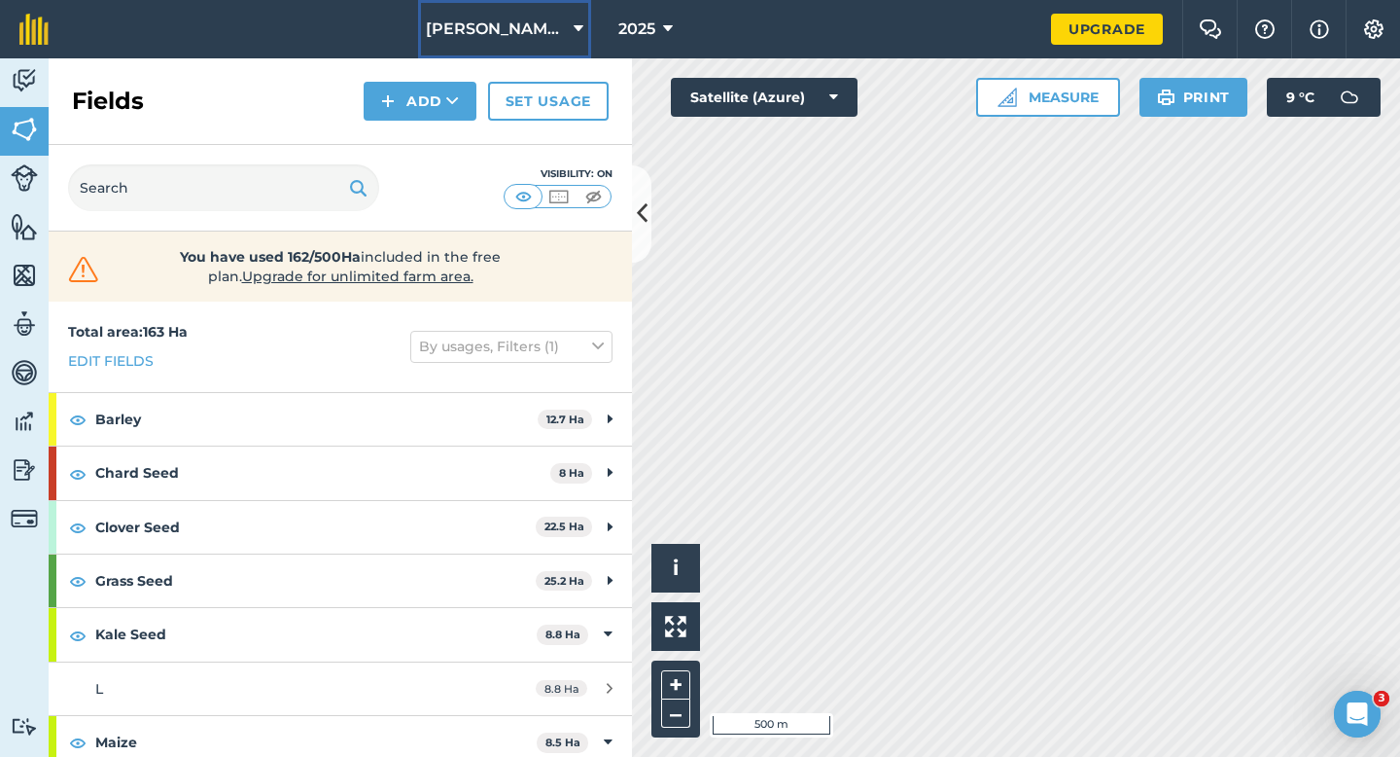
click at [500, 34] on span "[PERSON_NAME] & Sons" at bounding box center [496, 29] width 140 height 23
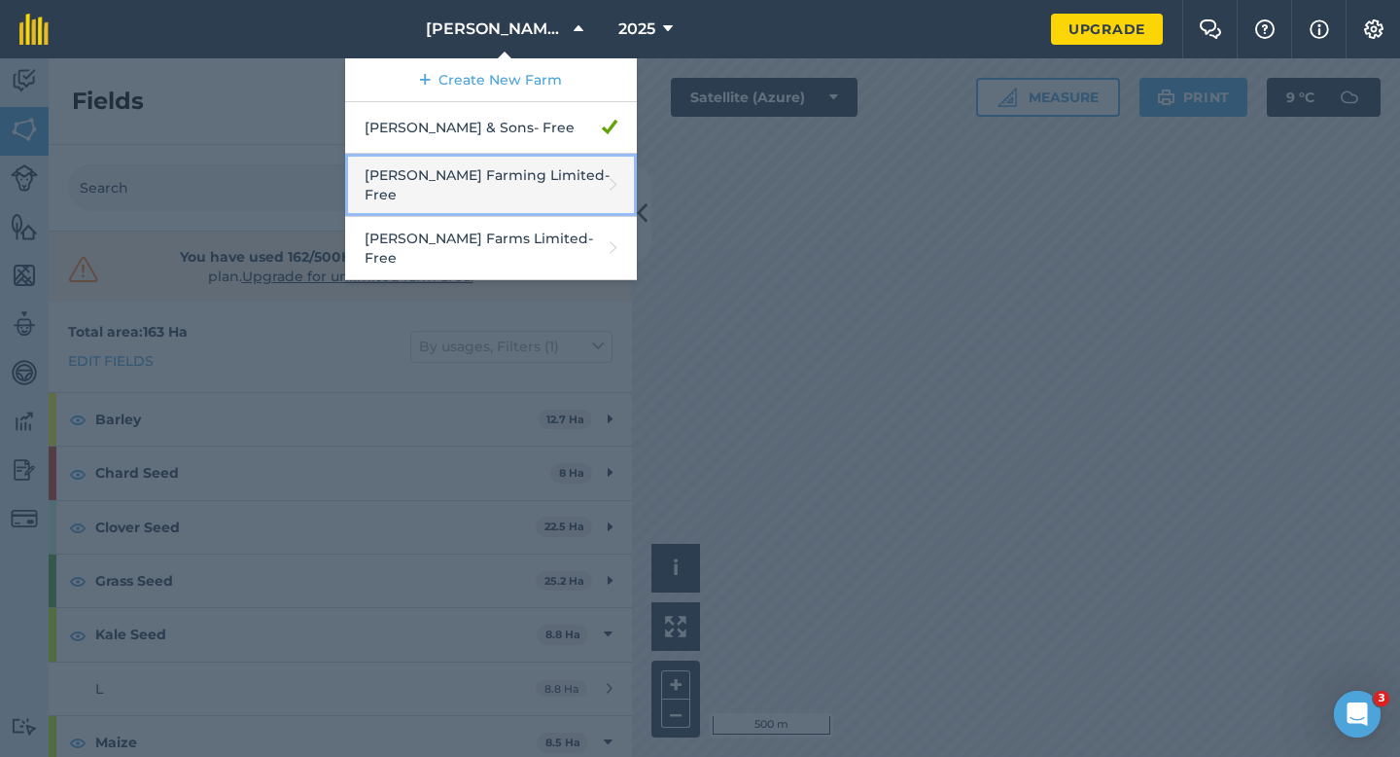
click at [505, 168] on link "[PERSON_NAME] Farming Limited - Free" at bounding box center [491, 185] width 292 height 63
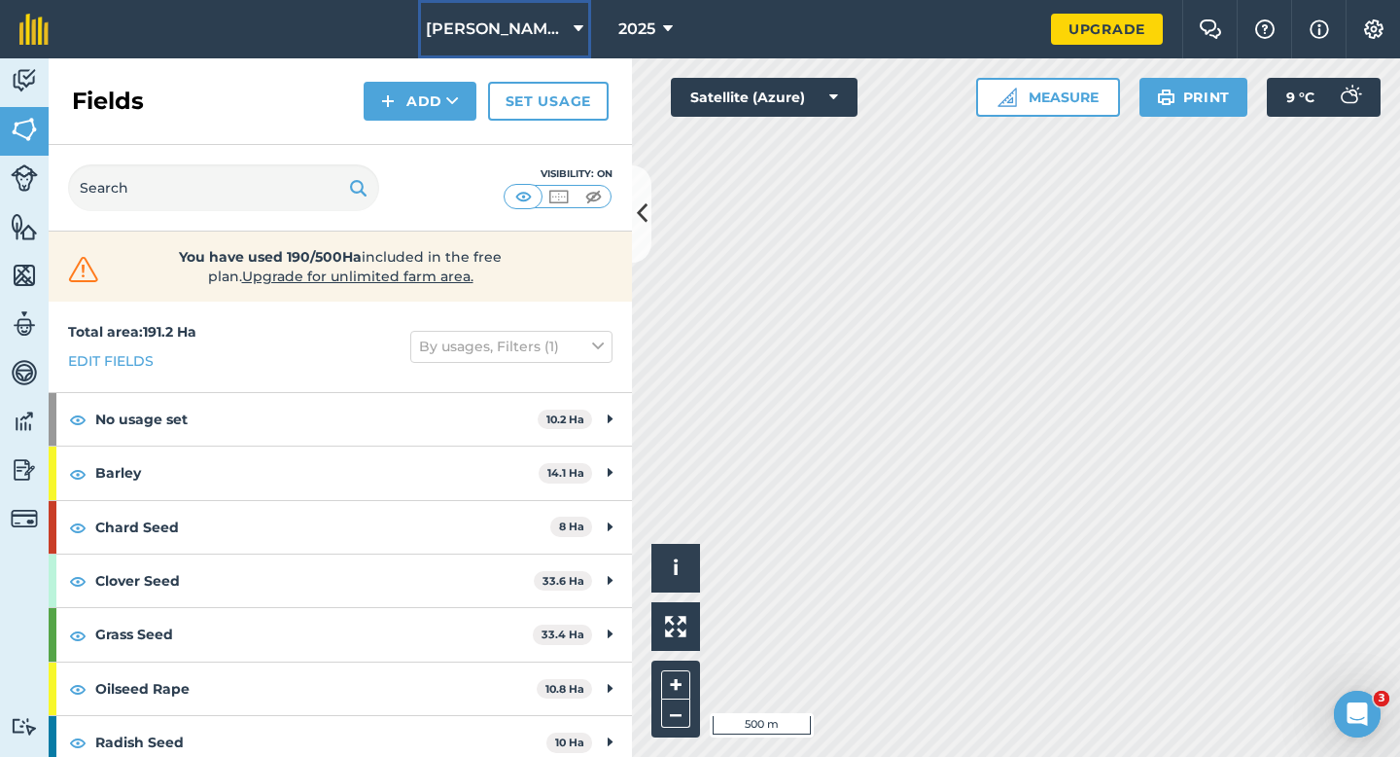
click at [520, 54] on button "[PERSON_NAME] Farming Limited" at bounding box center [504, 29] width 173 height 58
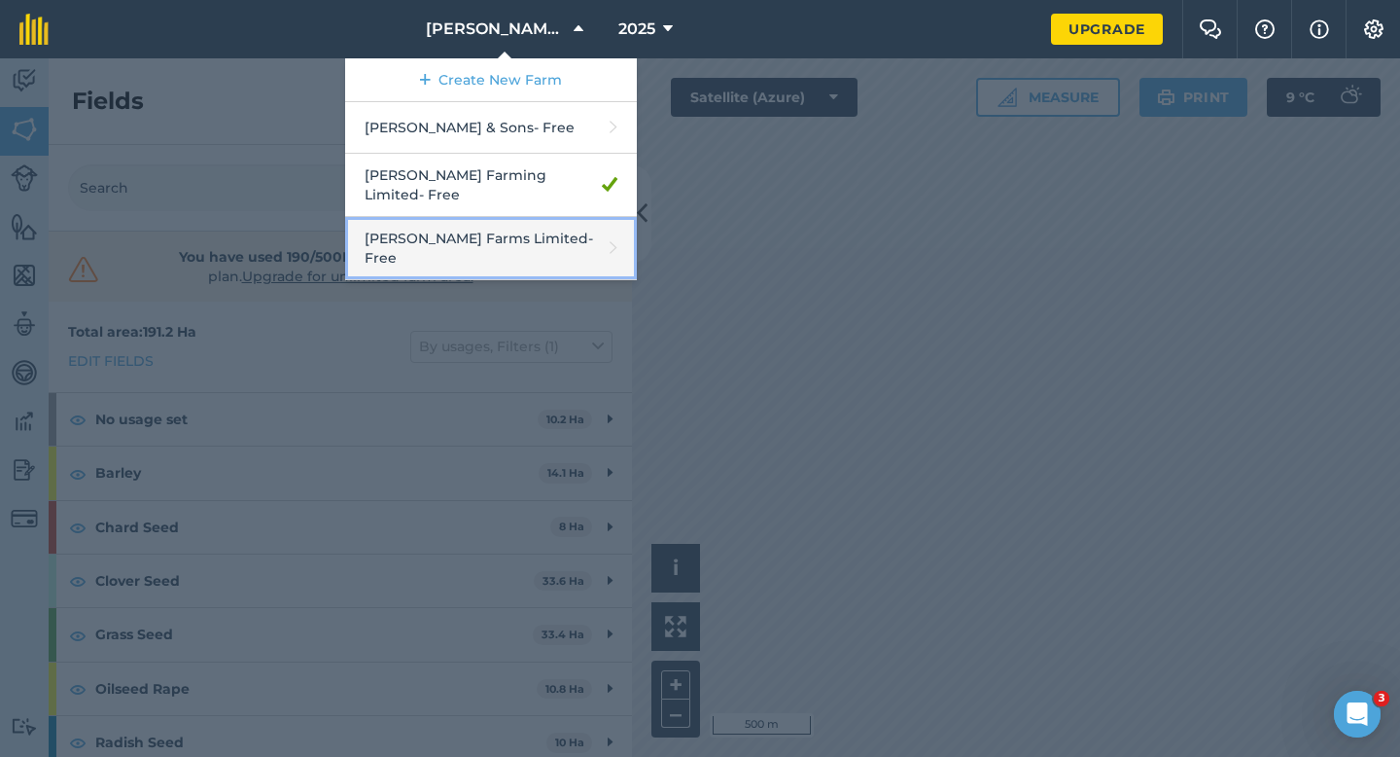
click at [506, 221] on link "[PERSON_NAME] Farms Limited - Free" at bounding box center [491, 248] width 292 height 63
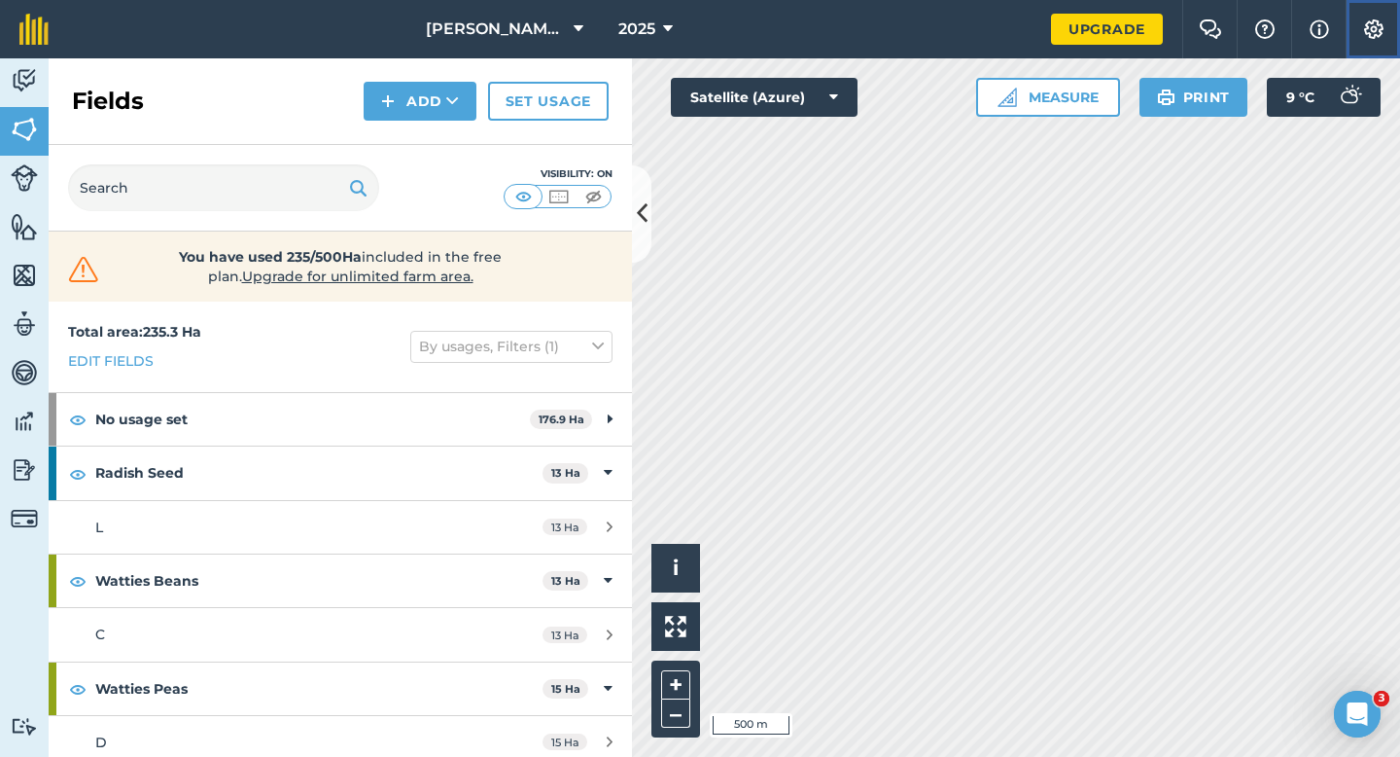
click at [1348, 24] on button "Settings" at bounding box center [1373, 29] width 54 height 58
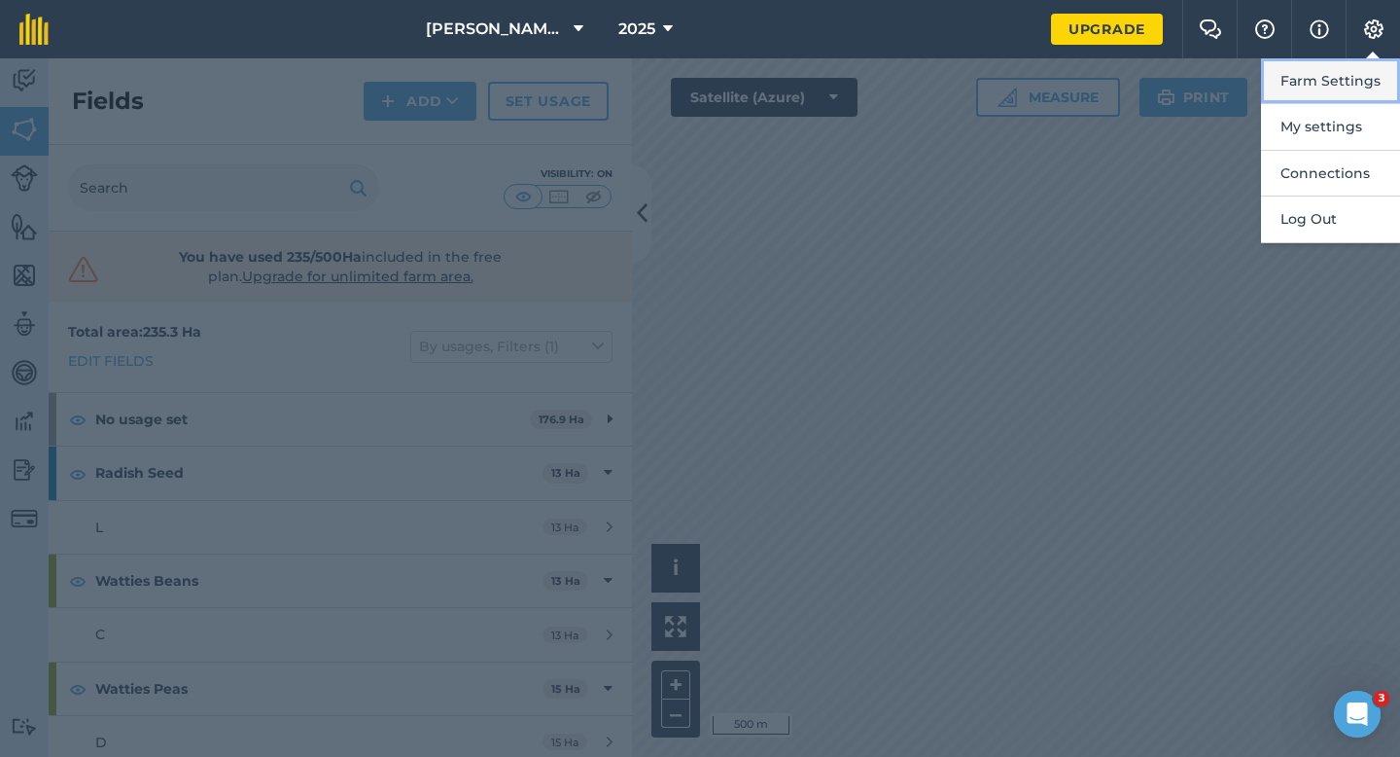
click at [1349, 85] on button "Farm Settings" at bounding box center [1330, 81] width 139 height 46
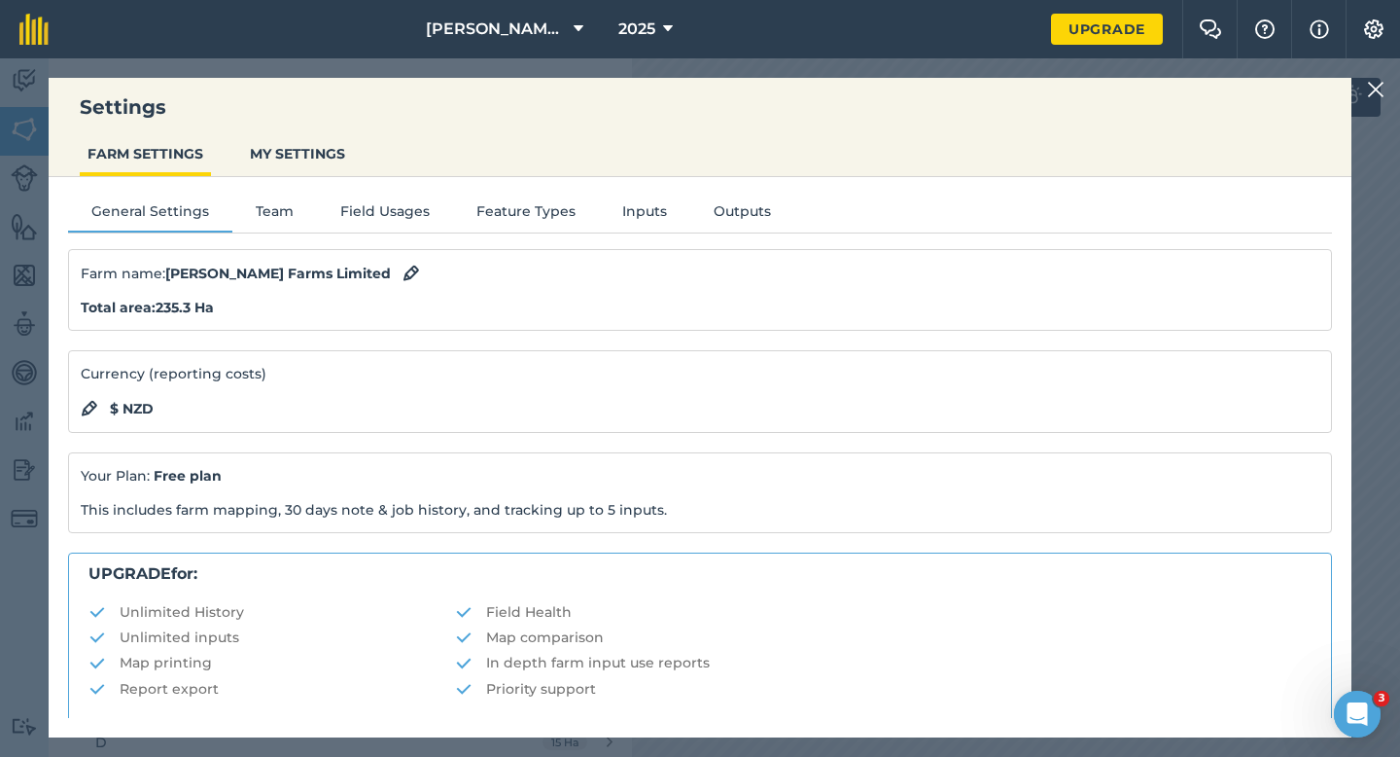
scroll to position [373, 0]
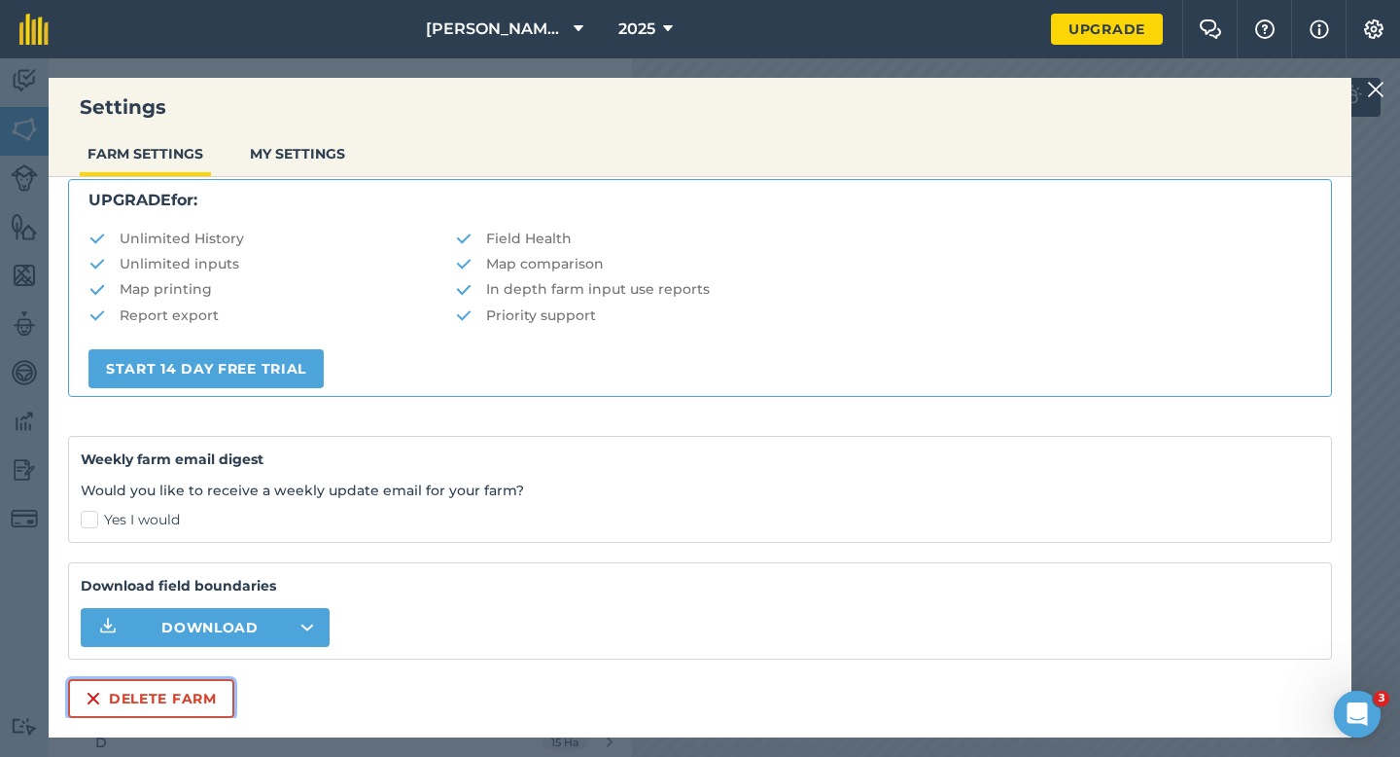
click at [195, 696] on button "Delete farm" at bounding box center [151, 698] width 166 height 39
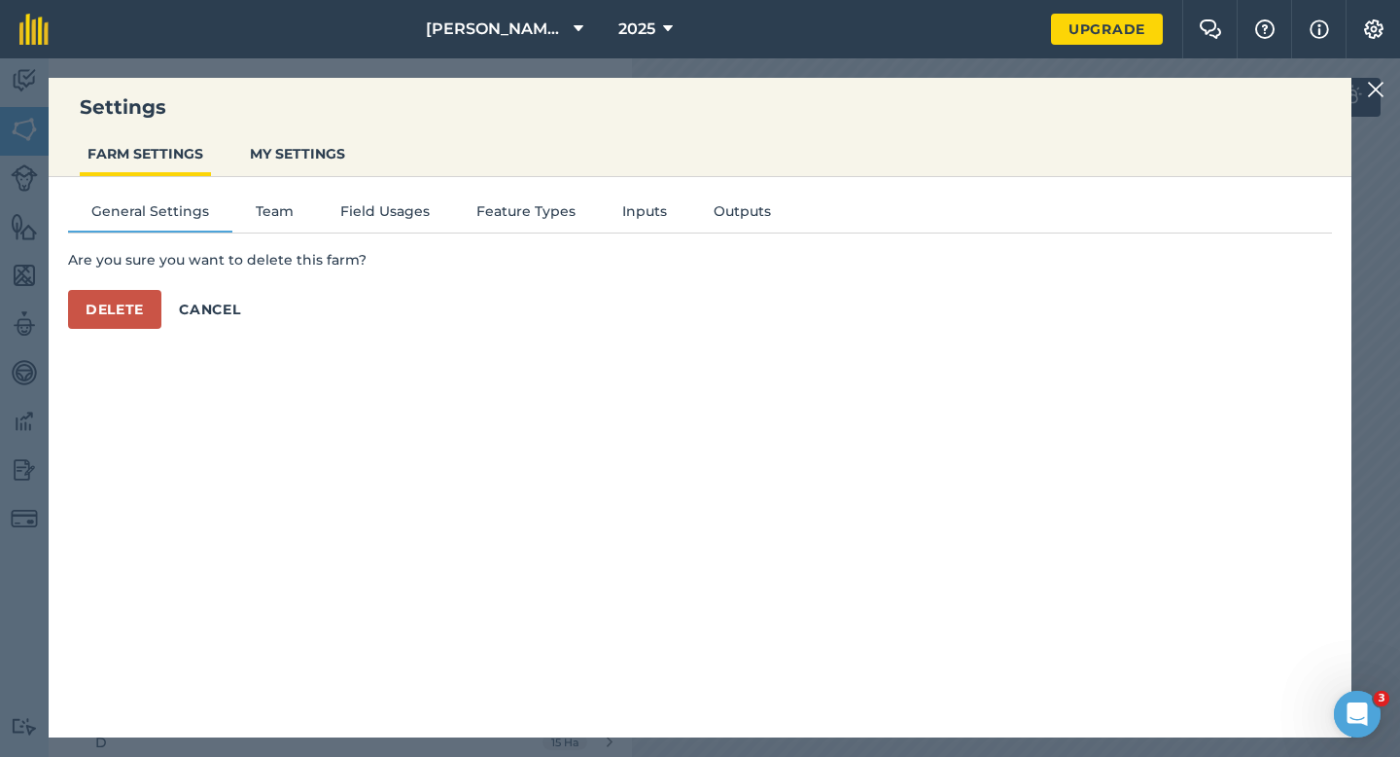
click at [149, 336] on div "General Settings Team Field Usages Feature Types Inputs Outputs Are you sure yo…" at bounding box center [700, 447] width 1303 height 541
click at [148, 319] on button "Delete" at bounding box center [114, 309] width 93 height 39
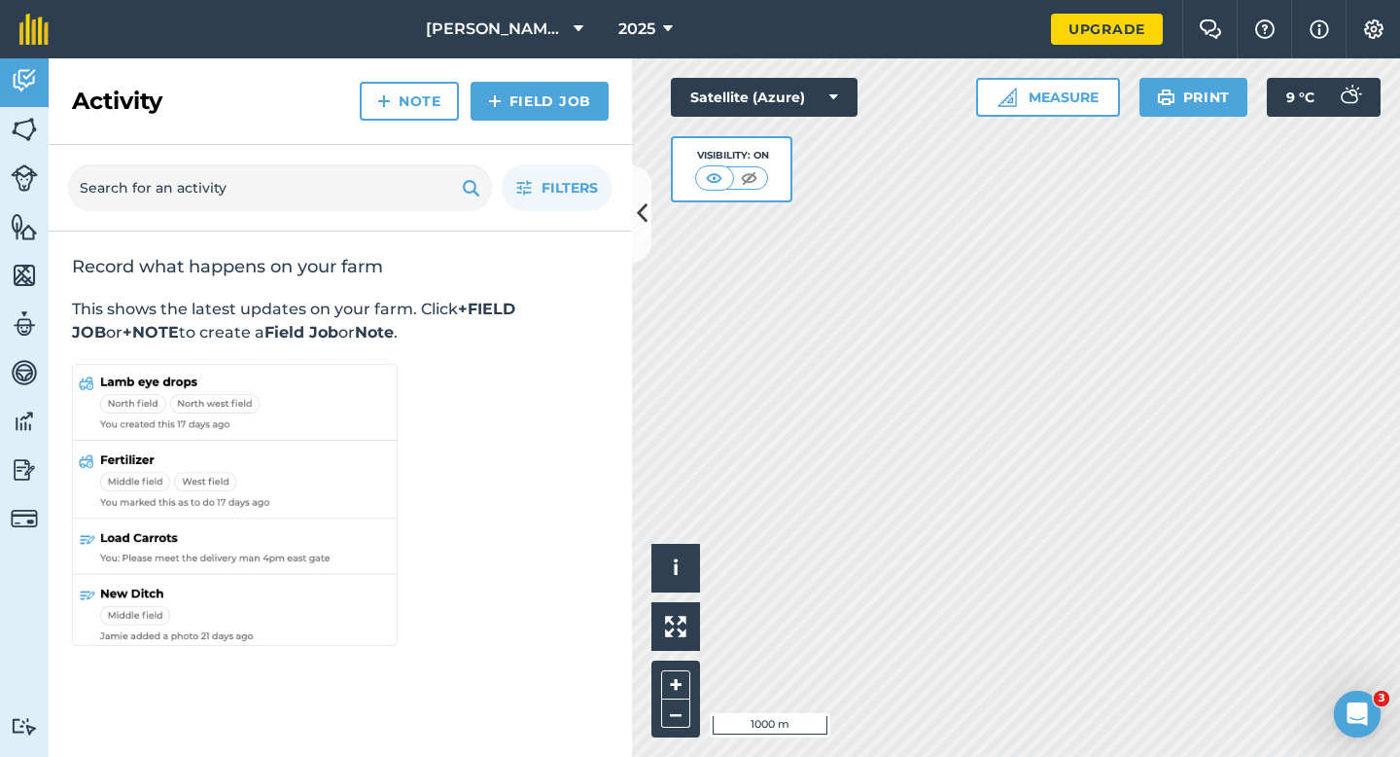
click at [546, 67] on div "Activity Note Field Job" at bounding box center [341, 101] width 584 height 87
click at [546, 59] on div "Activity Note Field Job" at bounding box center [341, 101] width 584 height 87
click at [546, 56] on button "[PERSON_NAME] & Sons" at bounding box center [504, 29] width 173 height 58
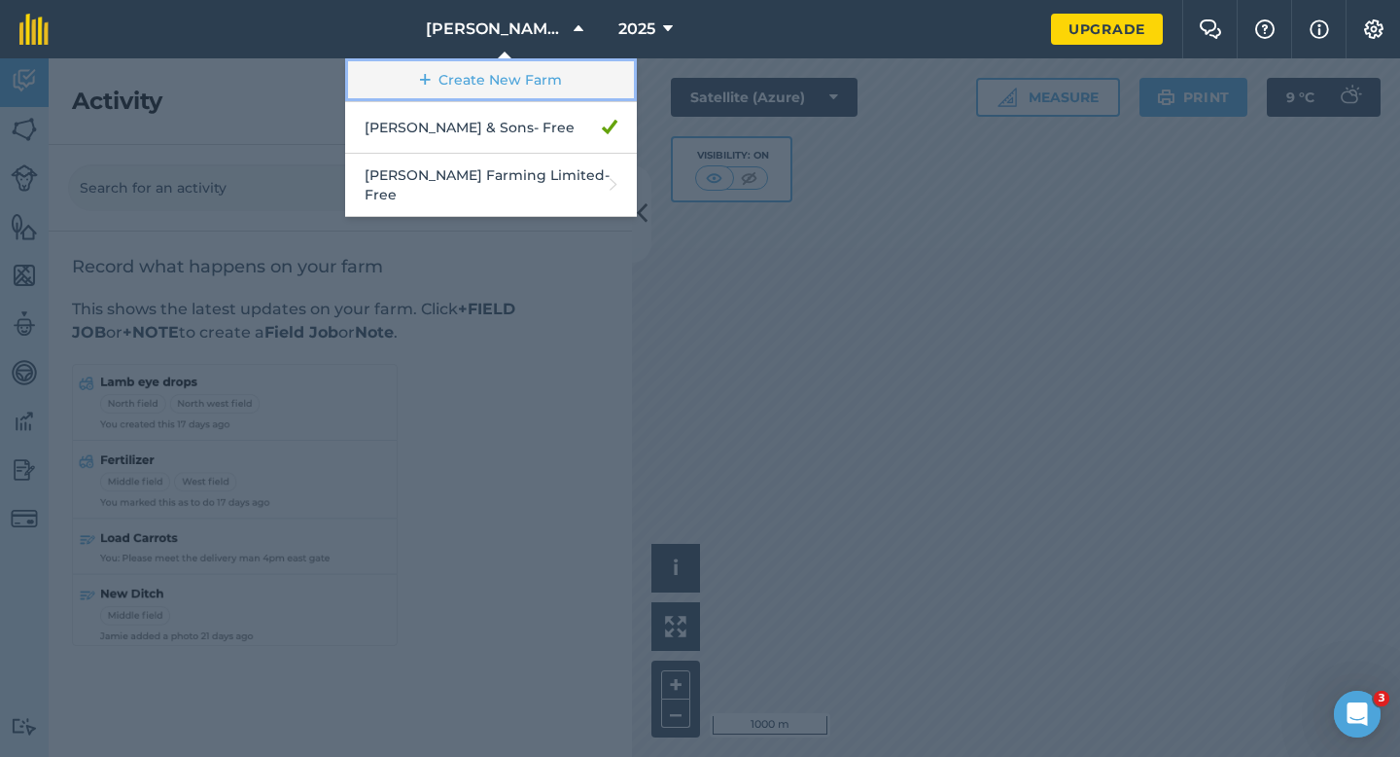
click at [546, 87] on link "Create New Farm" at bounding box center [491, 80] width 292 height 44
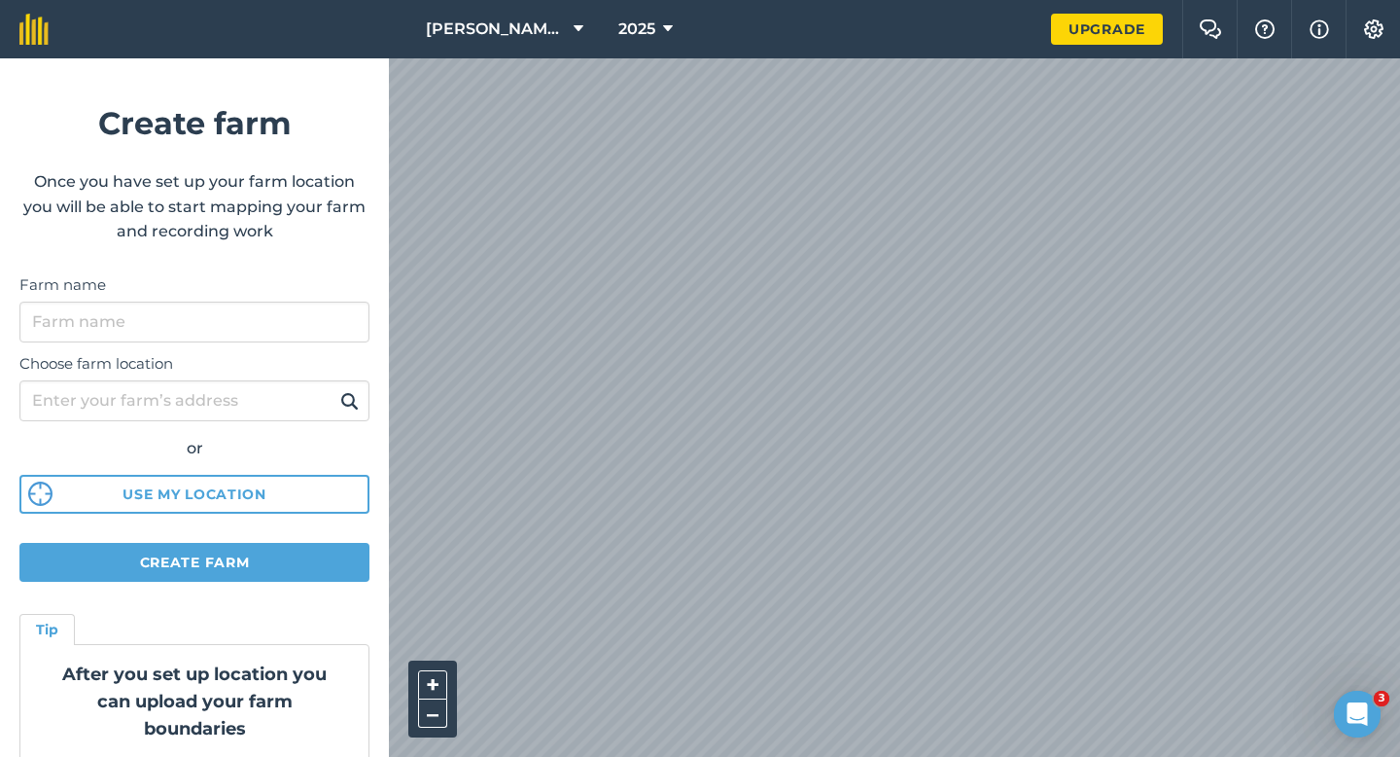
click at [266, 344] on div "Choose farm location or Use my location" at bounding box center [194, 428] width 350 height 172
click at [266, 336] on input "Farm name" at bounding box center [194, 321] width 350 height 41
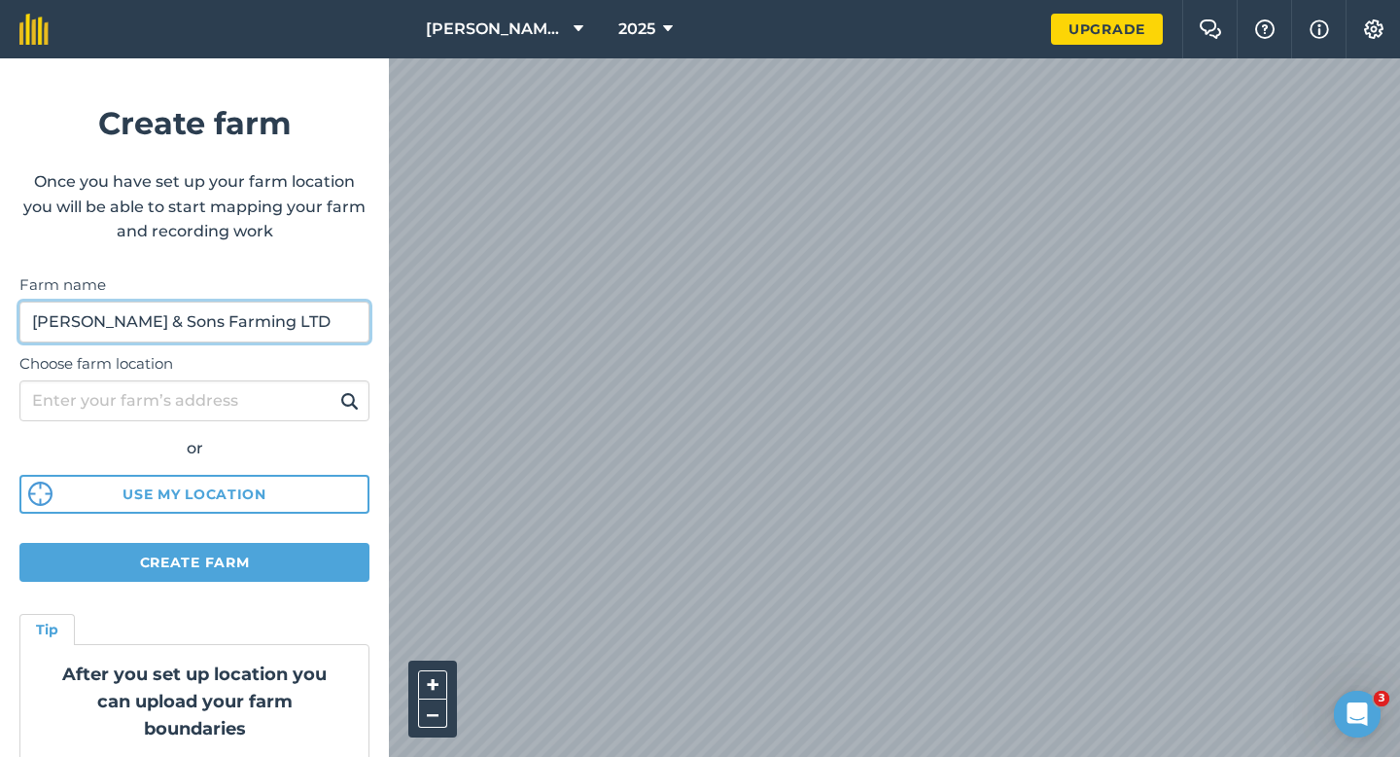
type input "[PERSON_NAME] & Sons Farming LTD"
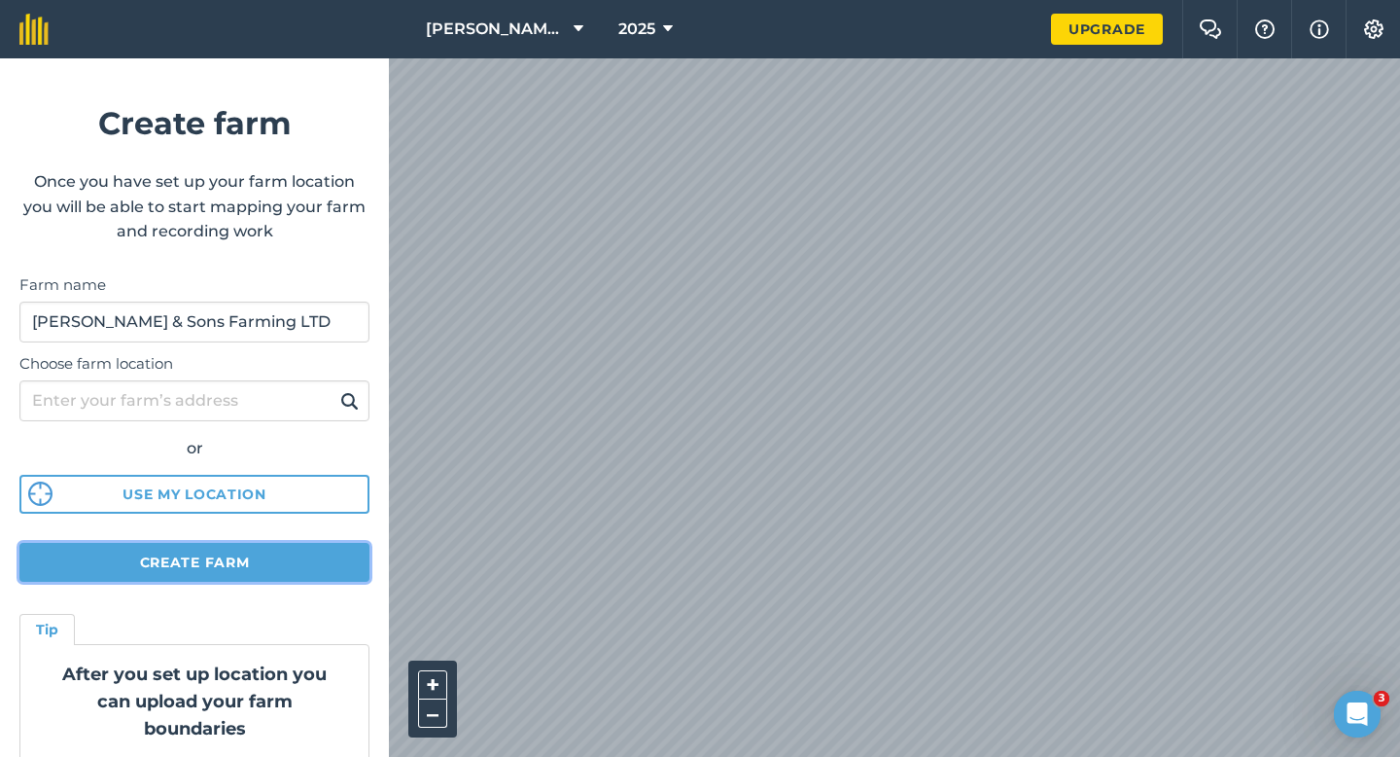
click at [285, 561] on button "Create farm" at bounding box center [194, 562] width 350 height 39
click at [338, 549] on button "Create farm" at bounding box center [194, 562] width 350 height 39
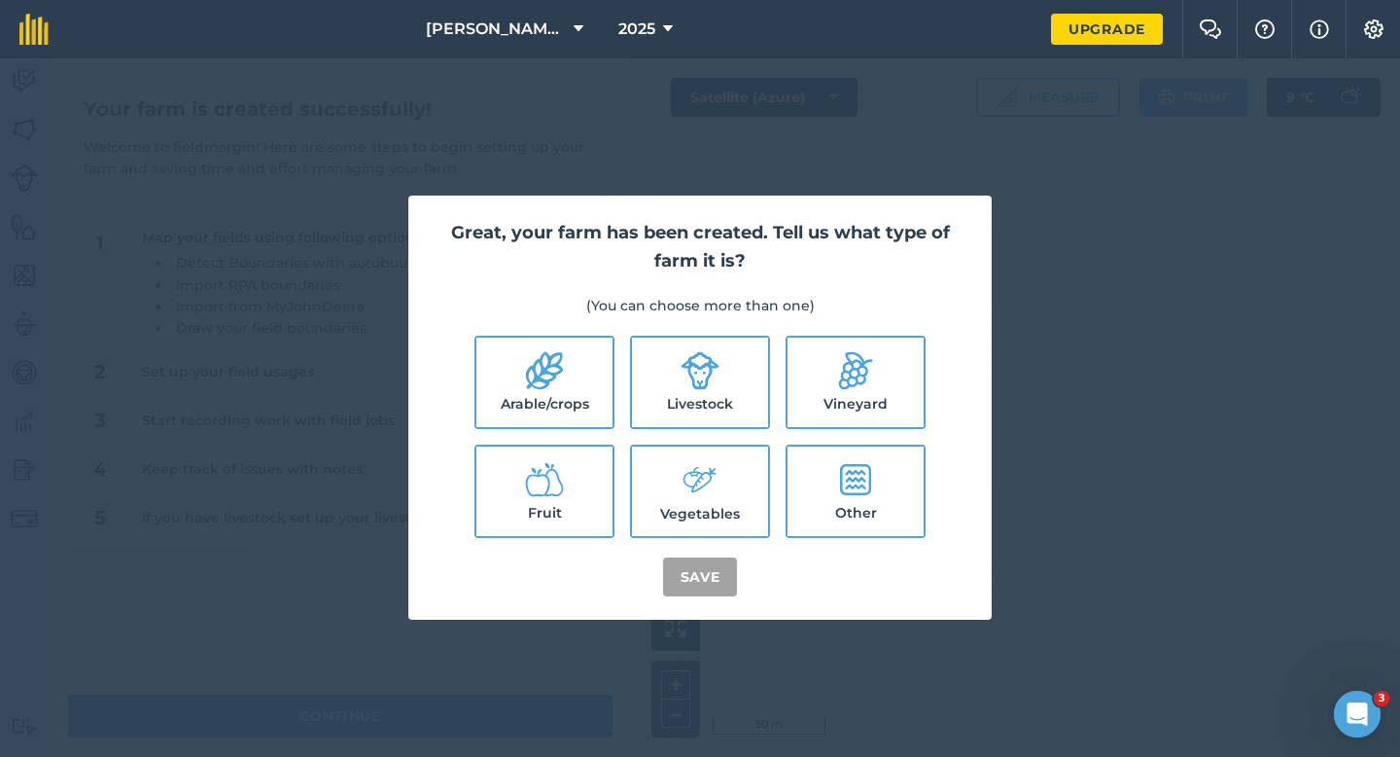
click at [548, 405] on label "Arable/crops" at bounding box center [545, 381] width 136 height 89
checkbox input "true"
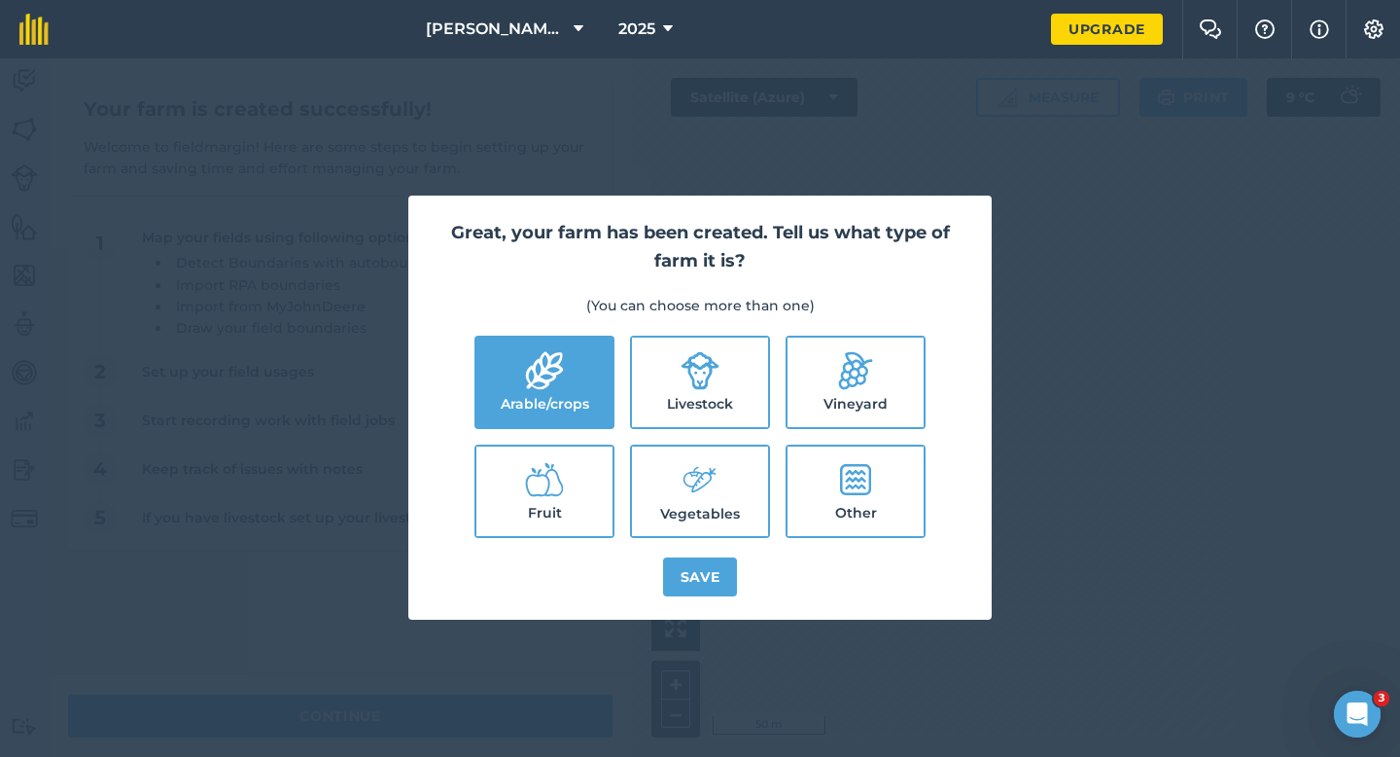
click at [658, 400] on label "Livestock" at bounding box center [700, 381] width 136 height 89
checkbox input "true"
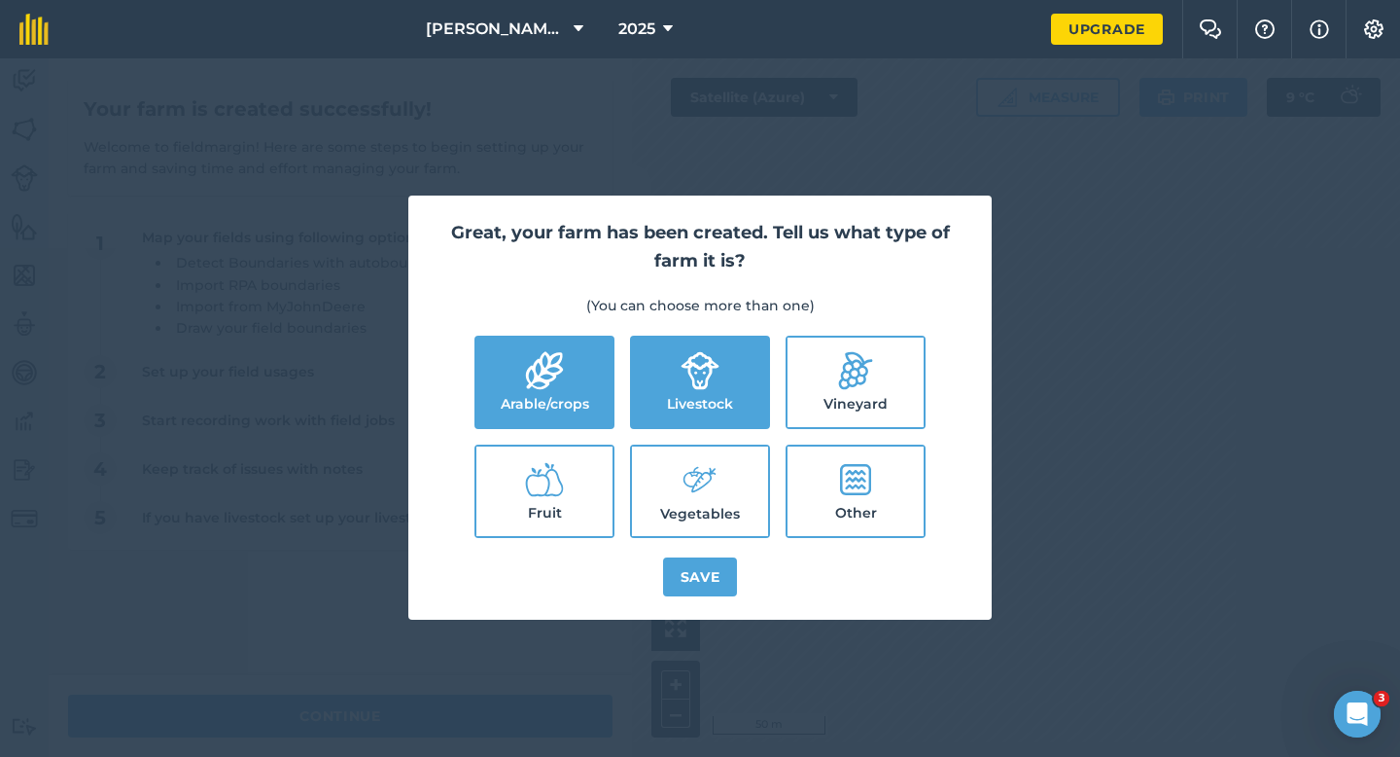
click at [664, 466] on label "Vegetables" at bounding box center [700, 490] width 136 height 89
checkbox input "true"
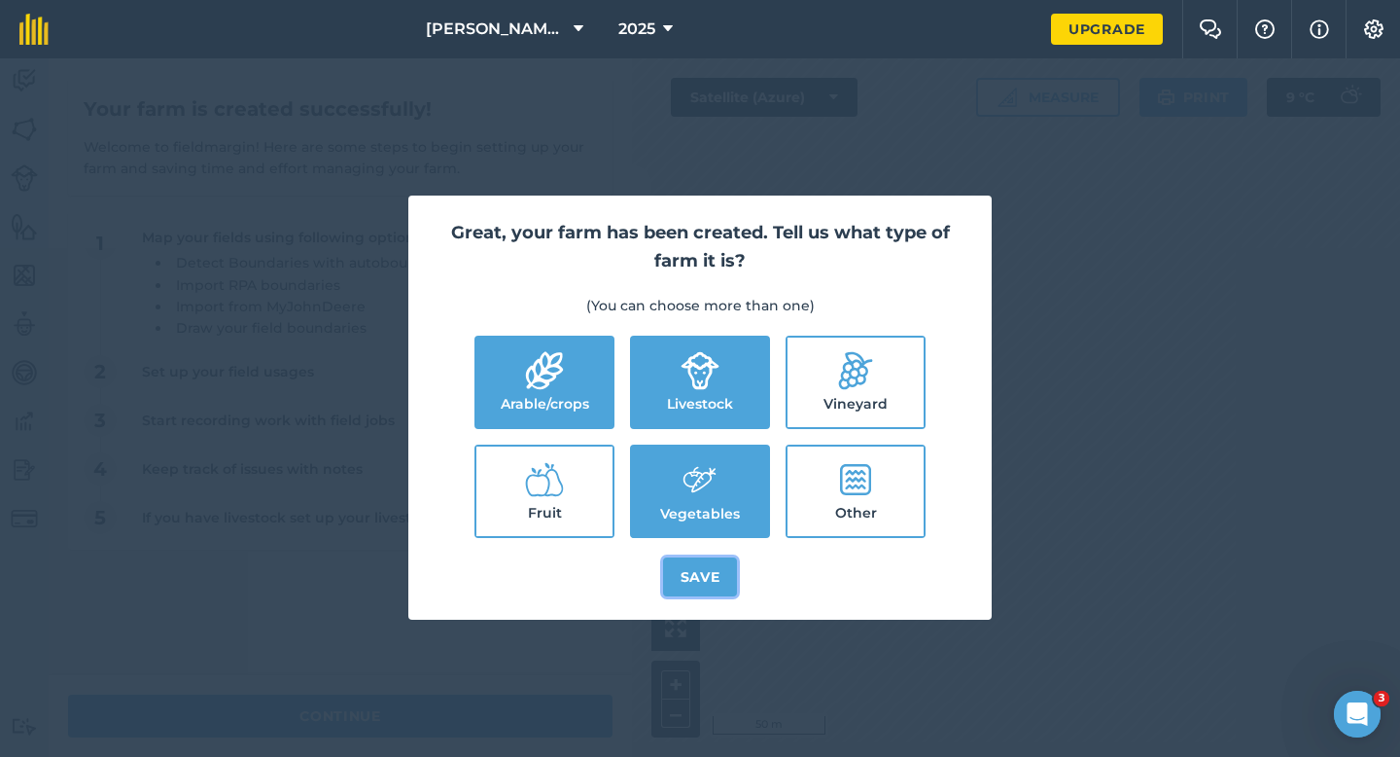
click at [685, 587] on button "Save" at bounding box center [700, 576] width 75 height 39
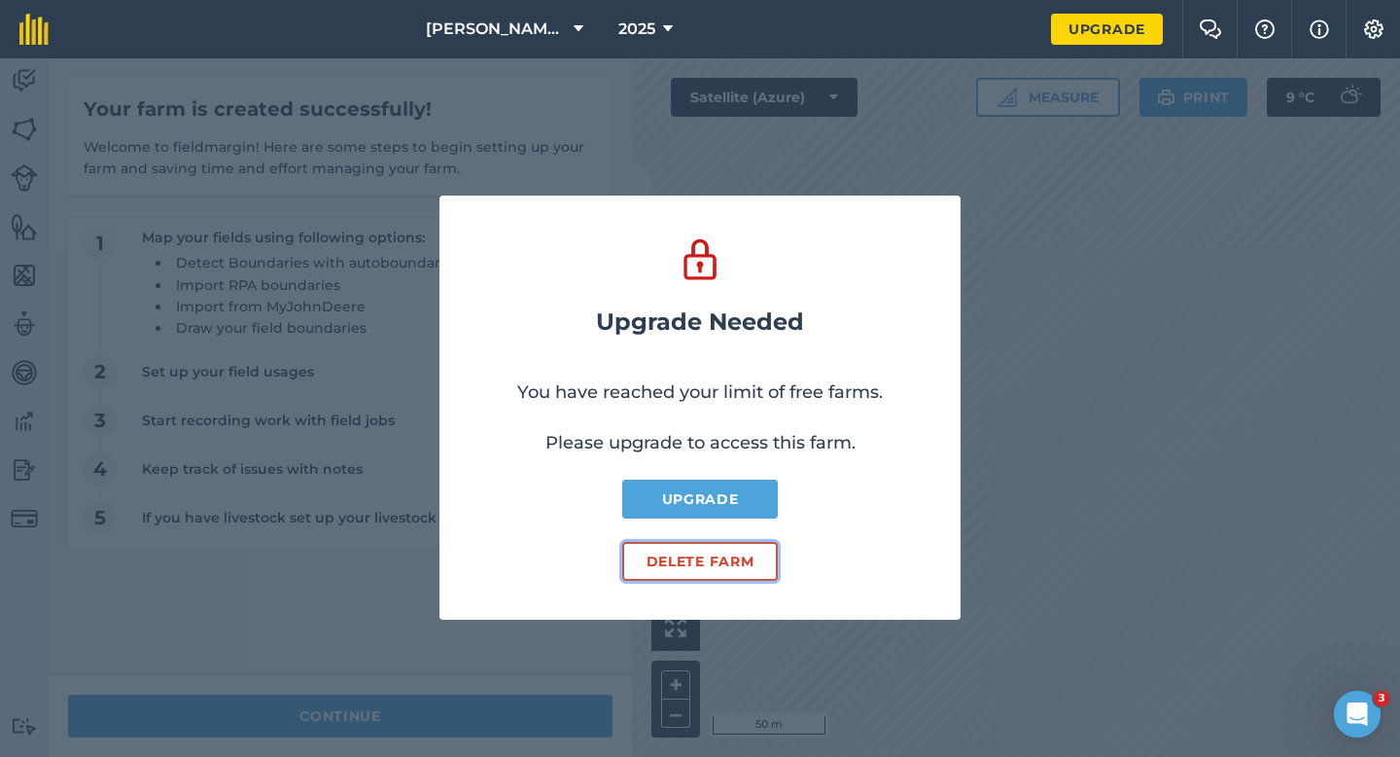
click at [673, 554] on button "Delete farm" at bounding box center [700, 561] width 156 height 39
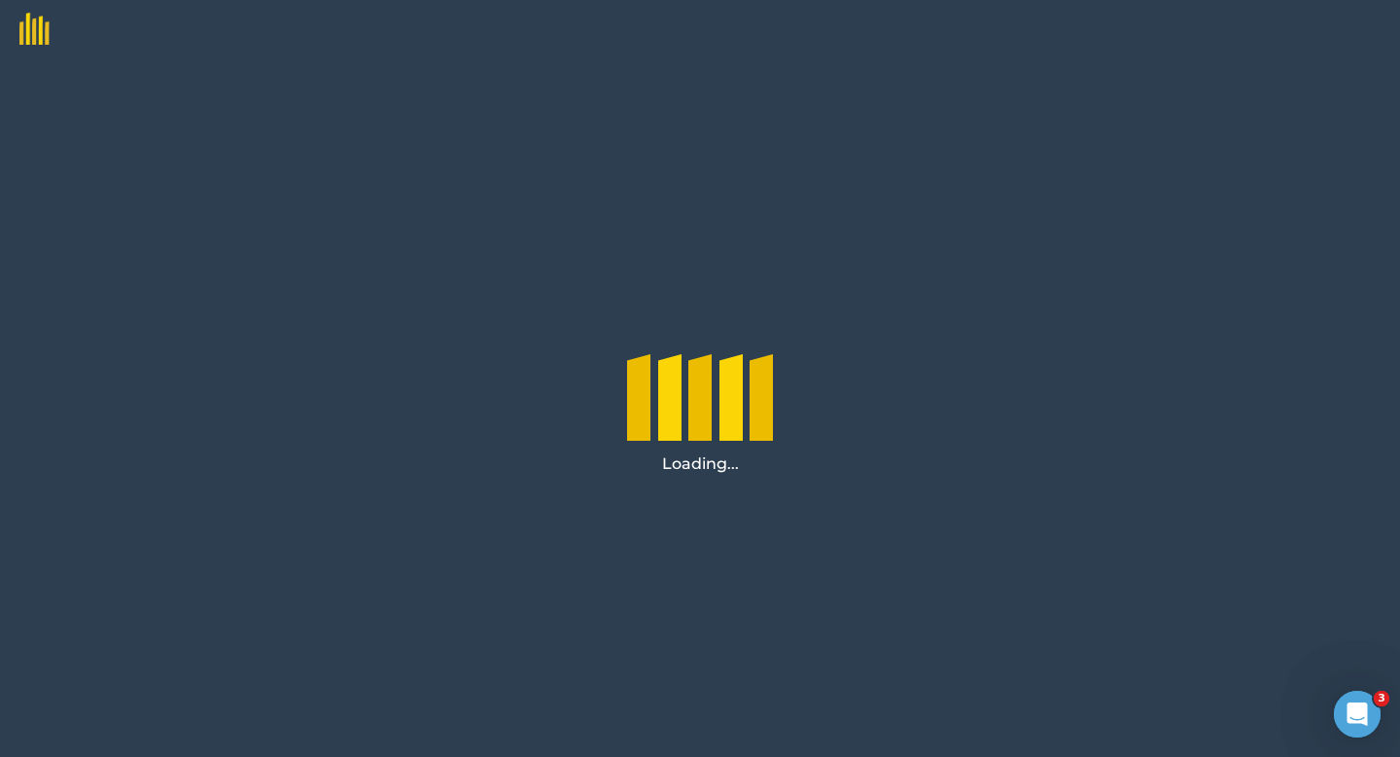
click at [450, 712] on div "Loading..." at bounding box center [700, 407] width 1400 height 698
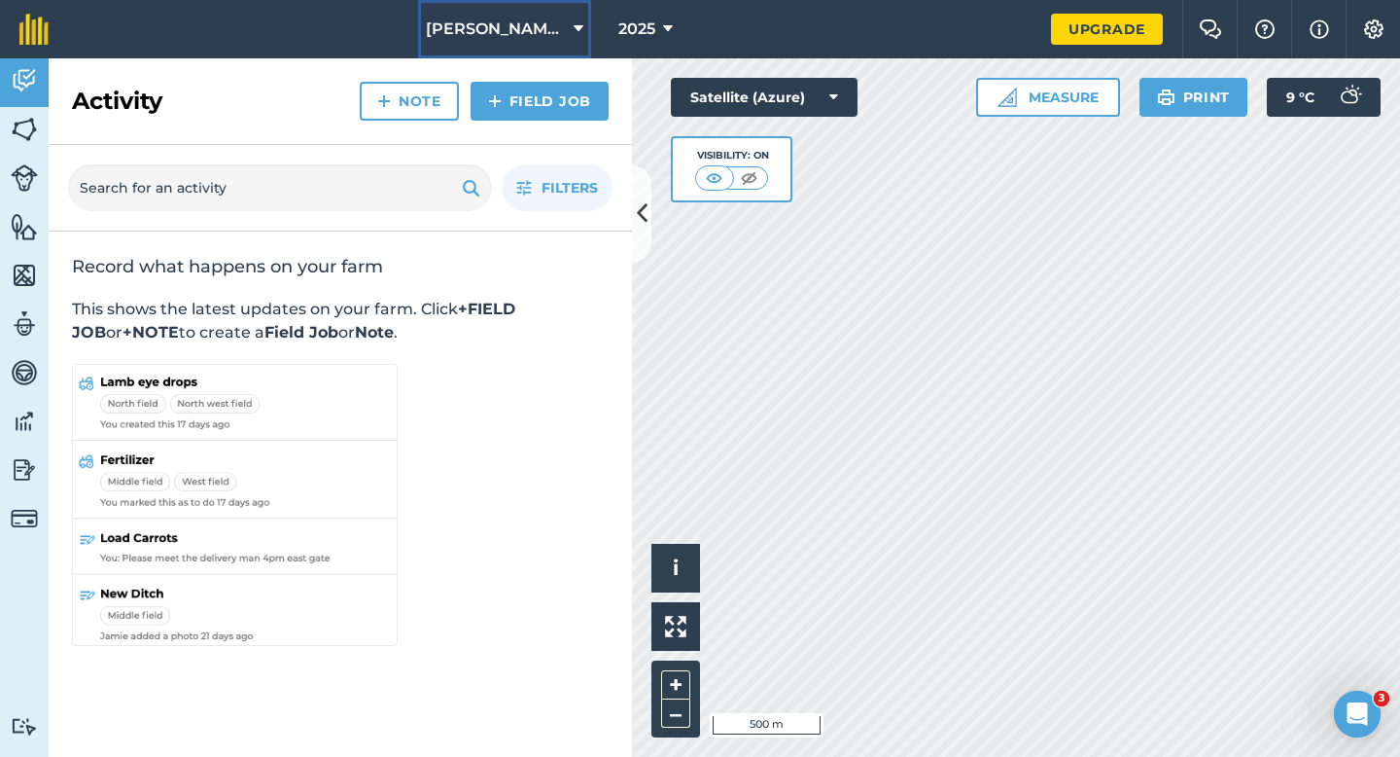
click at [555, 18] on button "[PERSON_NAME] & Sons" at bounding box center [504, 29] width 173 height 58
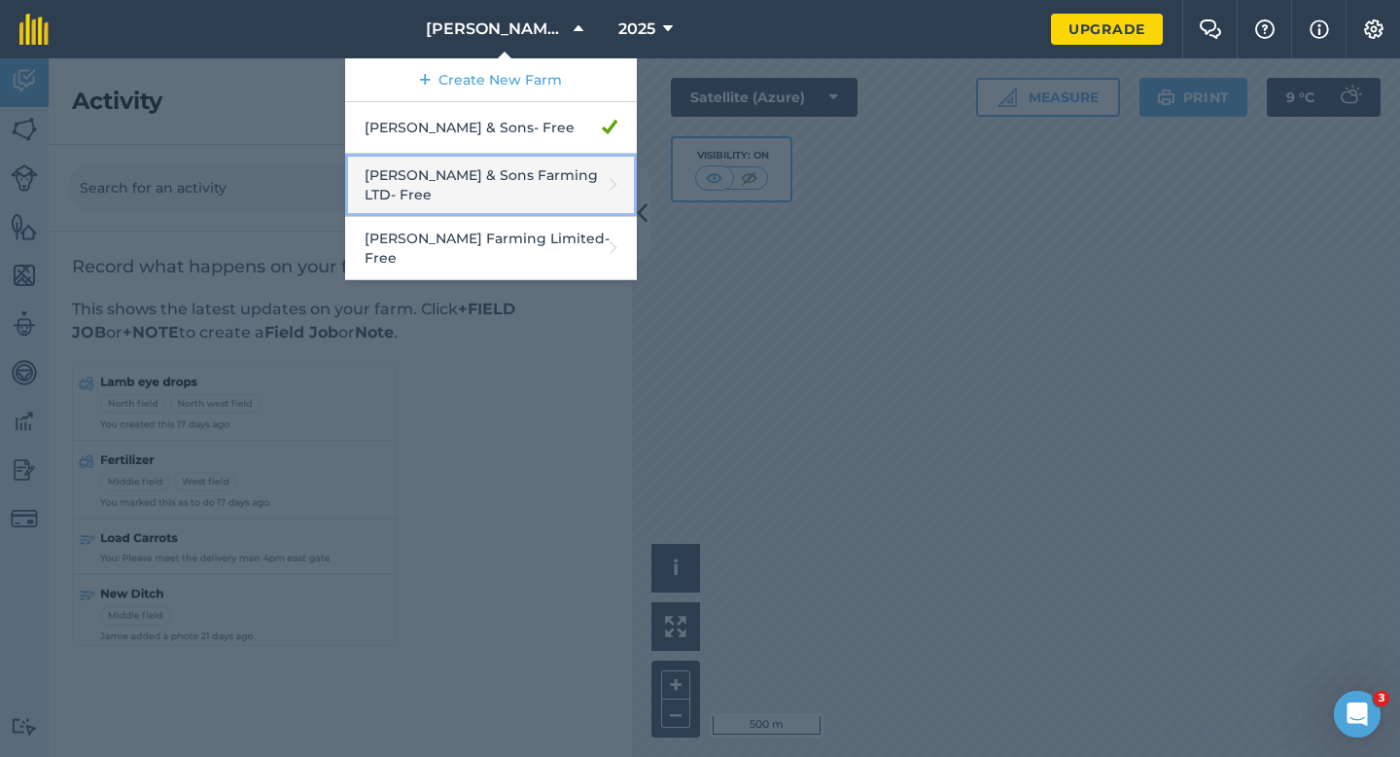
click at [549, 177] on link "[PERSON_NAME] & Sons Farming LTD - Free" at bounding box center [491, 185] width 292 height 63
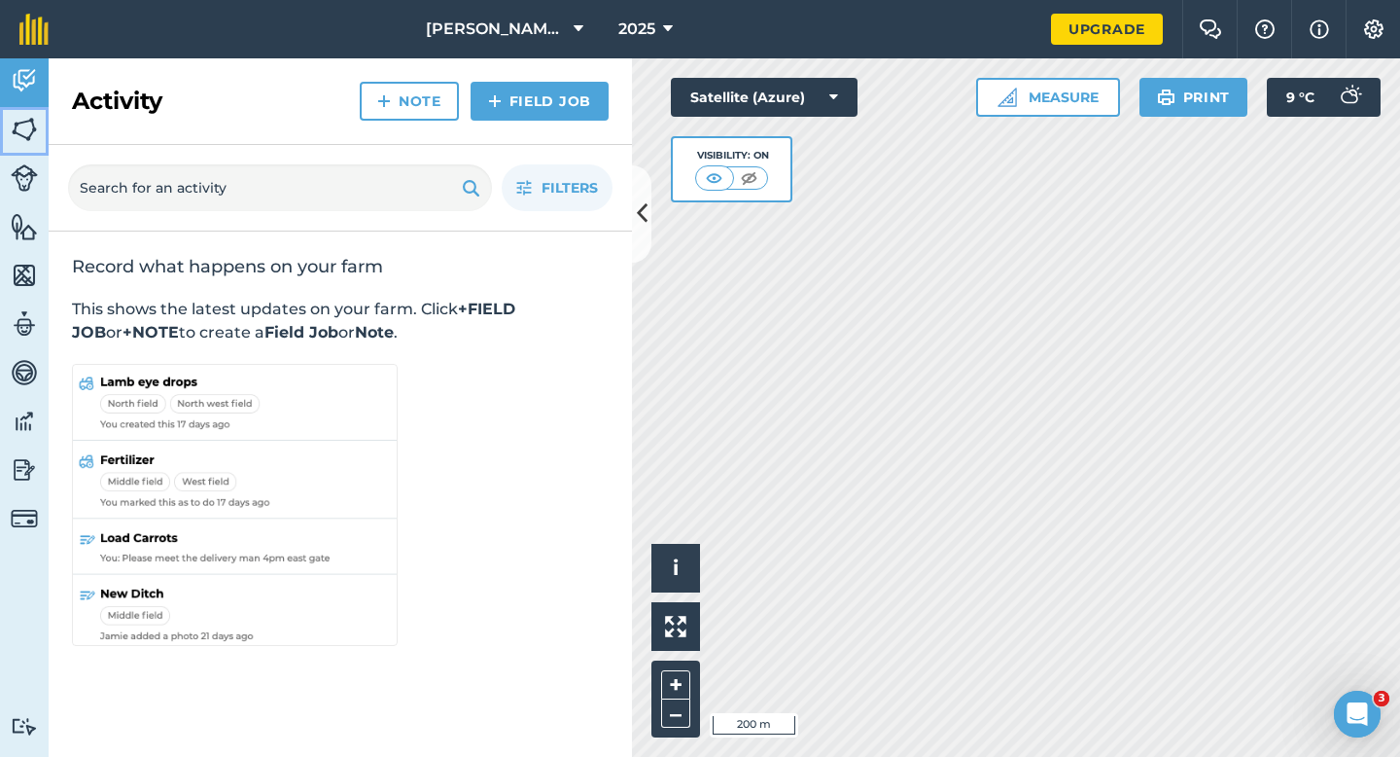
click at [28, 127] on img at bounding box center [24, 129] width 27 height 29
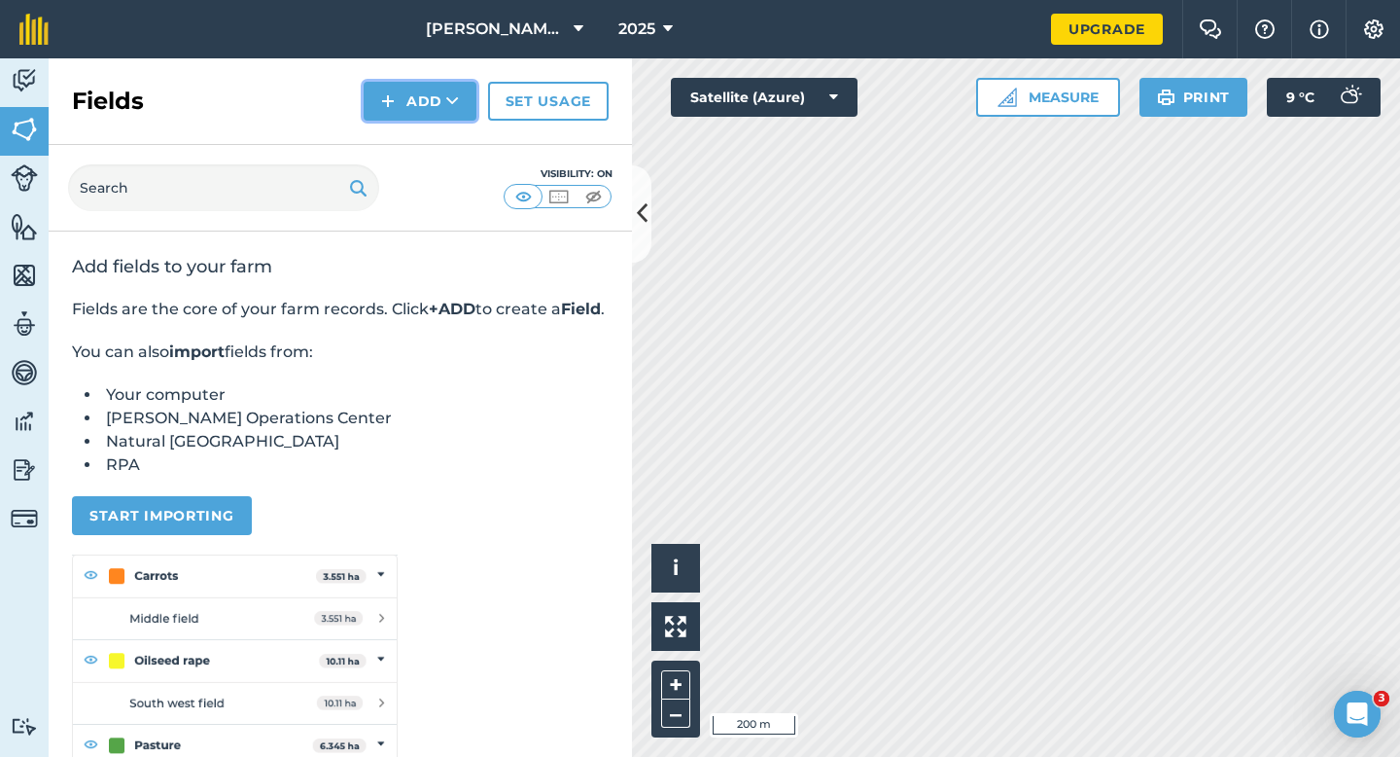
click at [415, 104] on button "Add" at bounding box center [420, 101] width 113 height 39
click at [416, 131] on link "Draw" at bounding box center [420, 145] width 107 height 43
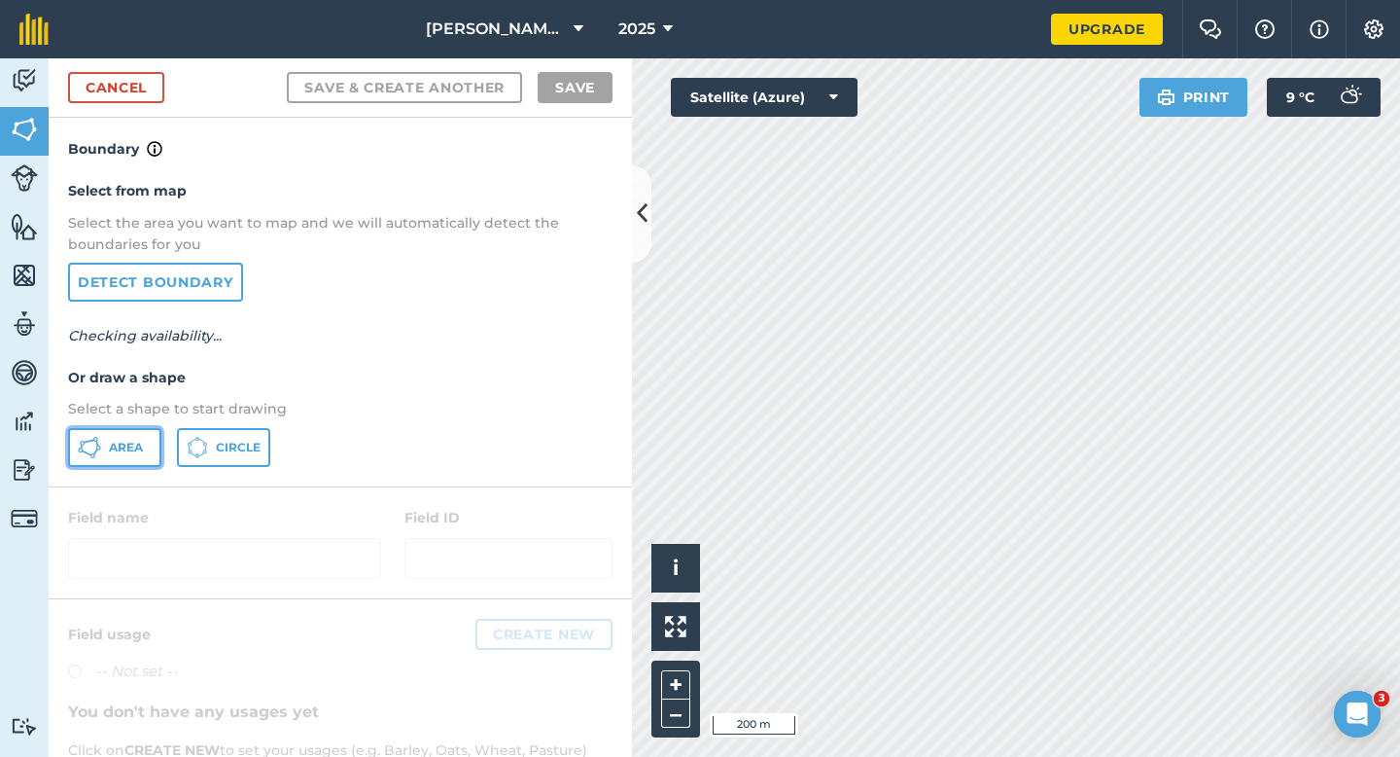
click at [148, 449] on button "Area" at bounding box center [114, 447] width 93 height 39
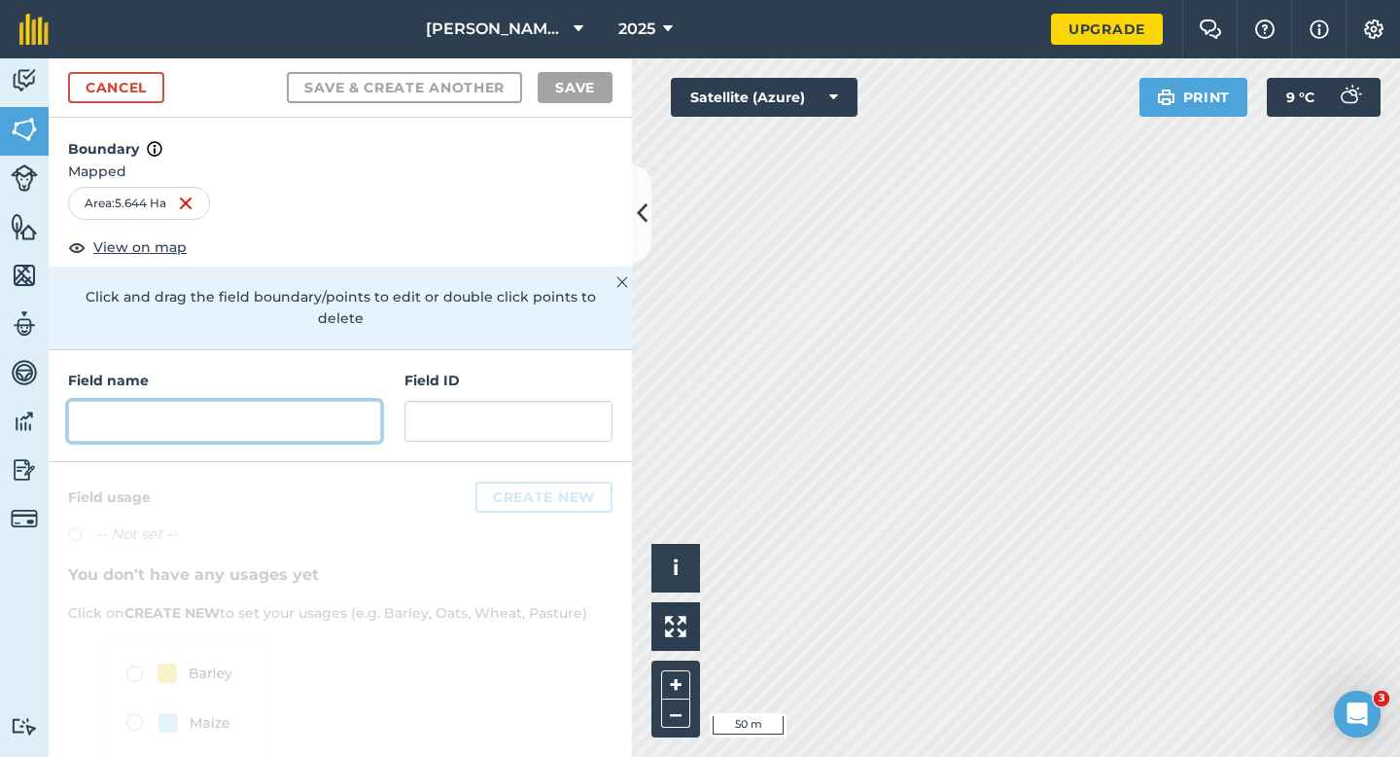
click at [269, 401] on input "text" at bounding box center [224, 421] width 313 height 41
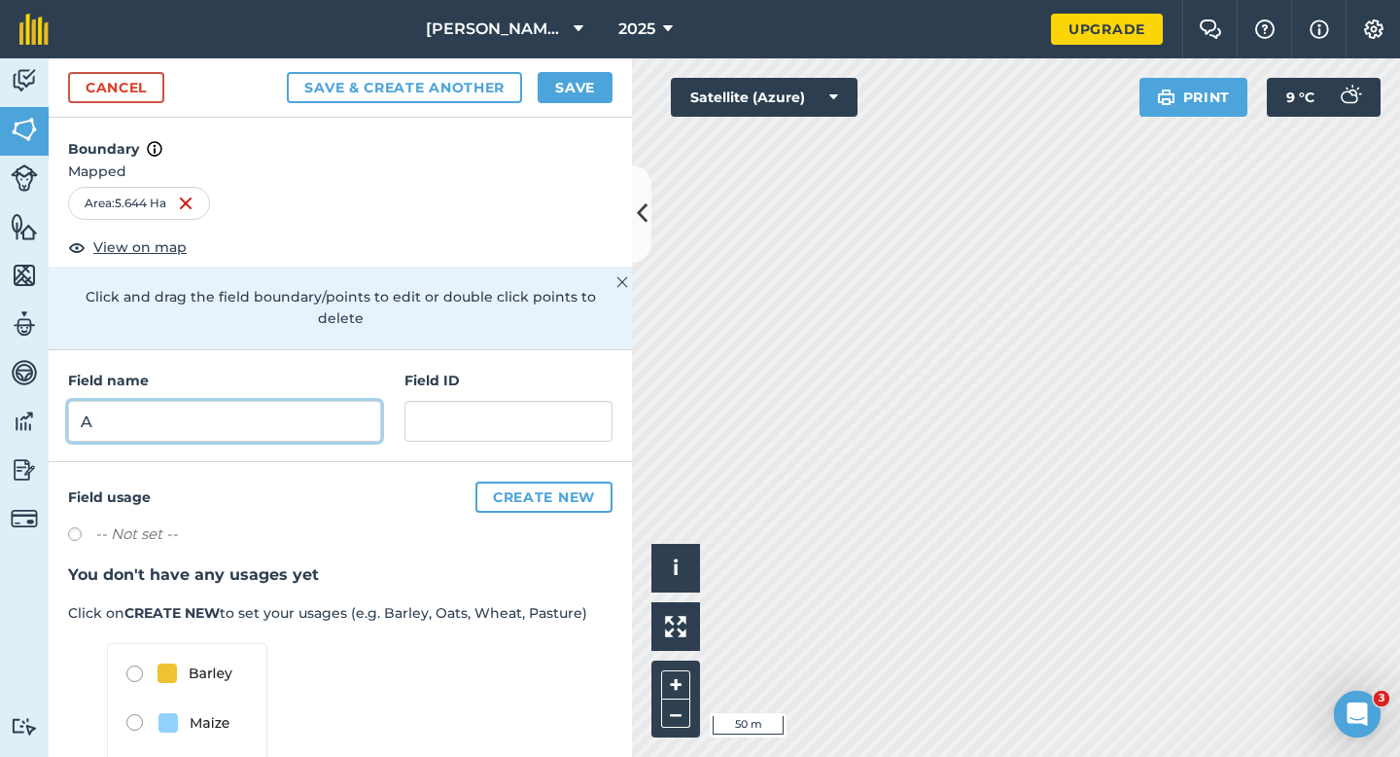
type input "A"
click at [547, 98] on button "Save" at bounding box center [575, 87] width 75 height 31
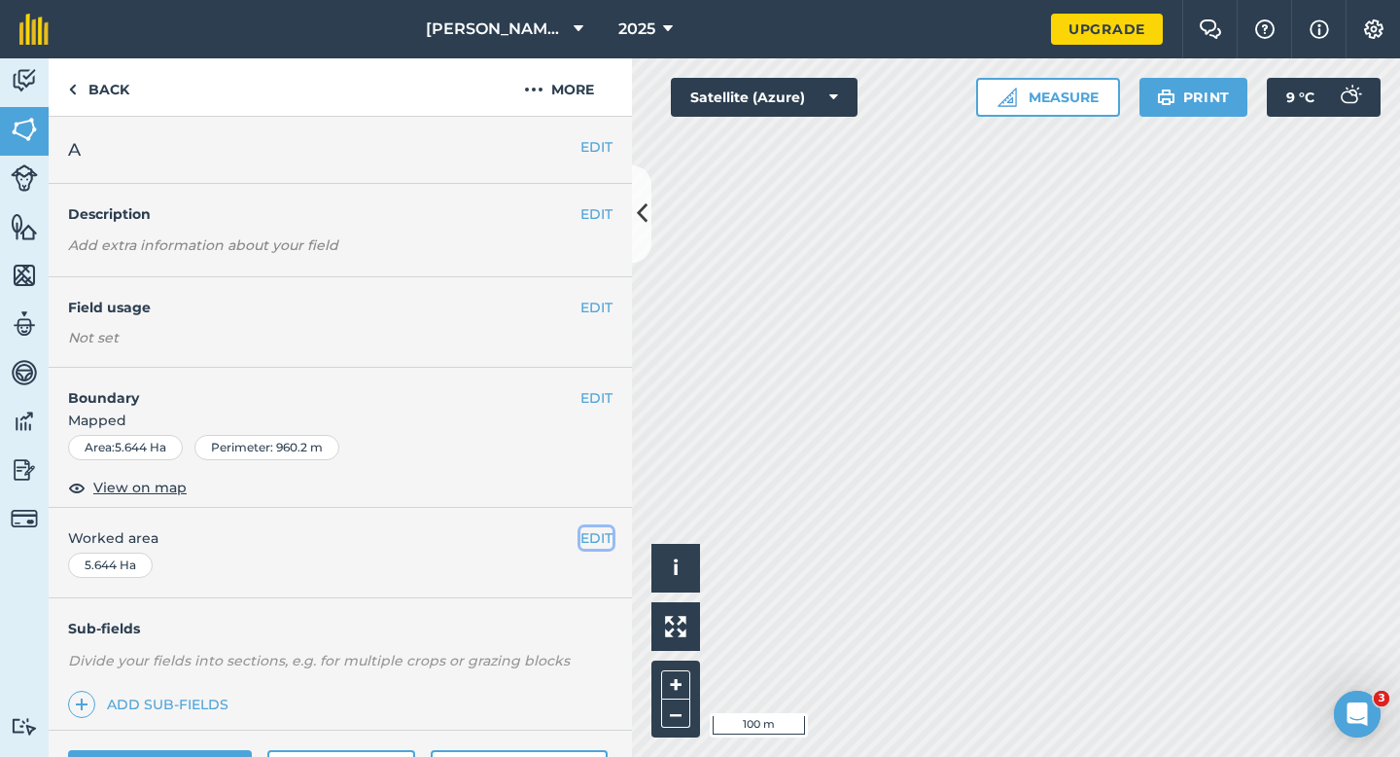
click at [593, 537] on button "EDIT" at bounding box center [597, 537] width 32 height 21
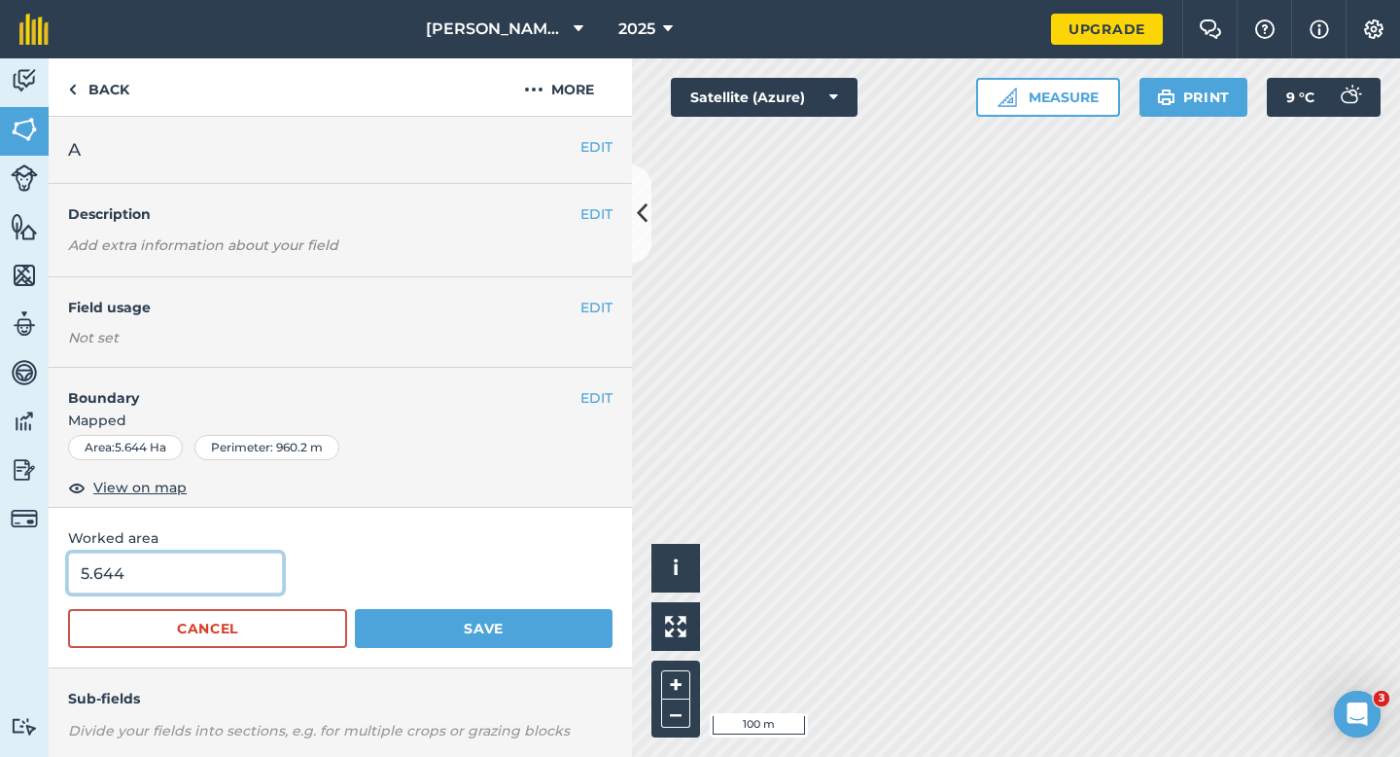
click at [167, 574] on input "5.644" at bounding box center [175, 572] width 215 height 41
type input "5.6"
click at [355, 609] on button "Save" at bounding box center [484, 628] width 258 height 39
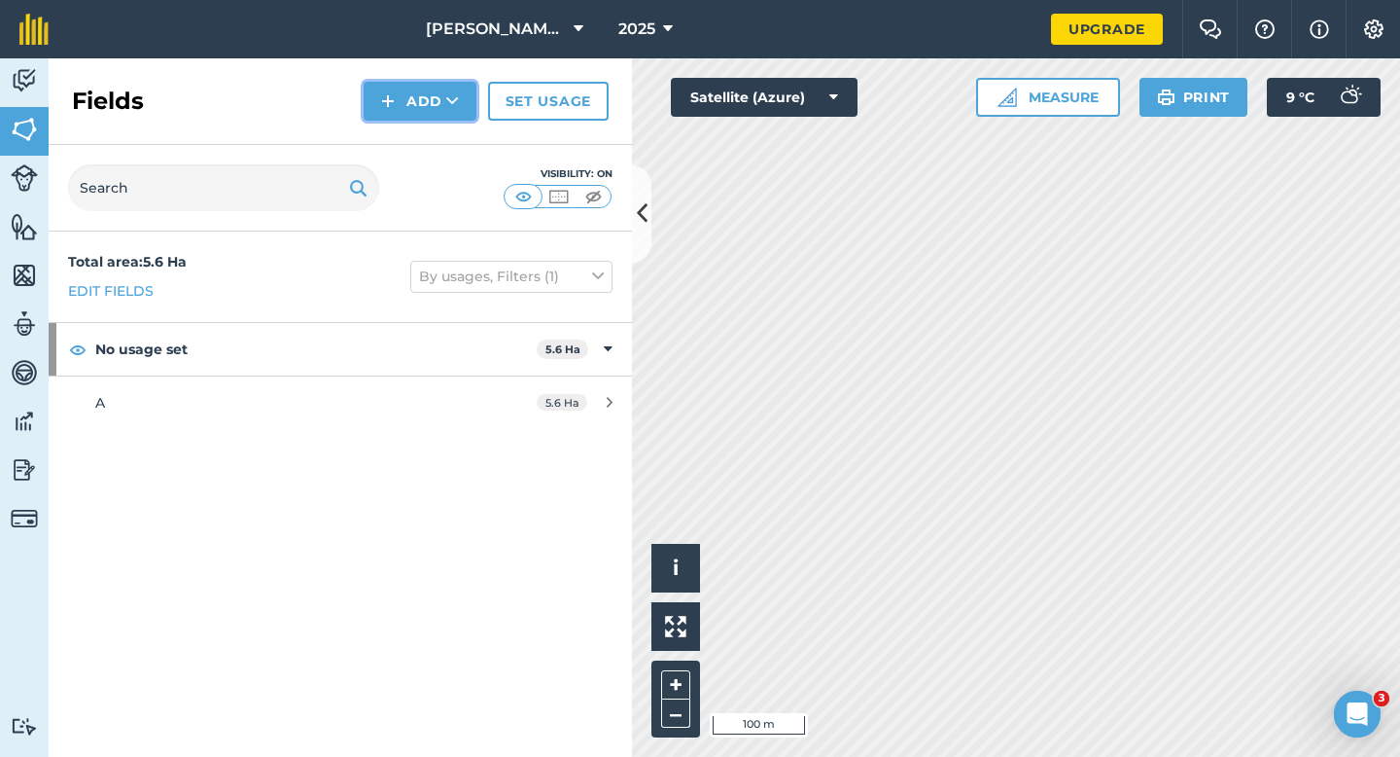
click at [412, 116] on button "Add" at bounding box center [420, 101] width 113 height 39
click at [412, 144] on link "Draw" at bounding box center [420, 145] width 107 height 43
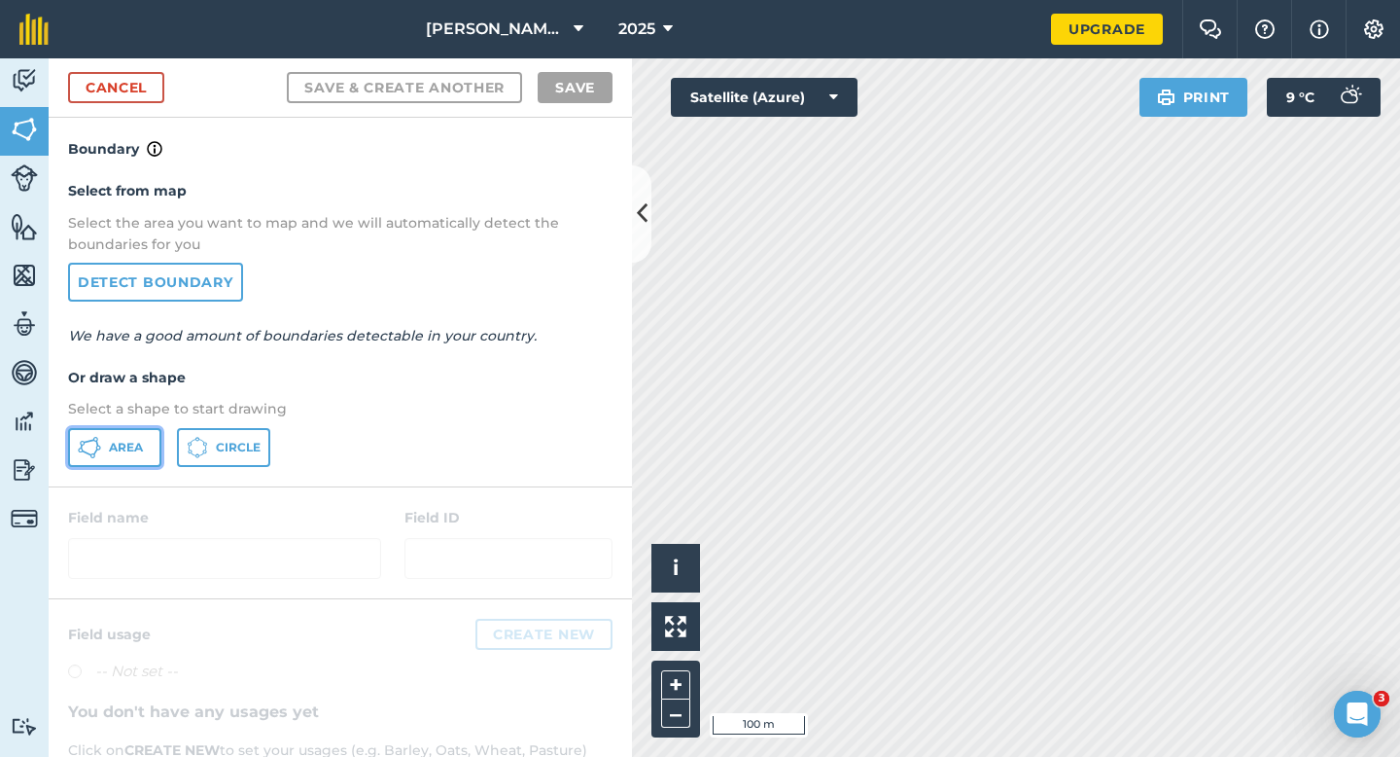
click at [108, 455] on button "Area" at bounding box center [114, 447] width 93 height 39
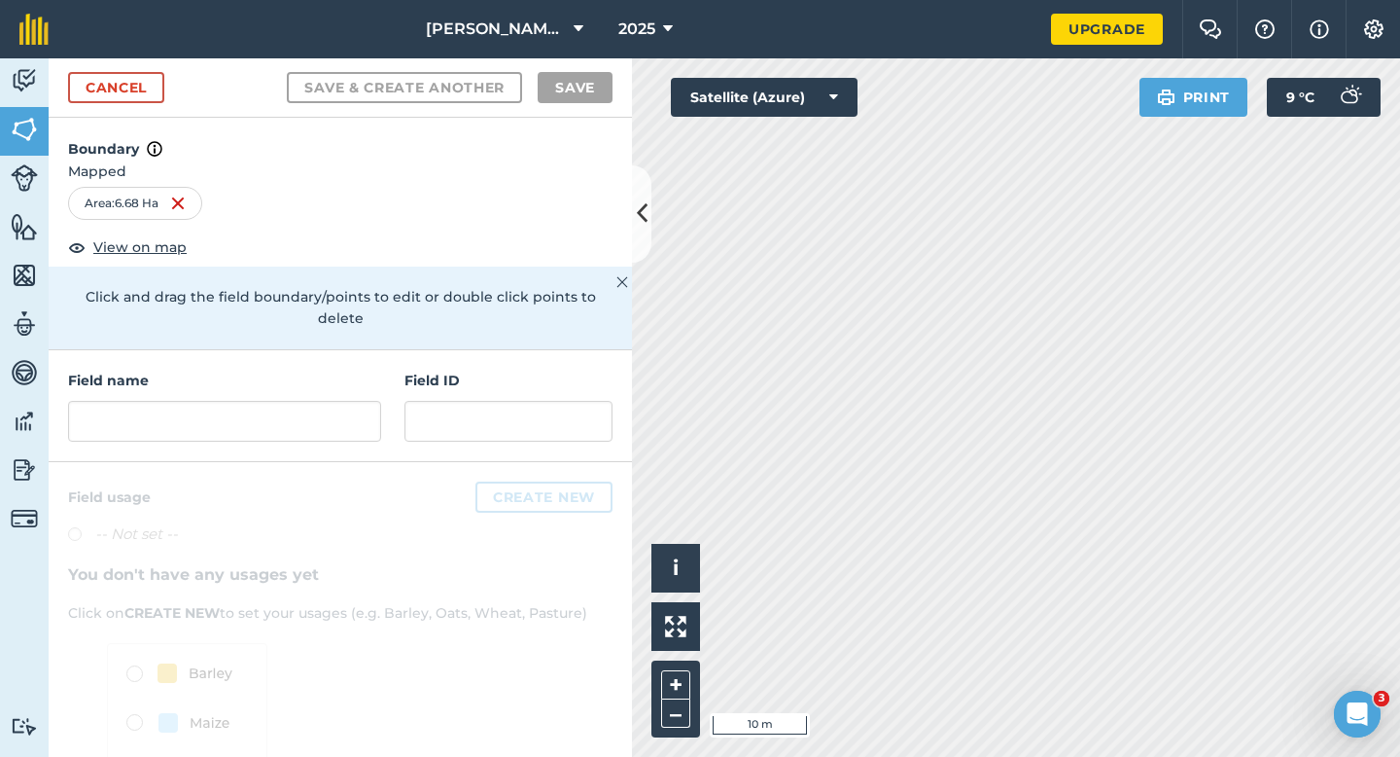
click at [157, 425] on div "Field name Field ID" at bounding box center [341, 406] width 584 height 112
click at [158, 407] on input "text" at bounding box center [224, 421] width 313 height 41
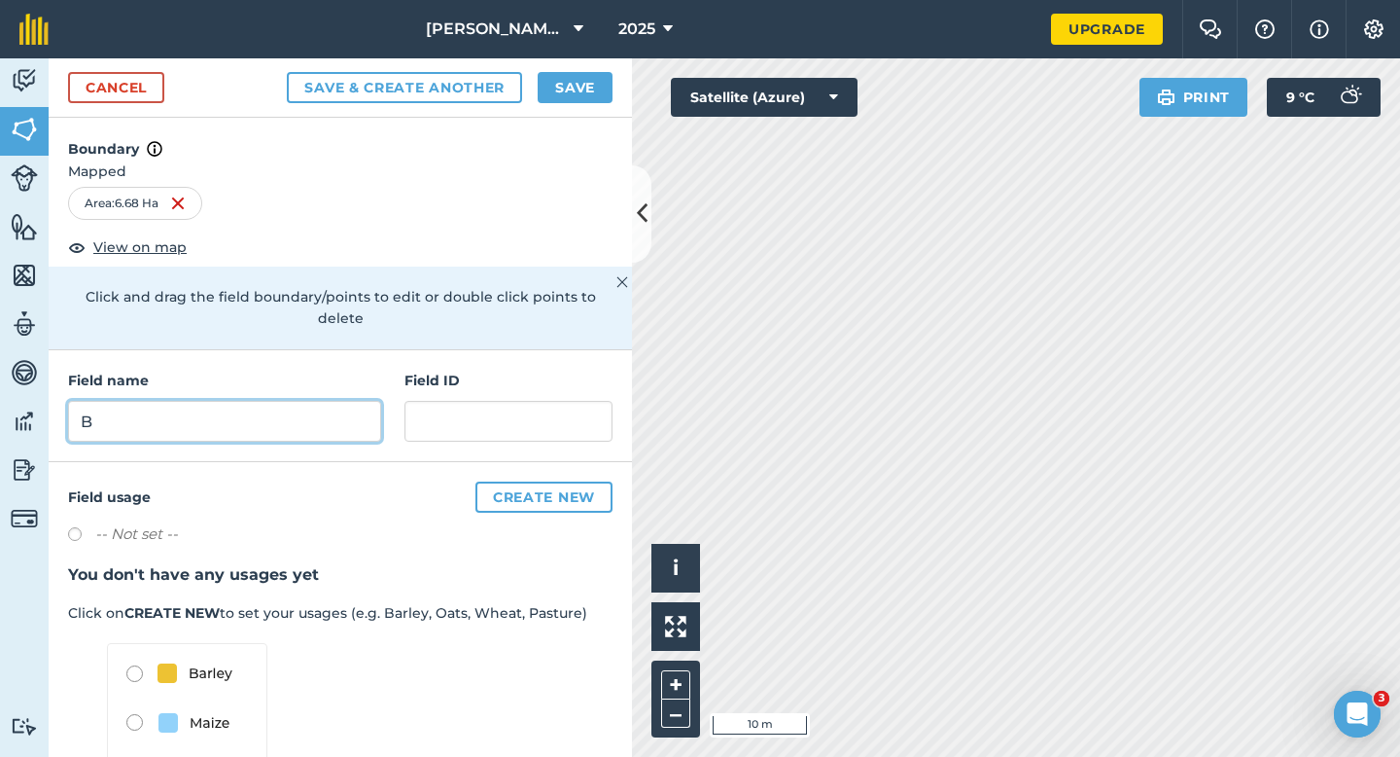
type input "B"
click at [597, 86] on button "Save" at bounding box center [575, 87] width 75 height 31
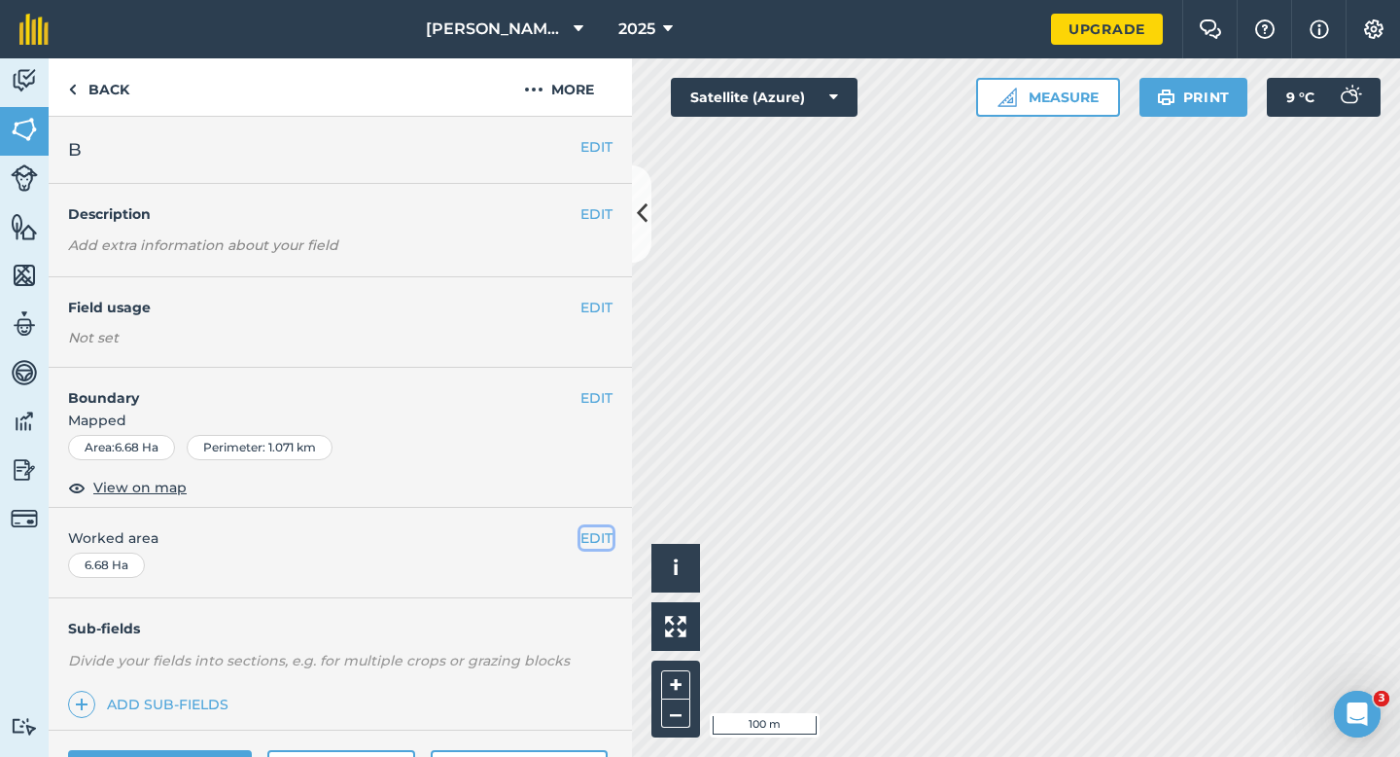
click at [594, 543] on button "EDIT" at bounding box center [597, 537] width 32 height 21
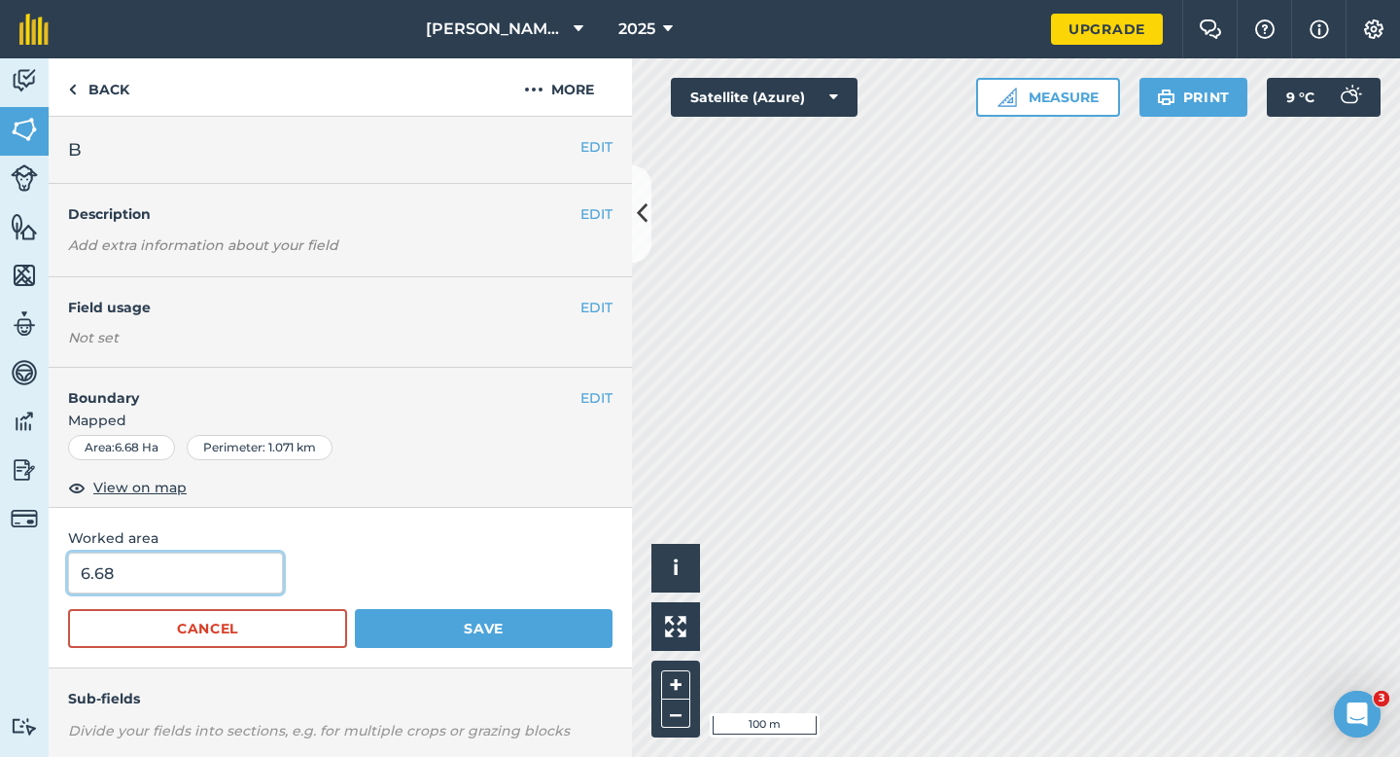
click at [185, 587] on input "6.68" at bounding box center [175, 572] width 215 height 41
type input "6.7"
click at [355, 609] on button "Save" at bounding box center [484, 628] width 258 height 39
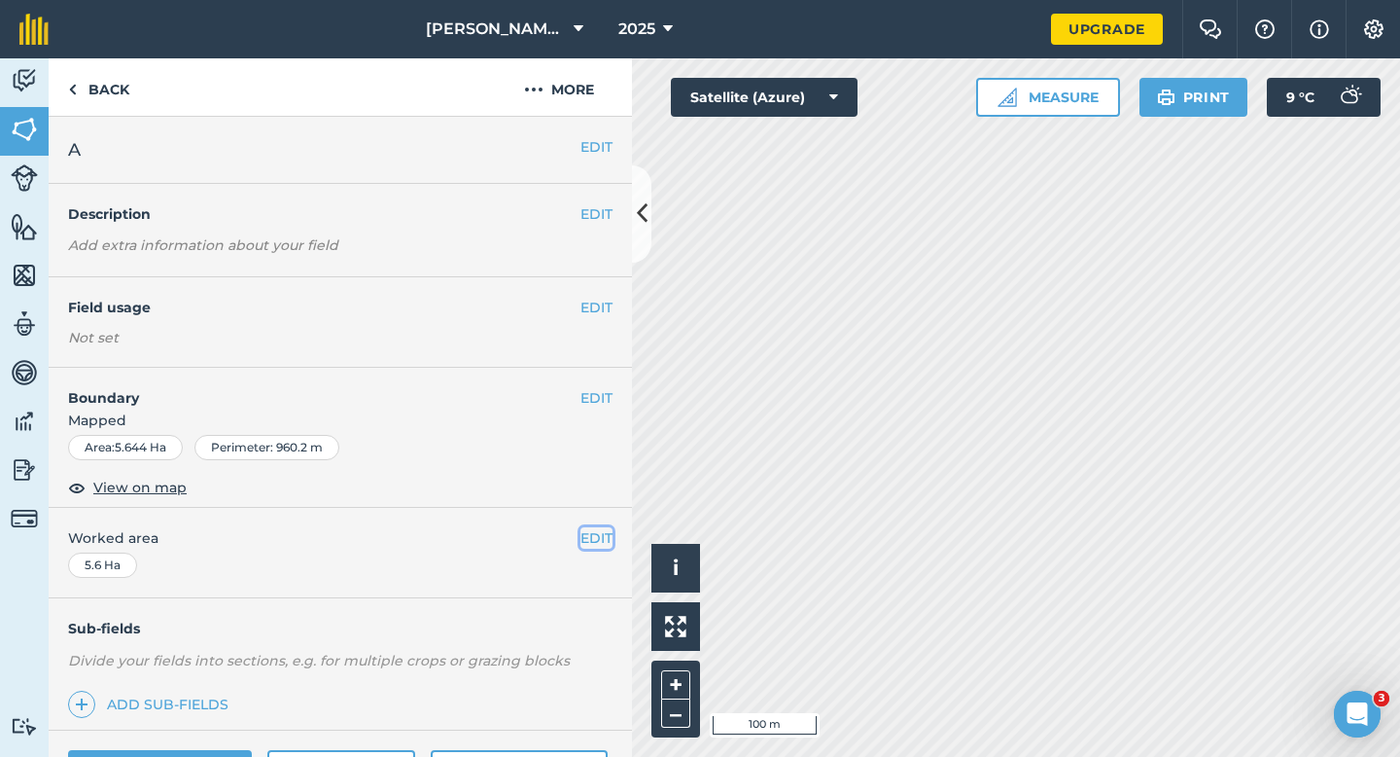
click at [609, 545] on button "EDIT" at bounding box center [597, 537] width 32 height 21
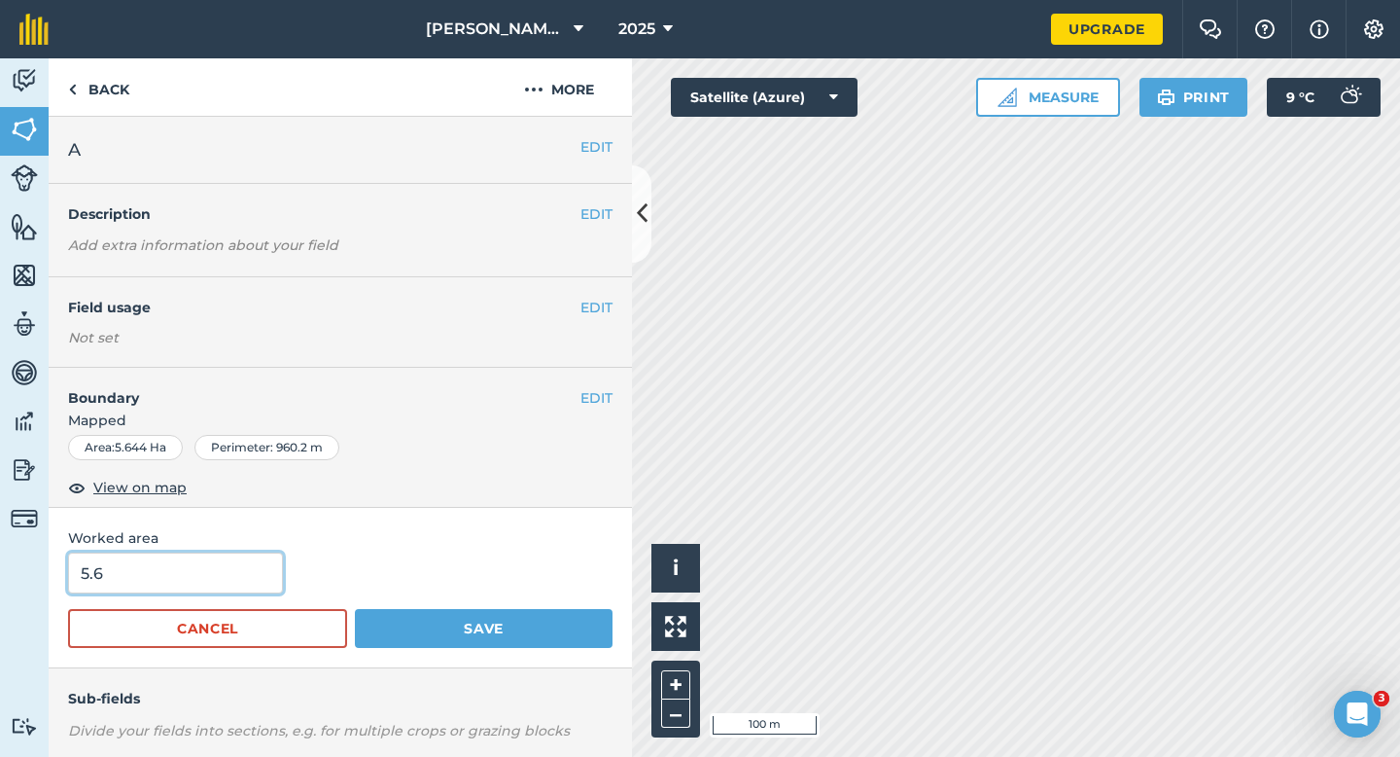
click at [240, 579] on input "5.6" at bounding box center [175, 572] width 215 height 41
type input "5.7"
click at [355, 609] on button "Save" at bounding box center [484, 628] width 258 height 39
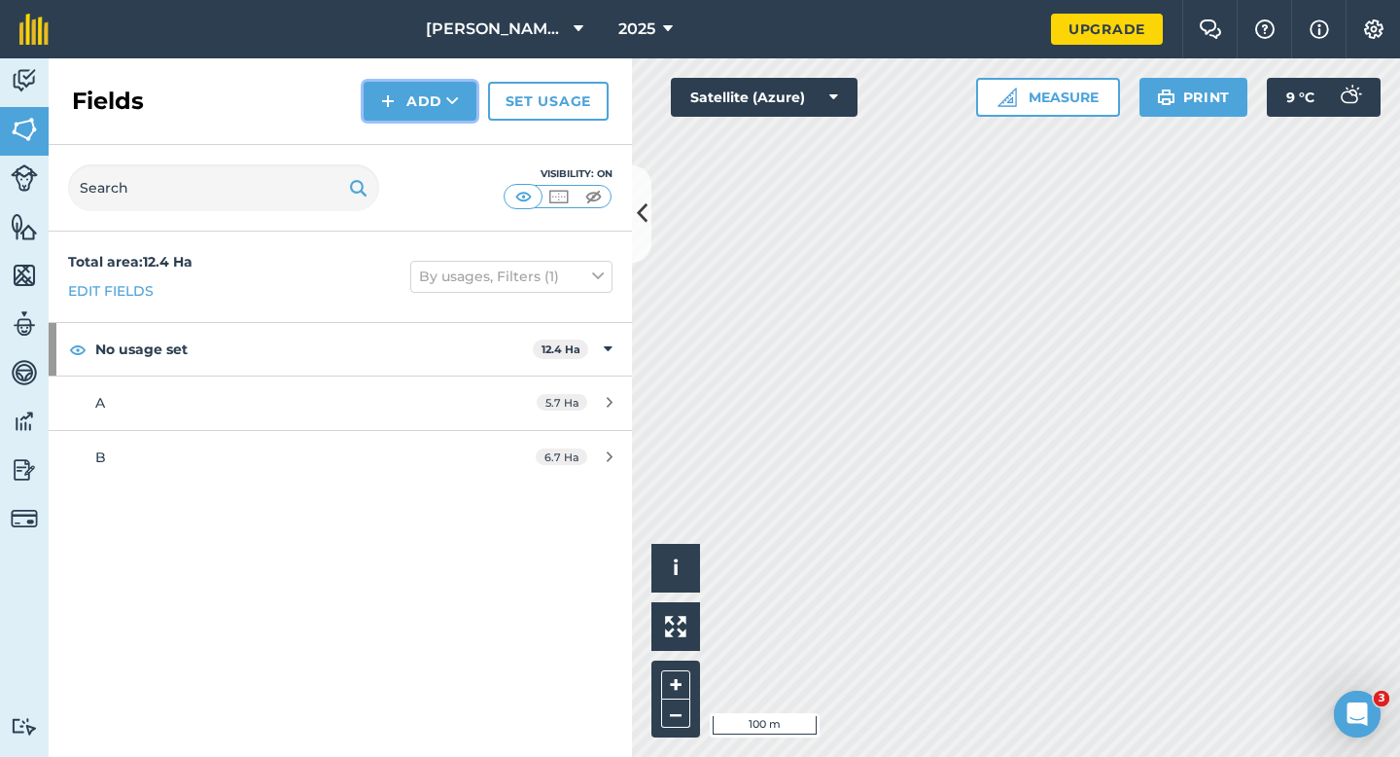
click at [417, 104] on button "Add" at bounding box center [420, 101] width 113 height 39
click at [417, 132] on link "Draw" at bounding box center [420, 145] width 107 height 43
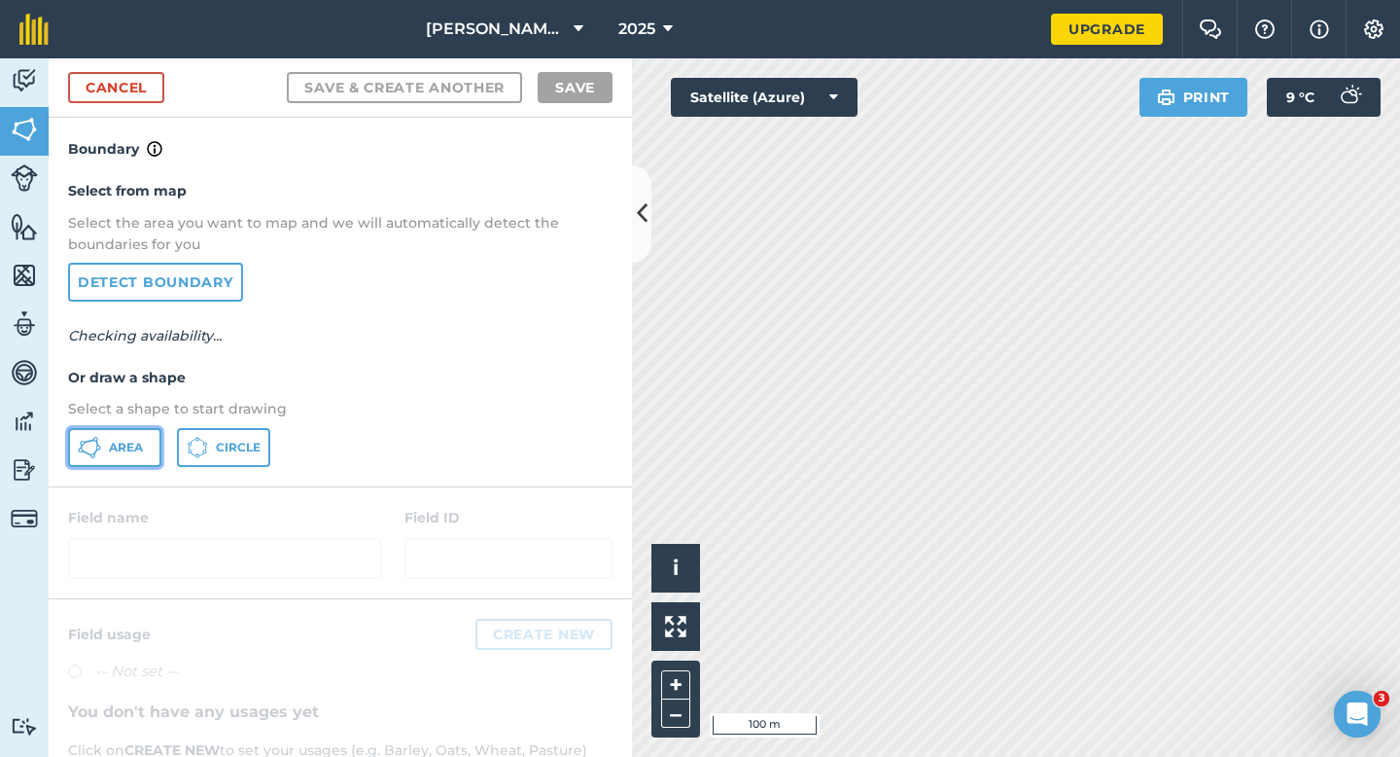
click at [110, 458] on button "Area" at bounding box center [114, 447] width 93 height 39
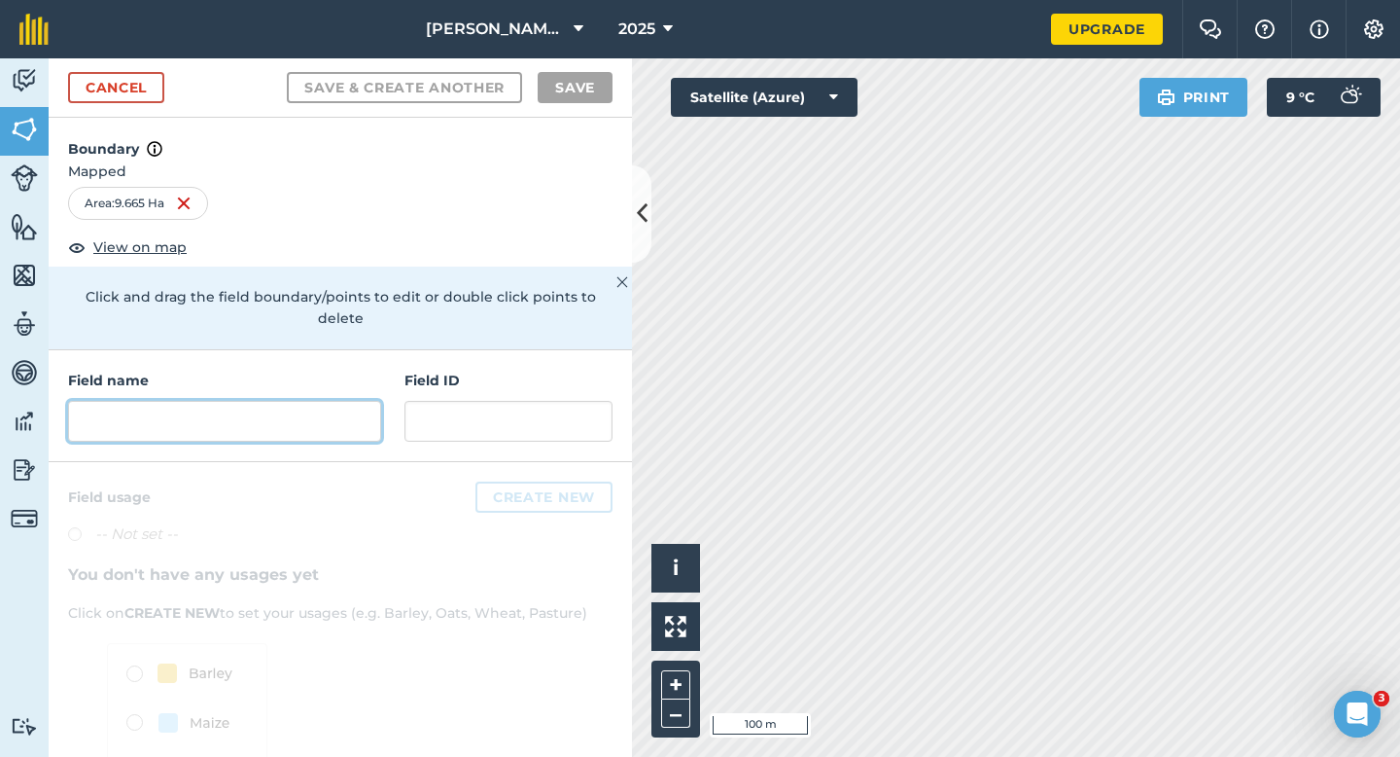
click at [305, 401] on input "text" at bounding box center [224, 421] width 313 height 41
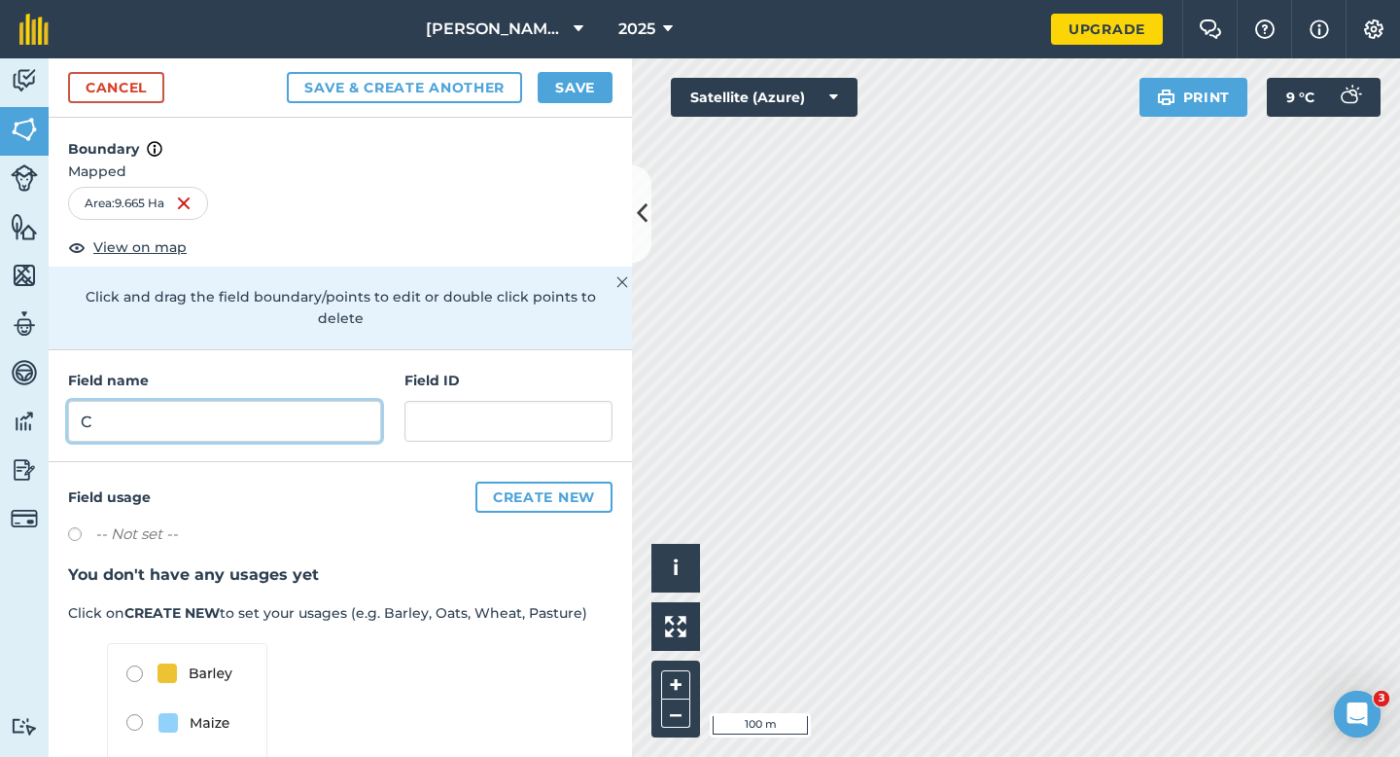
type input "C"
click at [574, 69] on div "Cancel Save & Create Another Save" at bounding box center [341, 87] width 584 height 59
click at [595, 109] on div "Cancel Save & Create Another Save" at bounding box center [341, 87] width 584 height 59
click at [570, 58] on div "Cancel Save & Create Another Save" at bounding box center [341, 87] width 584 height 59
click at [569, 69] on div "Cancel Save & Create Another Save" at bounding box center [341, 87] width 584 height 59
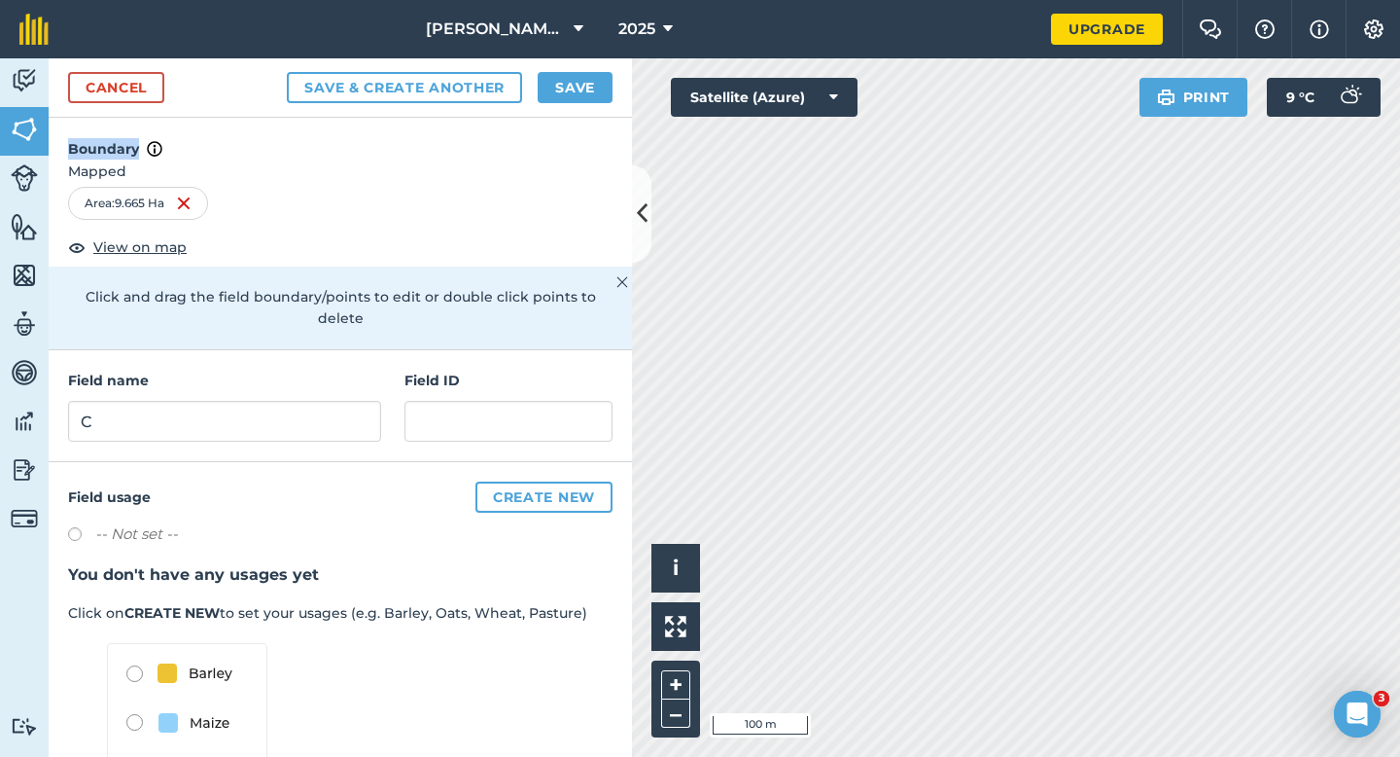
click at [569, 69] on div "Cancel Save & Create Another Save" at bounding box center [341, 87] width 584 height 59
click at [574, 81] on button "Save" at bounding box center [575, 87] width 75 height 31
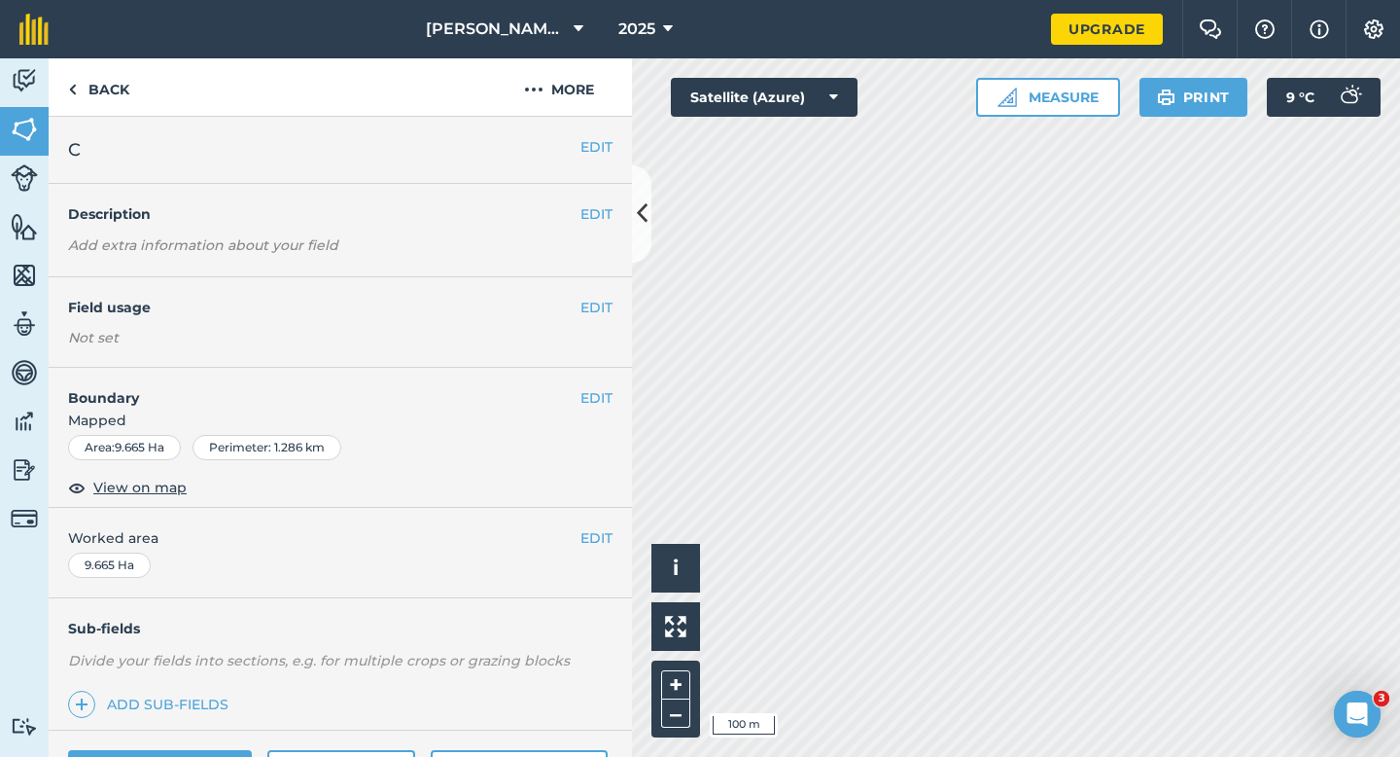
click at [617, 550] on div "EDIT Worked area 9.665 Ha" at bounding box center [341, 553] width 584 height 90
click at [612, 547] on span "Worked area" at bounding box center [340, 537] width 545 height 21
click at [605, 546] on button "EDIT" at bounding box center [597, 537] width 32 height 21
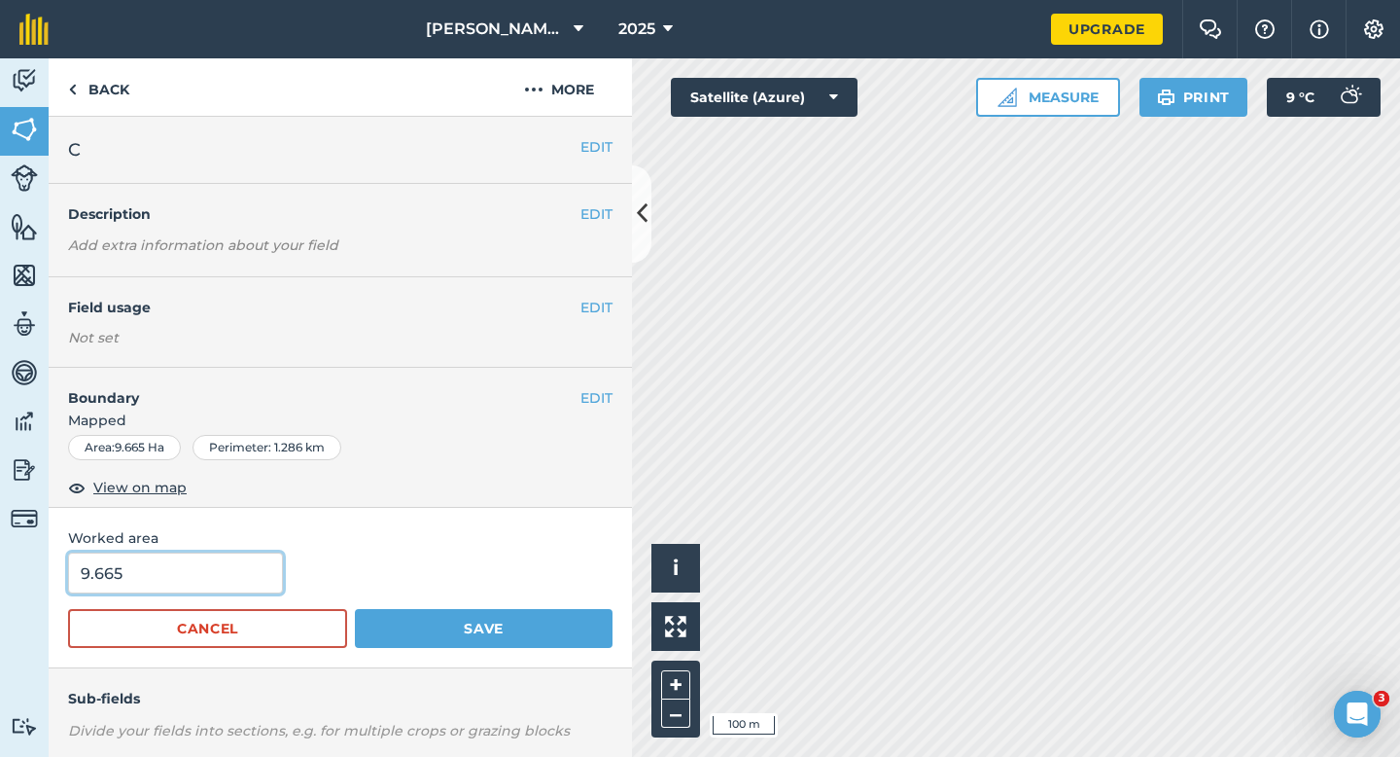
click at [213, 585] on input "9.665" at bounding box center [175, 572] width 215 height 41
type input "9.7"
click at [355, 609] on button "Save" at bounding box center [484, 628] width 258 height 39
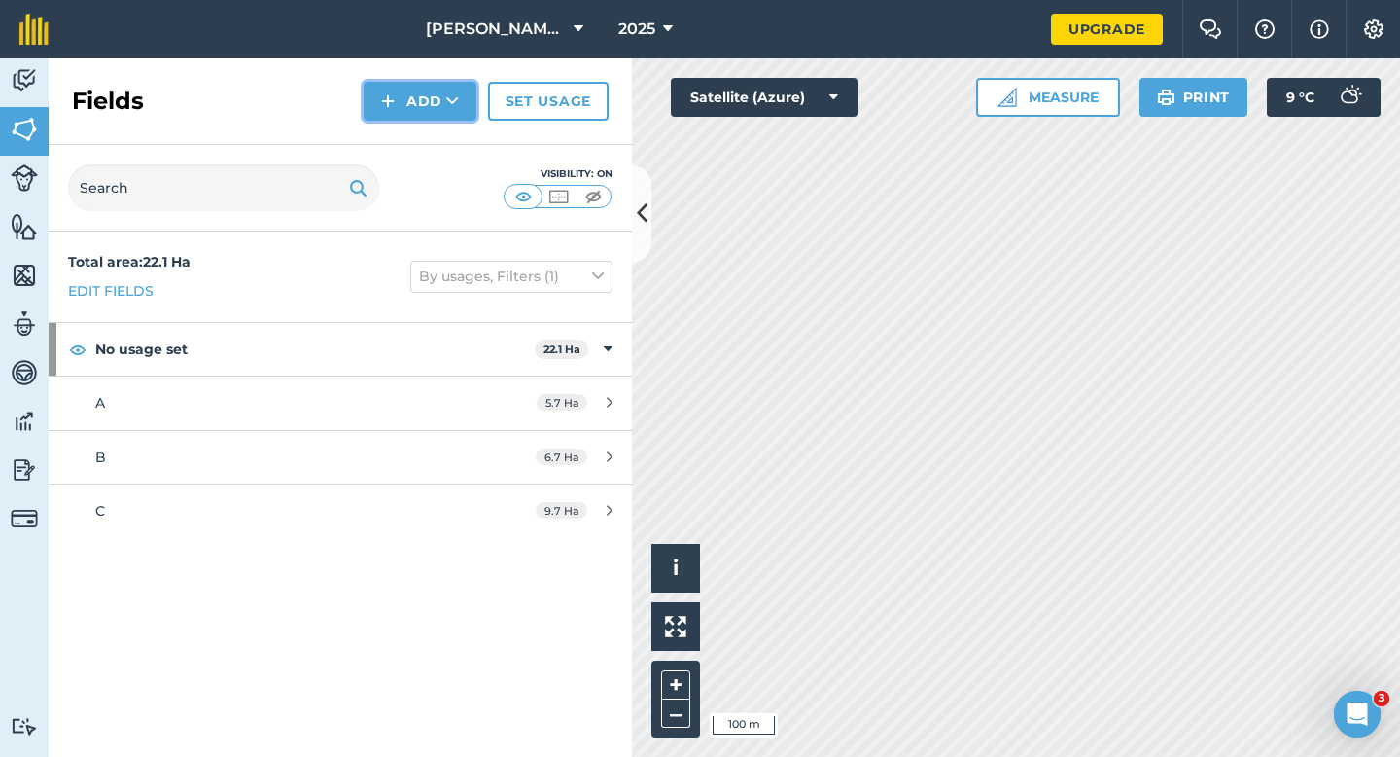
click at [408, 100] on button "Add" at bounding box center [420, 101] width 113 height 39
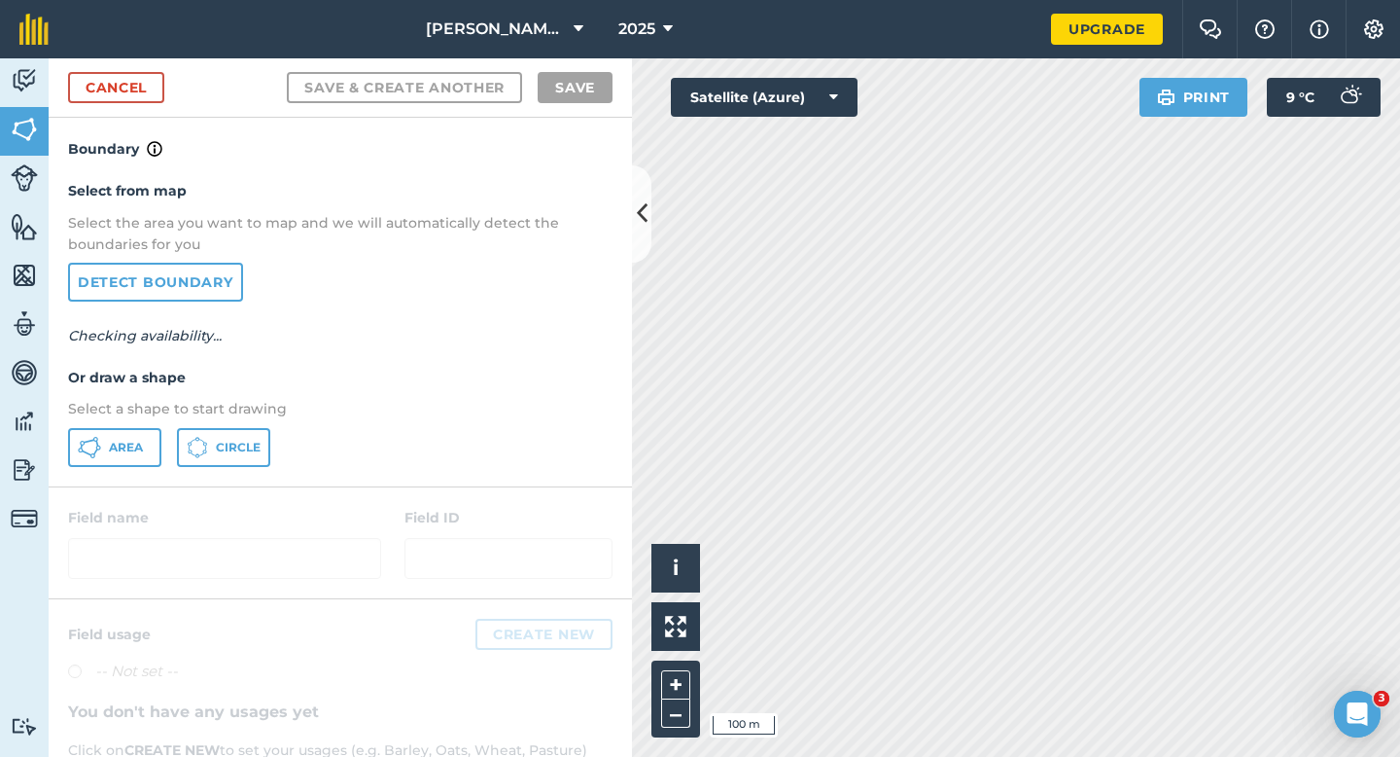
click at [131, 471] on div "Select from map Select the area you want to map and we will automatically detec…" at bounding box center [341, 322] width 584 height 325
click at [156, 447] on button "Area" at bounding box center [114, 447] width 93 height 39
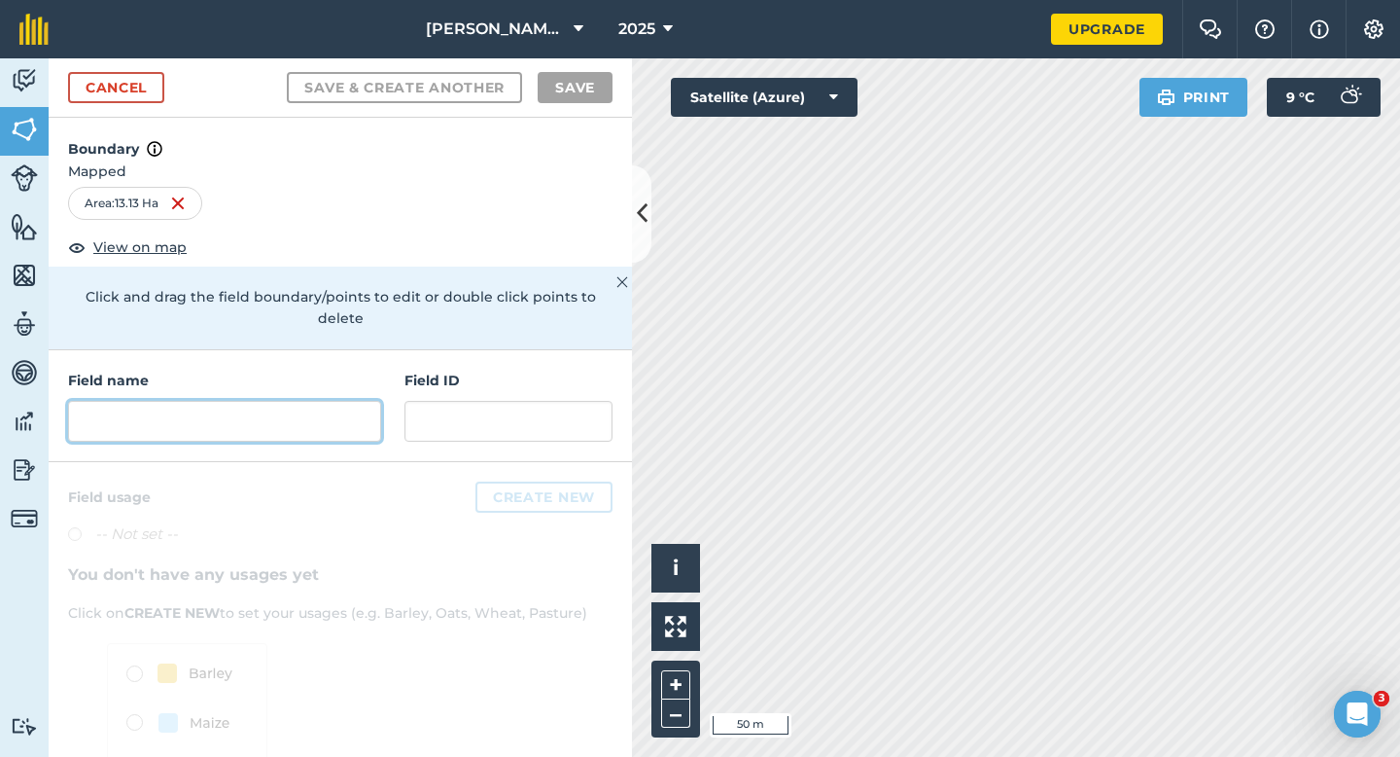
click at [342, 405] on input "text" at bounding box center [224, 421] width 313 height 41
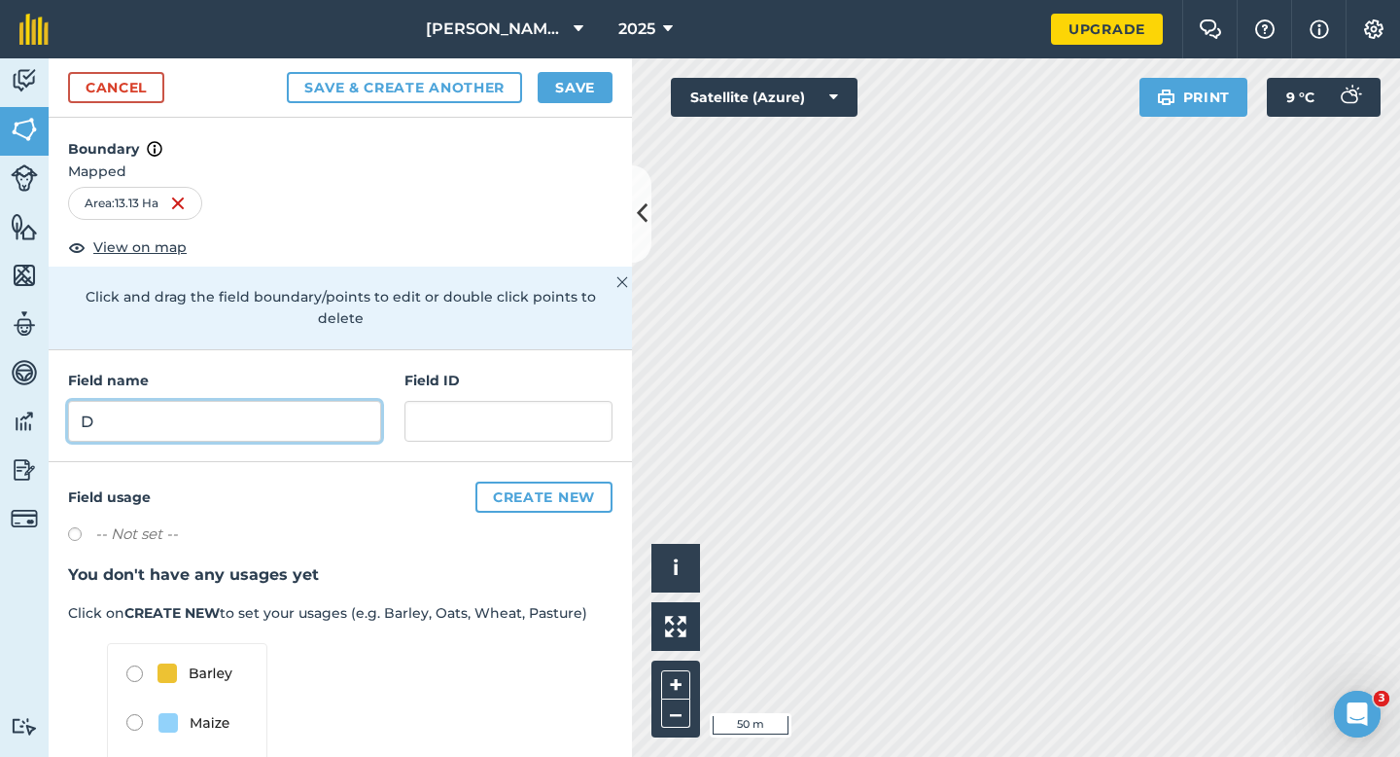
type input "D"
click at [594, 78] on button "Save" at bounding box center [575, 87] width 75 height 31
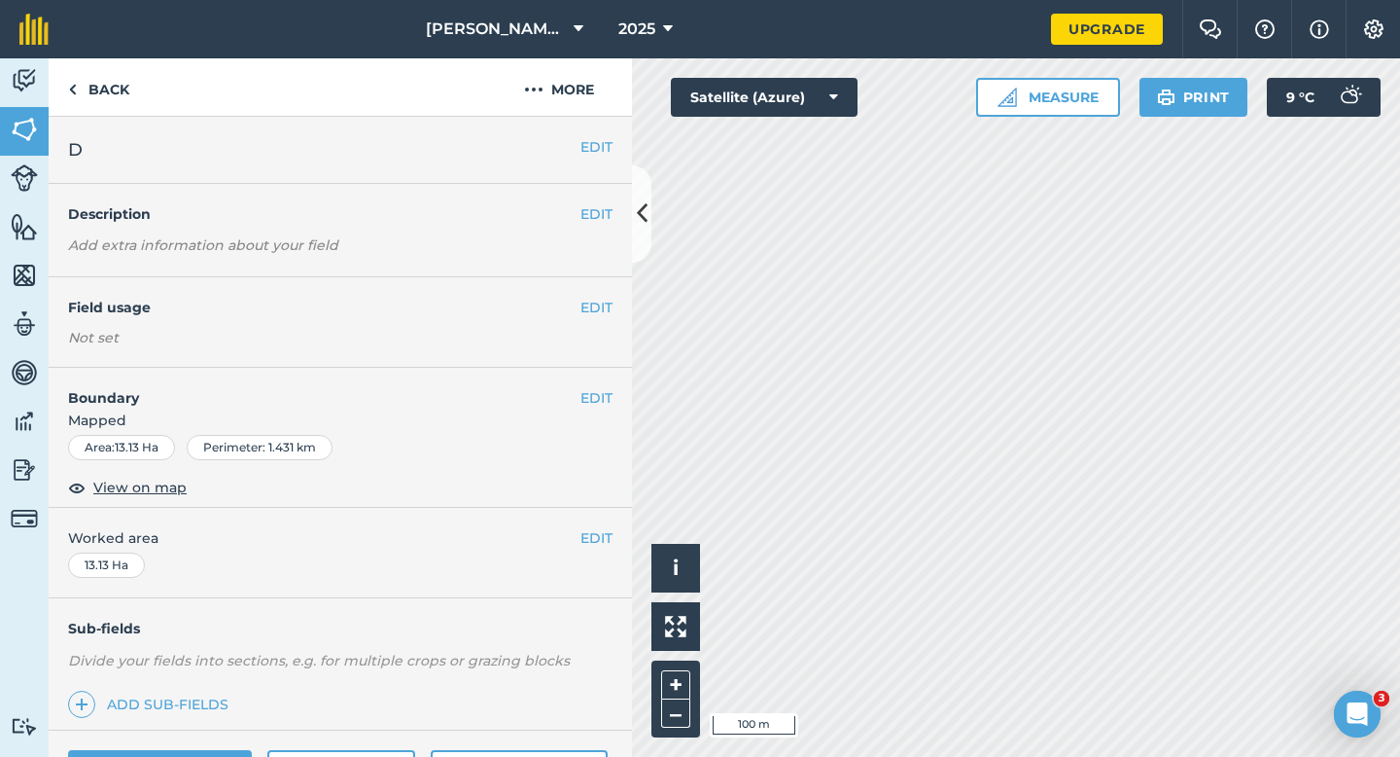
click at [608, 563] on div "EDIT Worked area 13.13 Ha" at bounding box center [341, 553] width 584 height 90
click at [608, 555] on div "EDIT Worked area 13.13 Ha" at bounding box center [341, 553] width 584 height 90
click at [608, 553] on div "EDIT Worked area 13.13 Ha" at bounding box center [341, 553] width 584 height 90
click at [608, 546] on button "EDIT" at bounding box center [597, 537] width 32 height 21
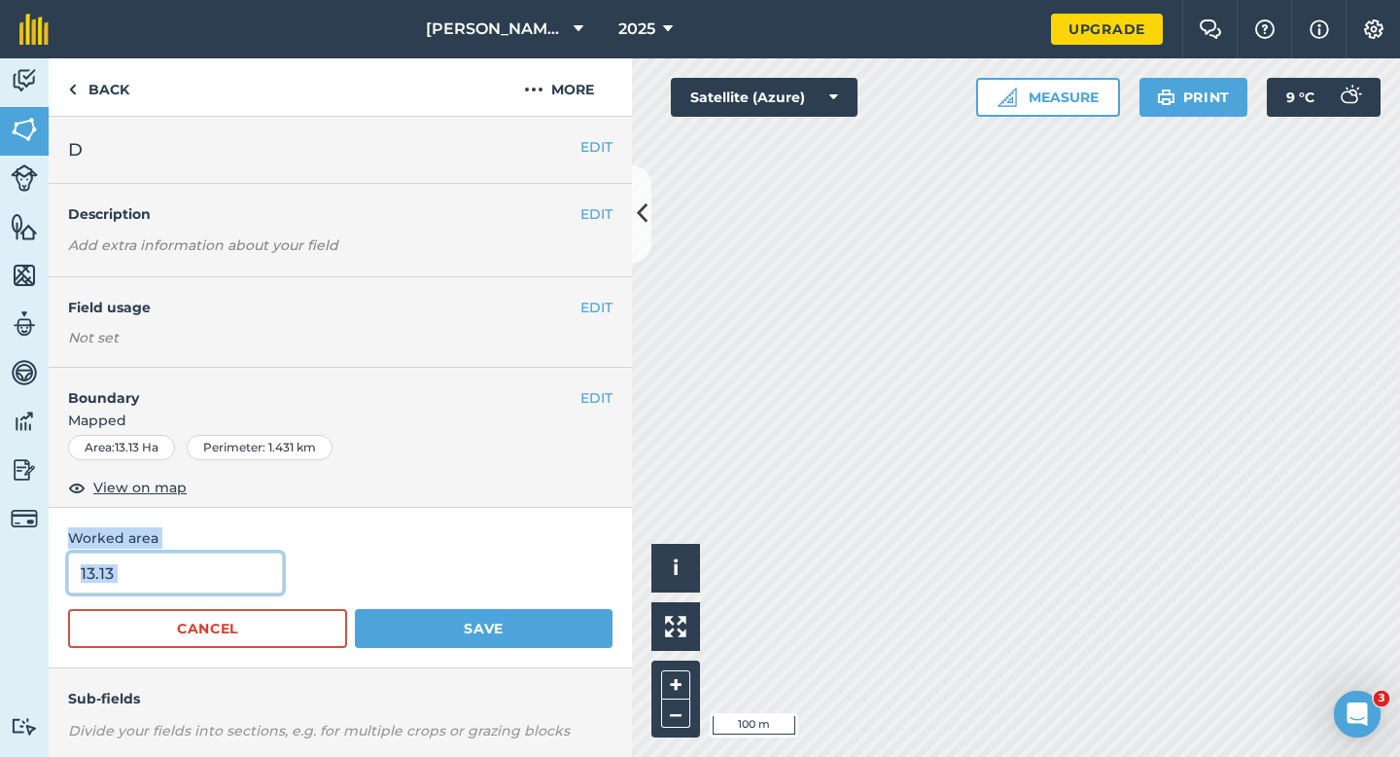
click at [195, 582] on input "13.13" at bounding box center [175, 572] width 215 height 41
type input "13.1"
click at [355, 609] on button "Save" at bounding box center [484, 628] width 258 height 39
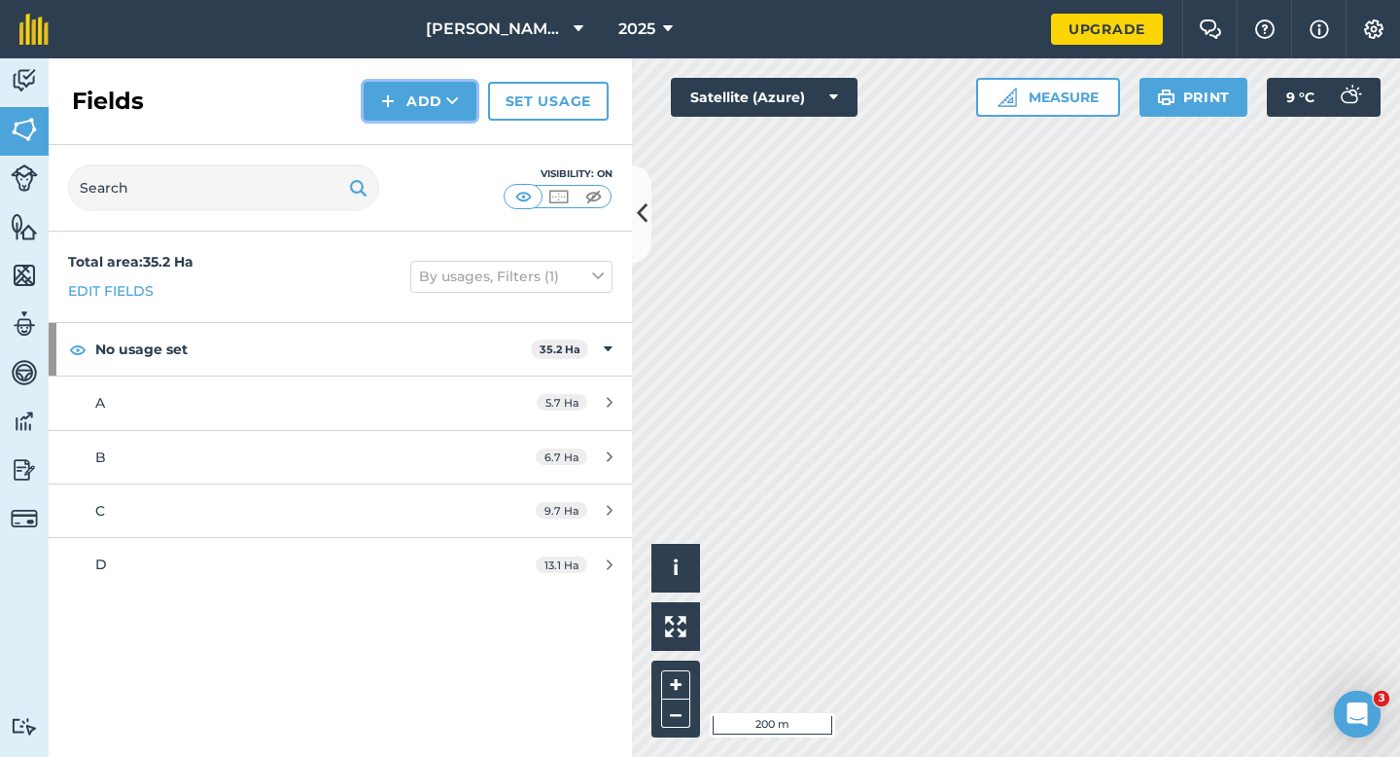
click at [438, 84] on button "Add" at bounding box center [420, 101] width 113 height 39
click at [438, 111] on button "Add Draw Import" at bounding box center [420, 101] width 113 height 39
click at [438, 110] on button "Add" at bounding box center [420, 101] width 113 height 39
click at [438, 124] on link "Draw" at bounding box center [420, 145] width 107 height 43
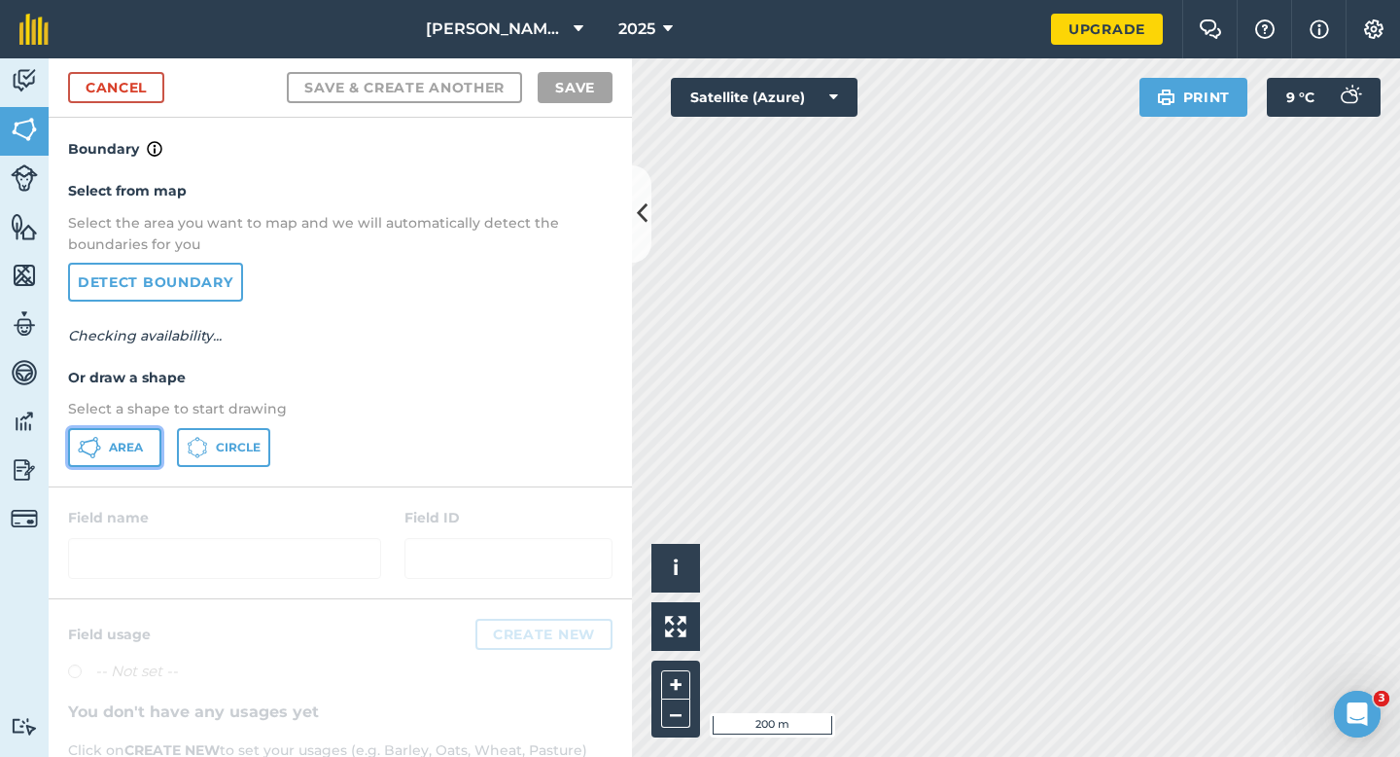
click at [111, 455] on button "Area" at bounding box center [114, 447] width 93 height 39
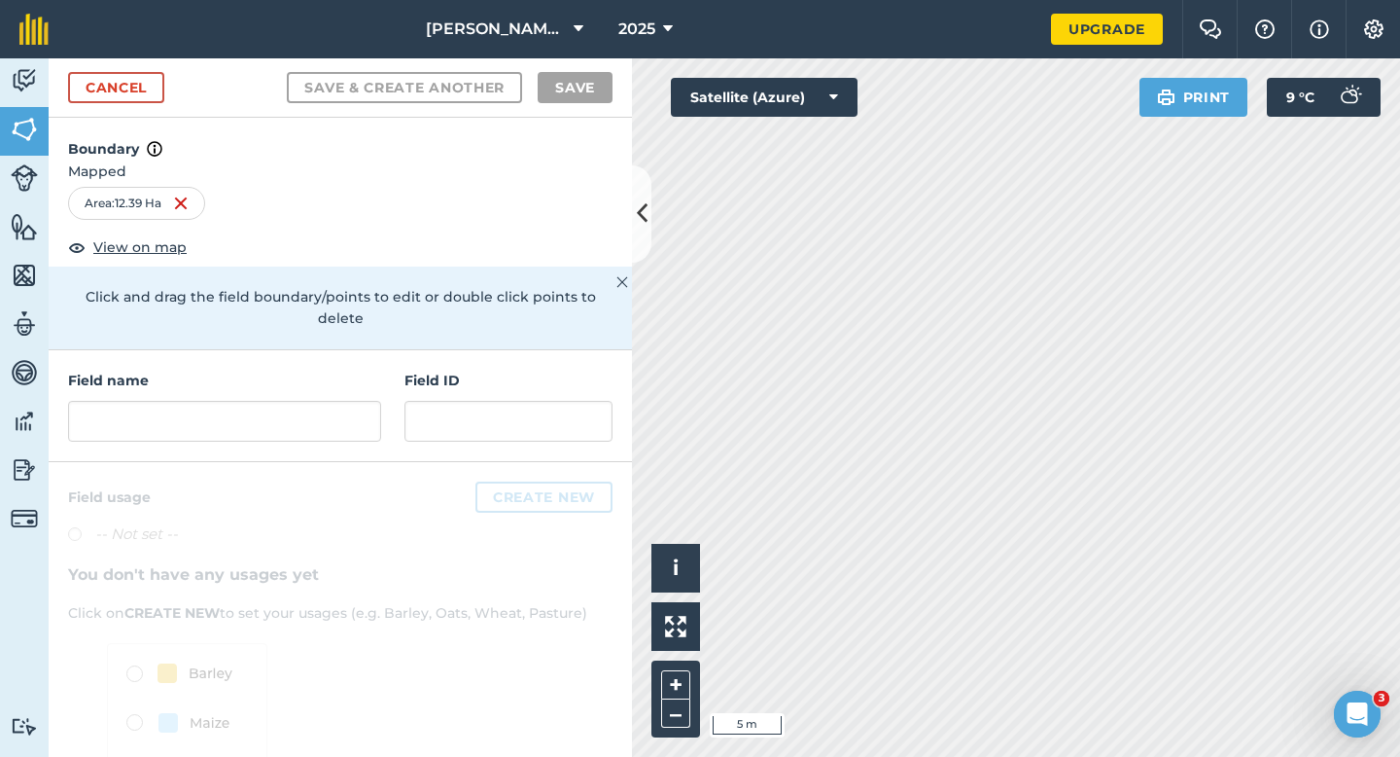
click at [318, 430] on div "Field name Field ID" at bounding box center [341, 406] width 584 height 112
click at [318, 425] on div "Field name Field ID" at bounding box center [341, 406] width 584 height 112
click at [318, 422] on div "Field name Field ID" at bounding box center [341, 406] width 584 height 112
click at [318, 410] on input "text" at bounding box center [224, 421] width 313 height 41
type input "e"
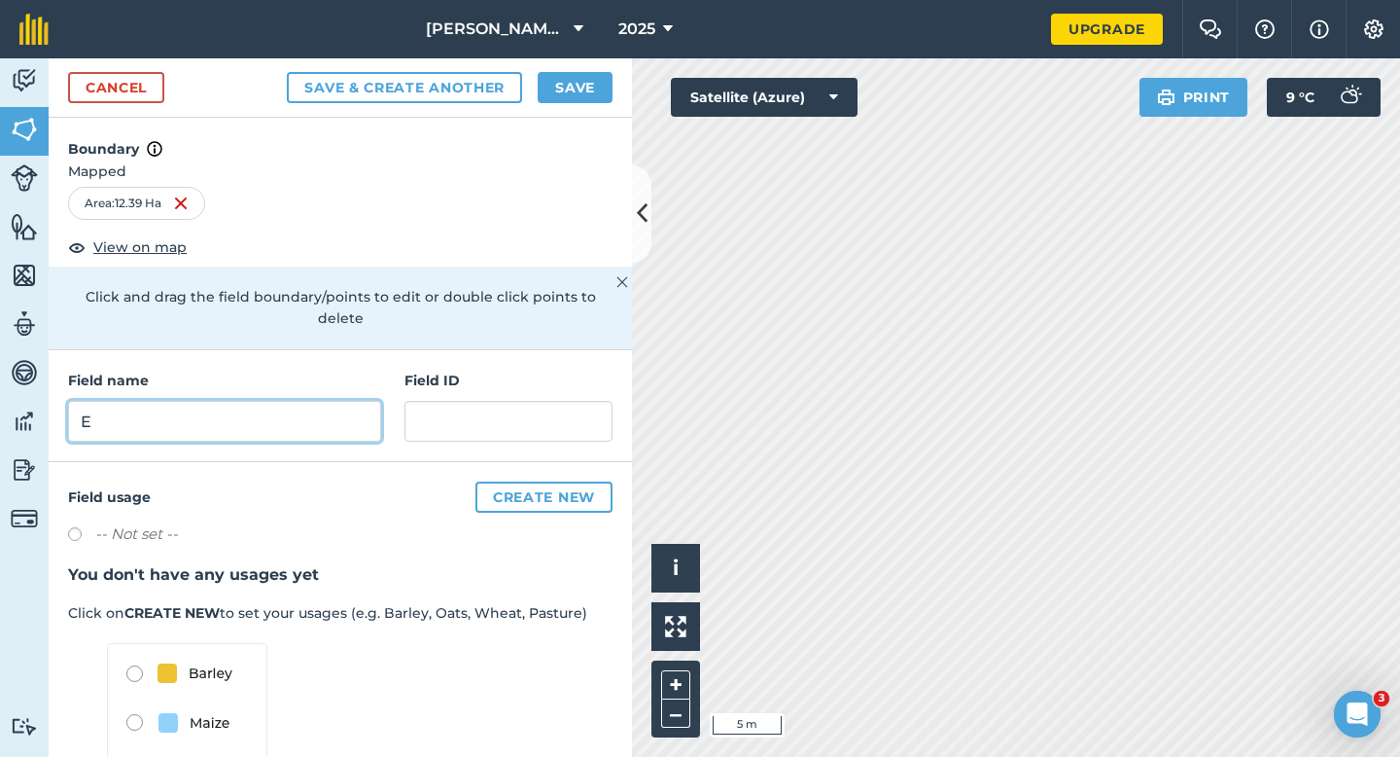
type input "E"
click at [579, 96] on button "Save" at bounding box center [575, 87] width 75 height 31
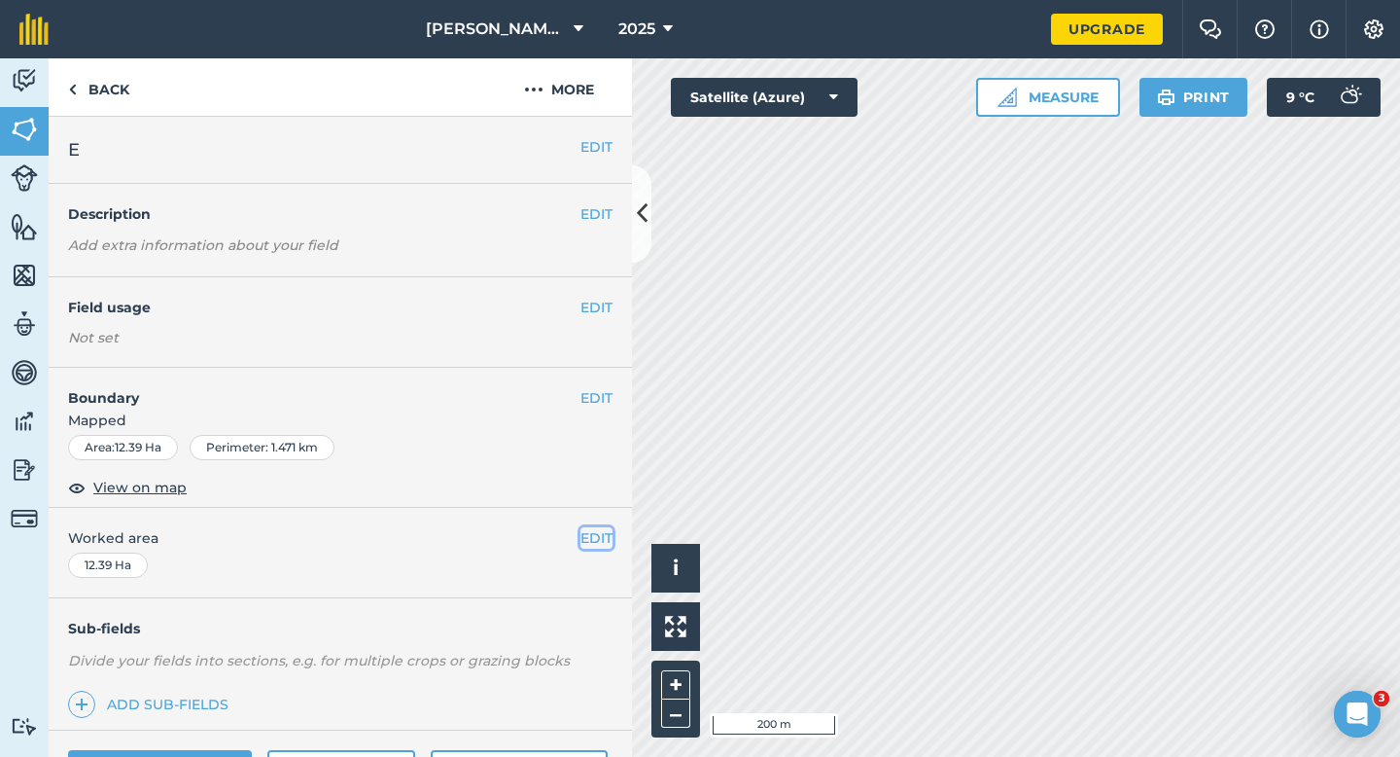
click at [600, 538] on button "EDIT" at bounding box center [597, 537] width 32 height 21
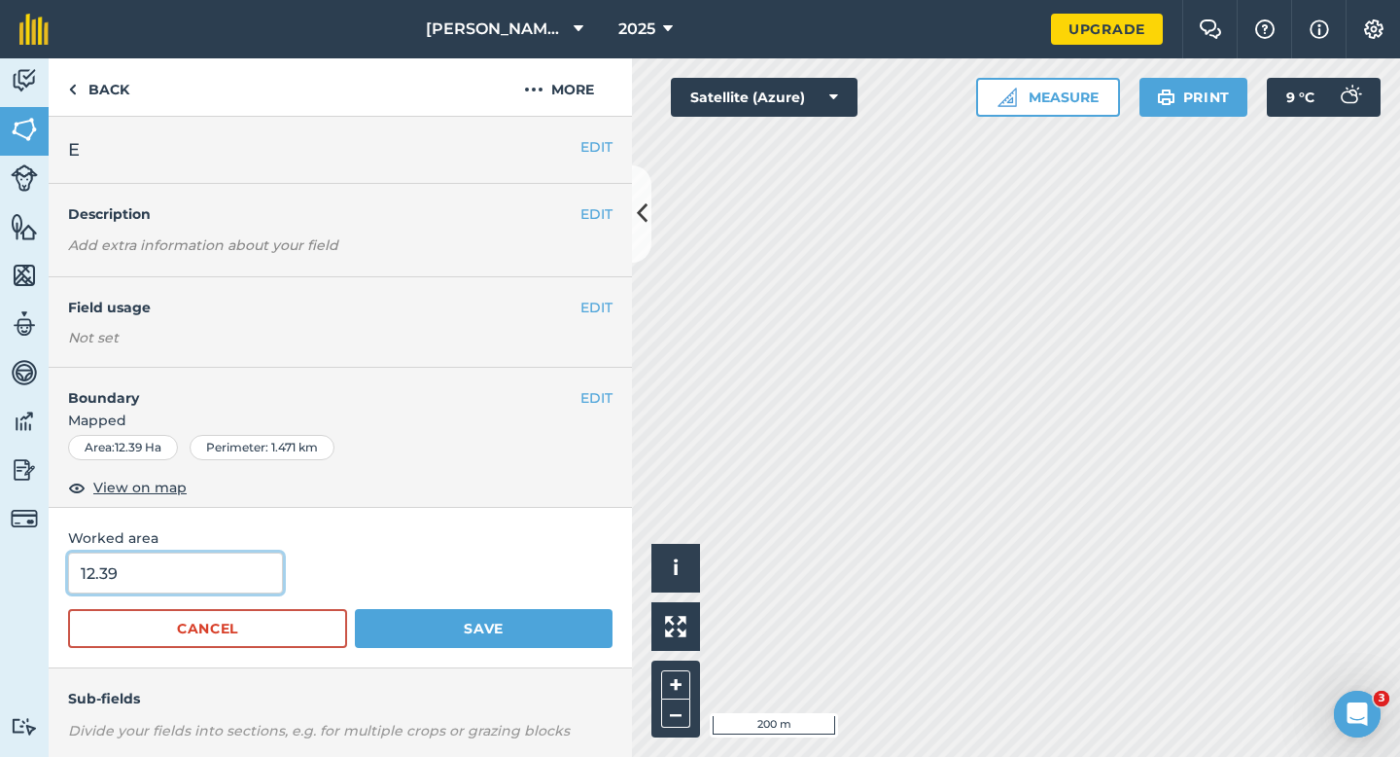
click at [243, 582] on input "12.39" at bounding box center [175, 572] width 215 height 41
type input "12.44"
click at [355, 609] on button "Save" at bounding box center [484, 628] width 258 height 39
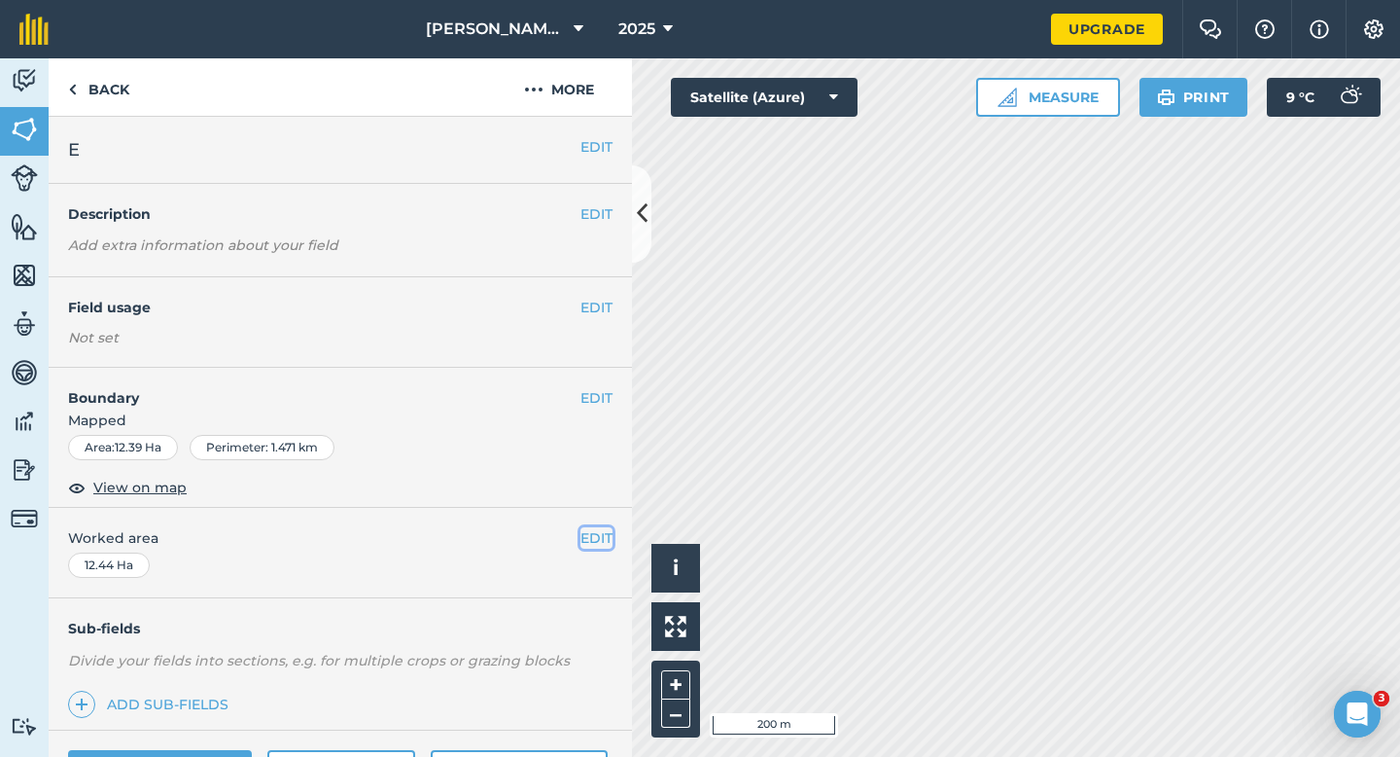
click at [600, 529] on button "EDIT" at bounding box center [597, 537] width 32 height 21
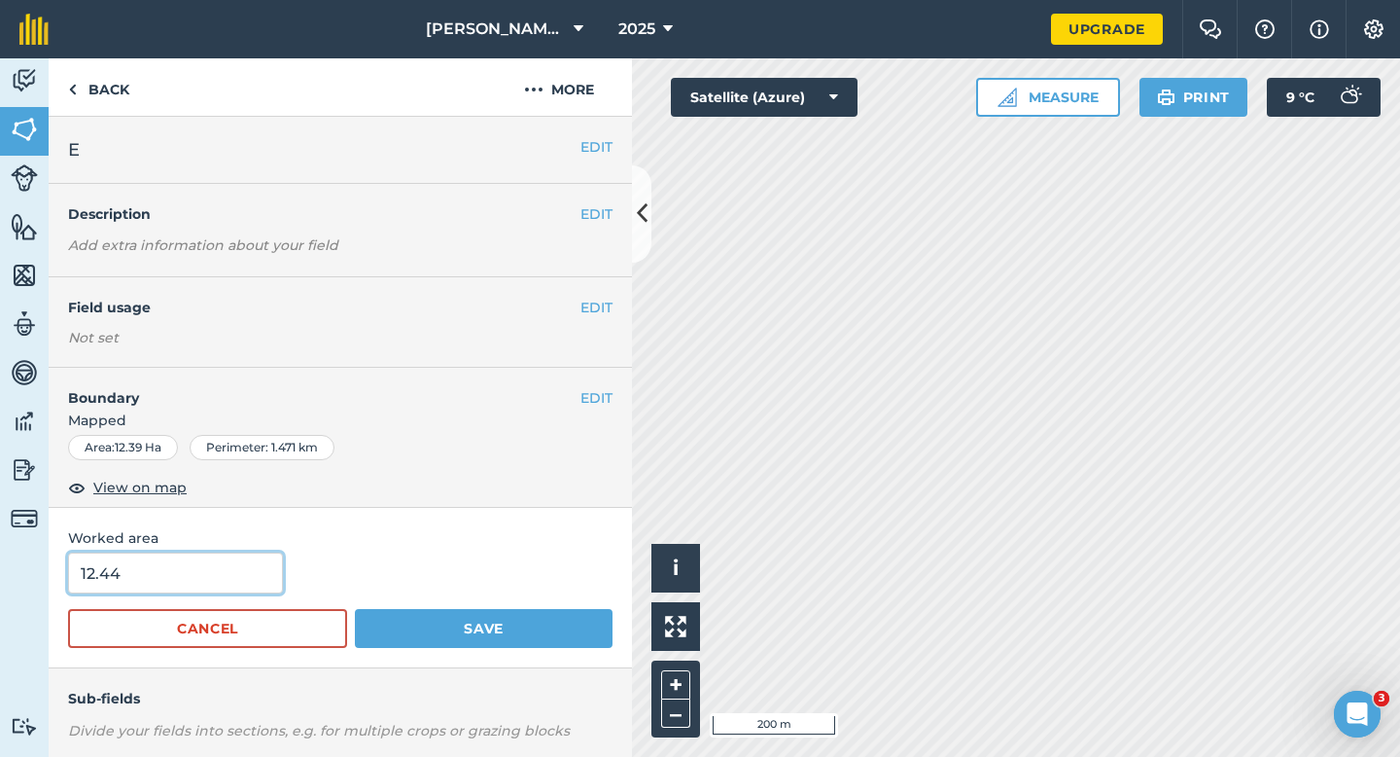
click at [236, 567] on input "12.44" at bounding box center [175, 572] width 215 height 41
type input "12.4"
click at [355, 609] on button "Save" at bounding box center [484, 628] width 258 height 39
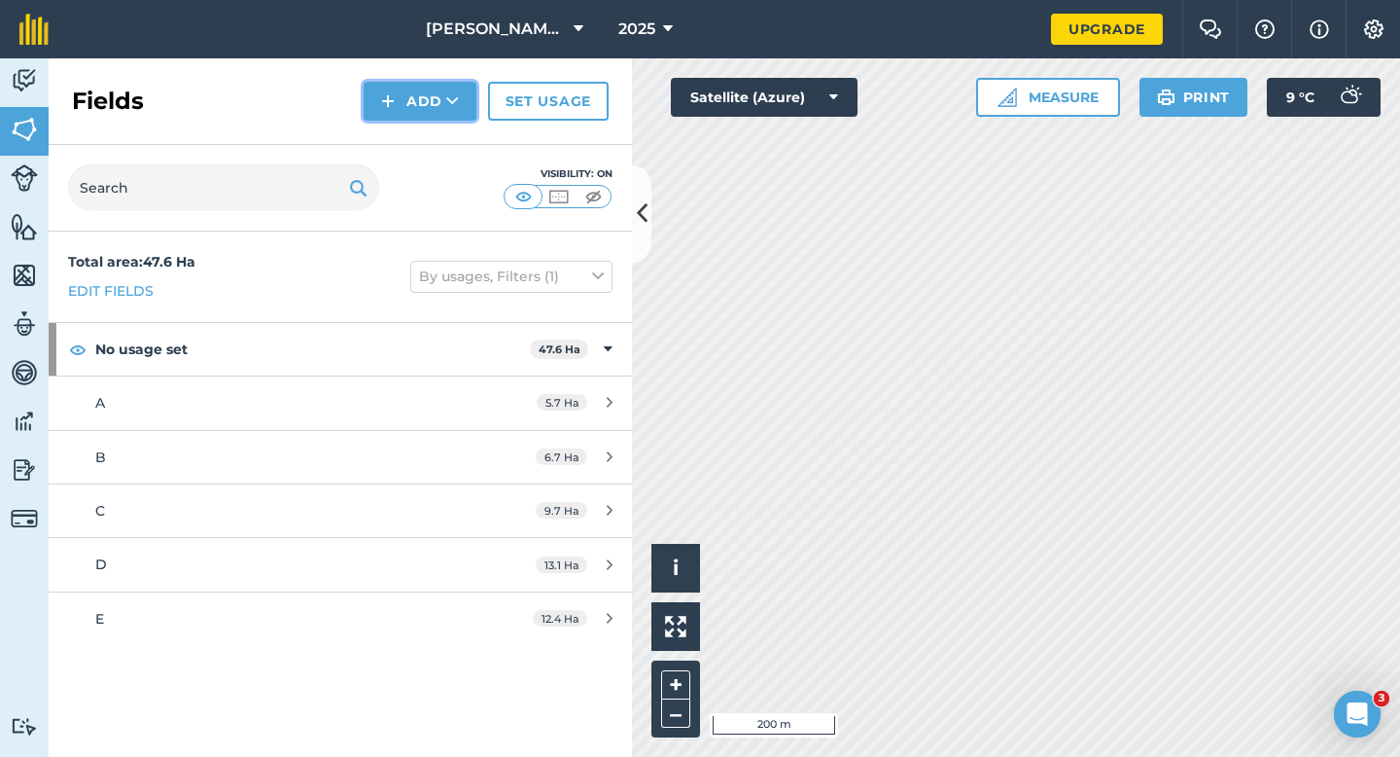
click at [374, 115] on button "Add" at bounding box center [420, 101] width 113 height 39
click at [390, 142] on link "Draw" at bounding box center [420, 145] width 107 height 43
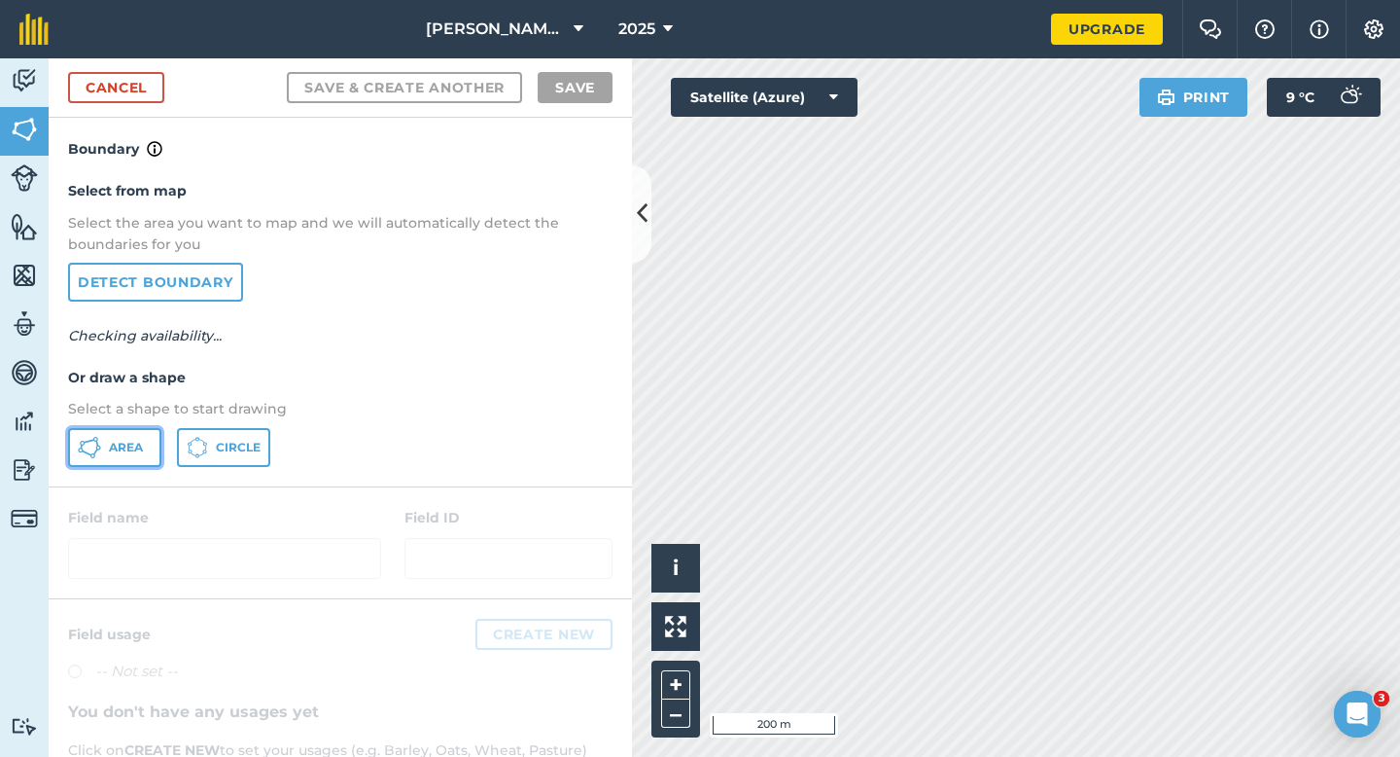
click at [128, 441] on span "Area" at bounding box center [126, 448] width 34 height 16
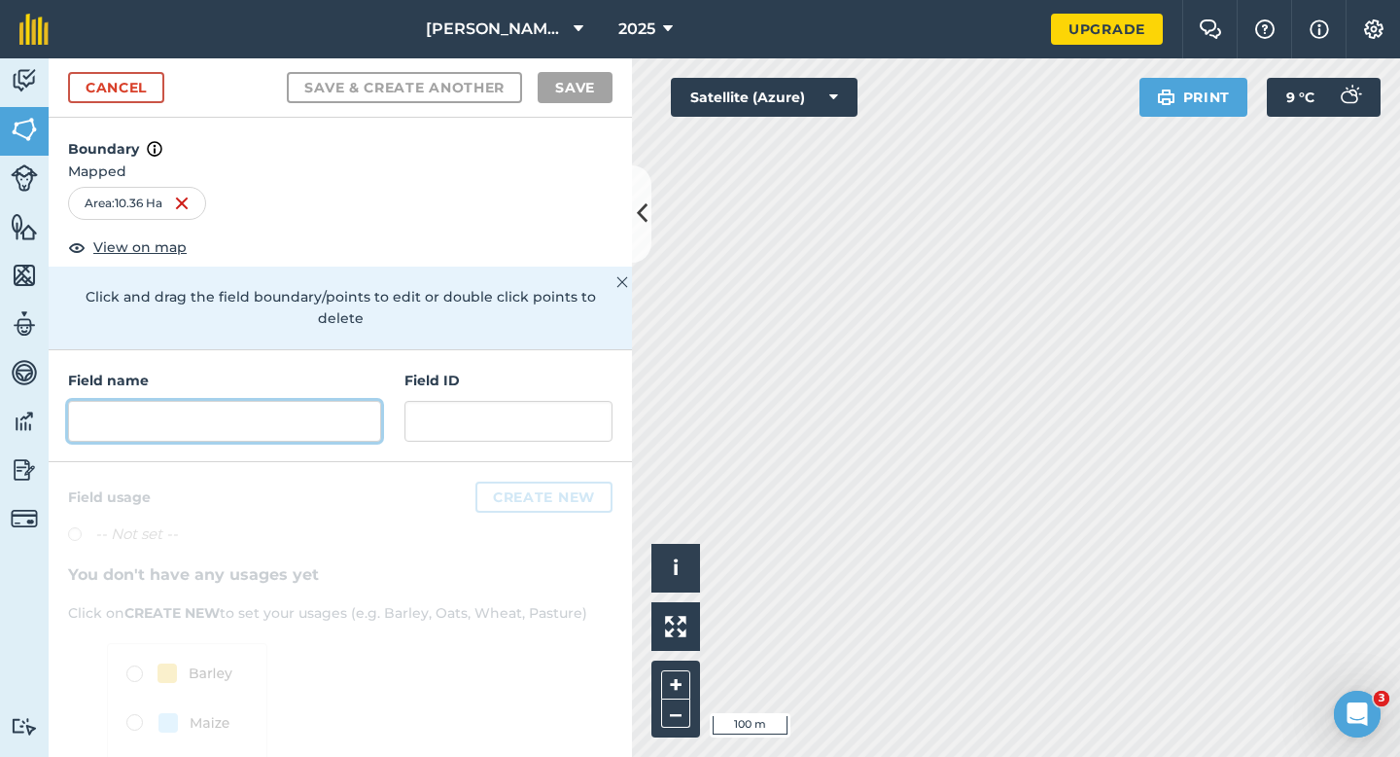
click at [360, 401] on input "text" at bounding box center [224, 421] width 313 height 41
click at [353, 401] on input "text" at bounding box center [224, 421] width 313 height 41
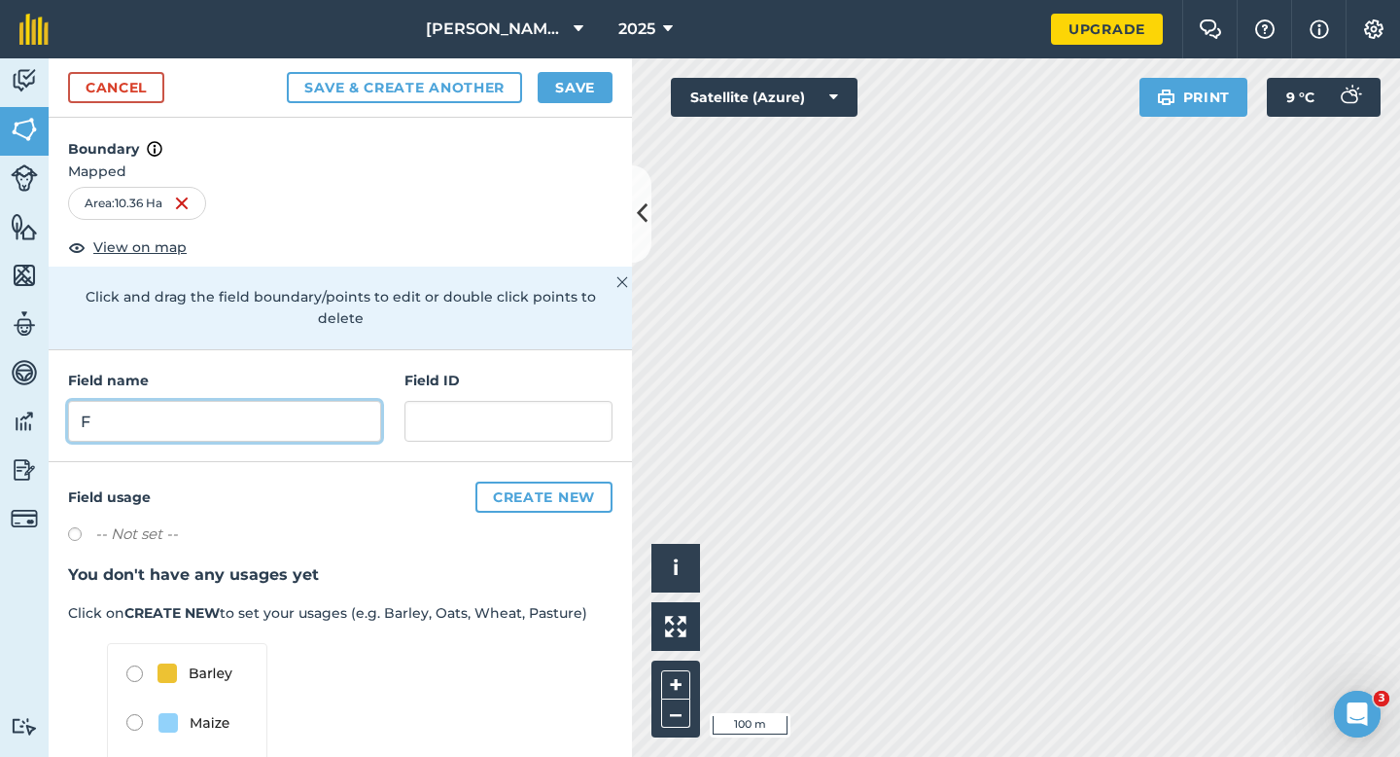
type input "F"
click at [558, 75] on button "Save" at bounding box center [575, 87] width 75 height 31
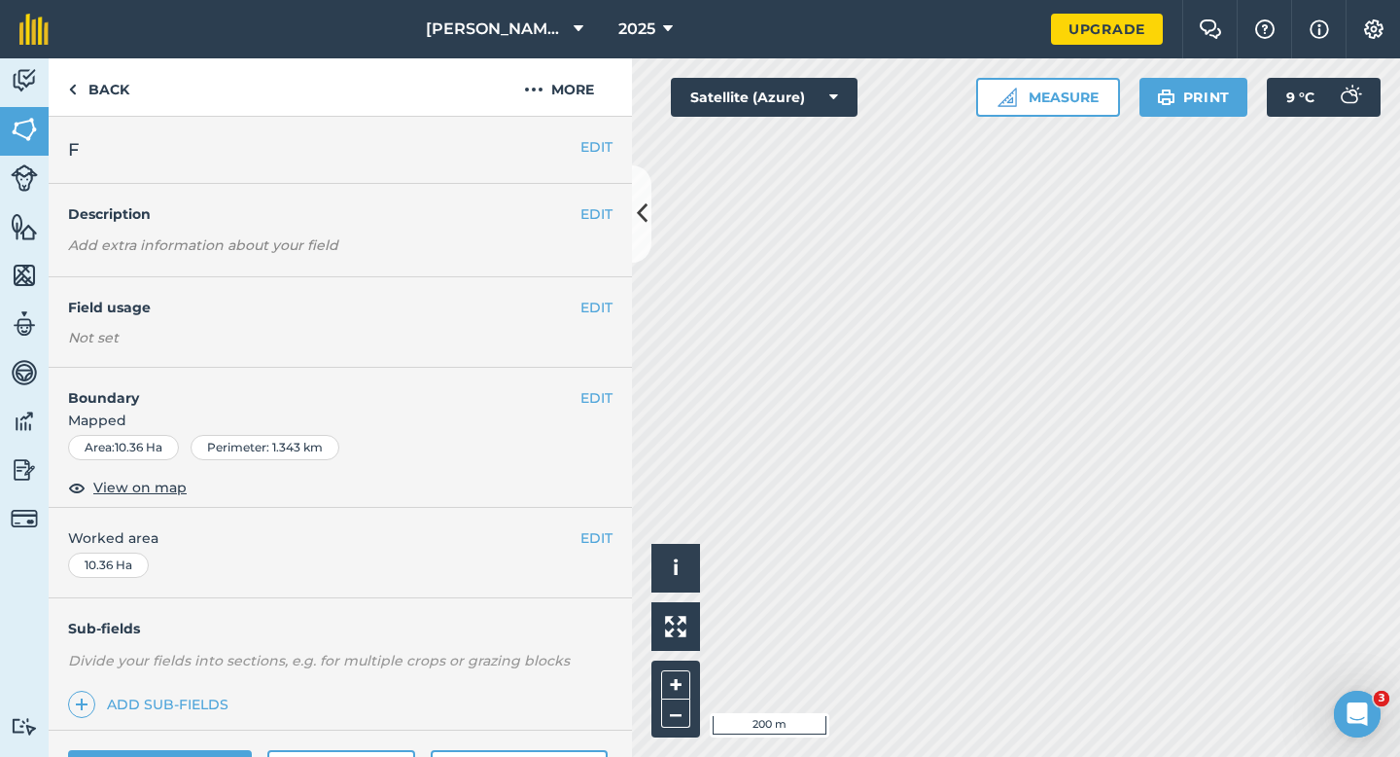
click at [593, 521] on div "EDIT Worked area 10.36 Ha" at bounding box center [341, 553] width 584 height 90
click at [593, 529] on button "EDIT" at bounding box center [597, 537] width 32 height 21
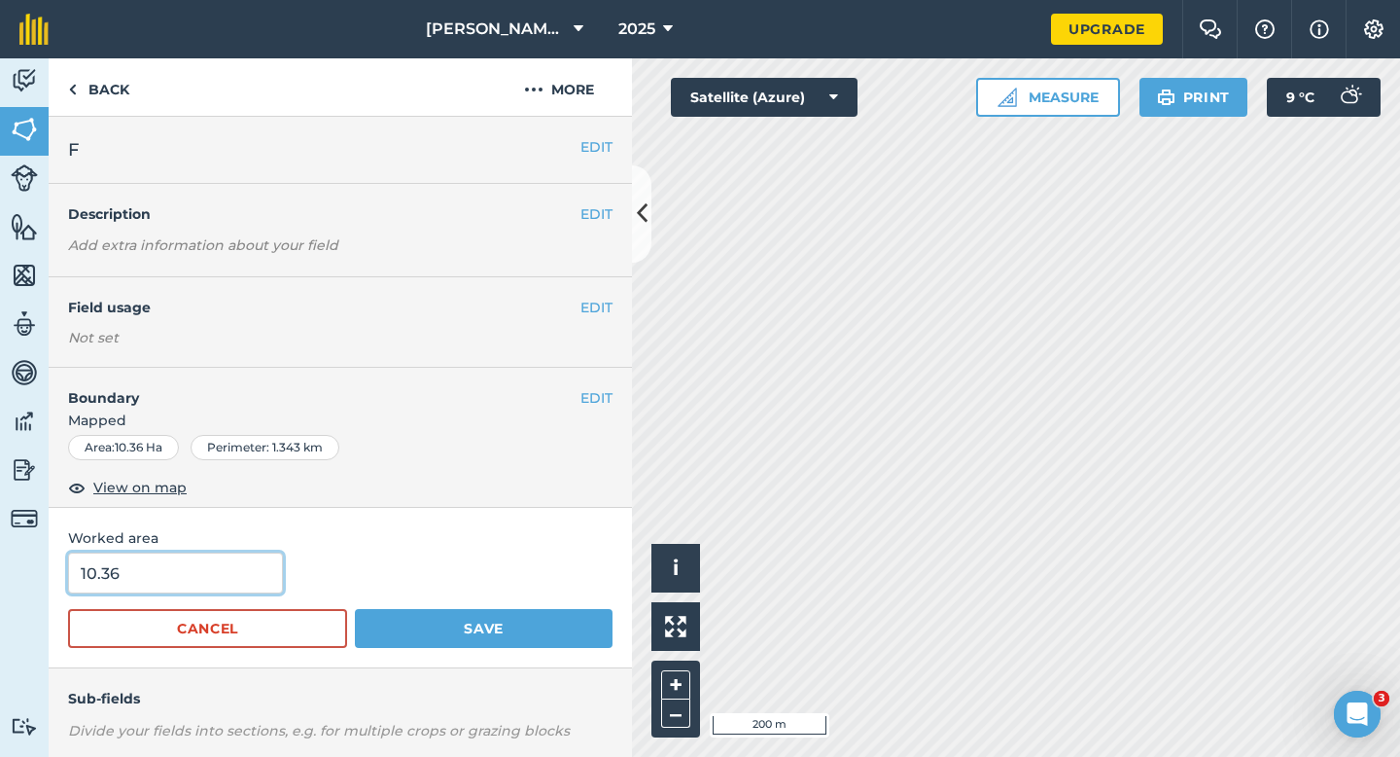
click at [197, 578] on input "10.36" at bounding box center [175, 572] width 215 height 41
type input "10.4"
click at [355, 609] on button "Save" at bounding box center [484, 628] width 258 height 39
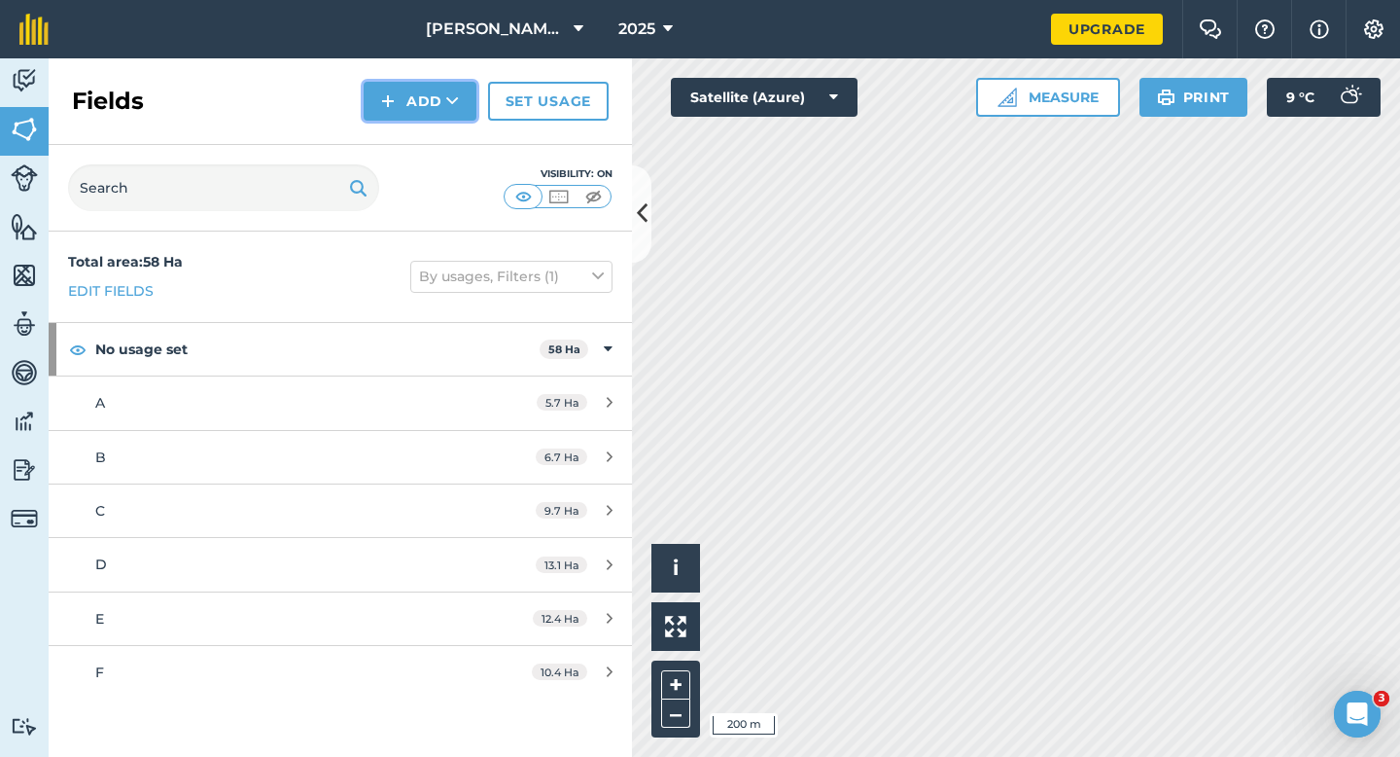
click at [386, 106] on img at bounding box center [388, 100] width 14 height 23
click at [394, 134] on link "Draw" at bounding box center [420, 145] width 107 height 43
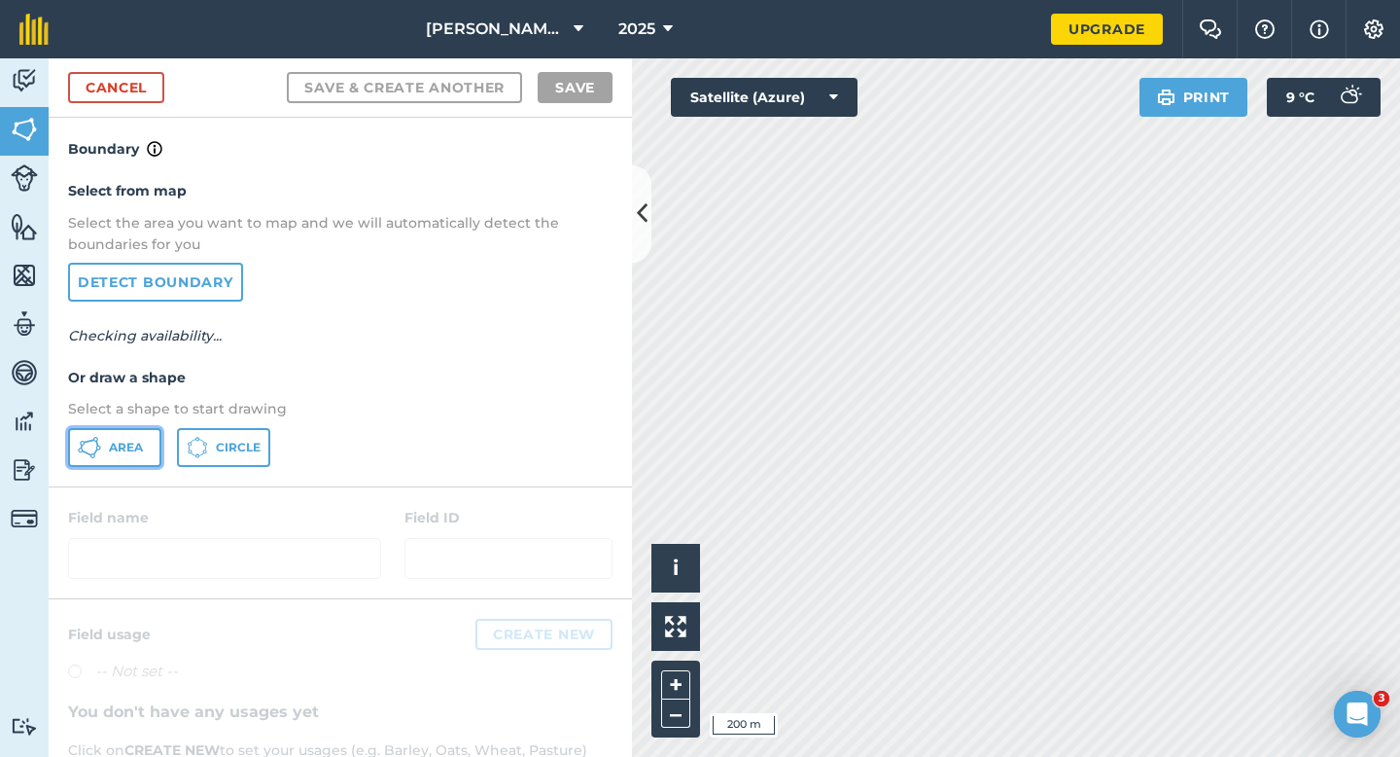
click at [142, 432] on button "Area" at bounding box center [114, 447] width 93 height 39
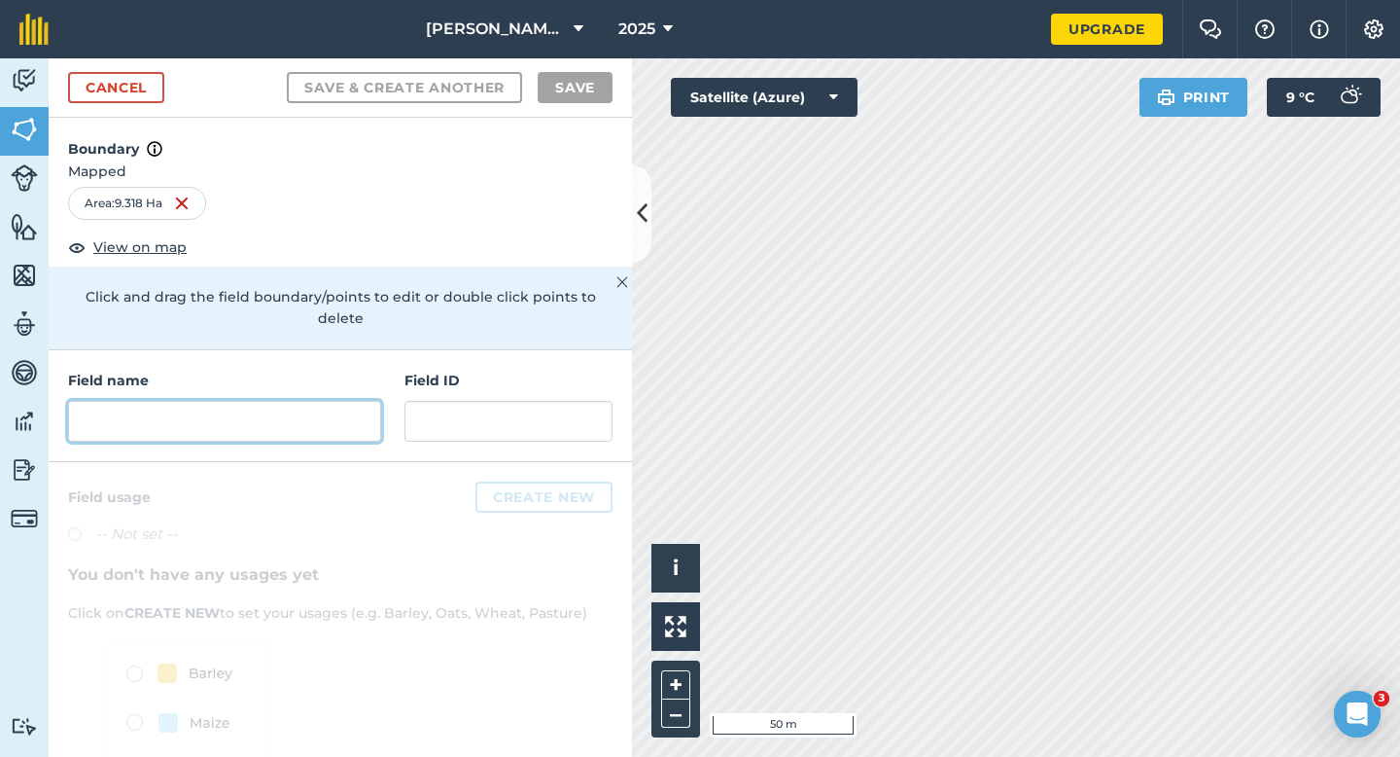
click at [342, 414] on input "text" at bounding box center [224, 421] width 313 height 41
type input "B"
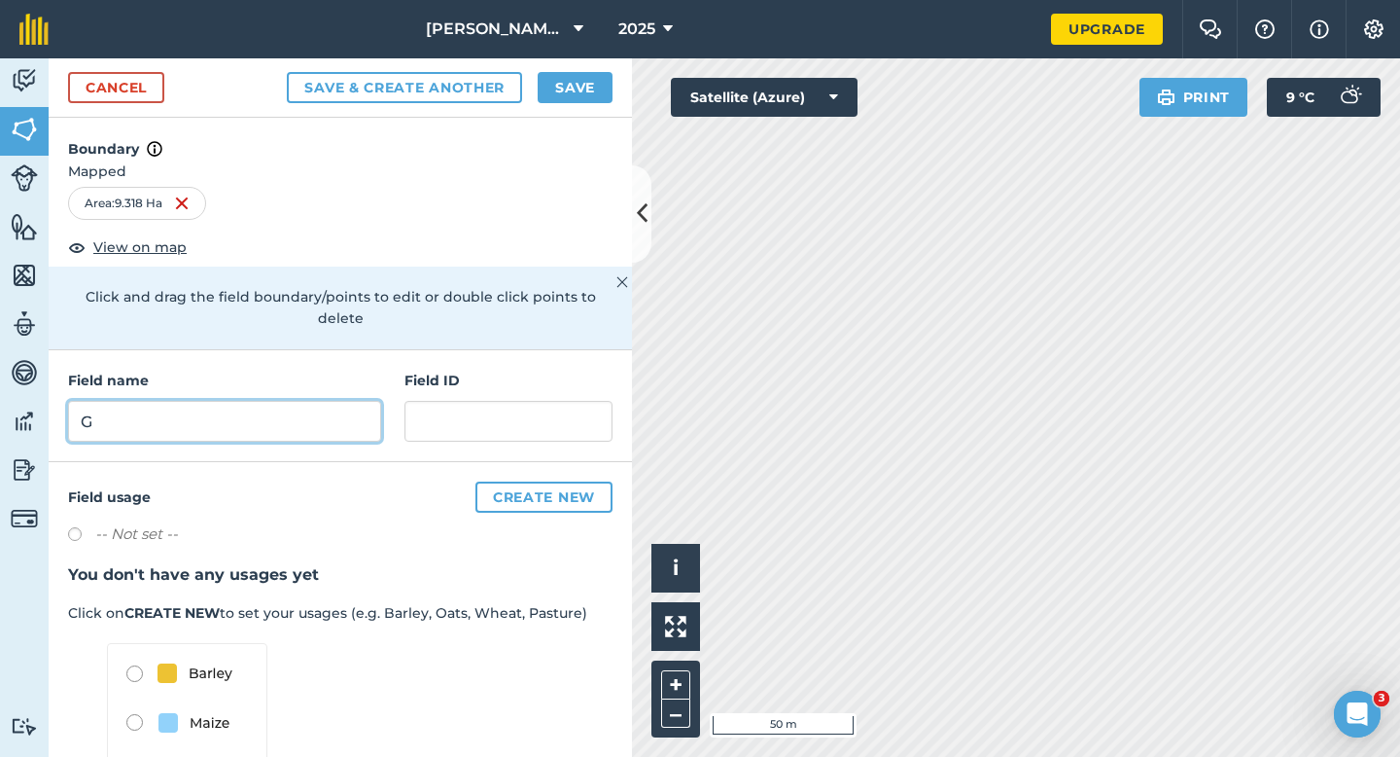
type input "G"
click at [606, 94] on button "Save" at bounding box center [575, 87] width 75 height 31
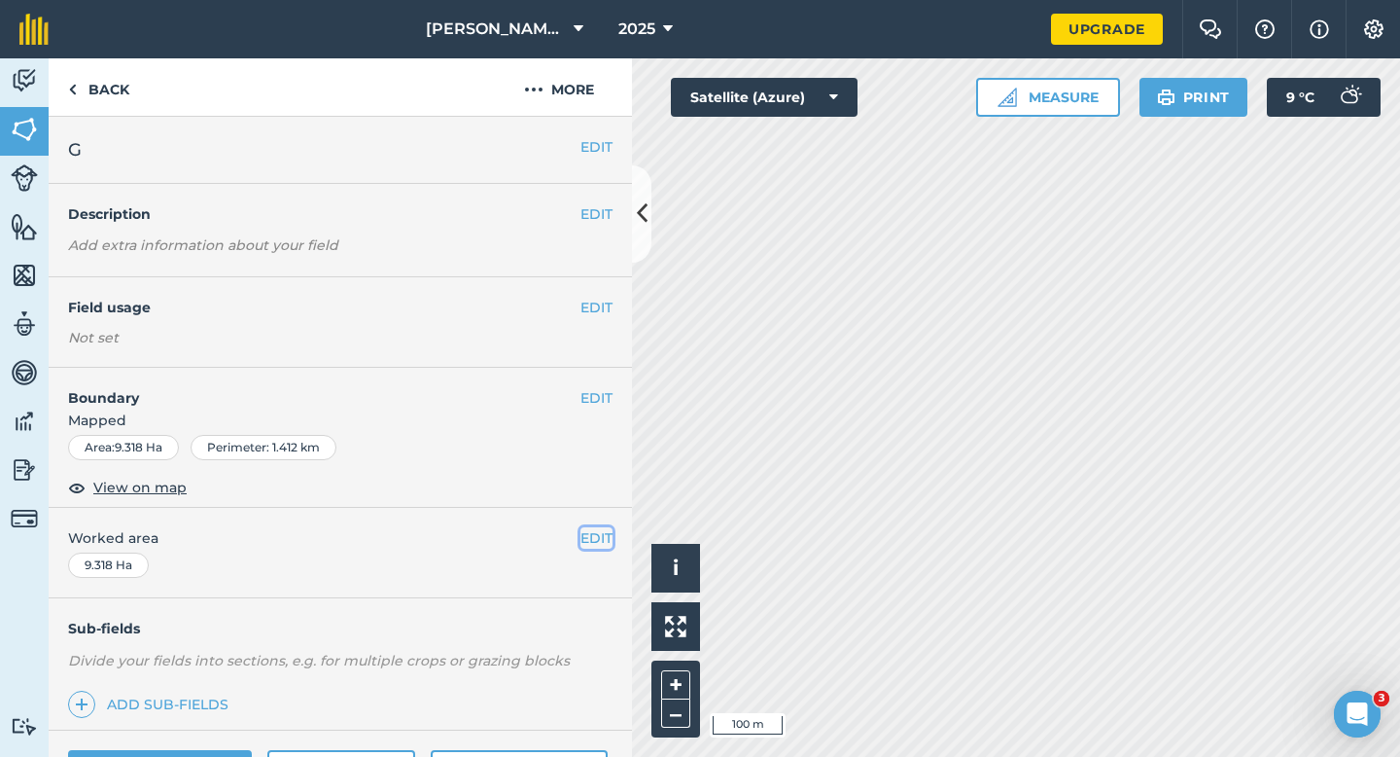
click at [589, 546] on button "EDIT" at bounding box center [597, 537] width 32 height 21
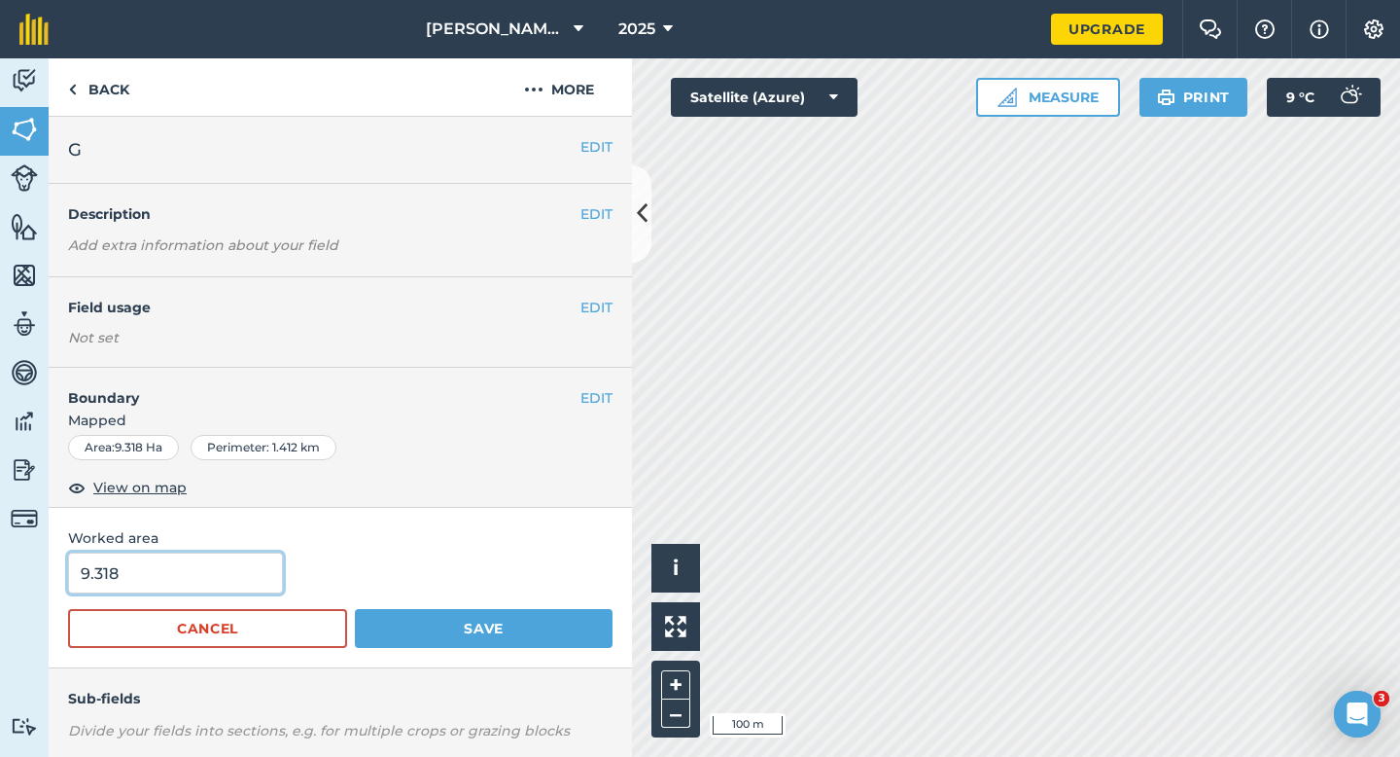
click at [207, 568] on input "9.318" at bounding box center [175, 572] width 215 height 41
type input "9.3"
click at [355, 609] on button "Save" at bounding box center [484, 628] width 258 height 39
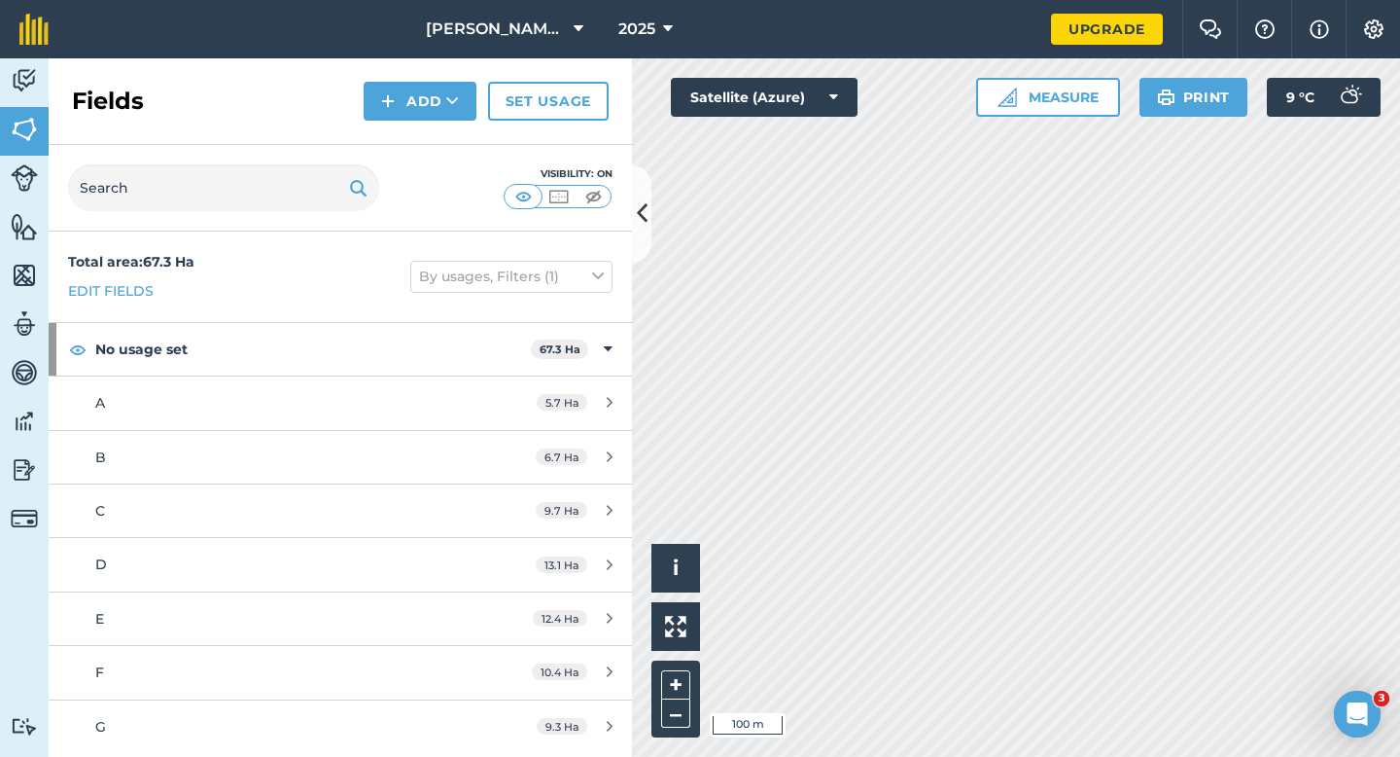
click at [427, 123] on div "Fields Add Set usage" at bounding box center [341, 101] width 584 height 87
click at [427, 121] on div "Fields Add Set usage" at bounding box center [341, 101] width 584 height 87
click at [427, 123] on div "Fields Add Set usage" at bounding box center [341, 101] width 584 height 87
click at [427, 111] on button "Add" at bounding box center [420, 101] width 113 height 39
click at [427, 132] on link "Draw" at bounding box center [420, 145] width 107 height 43
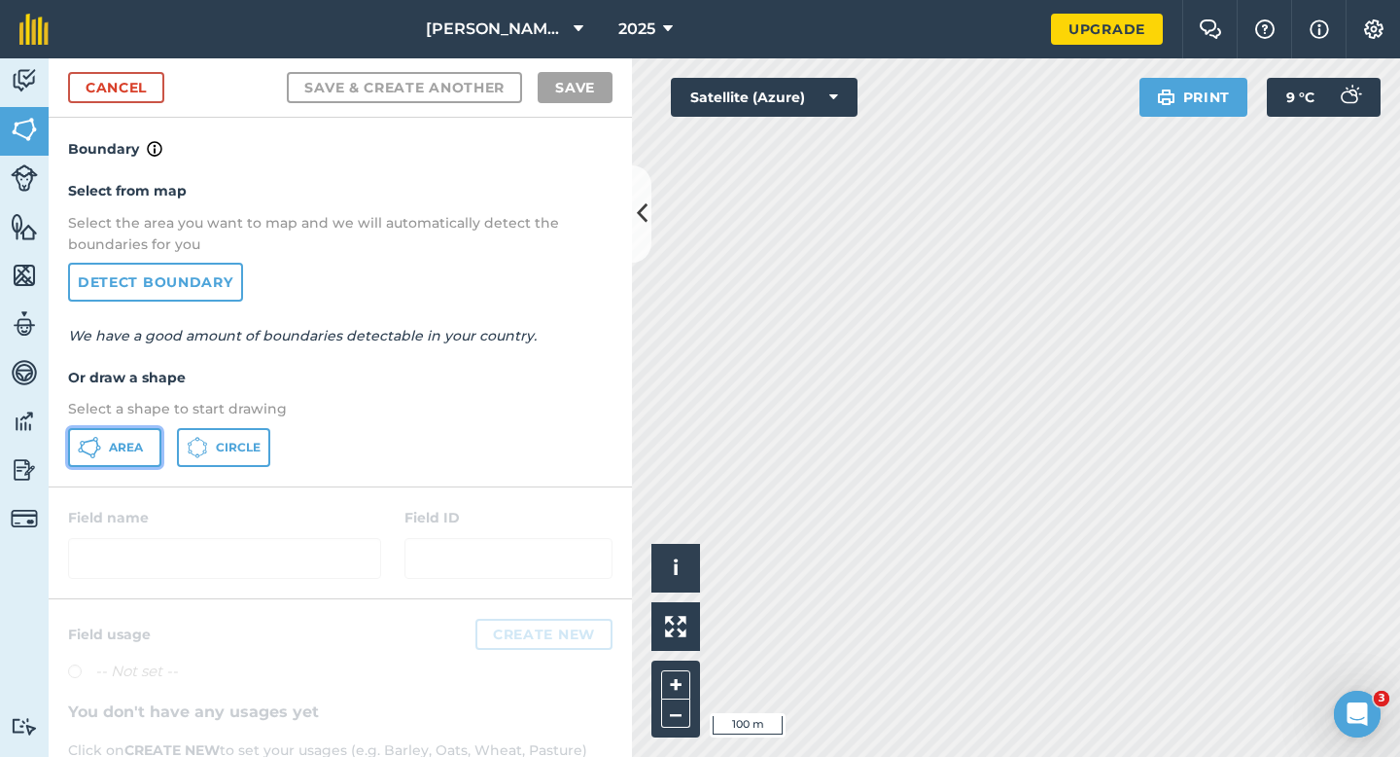
click at [117, 446] on span "Area" at bounding box center [126, 448] width 34 height 16
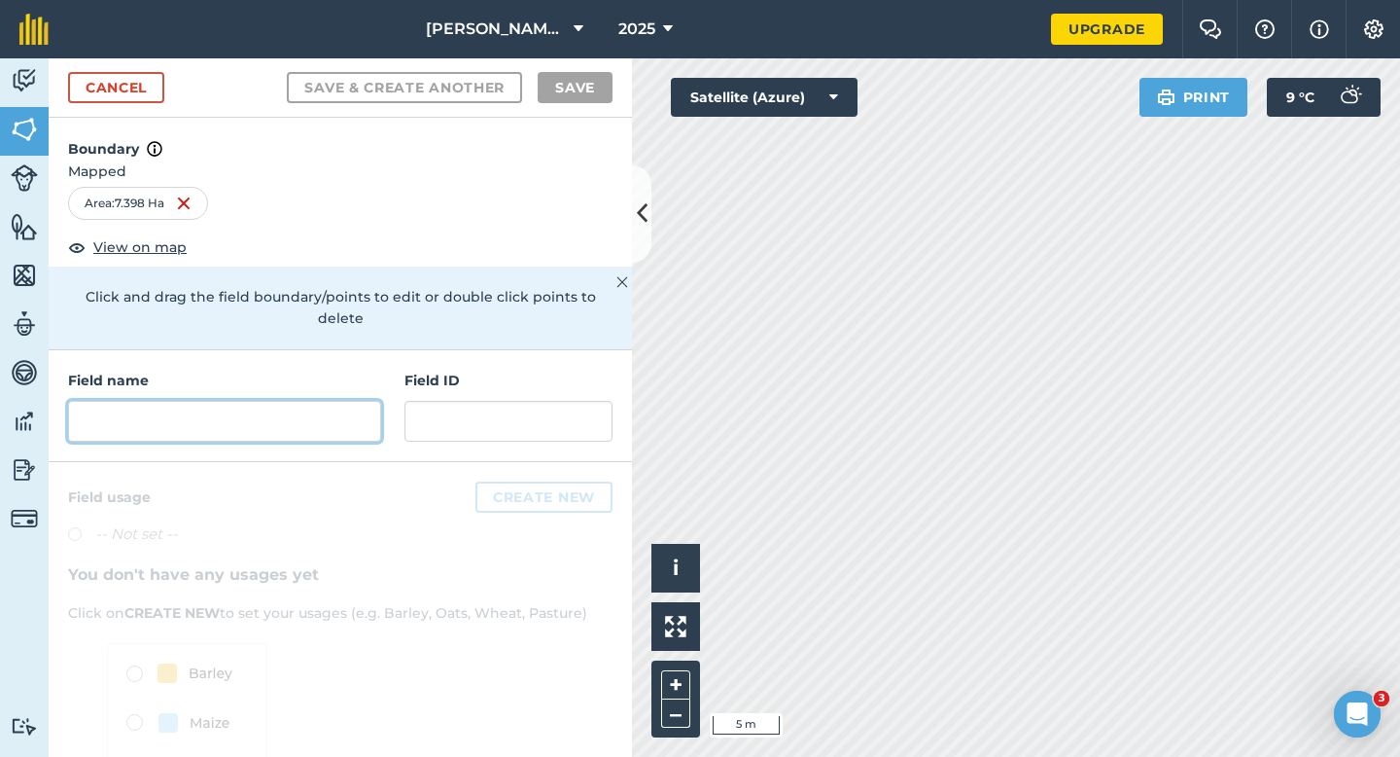
click at [226, 401] on input "text" at bounding box center [224, 421] width 313 height 41
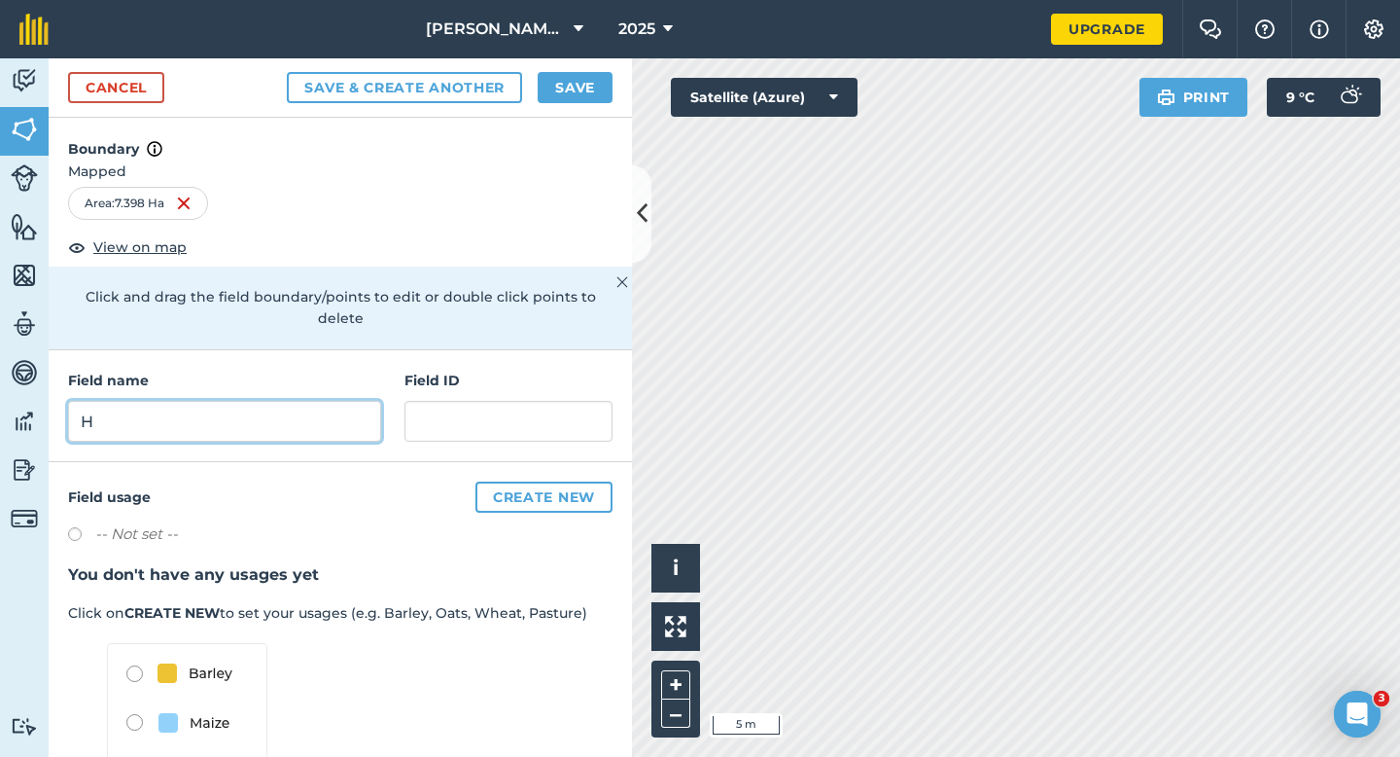
type input "H"
click at [577, 81] on button "Save" at bounding box center [575, 87] width 75 height 31
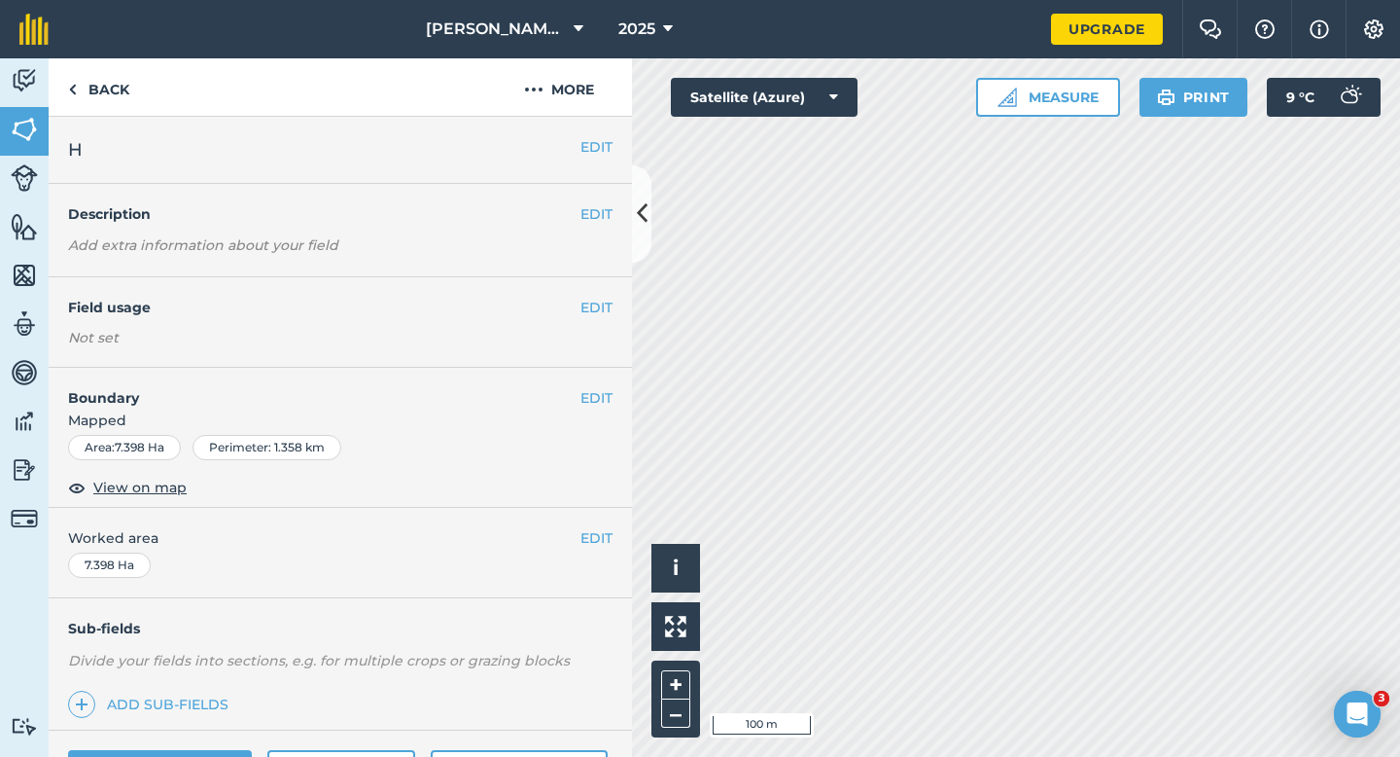
click at [600, 514] on div "EDIT Worked area 7.398 Ha" at bounding box center [341, 553] width 584 height 90
click at [600, 540] on button "EDIT" at bounding box center [597, 537] width 32 height 21
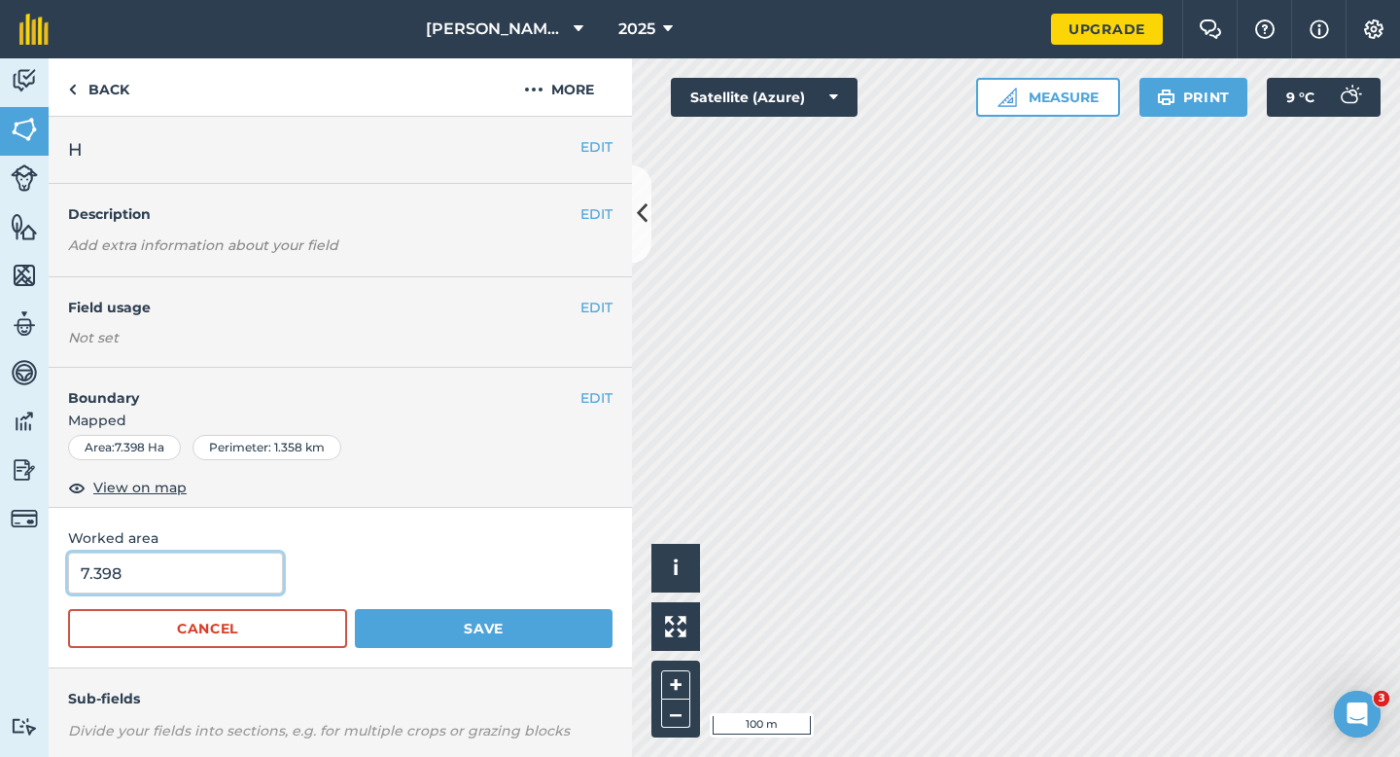
click at [266, 572] on input "7.398" at bounding box center [175, 572] width 215 height 41
type input "7.4"
click at [355, 609] on button "Save" at bounding box center [484, 628] width 258 height 39
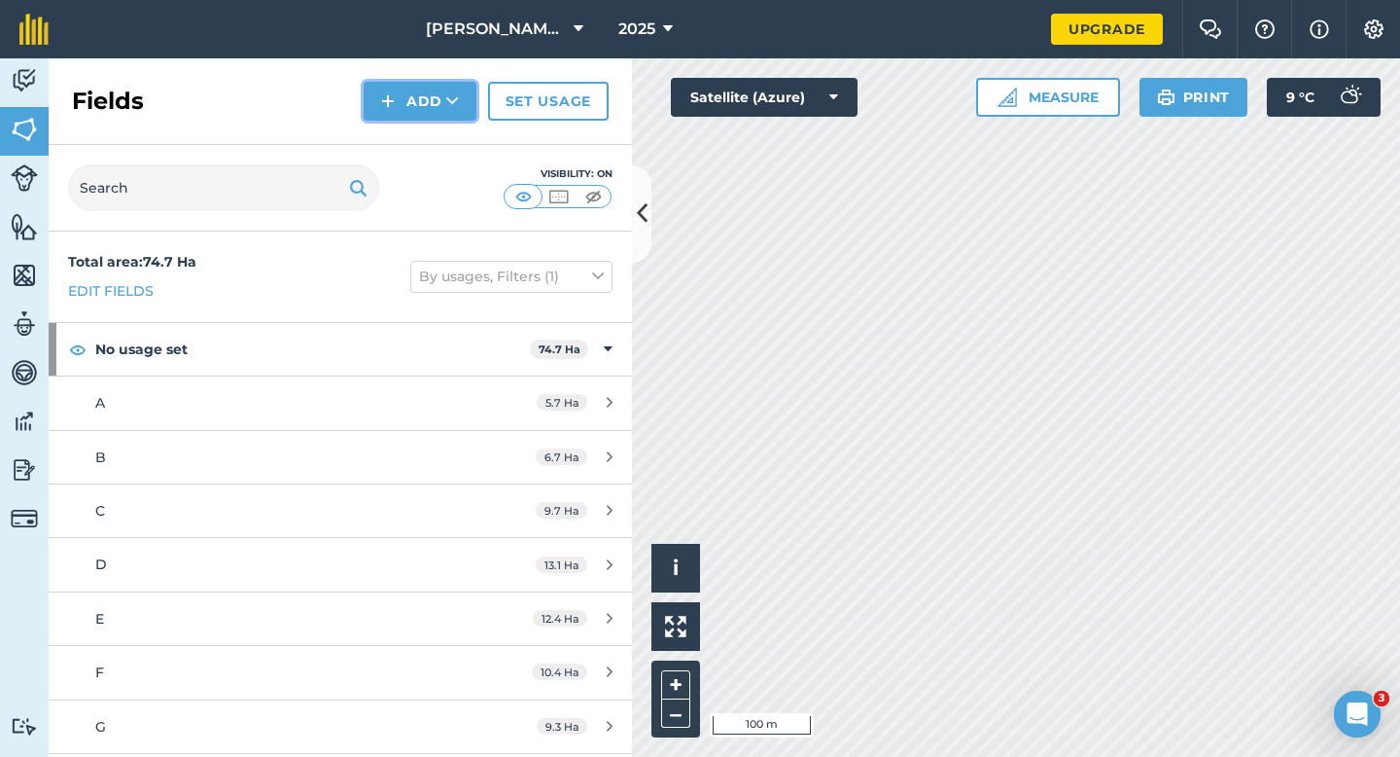
click at [428, 96] on button "Add" at bounding box center [420, 101] width 113 height 39
click at [428, 136] on link "Draw" at bounding box center [420, 145] width 107 height 43
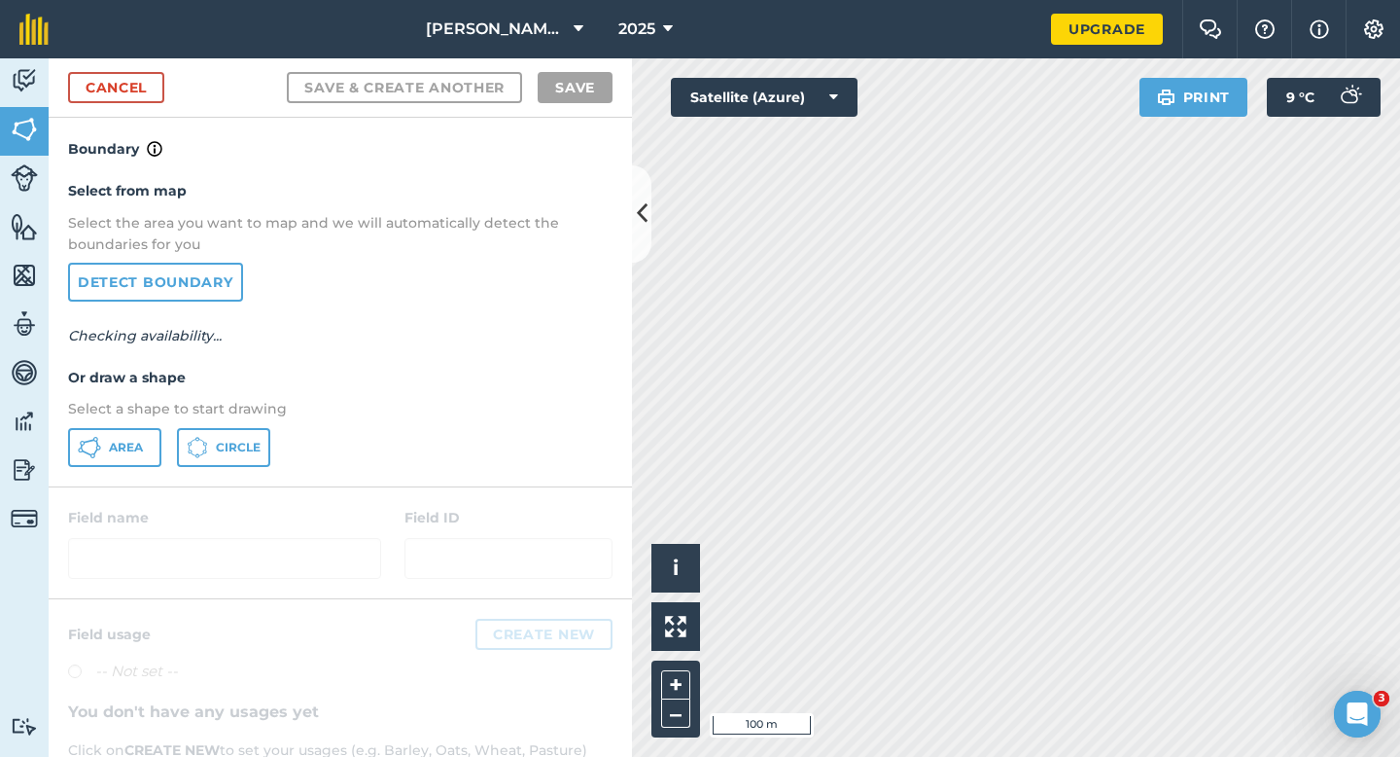
drag, startPoint x: 157, startPoint y: 411, endPoint x: 154, endPoint y: 435, distance: 23.5
click at [156, 411] on p "Select a shape to start drawing" at bounding box center [340, 408] width 545 height 21
click at [151, 445] on button "Area" at bounding box center [114, 447] width 93 height 39
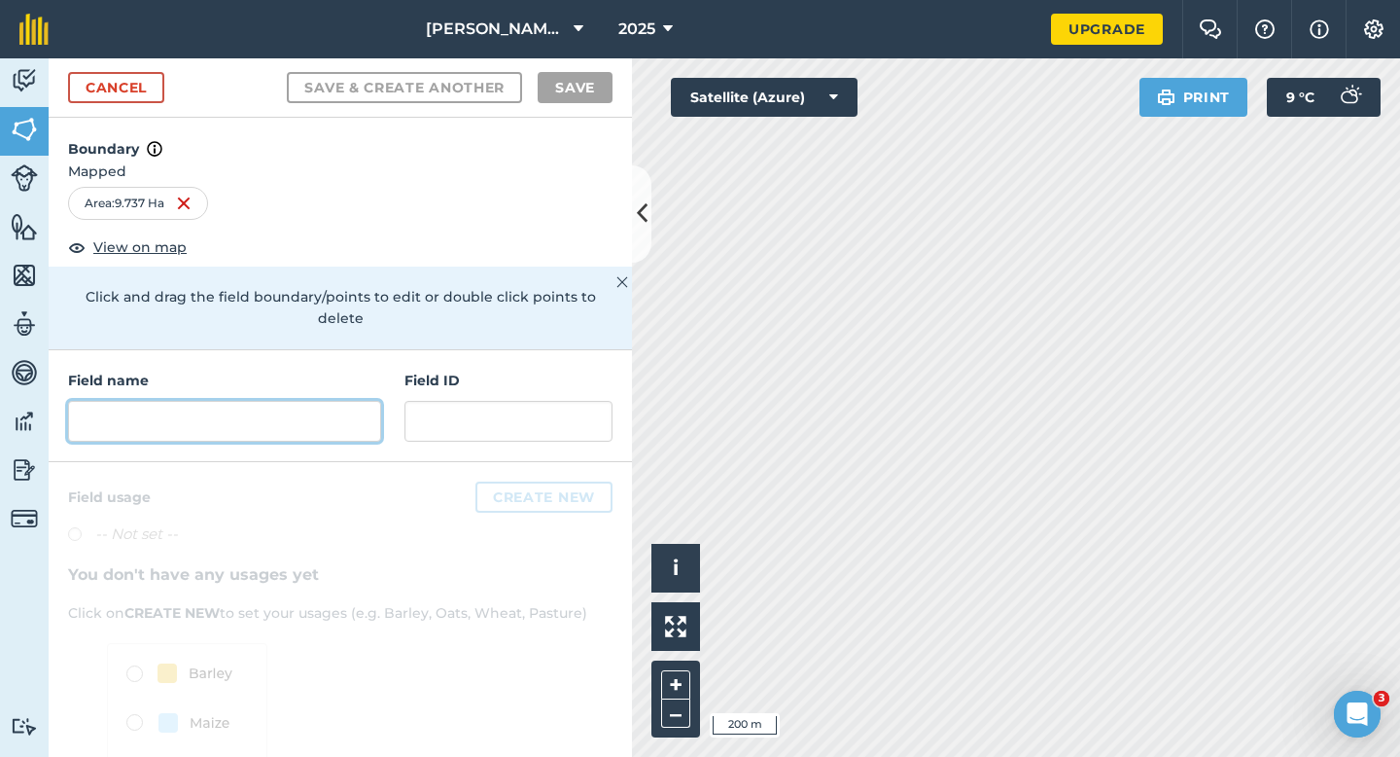
click at [370, 401] on input "text" at bounding box center [224, 421] width 313 height 41
type input "H"
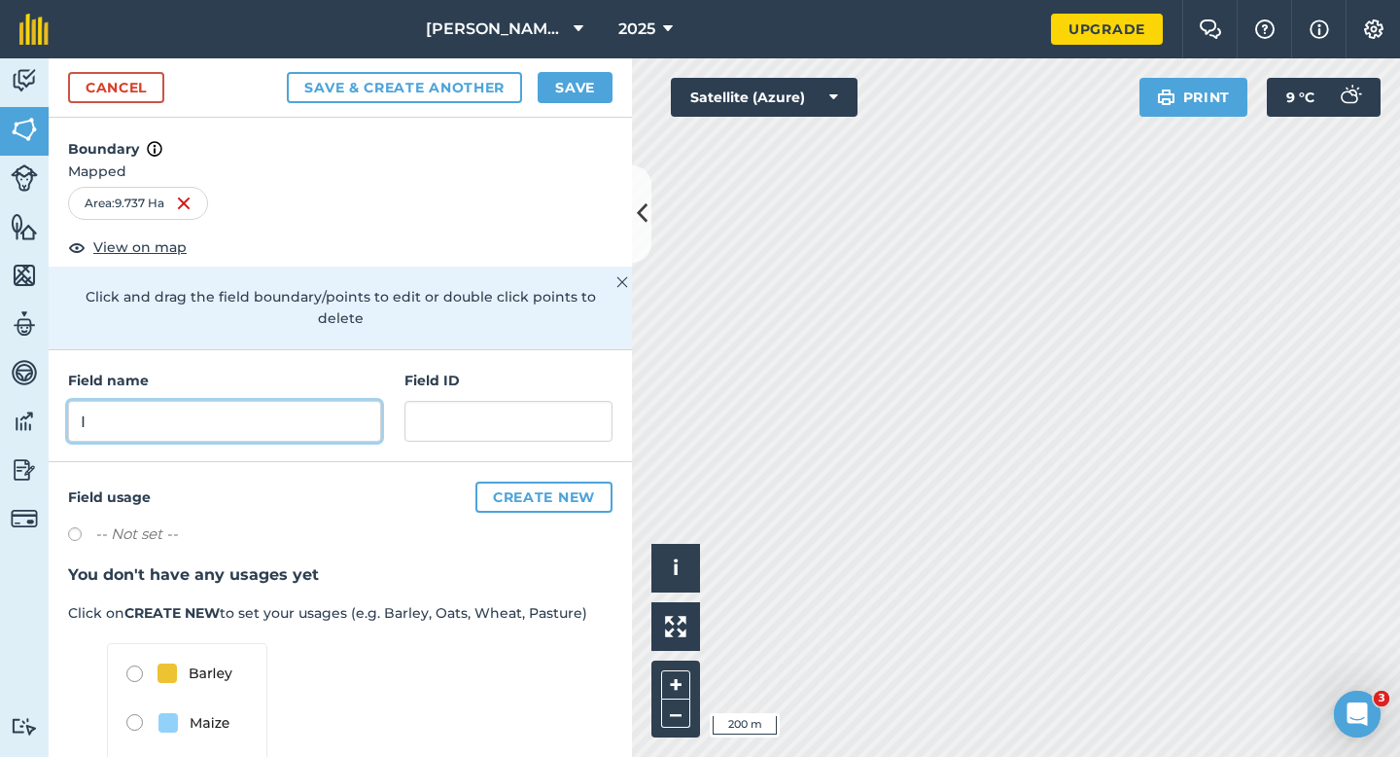
type input "I"
click at [575, 94] on button "Save" at bounding box center [575, 87] width 75 height 31
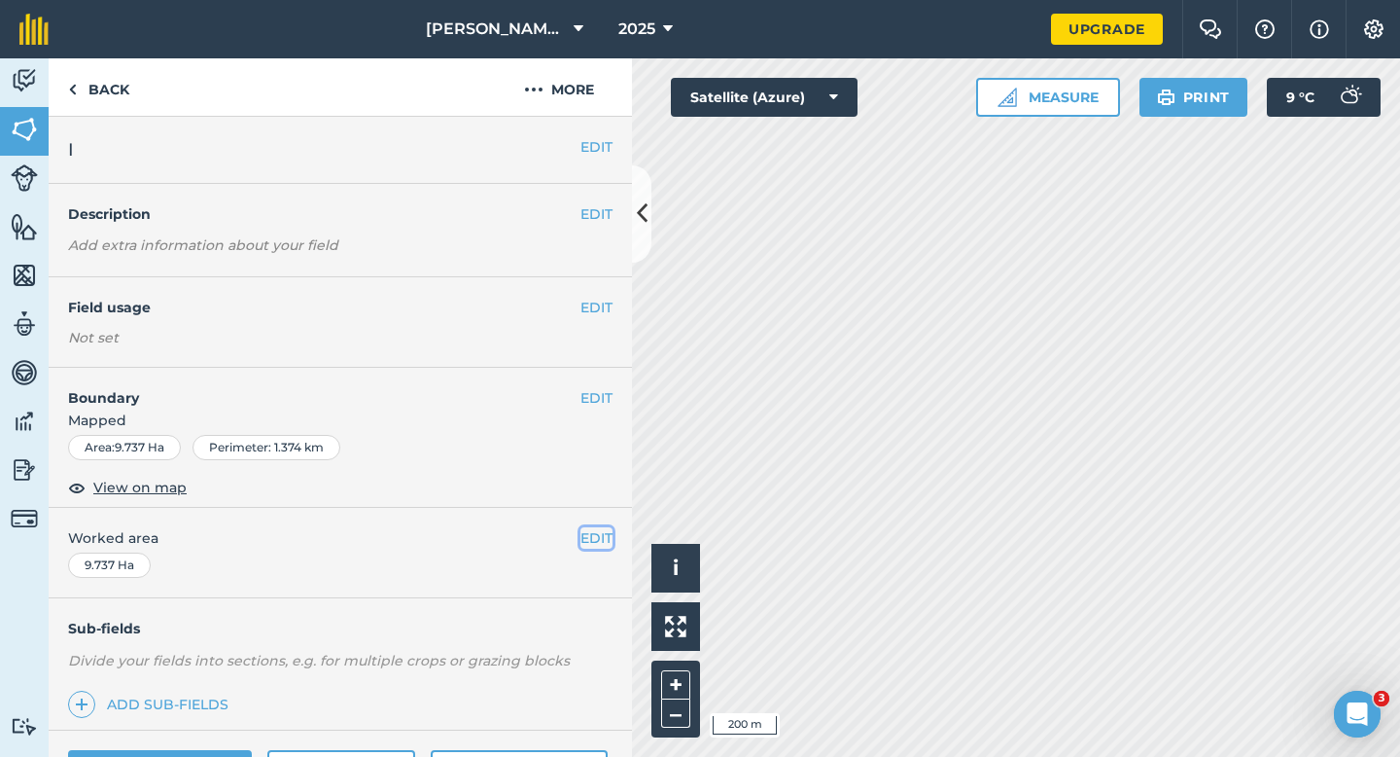
click at [592, 547] on button "EDIT" at bounding box center [597, 537] width 32 height 21
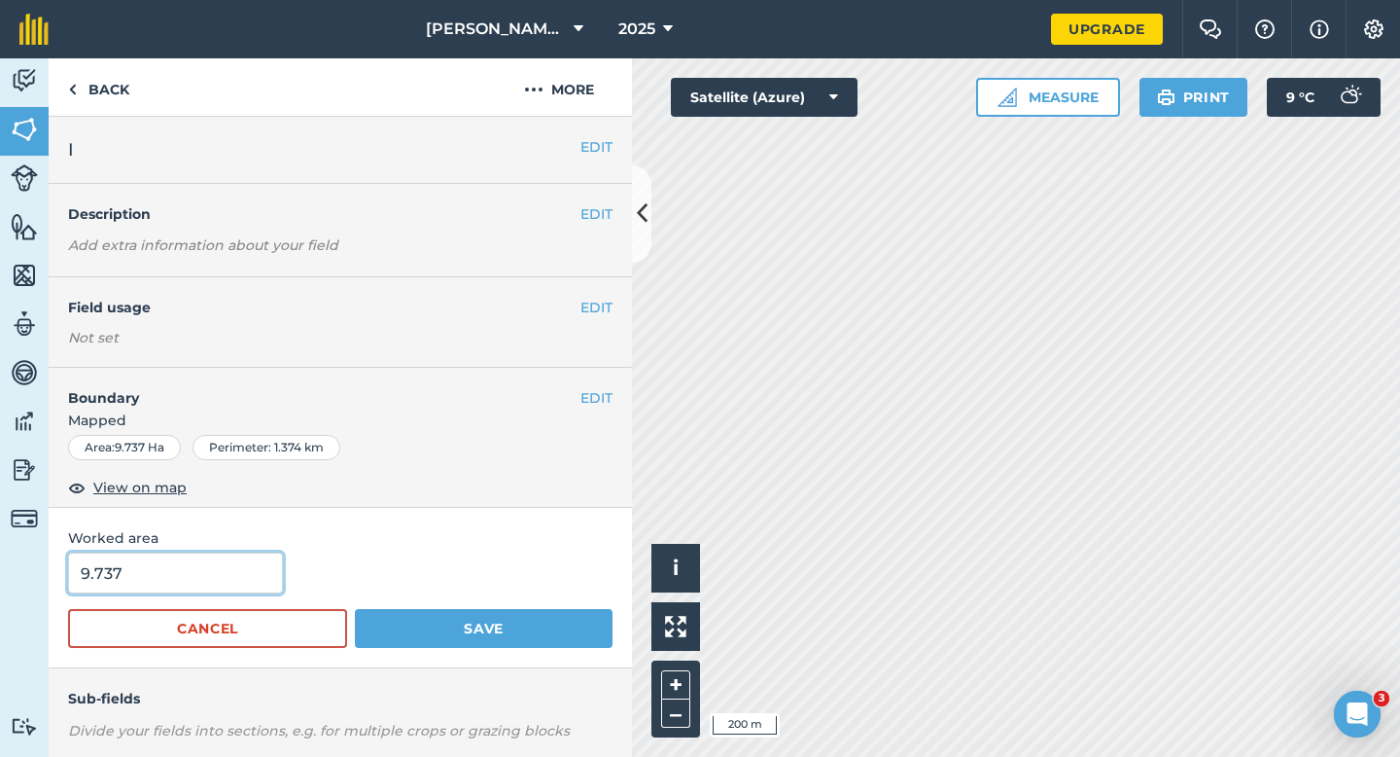
click at [227, 590] on input "9.737" at bounding box center [175, 572] width 215 height 41
type input "9.7"
click at [355, 609] on button "Save" at bounding box center [484, 628] width 258 height 39
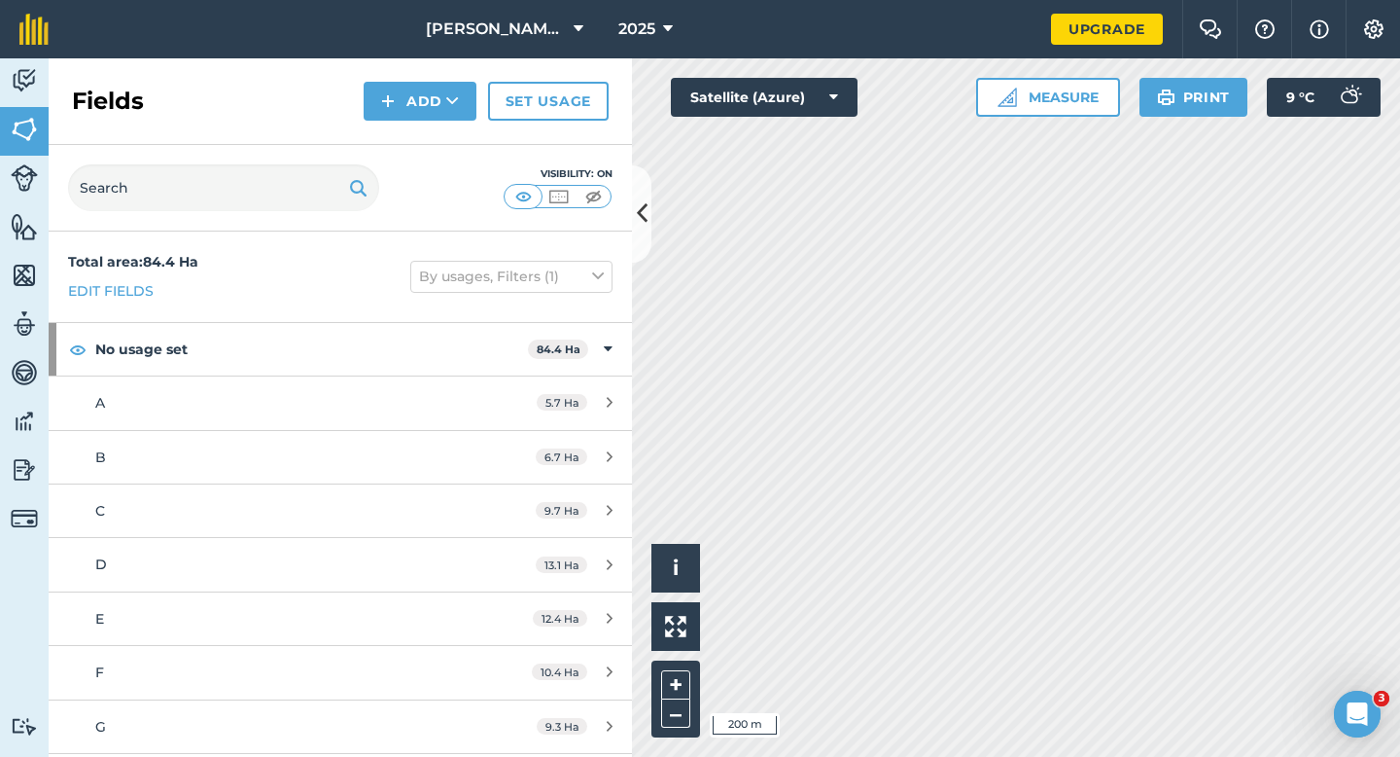
click at [423, 120] on div "Fields Add Set usage" at bounding box center [341, 101] width 584 height 87
click at [423, 117] on button "Add" at bounding box center [420, 101] width 113 height 39
click at [423, 137] on link "Draw" at bounding box center [420, 145] width 107 height 43
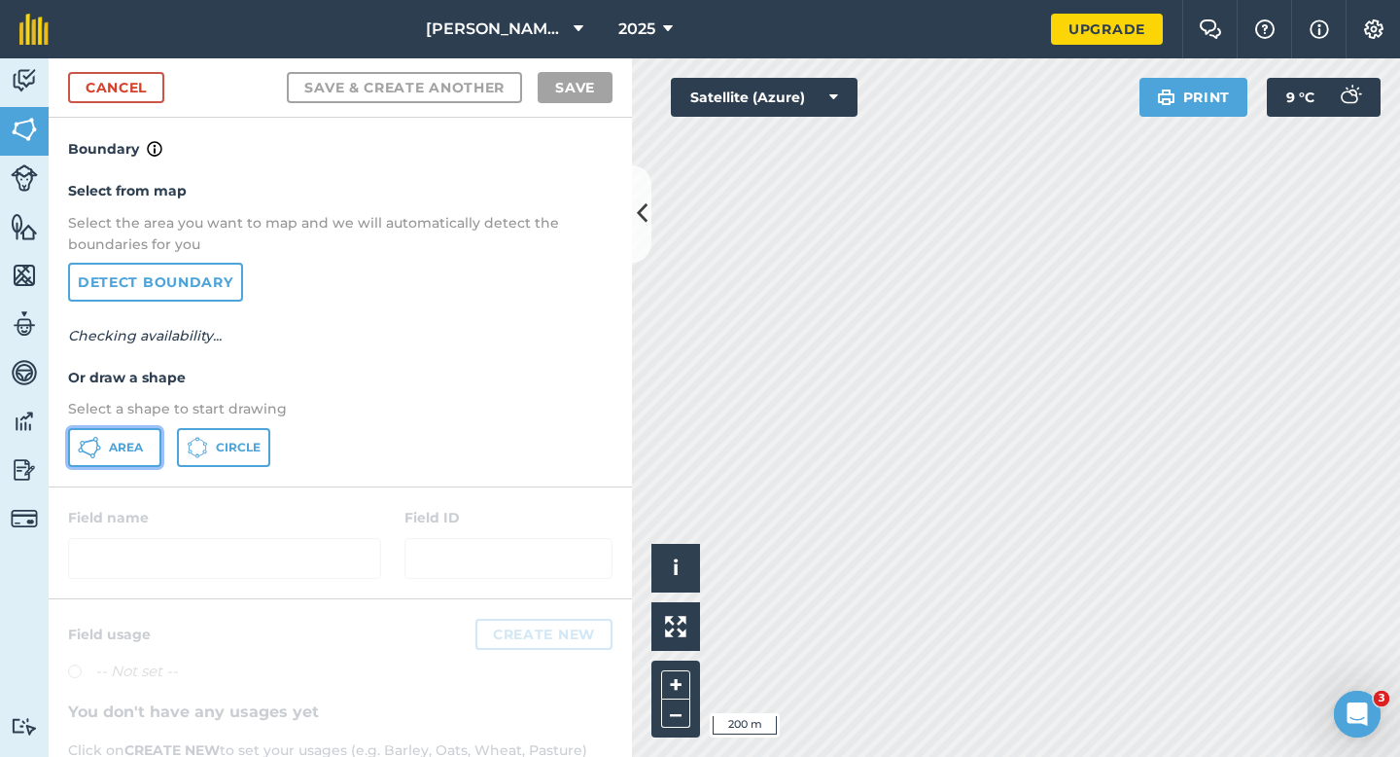
click at [147, 443] on button "Area" at bounding box center [114, 447] width 93 height 39
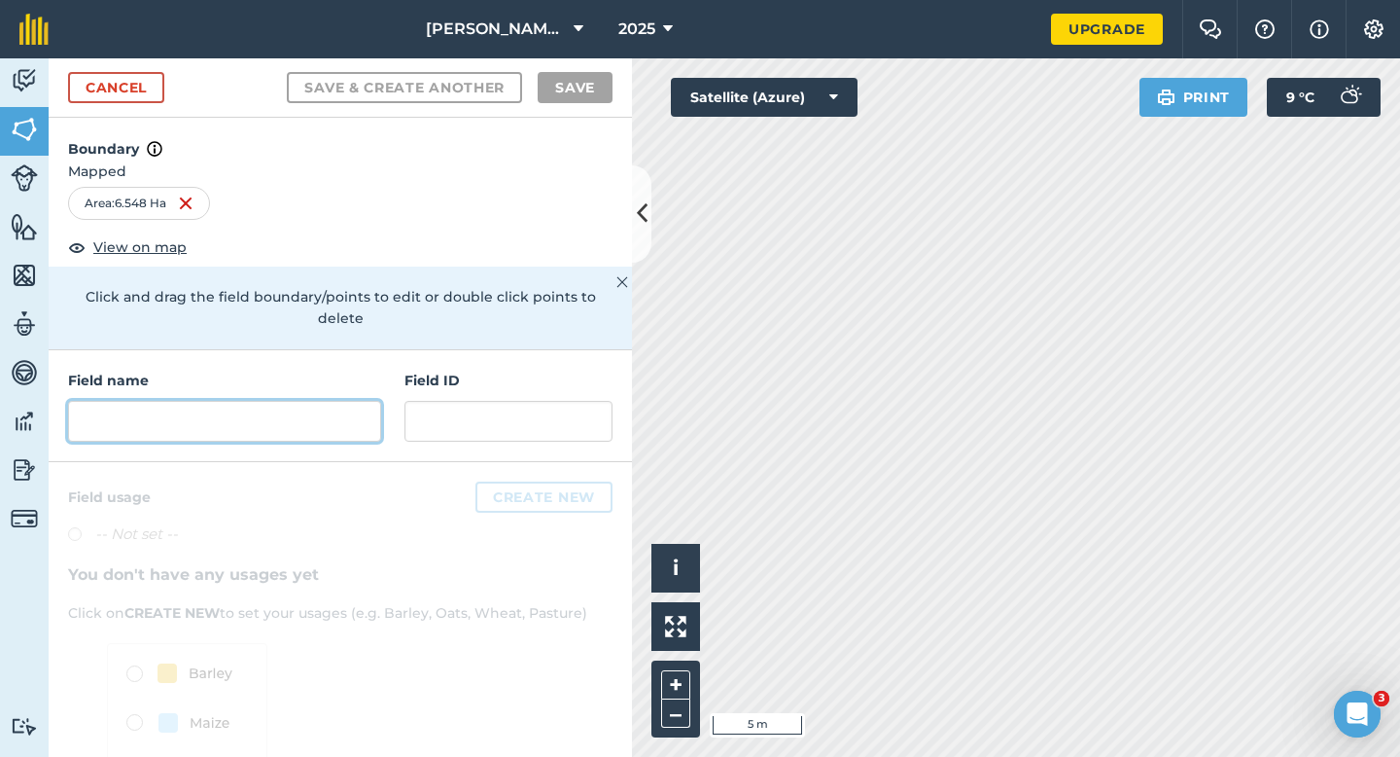
click at [315, 401] on input "text" at bounding box center [224, 421] width 313 height 41
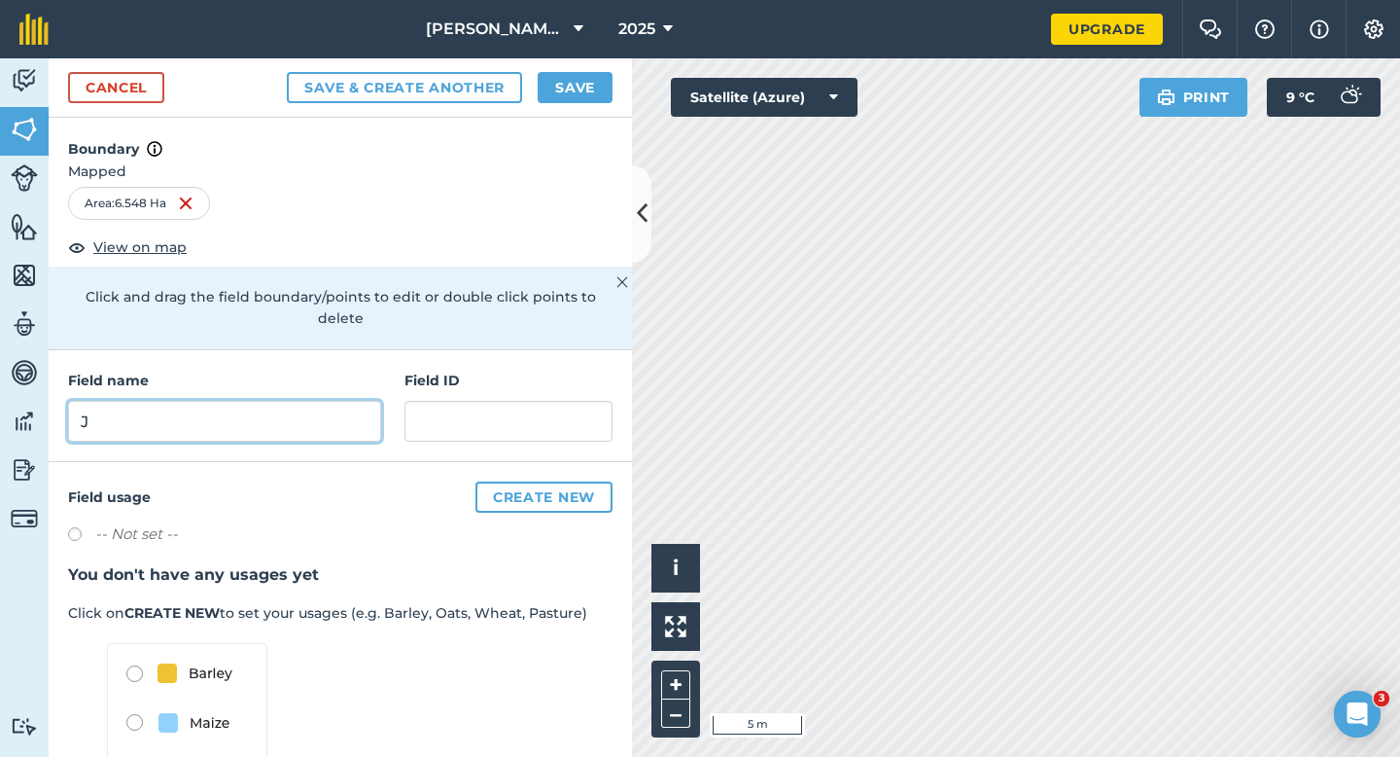
type input "J"
click at [572, 89] on button "Save" at bounding box center [575, 87] width 75 height 31
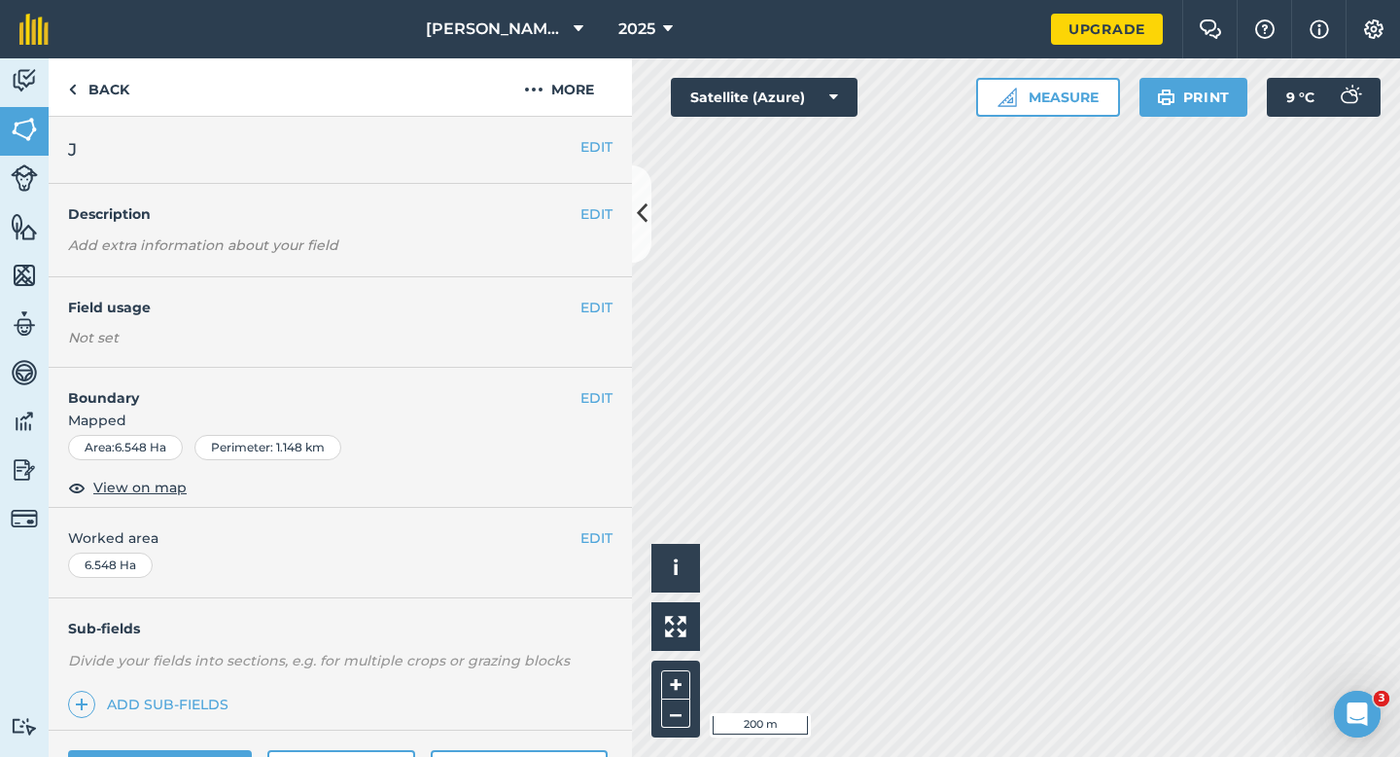
click at [586, 549] on div "EDIT Worked area 6.548 Ha" at bounding box center [341, 553] width 584 height 90
click at [592, 538] on button "EDIT" at bounding box center [597, 537] width 32 height 21
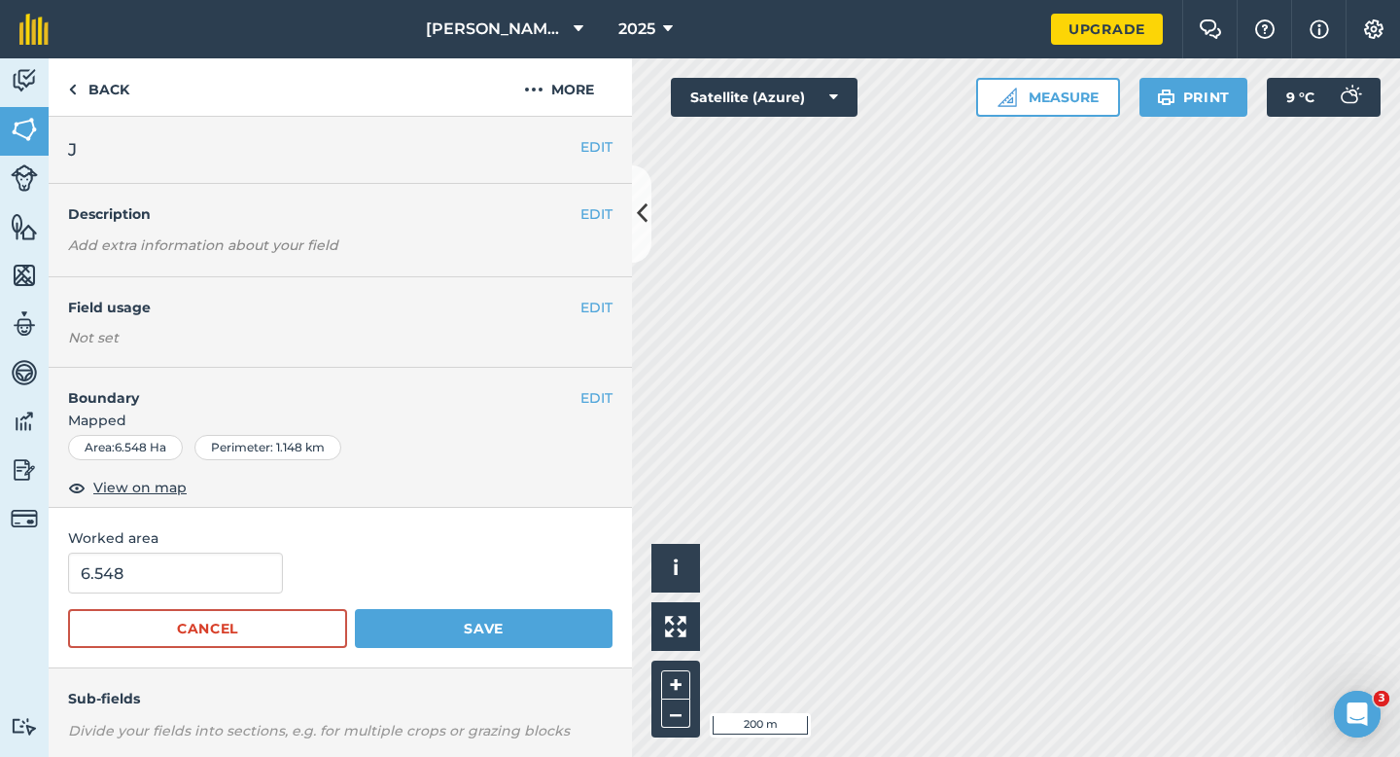
click at [264, 594] on form "6.548 Cancel Save" at bounding box center [340, 599] width 545 height 95
click at [251, 583] on input "6.548" at bounding box center [175, 572] width 215 height 41
type input "6.6"
click at [355, 609] on button "Save" at bounding box center [484, 628] width 258 height 39
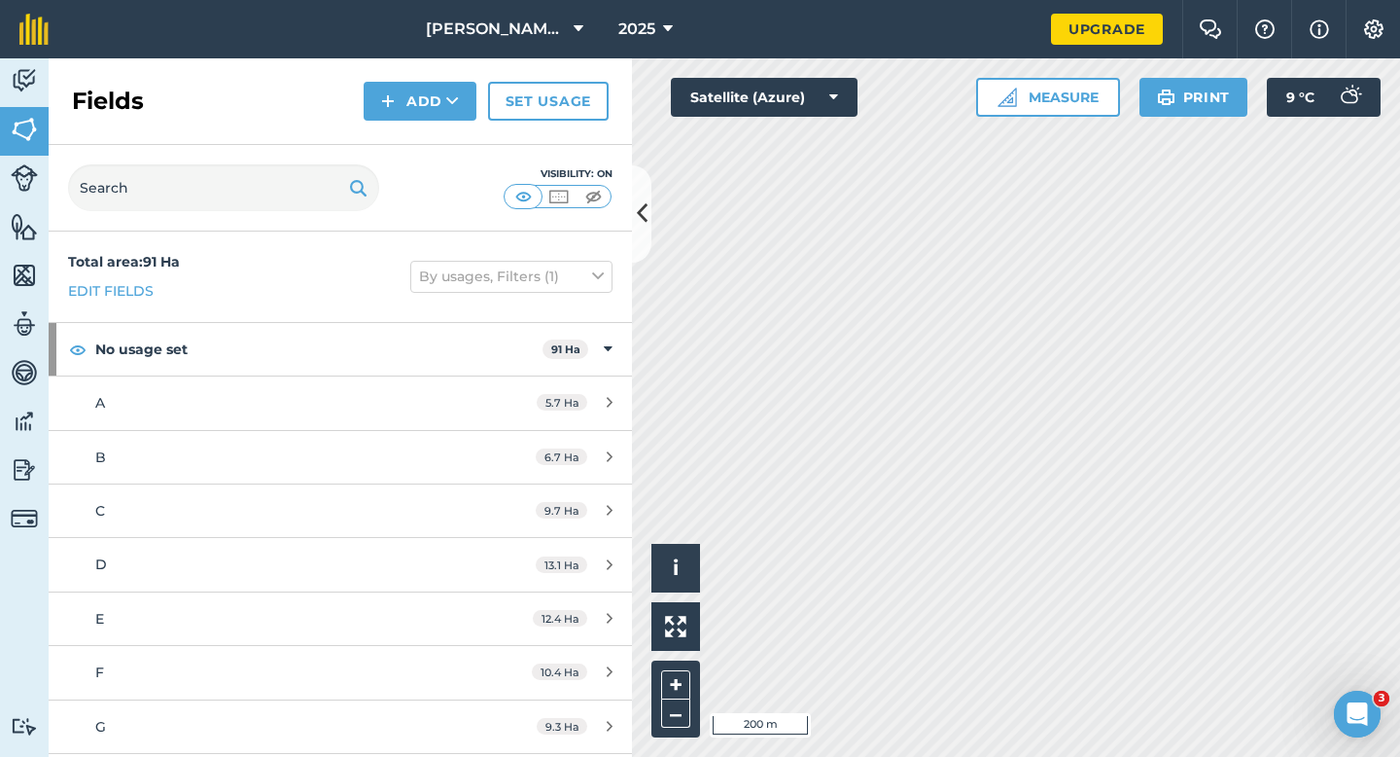
click at [439, 124] on div "Fields Add Set usage" at bounding box center [341, 101] width 584 height 87
click at [423, 110] on button "Add" at bounding box center [420, 101] width 113 height 39
click at [423, 127] on link "Draw" at bounding box center [420, 145] width 107 height 43
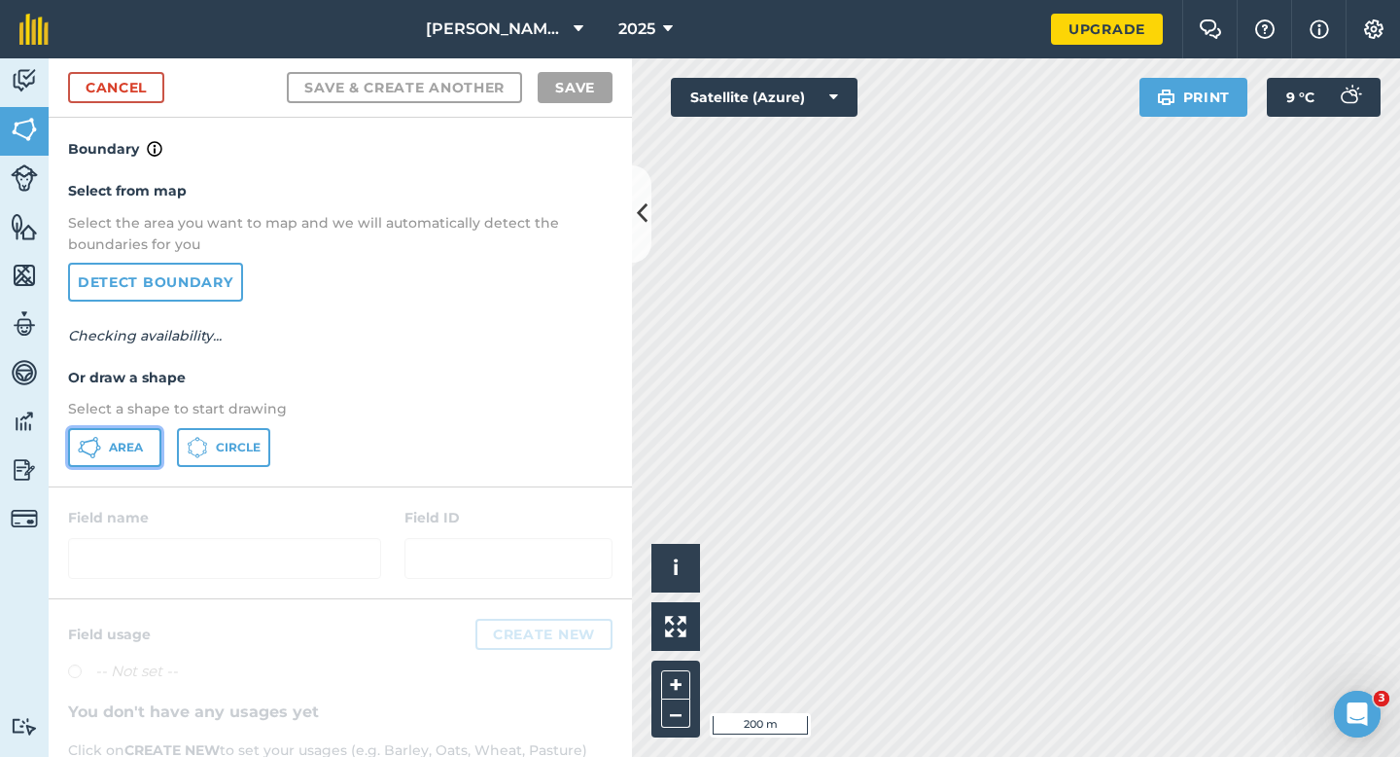
click at [133, 433] on button "Area" at bounding box center [114, 447] width 93 height 39
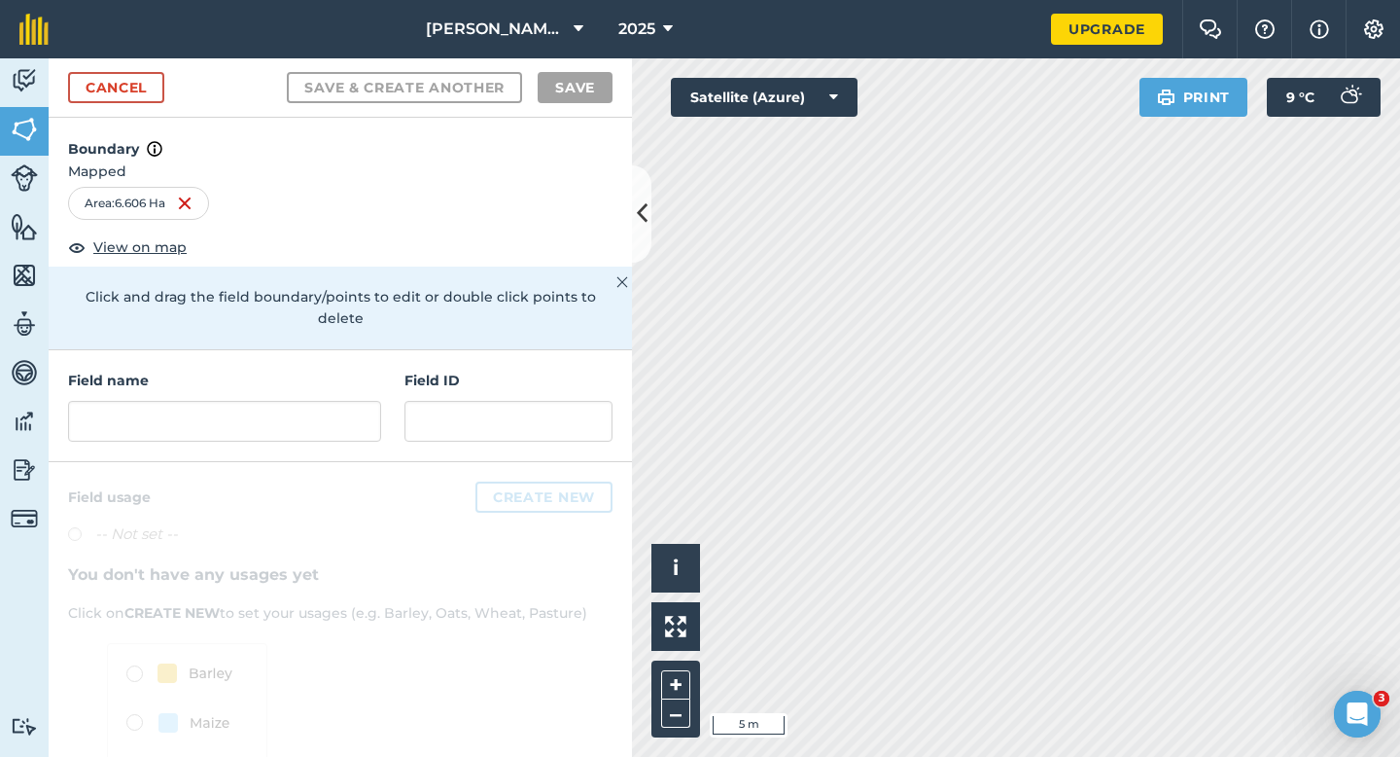
click at [339, 427] on div "Field name Field ID" at bounding box center [341, 406] width 584 height 112
type input "L"
click at [339, 410] on input "L" at bounding box center [224, 421] width 313 height 41
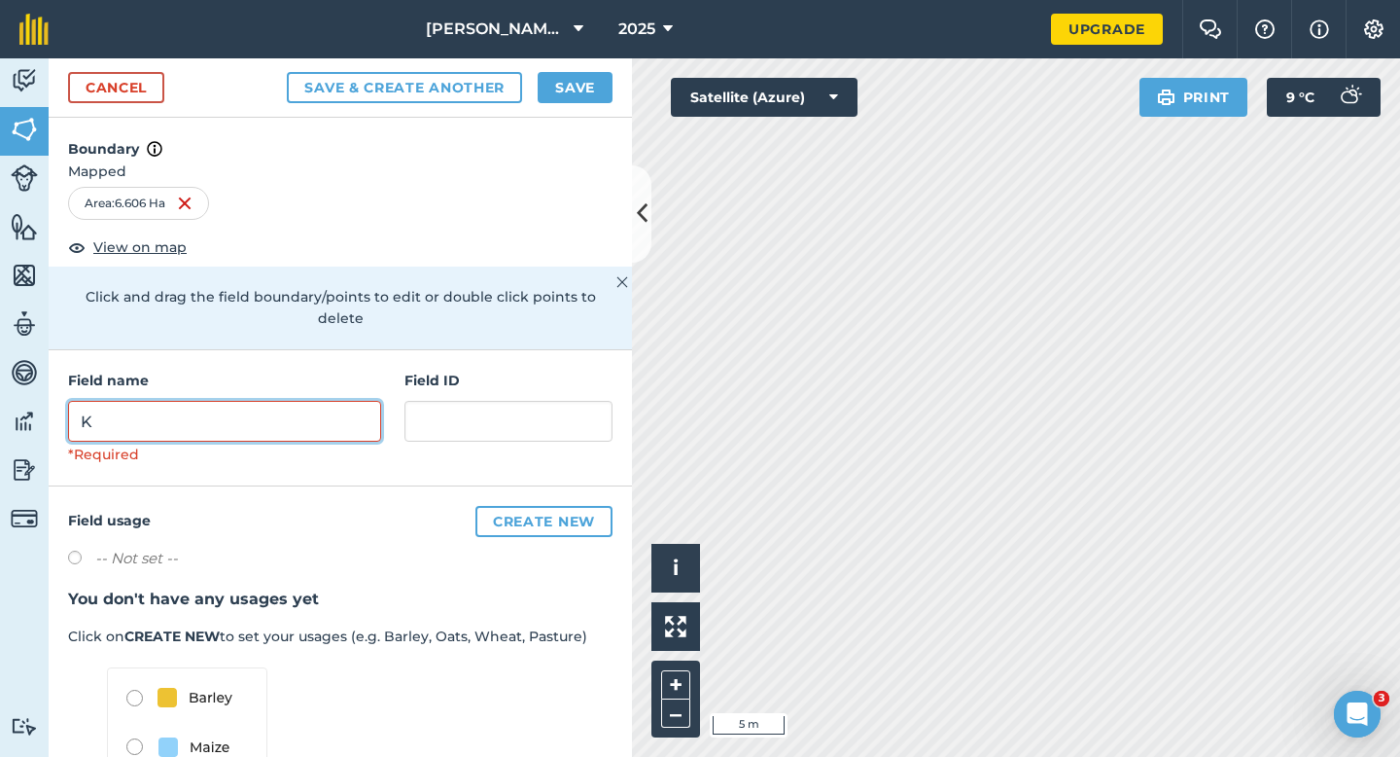
type input "K"
click at [568, 95] on button "Save" at bounding box center [575, 87] width 75 height 31
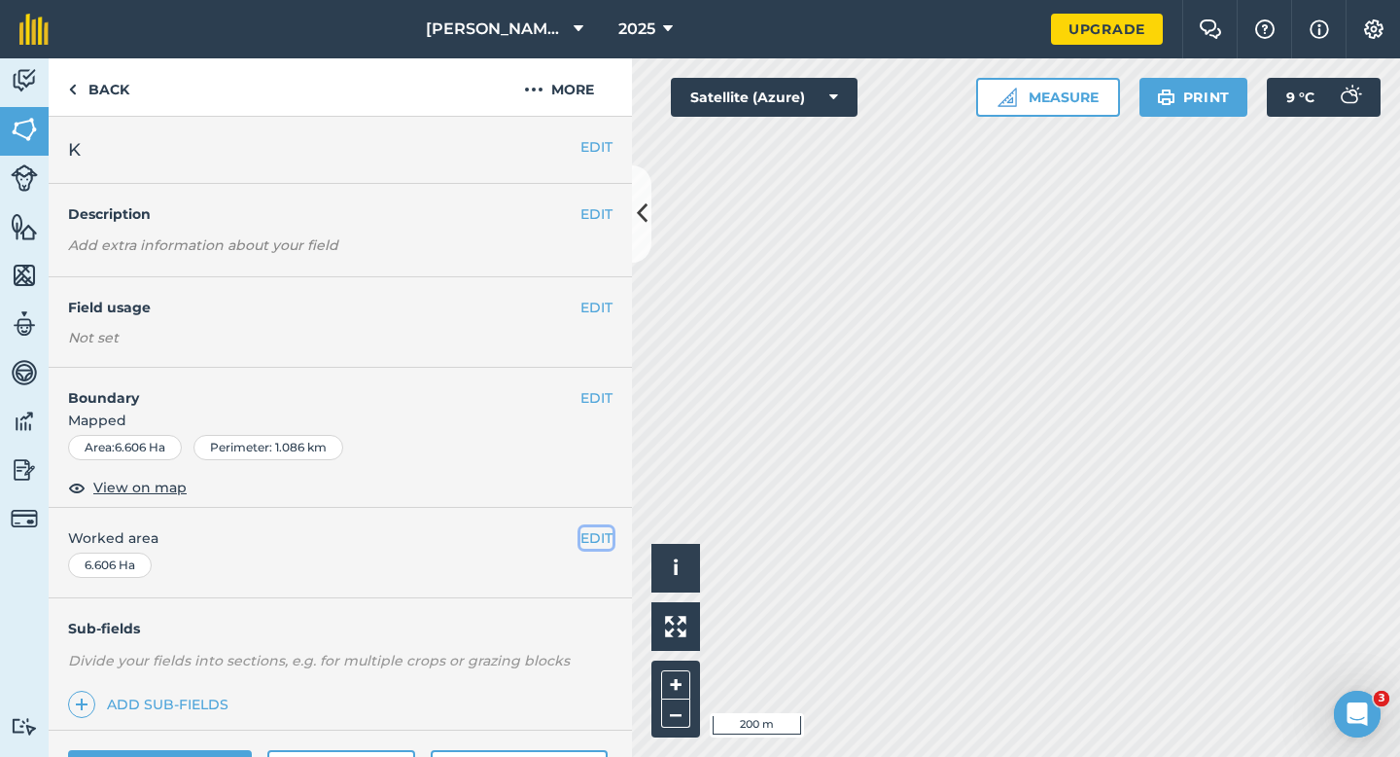
click at [589, 538] on button "EDIT" at bounding box center [597, 537] width 32 height 21
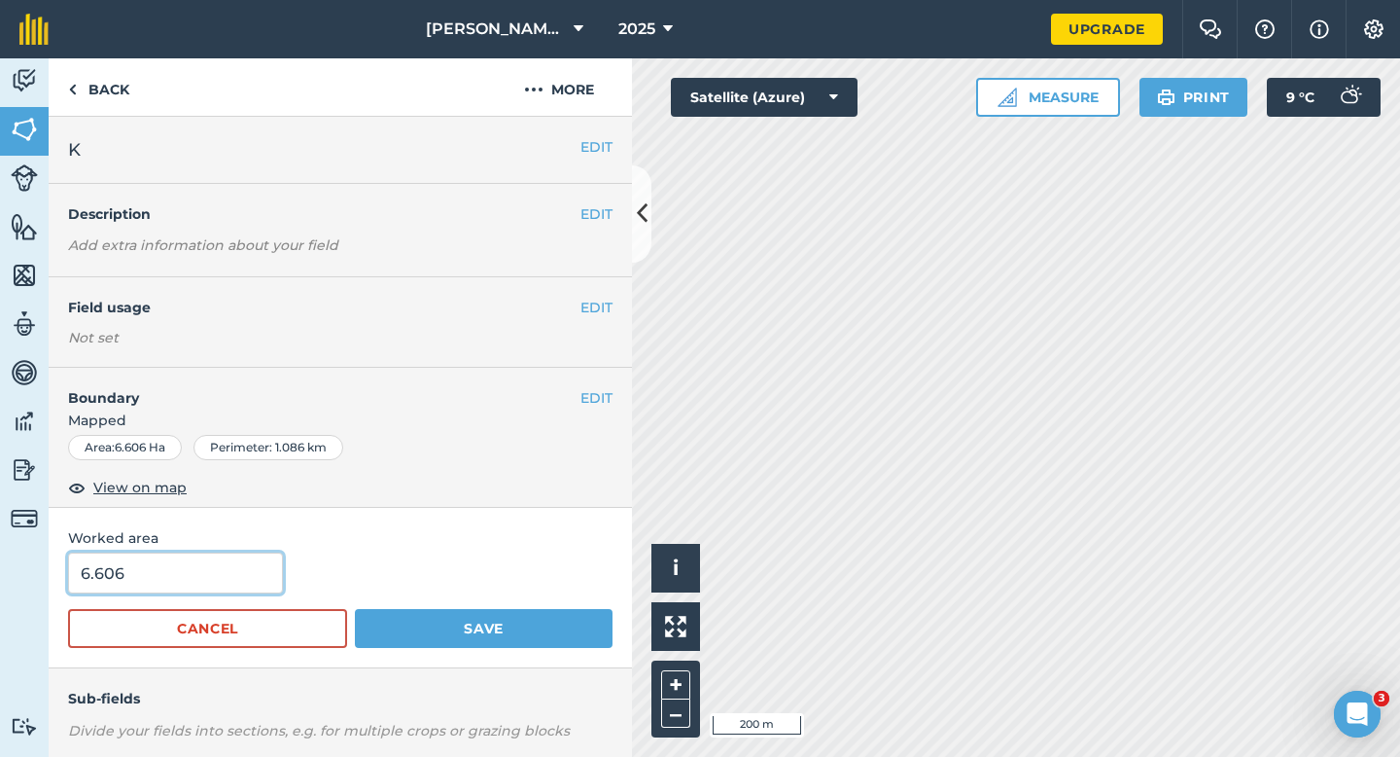
click at [243, 585] on input "6.606" at bounding box center [175, 572] width 215 height 41
type input "6.6"
click at [355, 609] on button "Save" at bounding box center [484, 628] width 258 height 39
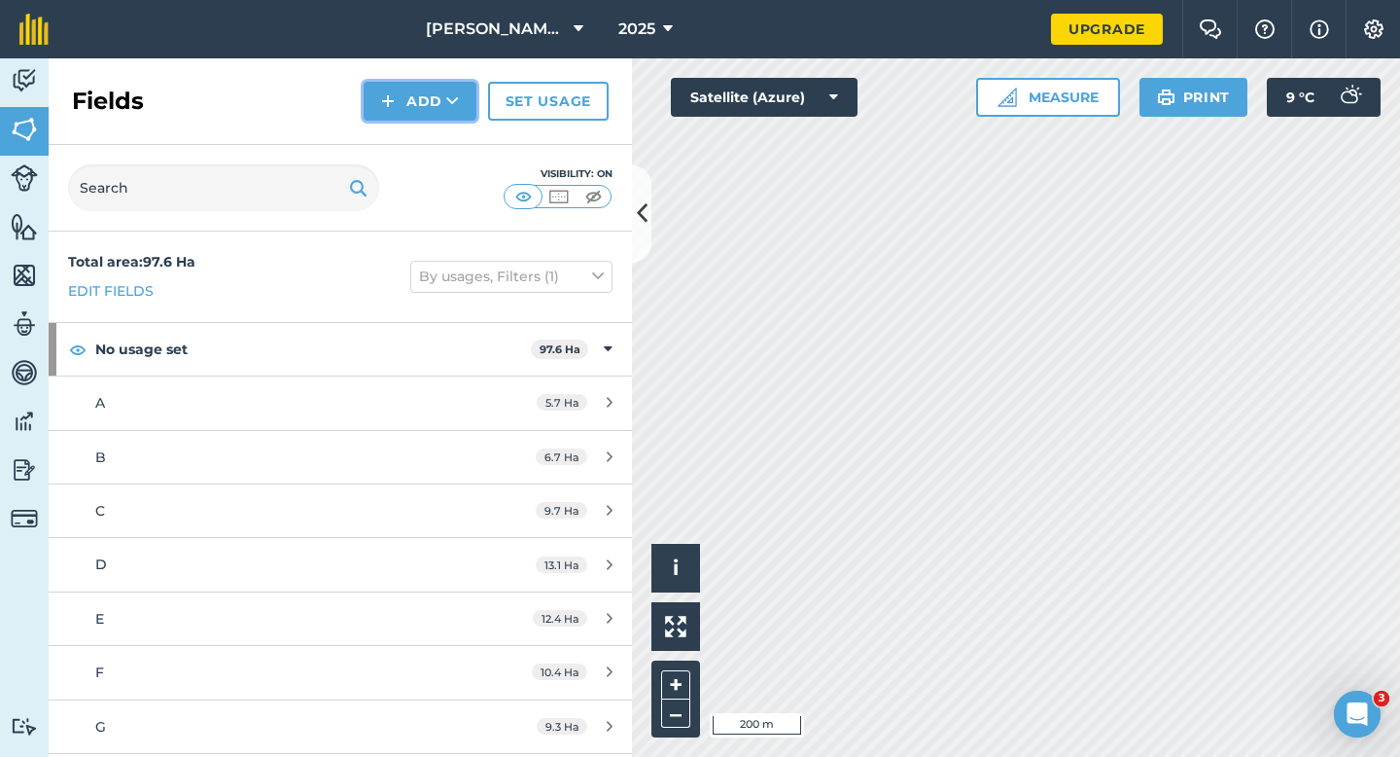
click at [408, 113] on button "Add" at bounding box center [420, 101] width 113 height 39
click at [408, 142] on link "Draw" at bounding box center [420, 145] width 107 height 43
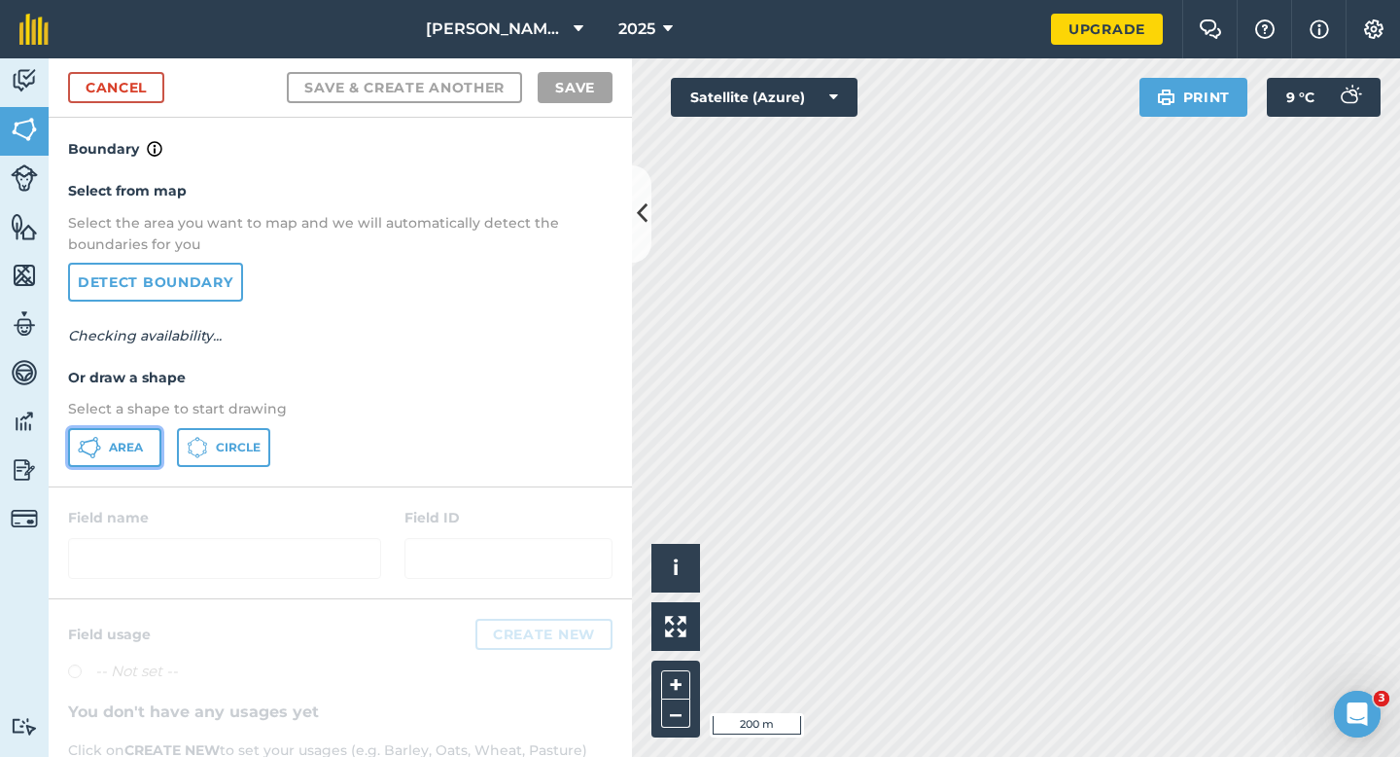
click at [85, 455] on icon at bounding box center [89, 447] width 23 height 23
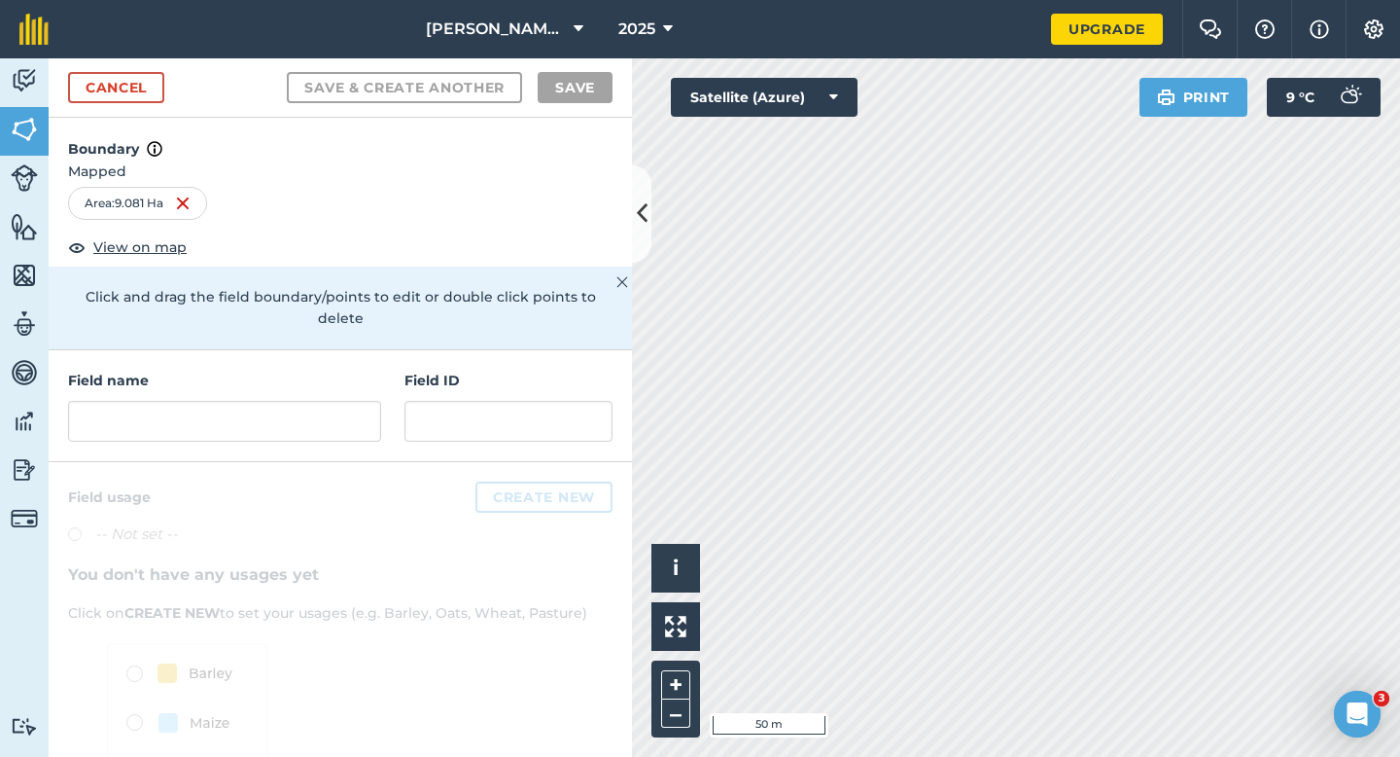
click at [300, 462] on div at bounding box center [341, 672] width 584 height 421
click at [300, 437] on div "Field name Field ID" at bounding box center [341, 406] width 584 height 112
click at [313, 401] on input "text" at bounding box center [224, 421] width 313 height 41
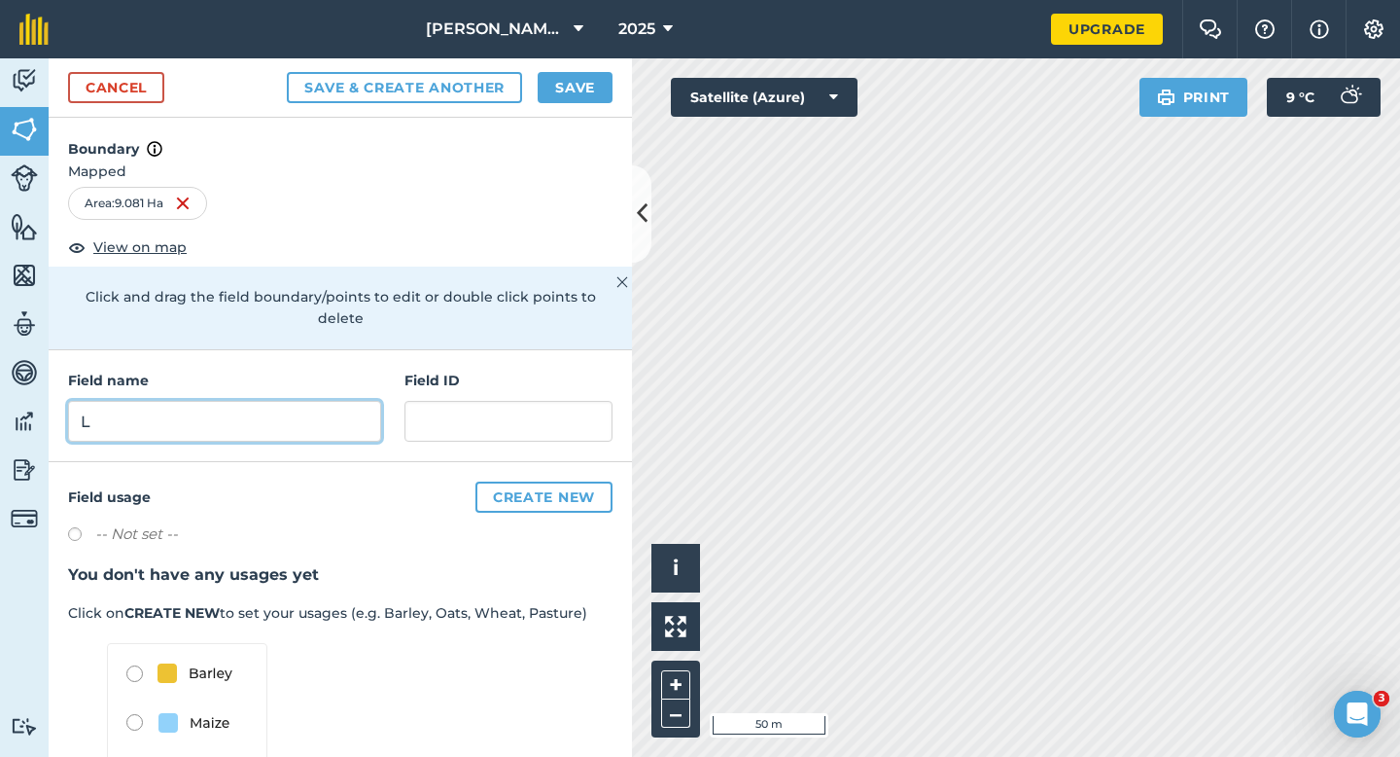
type input "L"
click at [605, 102] on button "Save" at bounding box center [575, 87] width 75 height 31
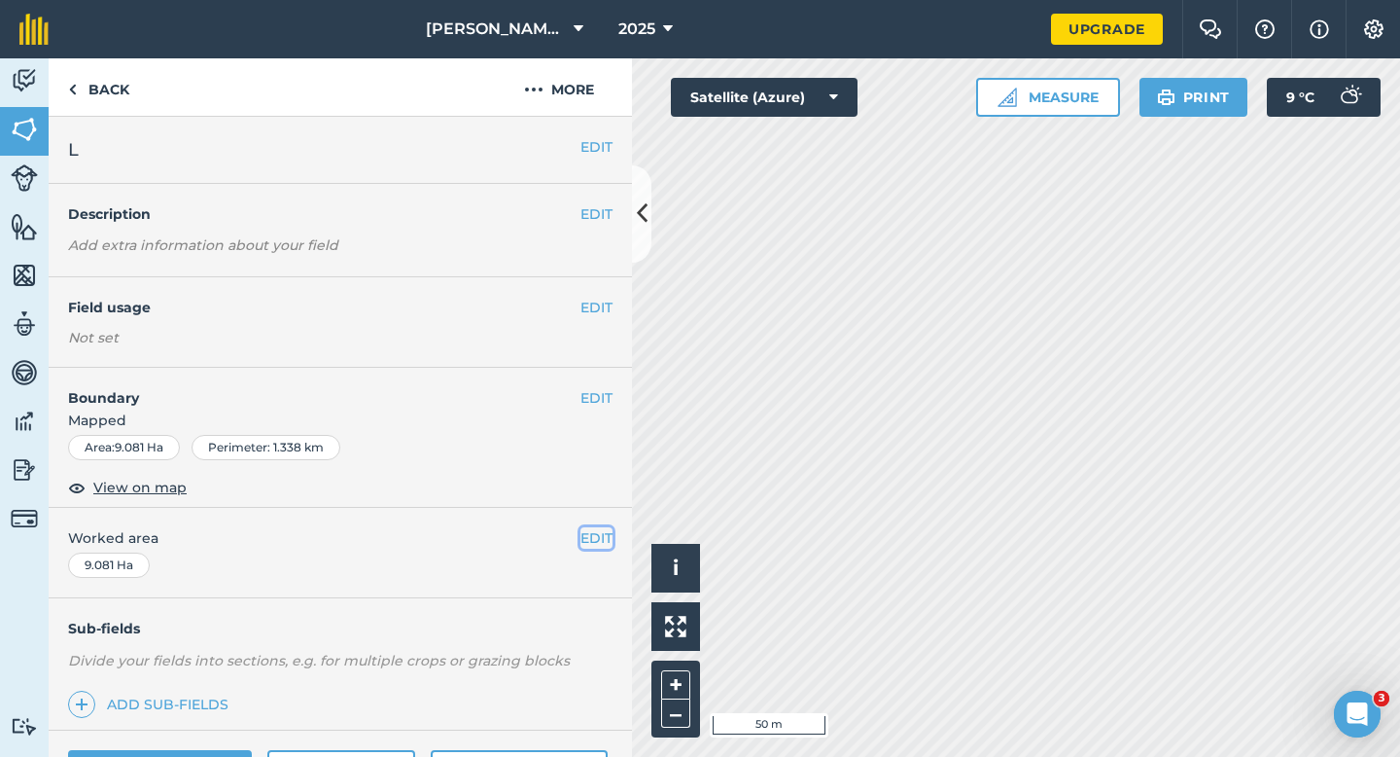
click at [594, 534] on button "EDIT" at bounding box center [597, 537] width 32 height 21
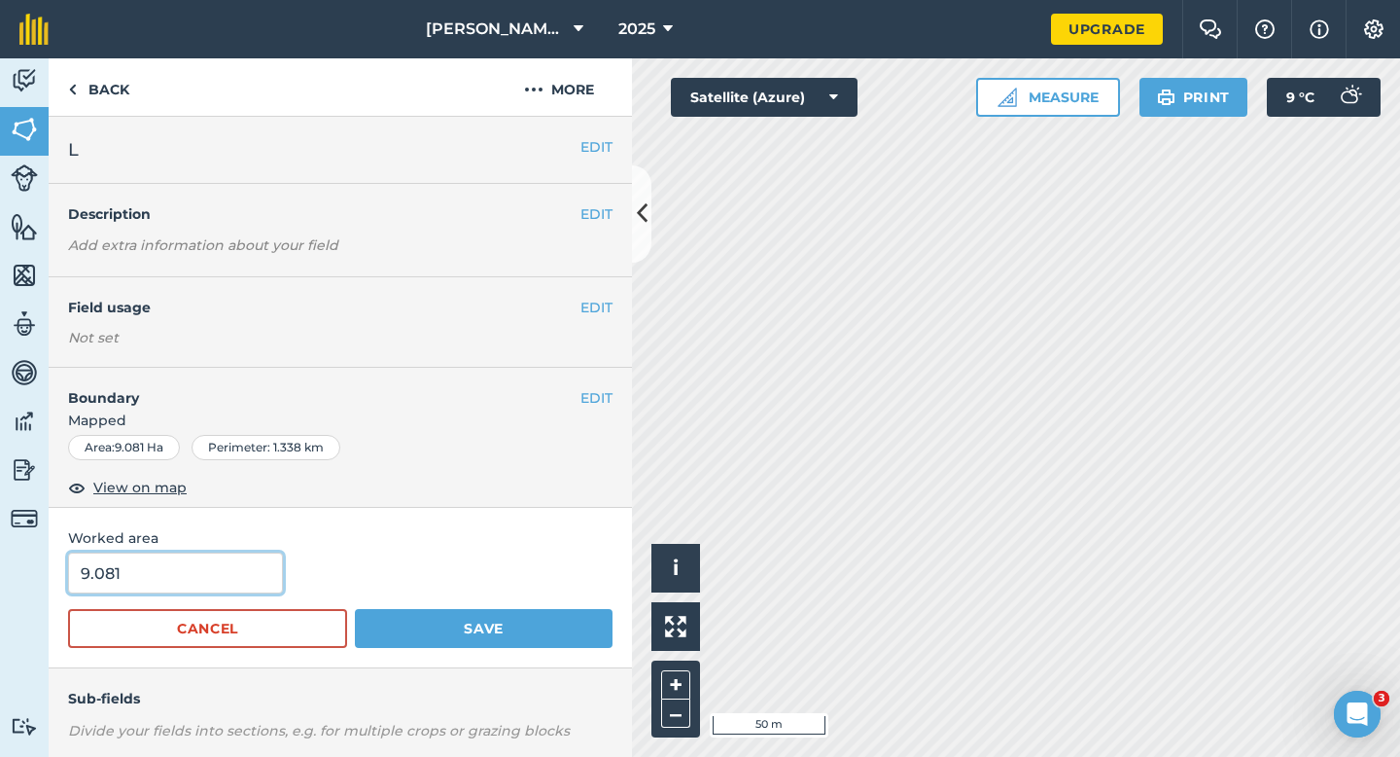
click at [266, 558] on input "9.081" at bounding box center [175, 572] width 215 height 41
type input "9"
click at [355, 609] on button "Save" at bounding box center [484, 628] width 258 height 39
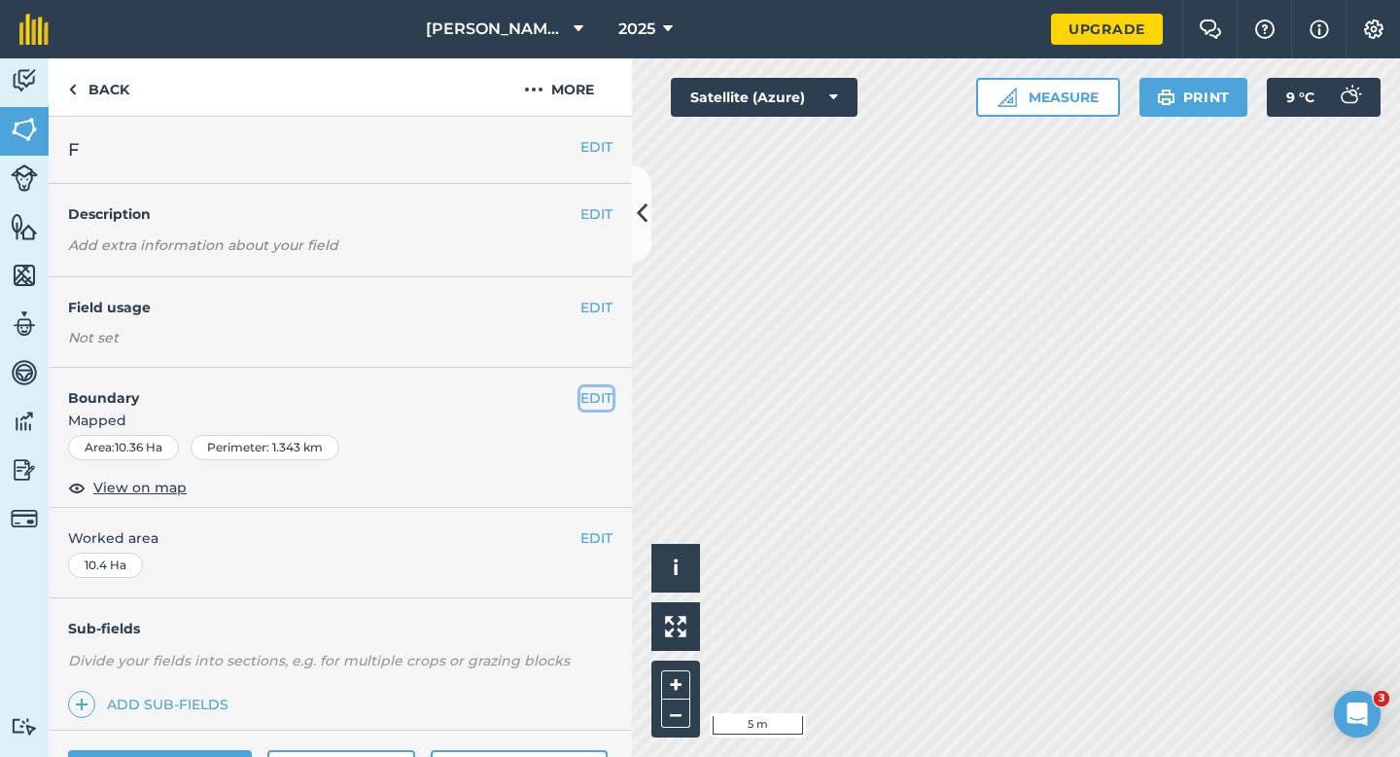
click at [596, 392] on button "EDIT" at bounding box center [597, 397] width 32 height 21
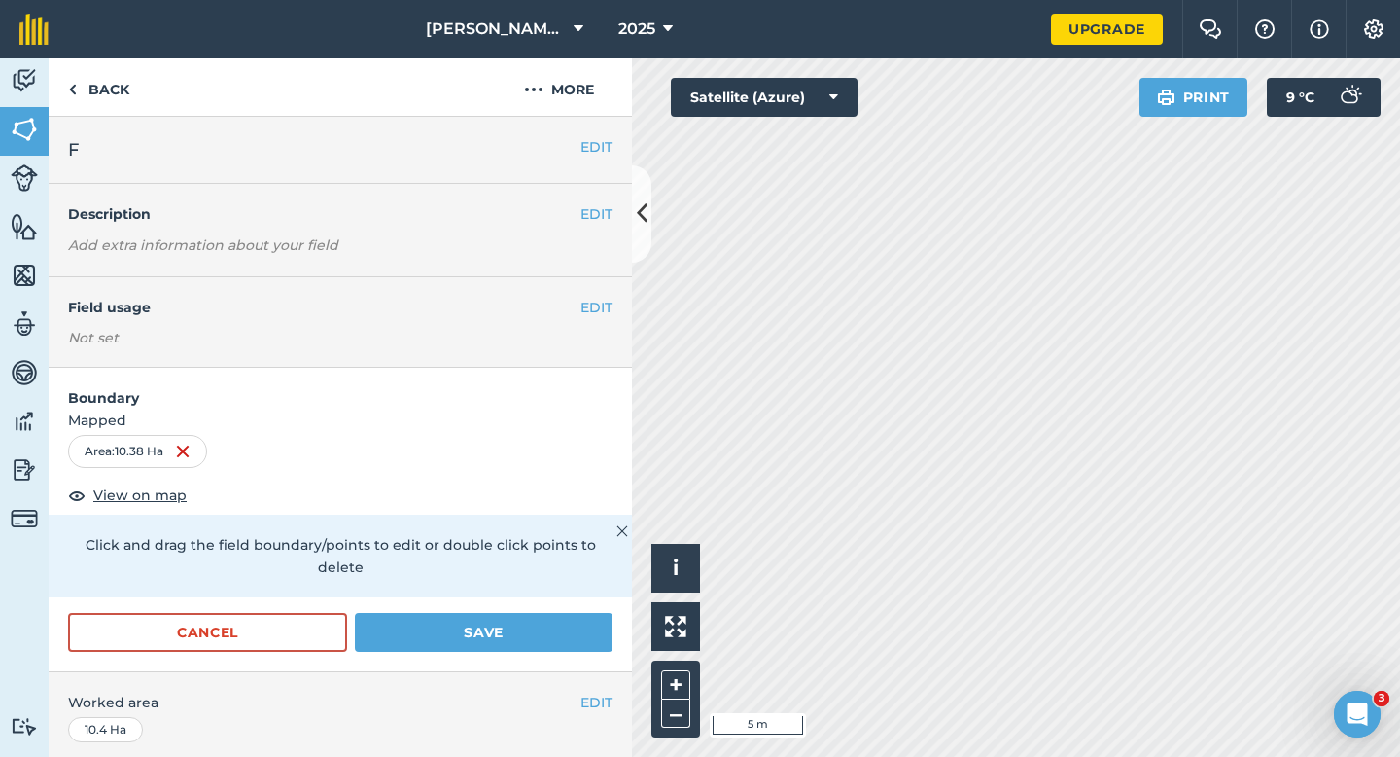
click at [566, 574] on div "Click and drag the field boundary/points to edit or double click points to dele…" at bounding box center [341, 555] width 584 height 83
click at [566, 613] on button "Save" at bounding box center [484, 632] width 258 height 39
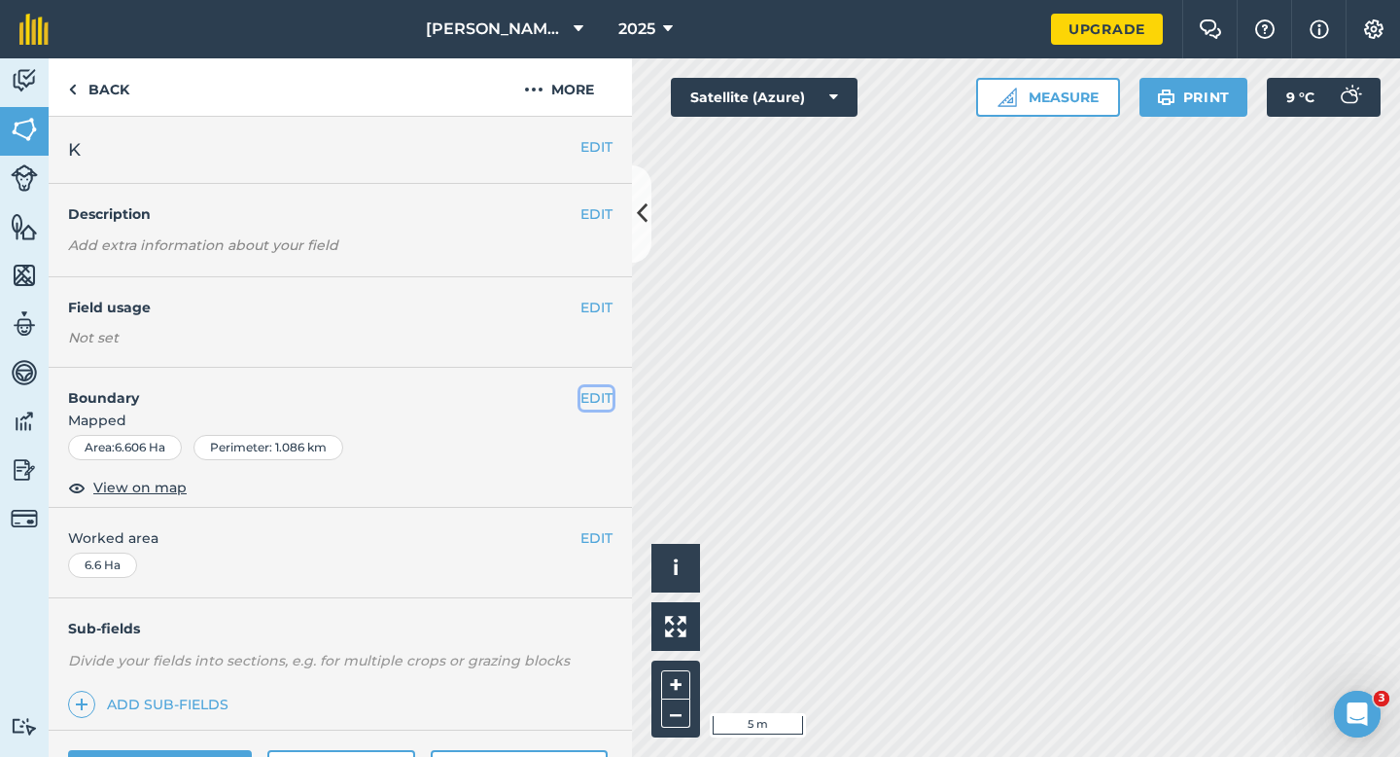
click at [607, 390] on button "EDIT" at bounding box center [597, 397] width 32 height 21
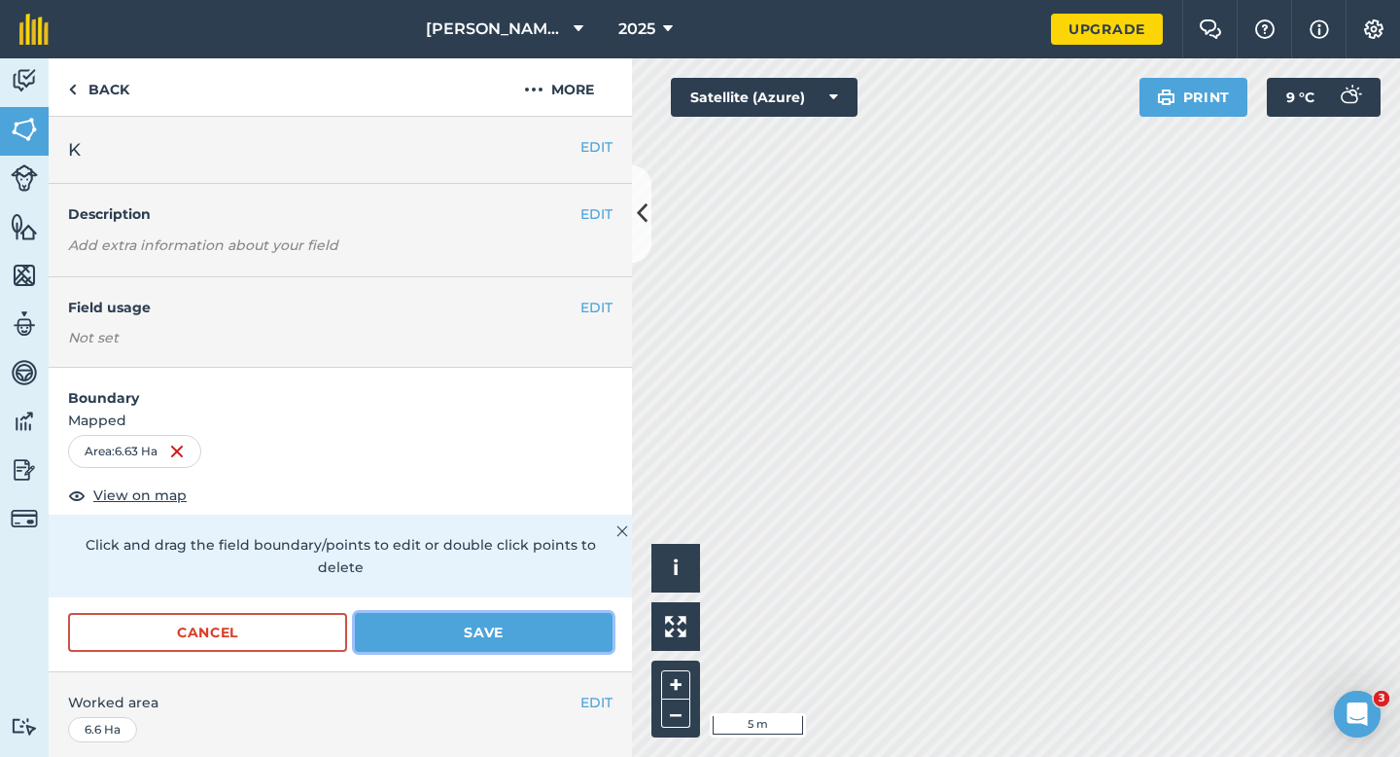
click at [409, 627] on button "Save" at bounding box center [484, 632] width 258 height 39
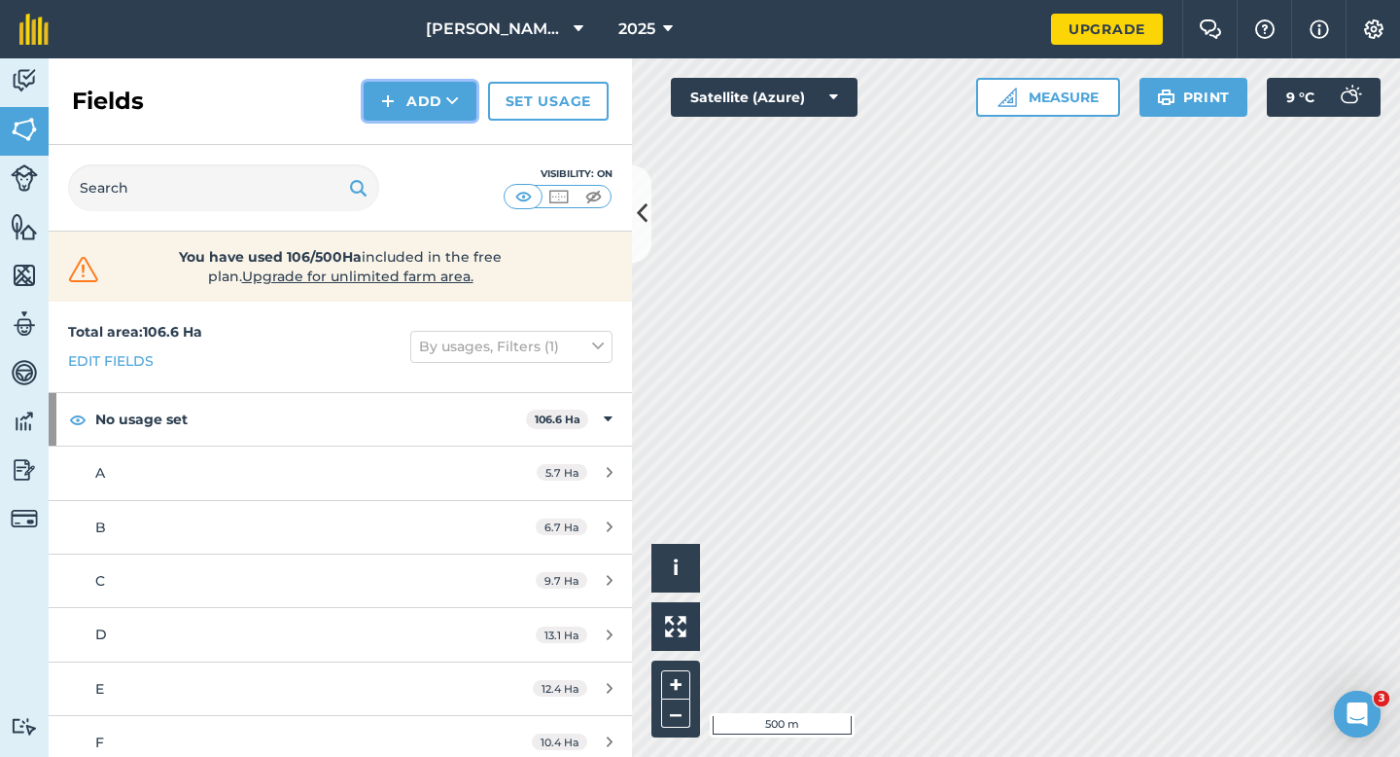
click at [421, 117] on button "Add" at bounding box center [420, 101] width 113 height 39
click at [421, 134] on link "Draw" at bounding box center [420, 145] width 107 height 43
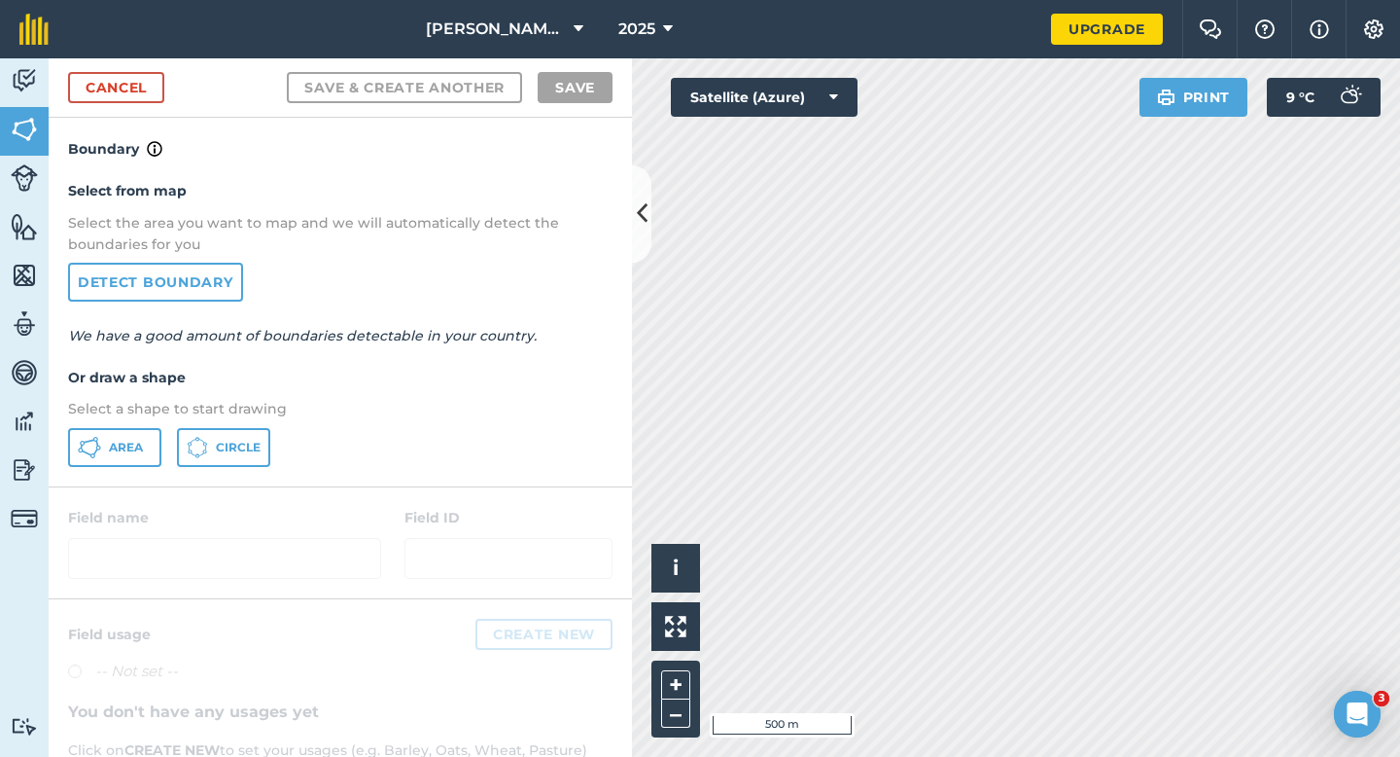
click at [139, 423] on div "Select from map Select the area you want to map and we will automatically detec…" at bounding box center [341, 322] width 584 height 325
click at [118, 443] on span "Area" at bounding box center [126, 448] width 34 height 16
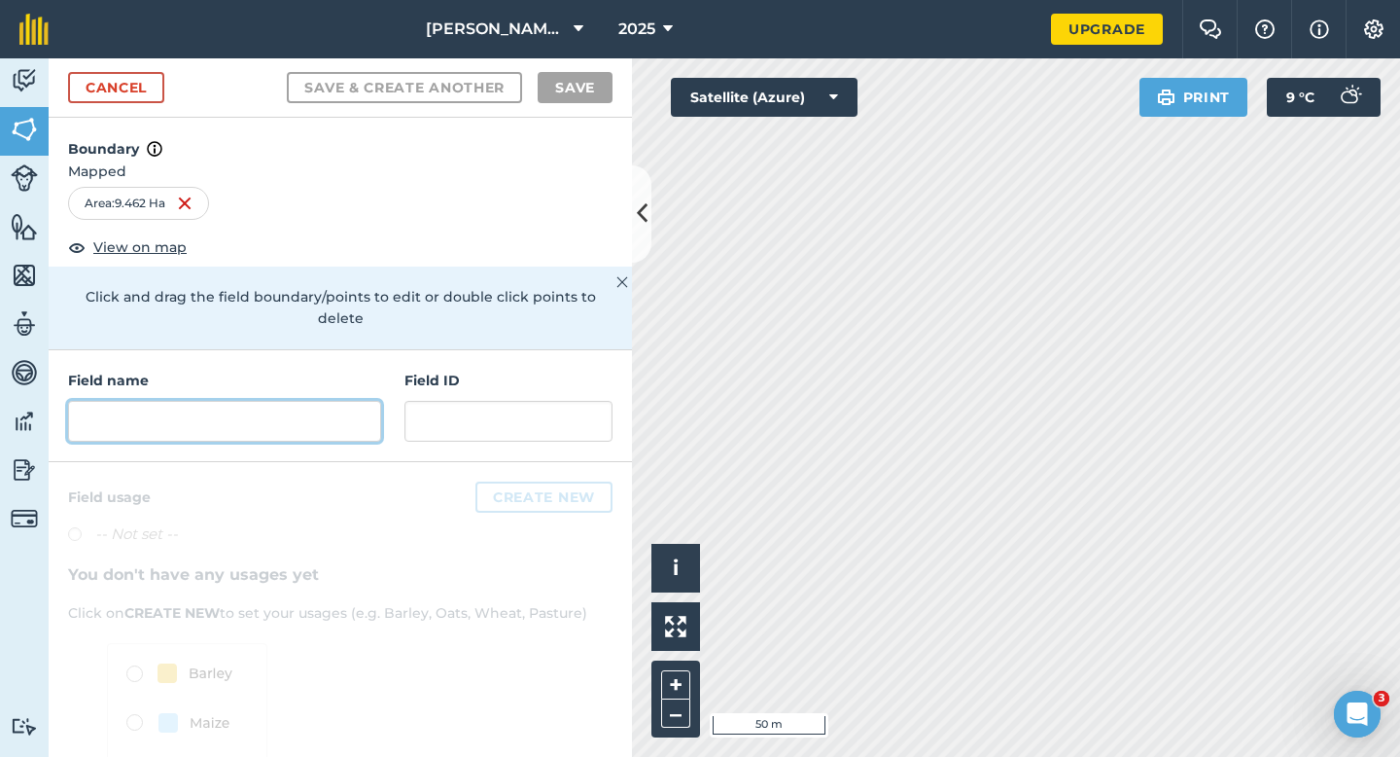
click at [297, 401] on input "text" at bounding box center [224, 421] width 313 height 41
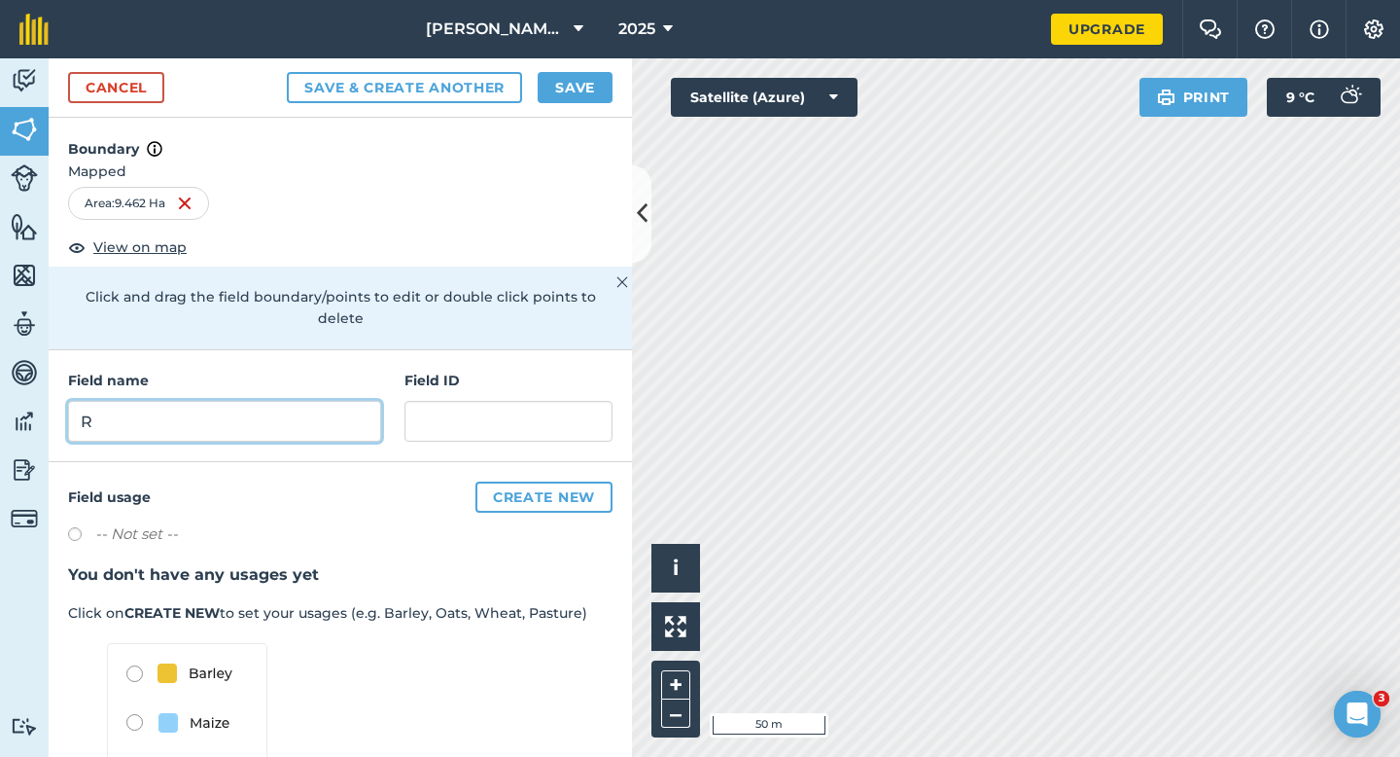
type input "R"
click at [565, 93] on button "Save" at bounding box center [575, 87] width 75 height 31
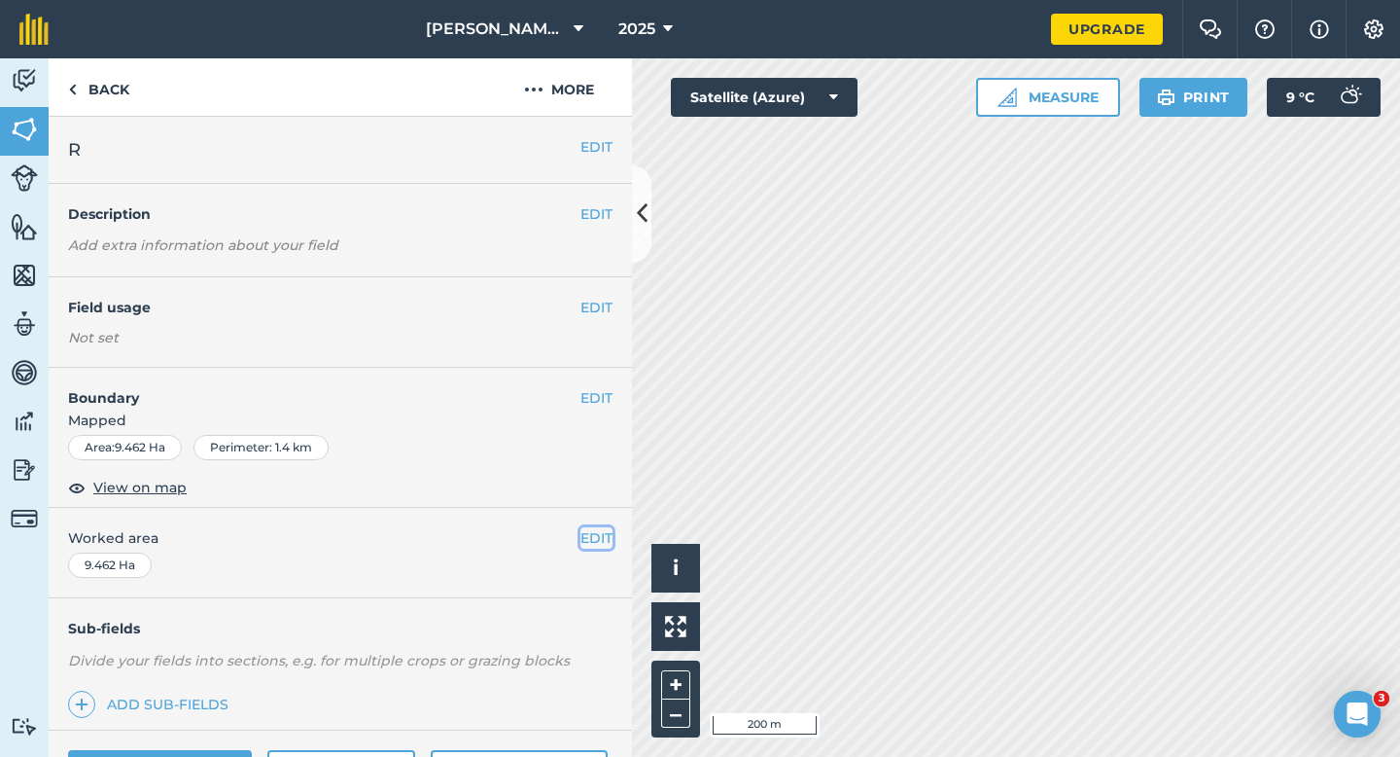
click at [598, 542] on button "EDIT" at bounding box center [597, 537] width 32 height 21
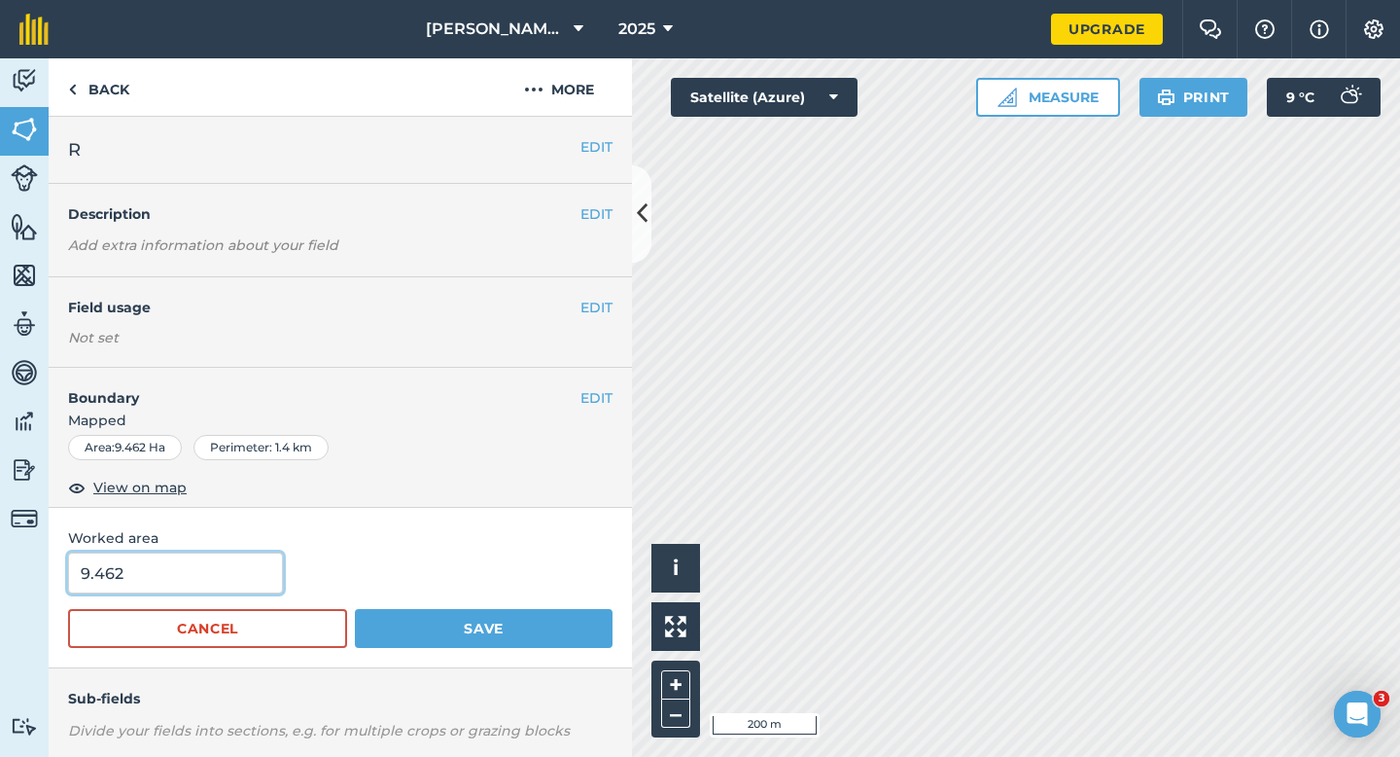
click at [204, 567] on input "9.462" at bounding box center [175, 572] width 215 height 41
type input "9.5"
click at [355, 609] on button "Save" at bounding box center [484, 628] width 258 height 39
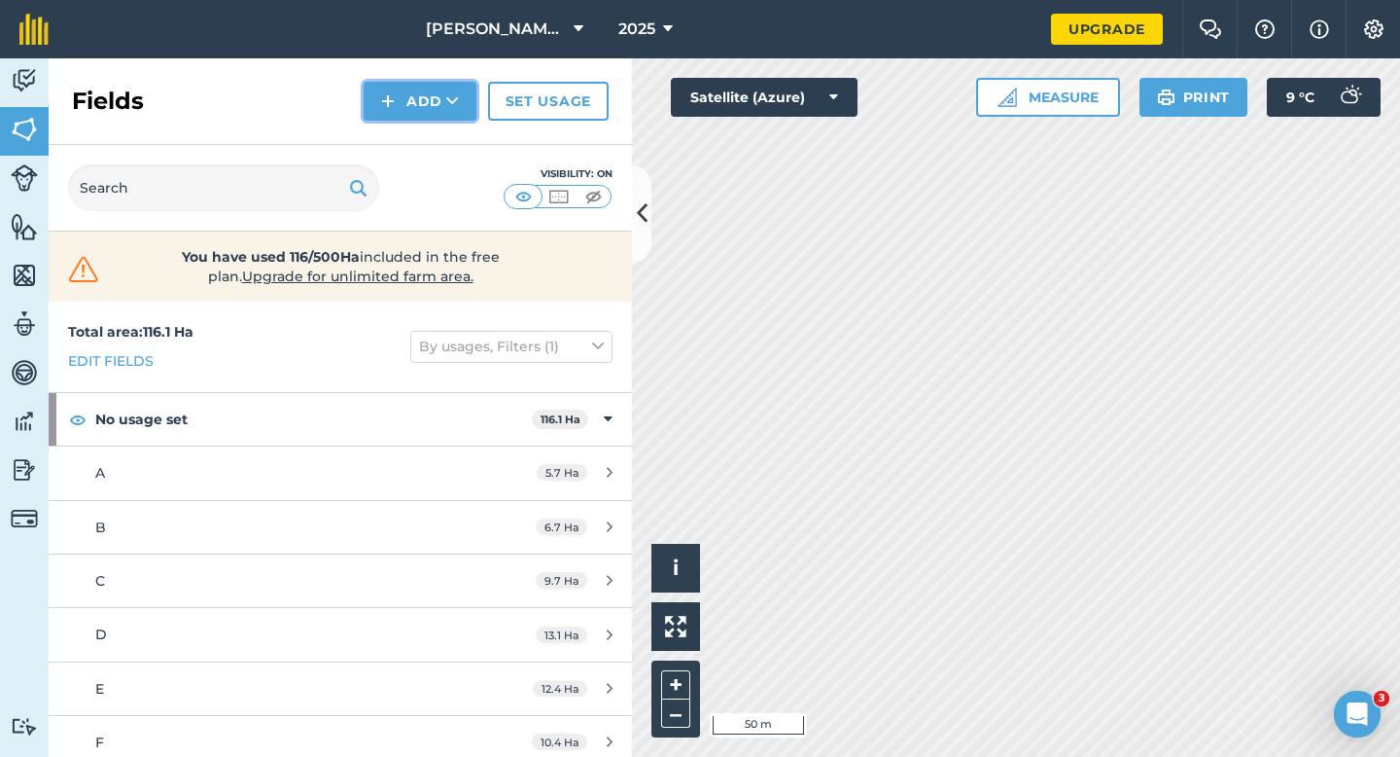
click at [394, 116] on button "Add" at bounding box center [420, 101] width 113 height 39
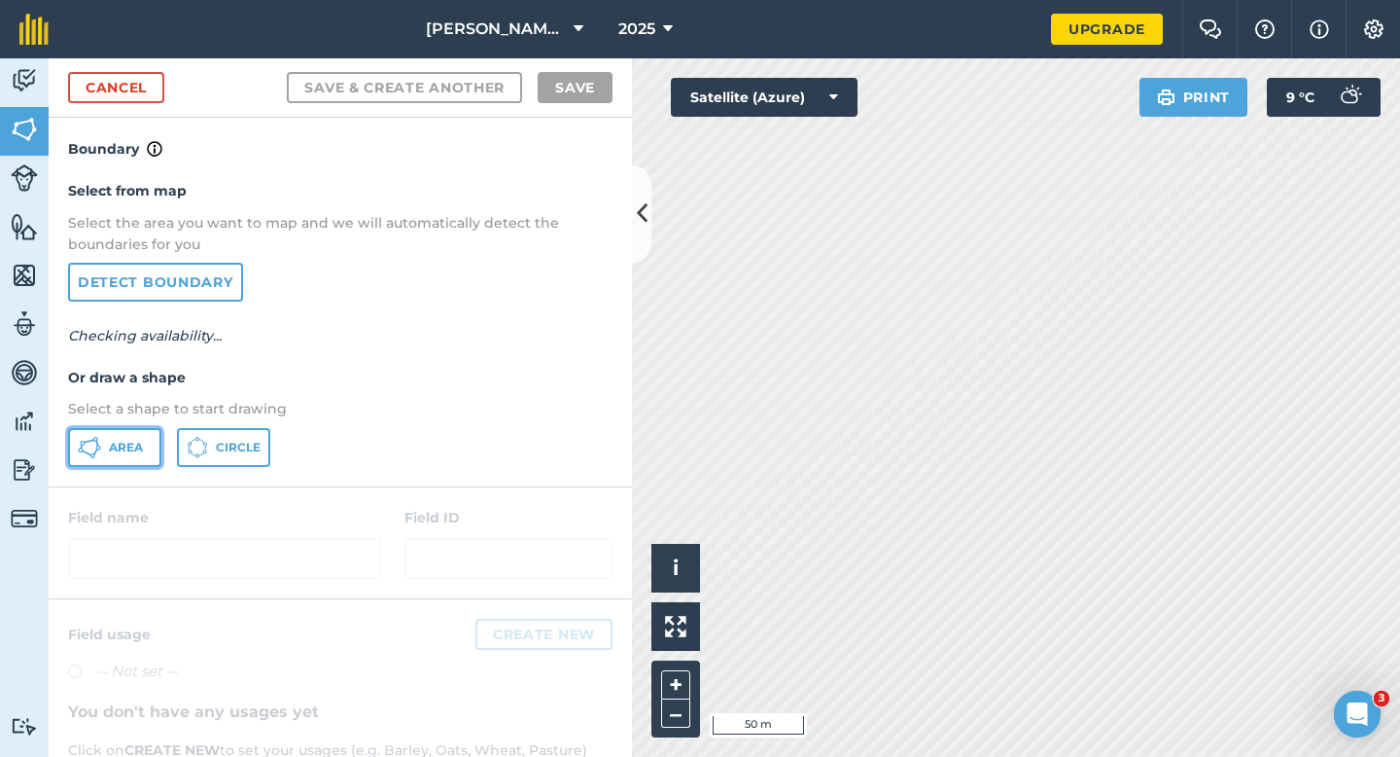
click at [129, 430] on button "Area" at bounding box center [114, 447] width 93 height 39
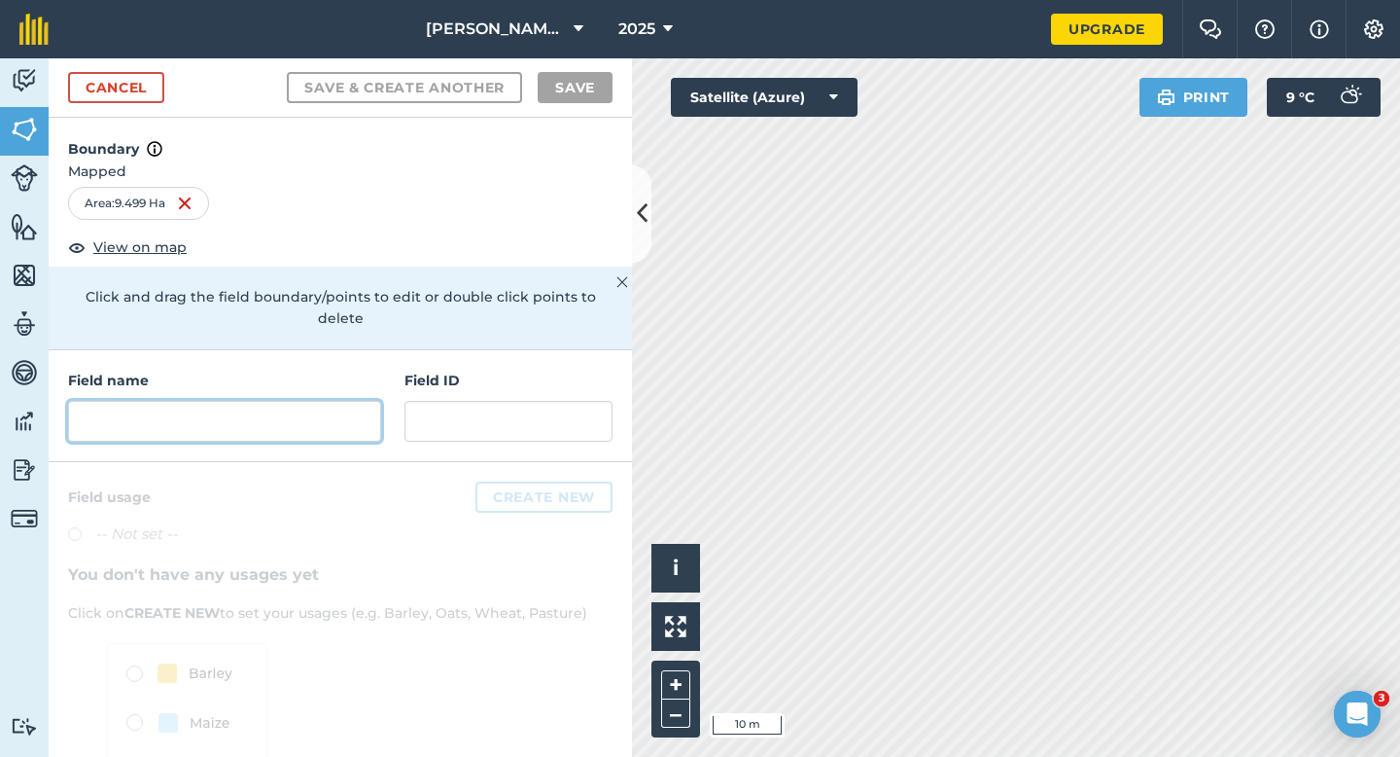
click at [279, 401] on input "text" at bounding box center [224, 421] width 313 height 41
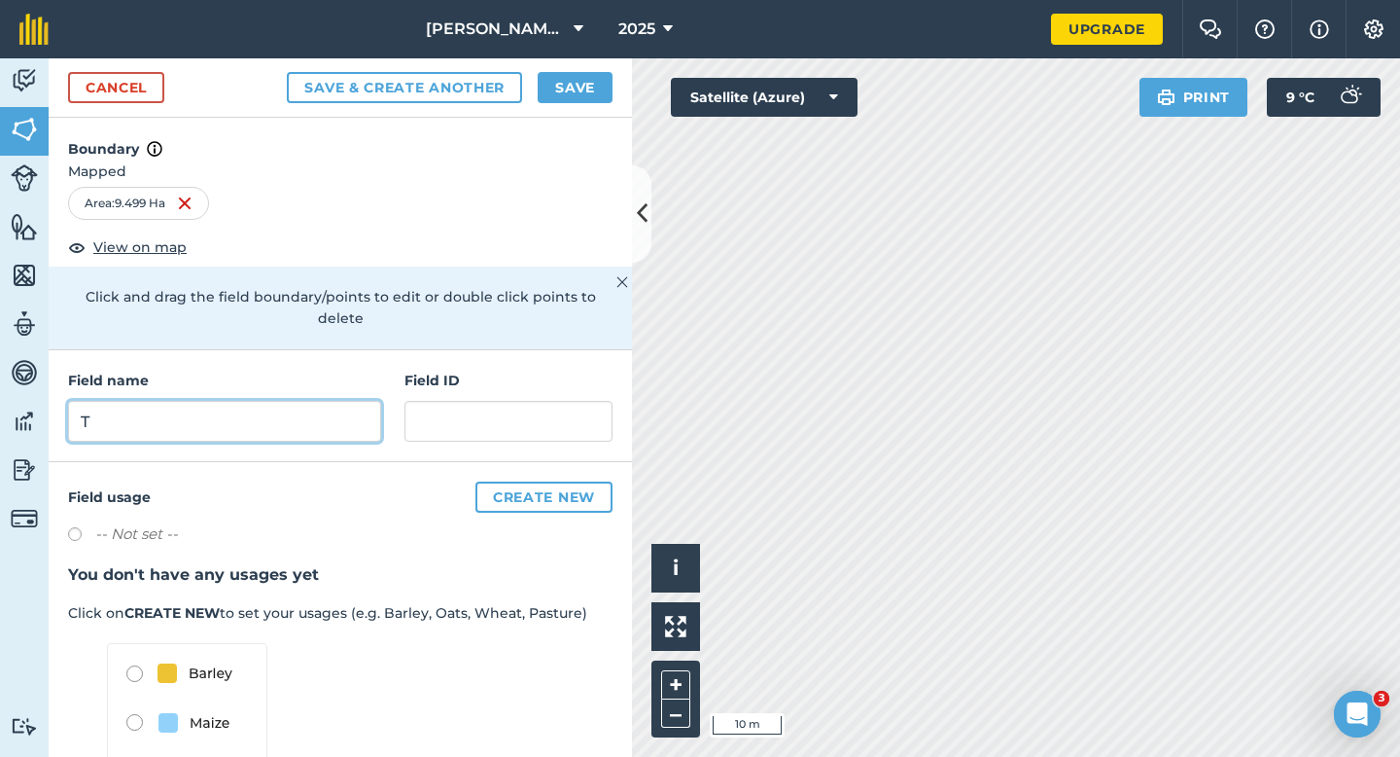
type input "T"
click at [607, 59] on div "Cancel Save & Create Another Save" at bounding box center [341, 87] width 584 height 59
click at [594, 83] on button "Save" at bounding box center [575, 87] width 75 height 31
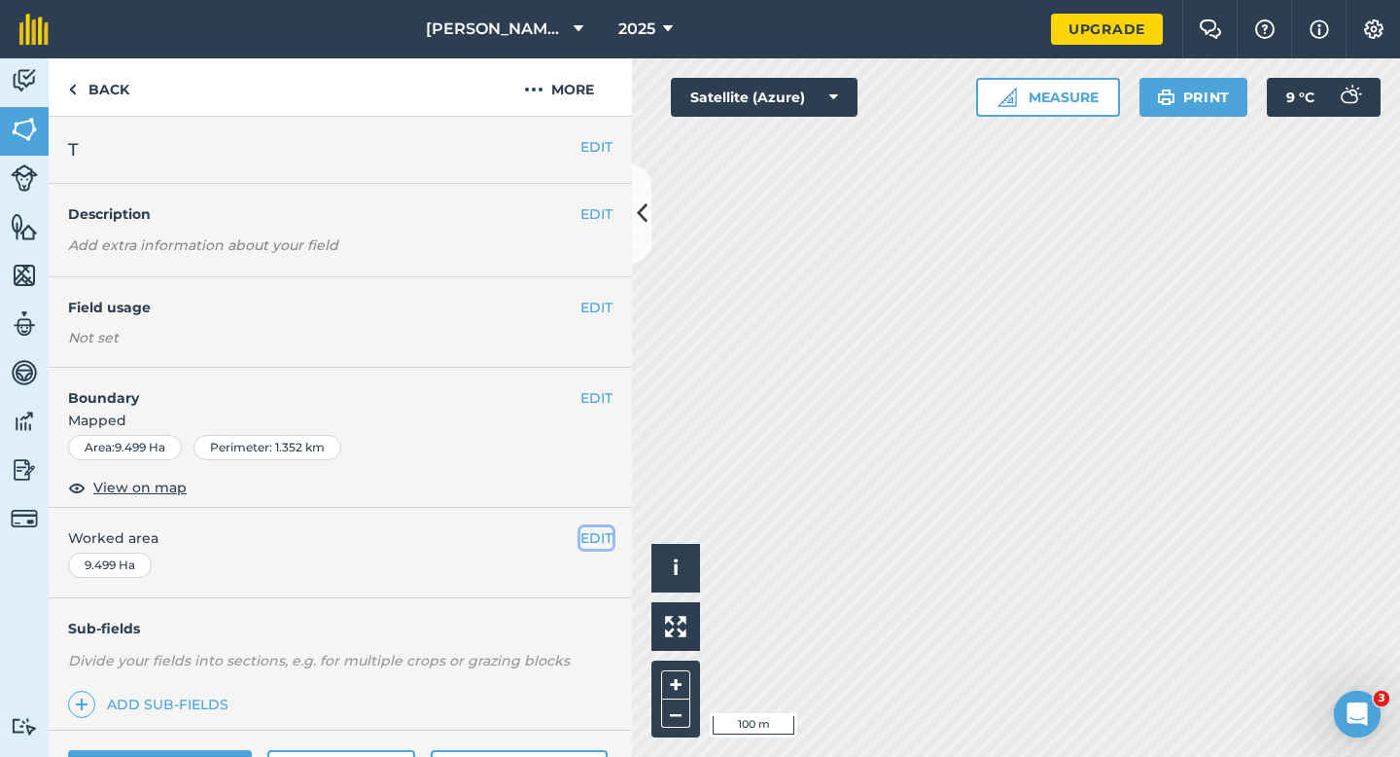
click at [588, 538] on button "EDIT" at bounding box center [597, 537] width 32 height 21
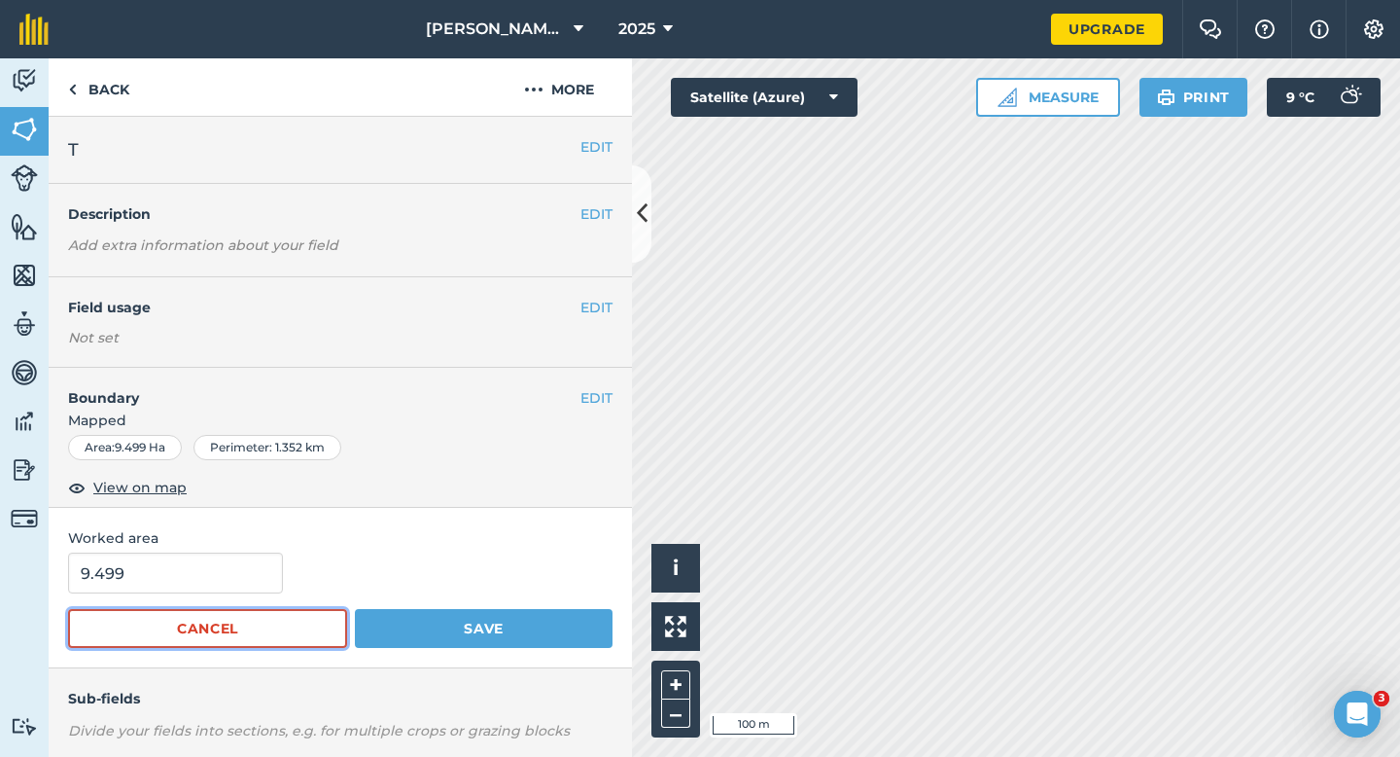
click at [181, 616] on button "Cancel" at bounding box center [207, 628] width 279 height 39
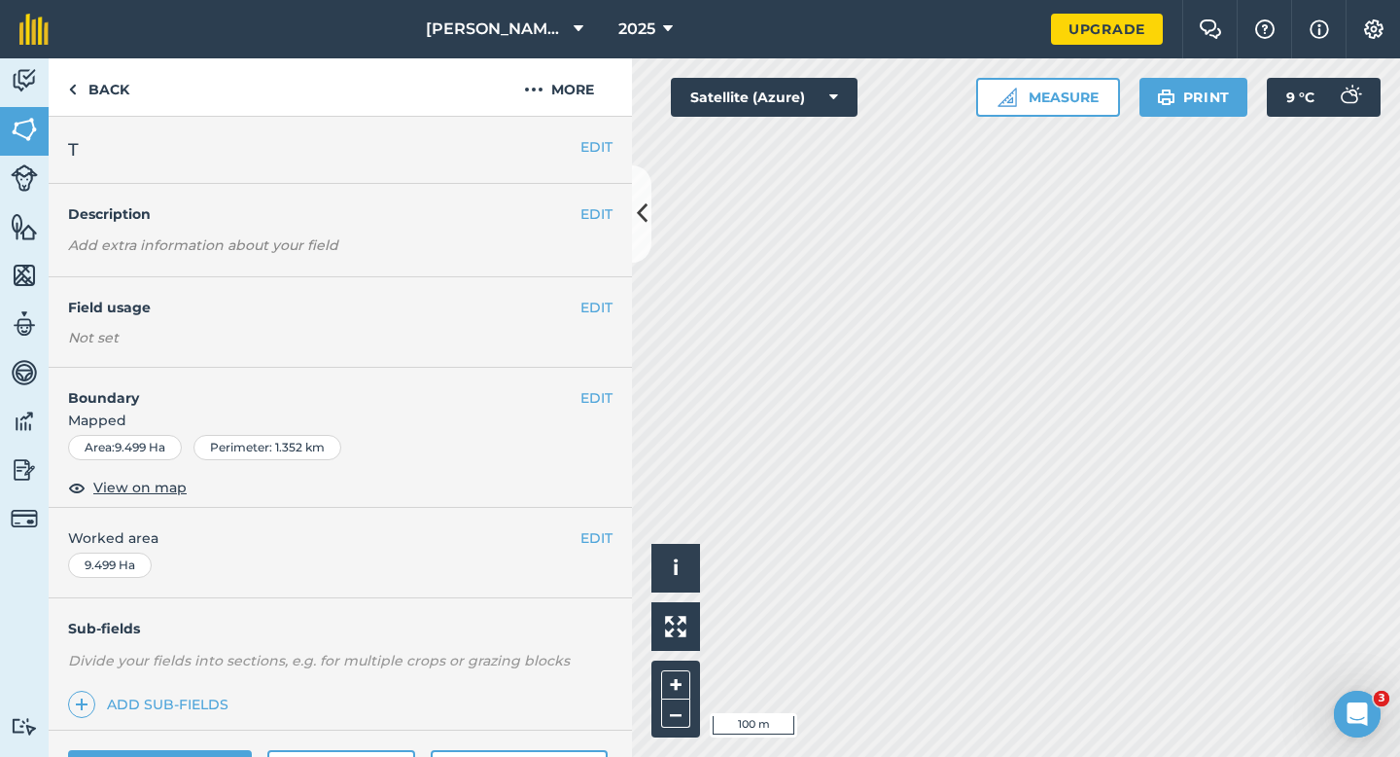
click at [181, 605] on div "Sub-fields Divide your fields into sections, e.g. for multiple crops or grazing…" at bounding box center [341, 664] width 584 height 132
click at [593, 536] on button "EDIT" at bounding box center [597, 537] width 32 height 21
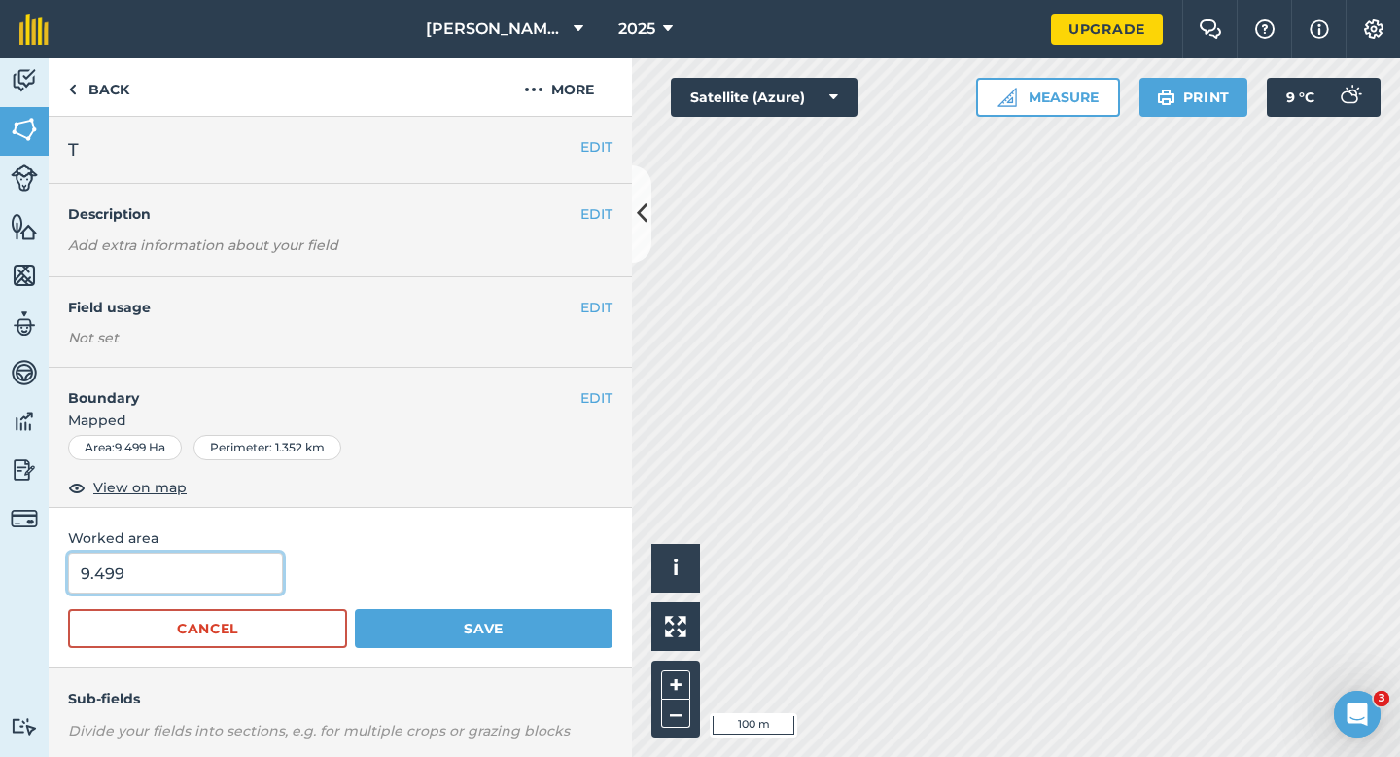
click at [256, 585] on input "9.499" at bounding box center [175, 572] width 215 height 41
type input "9.5"
click at [355, 609] on button "Save" at bounding box center [484, 628] width 258 height 39
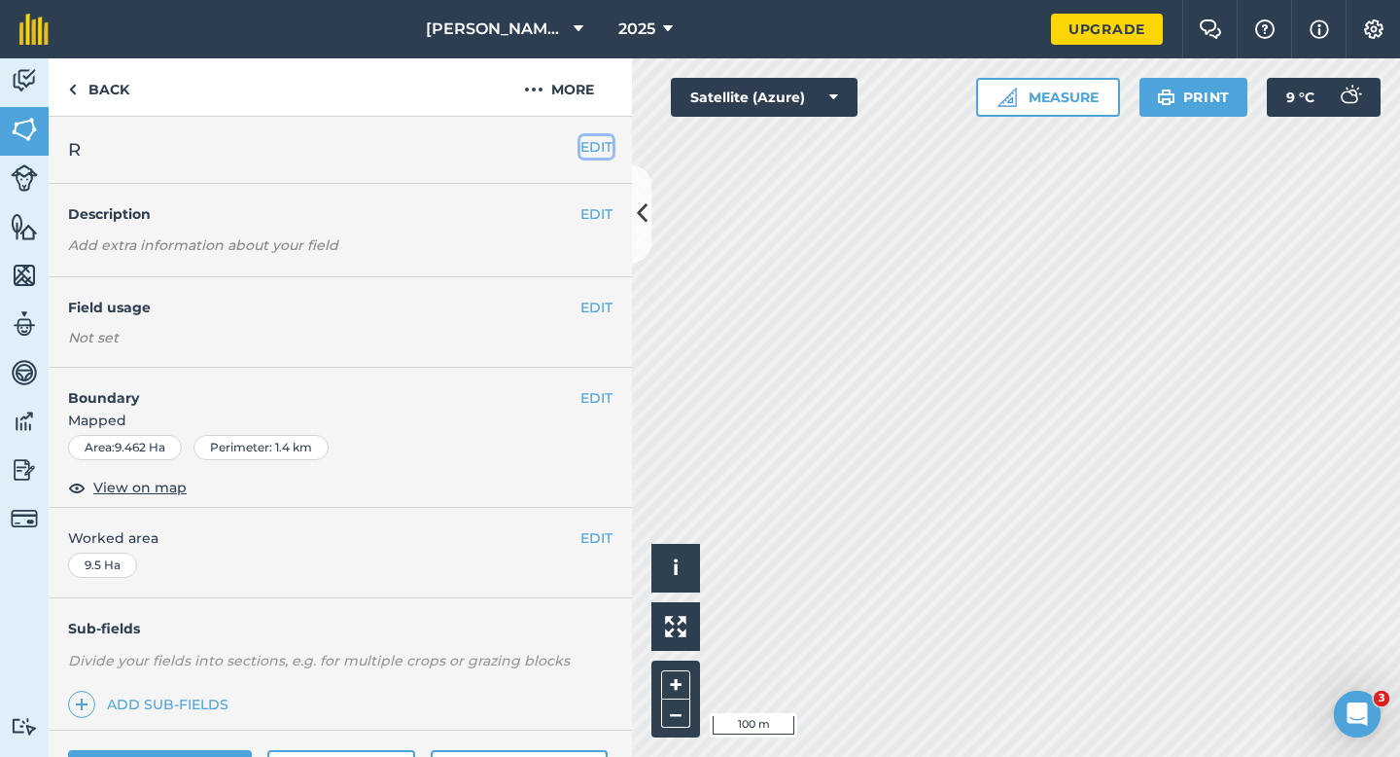
click at [588, 139] on button "EDIT" at bounding box center [597, 146] width 32 height 21
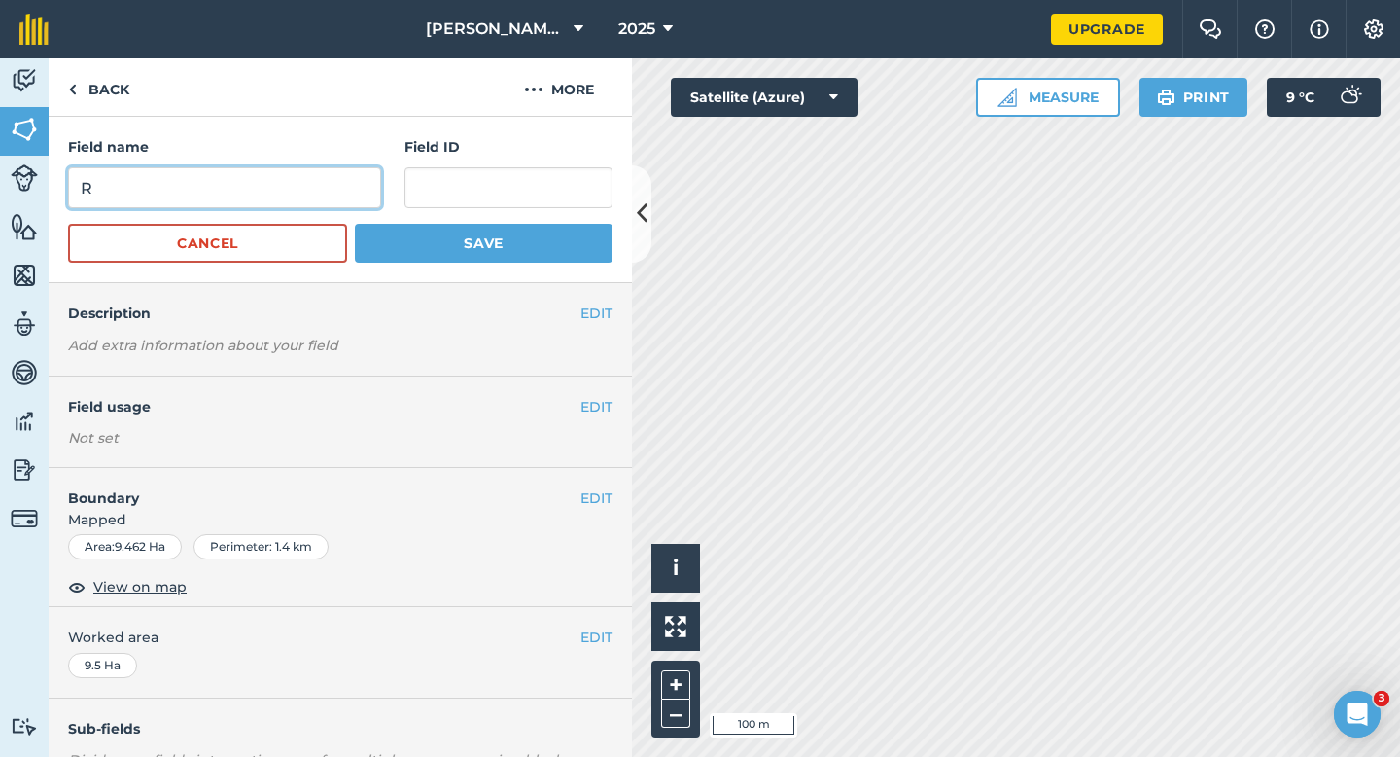
click at [262, 195] on input "R" at bounding box center [224, 187] width 313 height 41
type input "S"
click at [355, 224] on button "Save" at bounding box center [484, 243] width 258 height 39
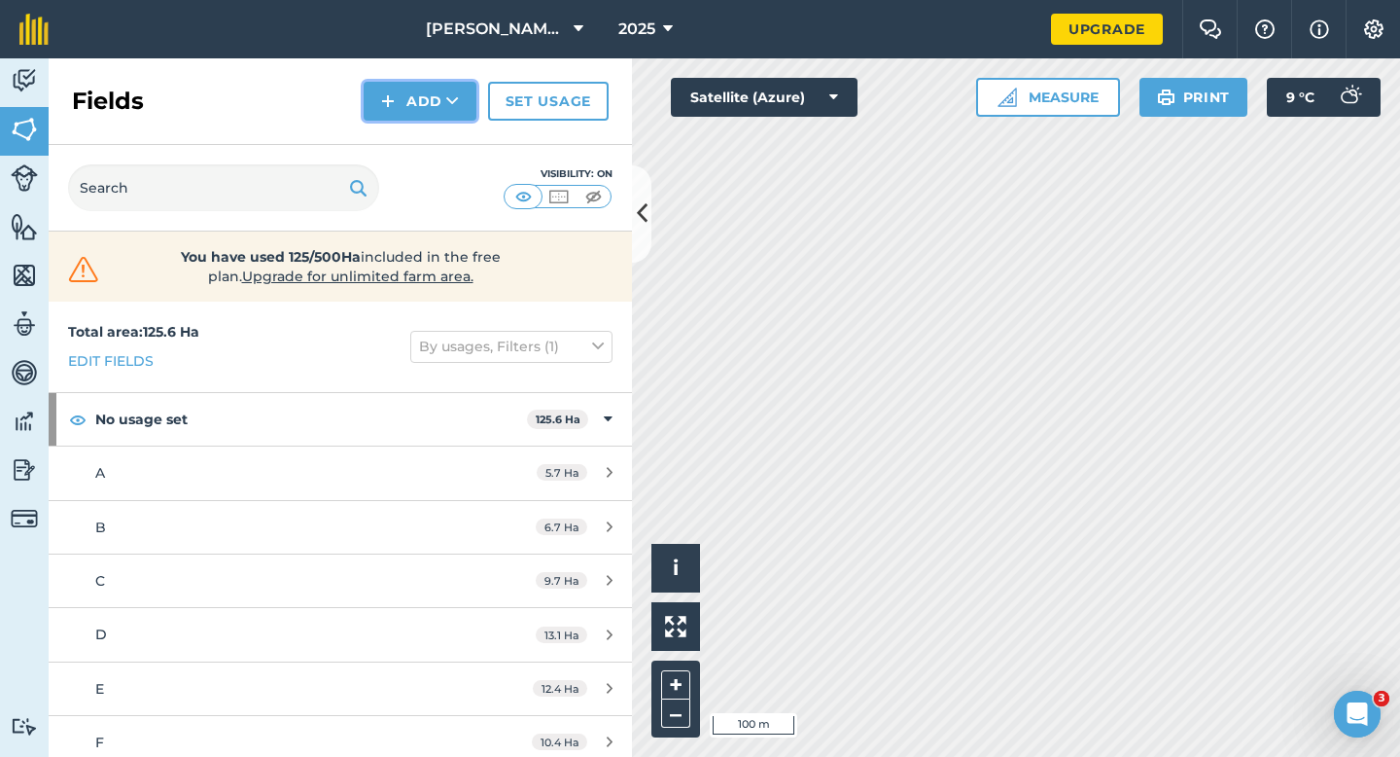
click at [404, 117] on button "Add" at bounding box center [420, 101] width 113 height 39
click at [404, 127] on link "Draw" at bounding box center [420, 145] width 107 height 43
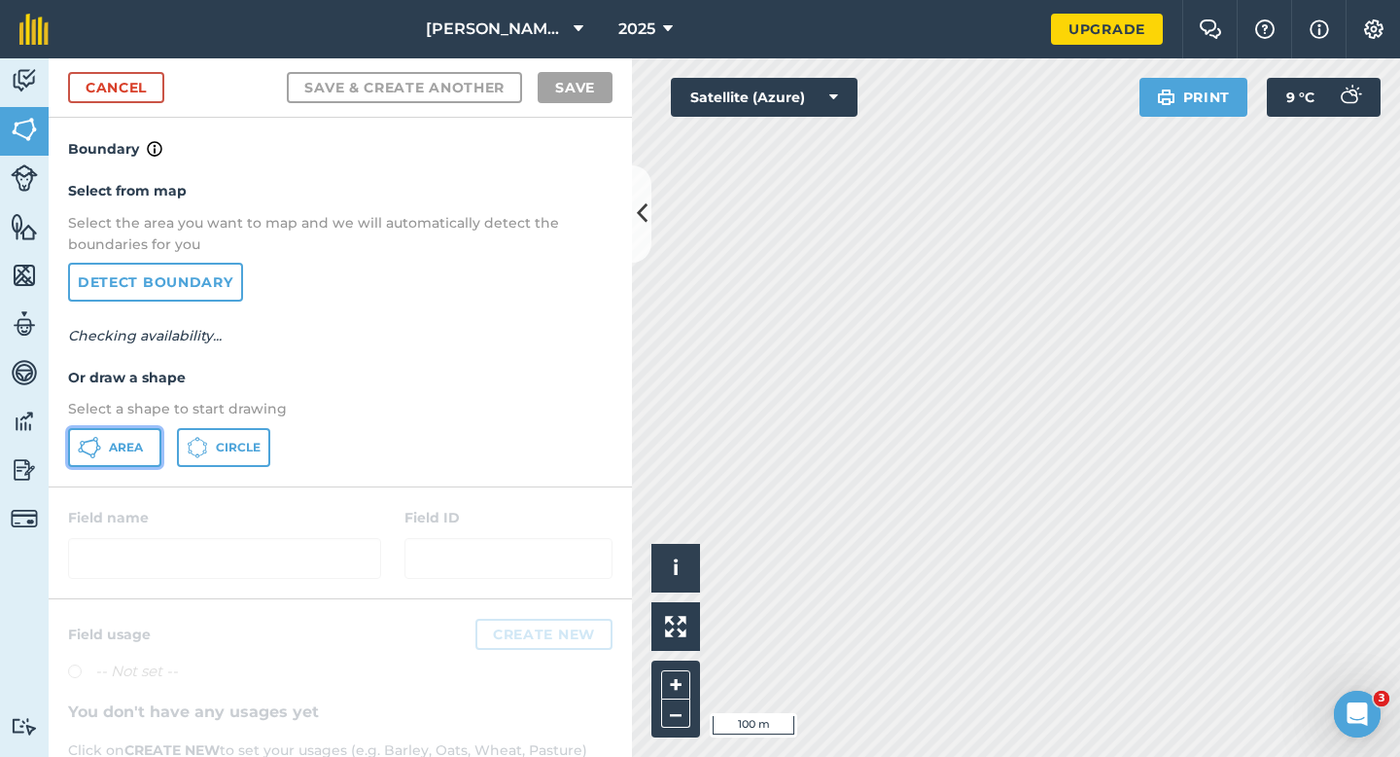
click at [102, 453] on button "Area" at bounding box center [114, 447] width 93 height 39
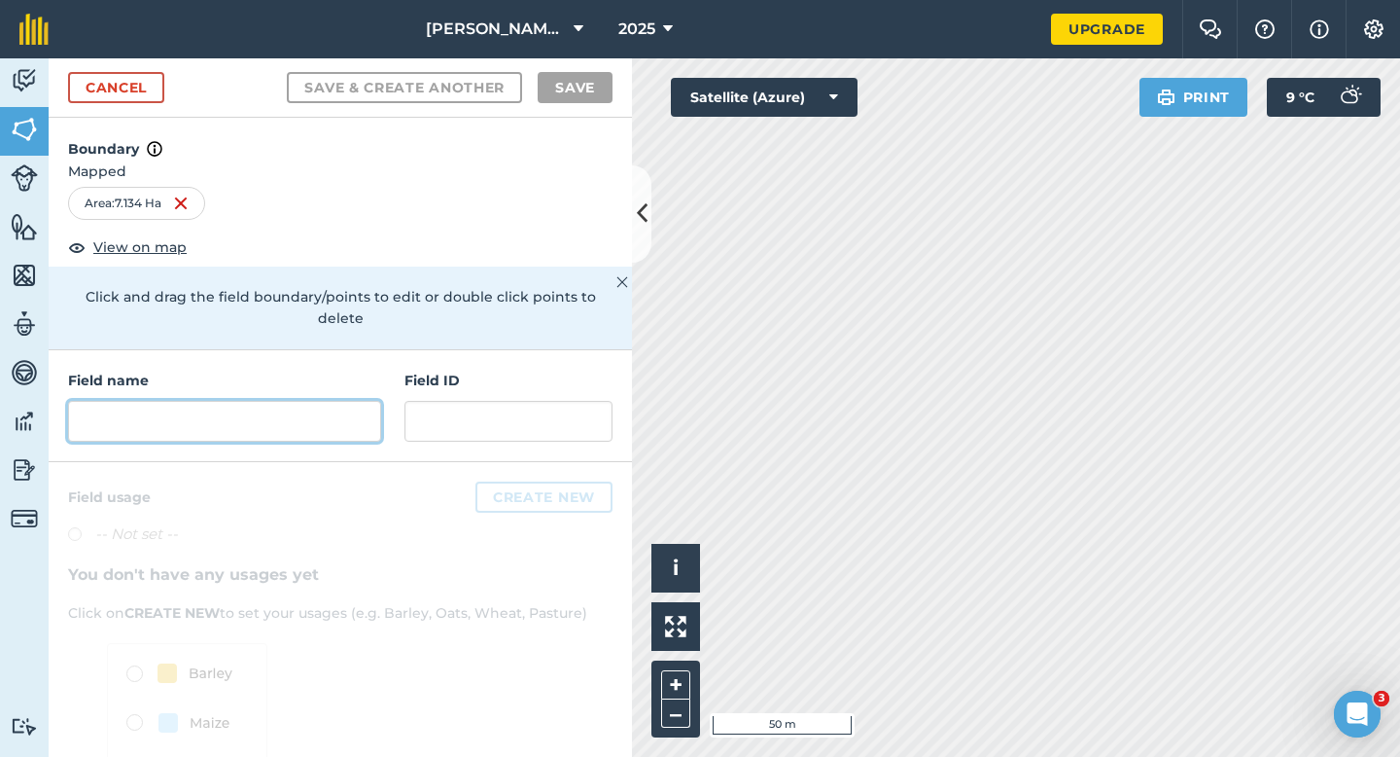
click at [301, 401] on input "text" at bounding box center [224, 421] width 313 height 41
type input "N"
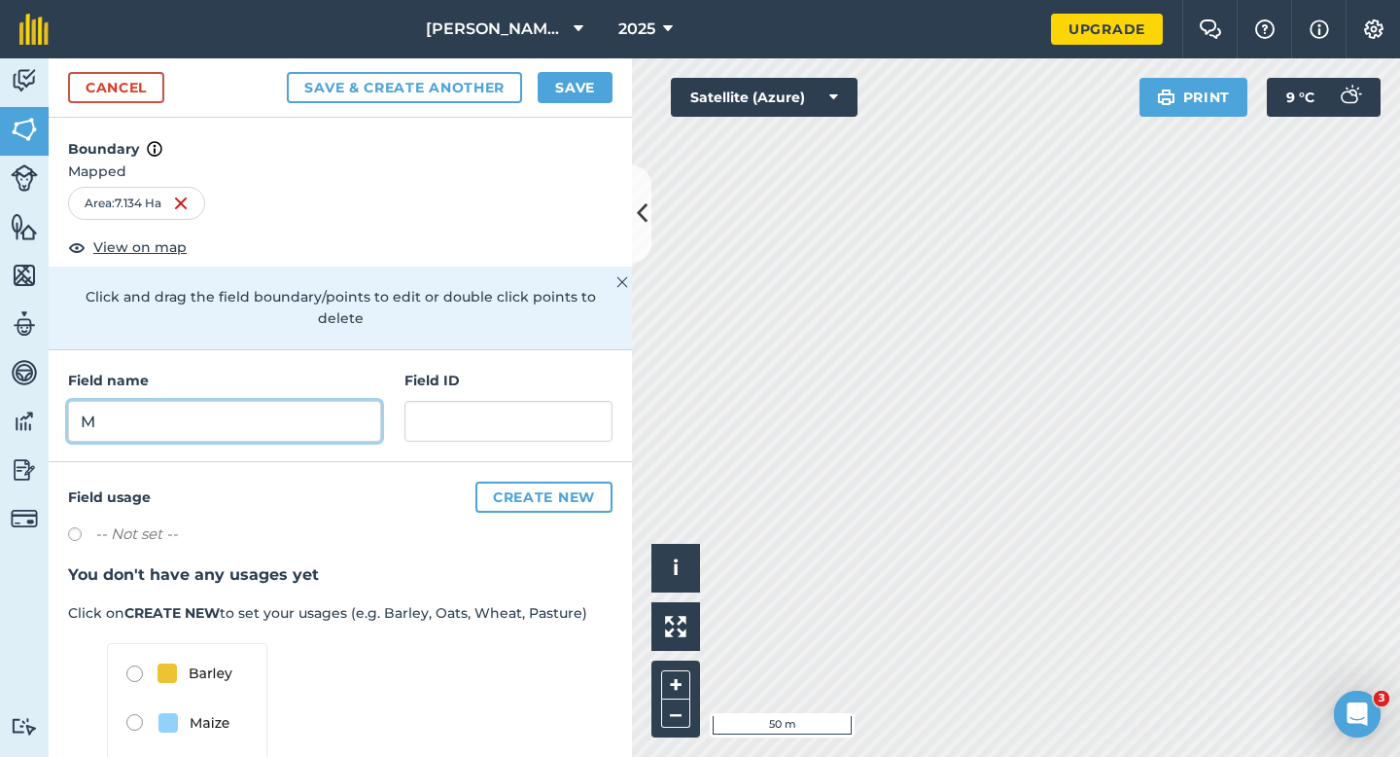
type input "M"
click at [589, 102] on button "Save" at bounding box center [575, 87] width 75 height 31
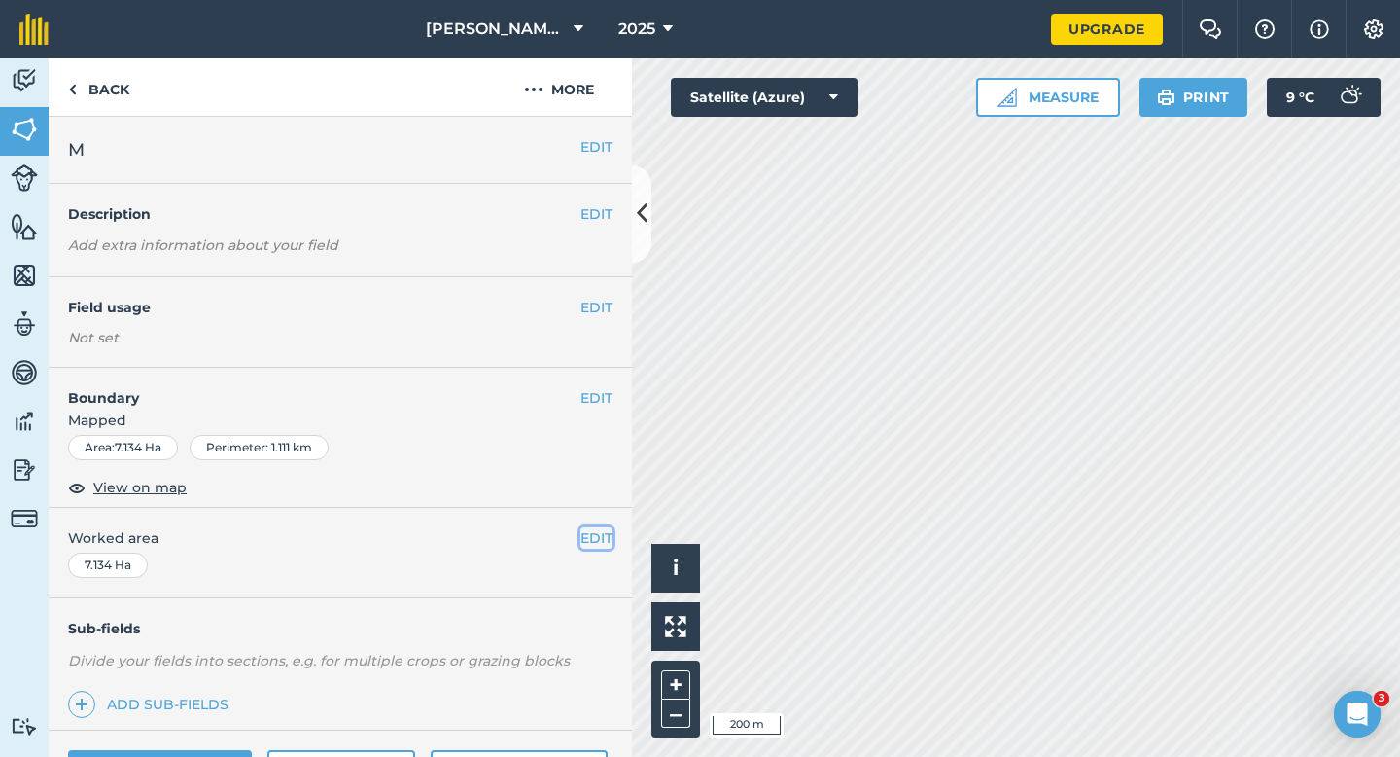
click at [588, 538] on button "EDIT" at bounding box center [597, 537] width 32 height 21
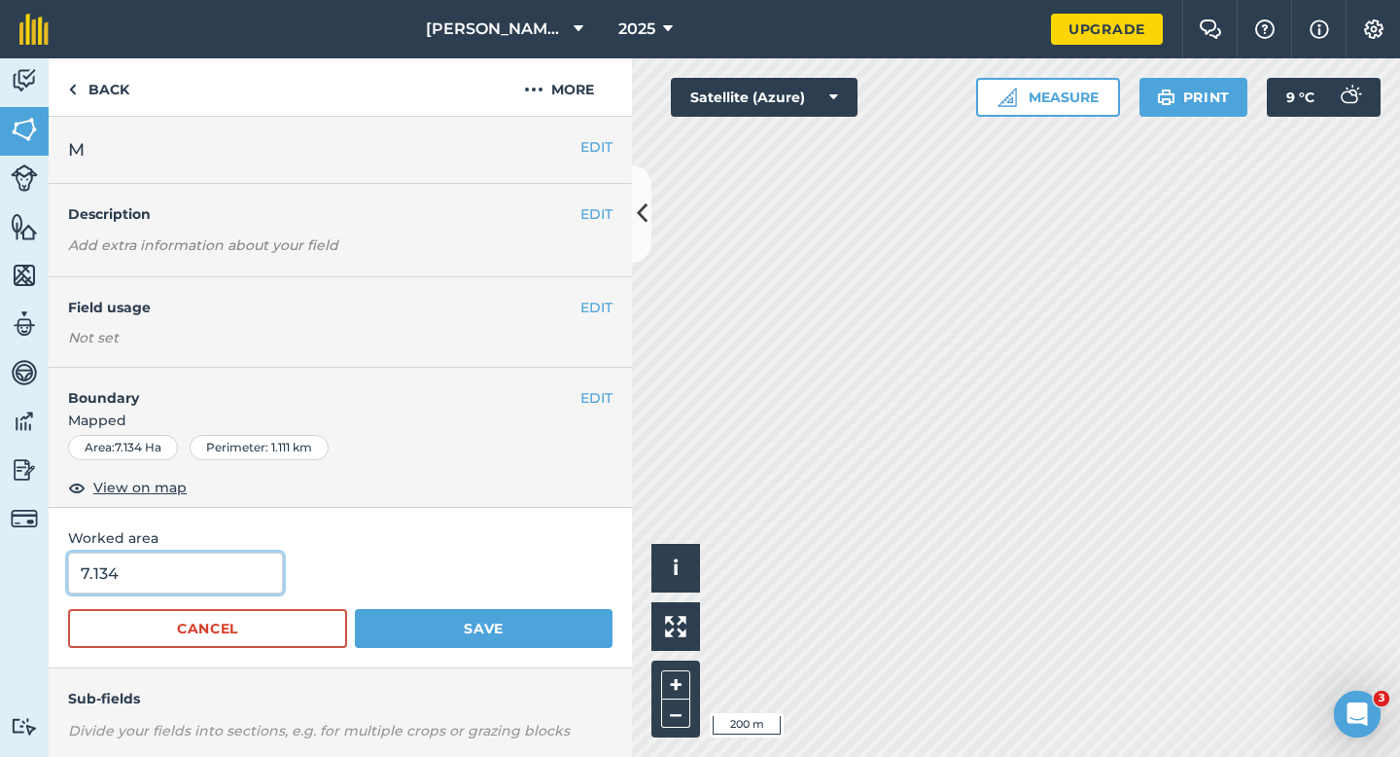
click at [199, 570] on input "7.134" at bounding box center [175, 572] width 215 height 41
type input "7.1"
click at [355, 609] on button "Save" at bounding box center [484, 628] width 258 height 39
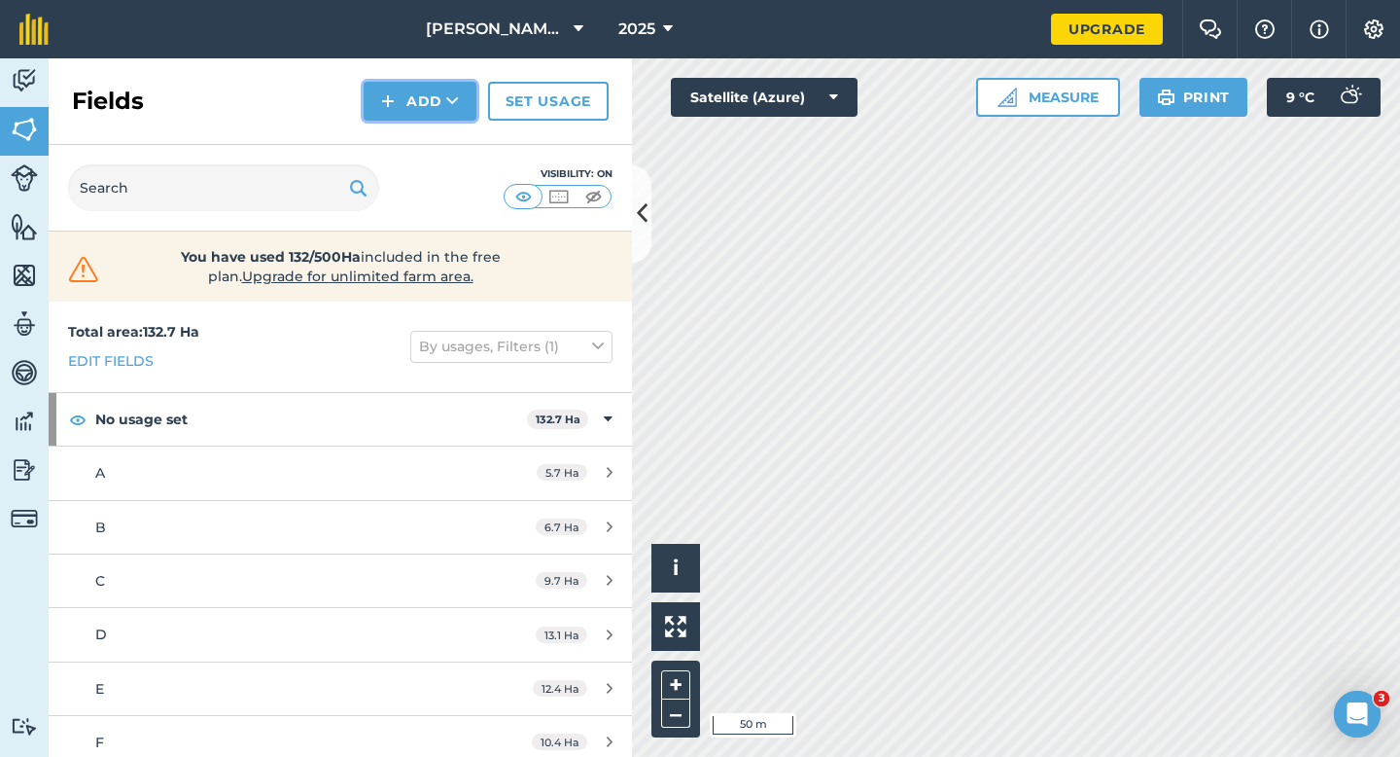
click at [407, 107] on button "Add" at bounding box center [420, 101] width 113 height 39
click at [417, 144] on link "Draw" at bounding box center [420, 145] width 107 height 43
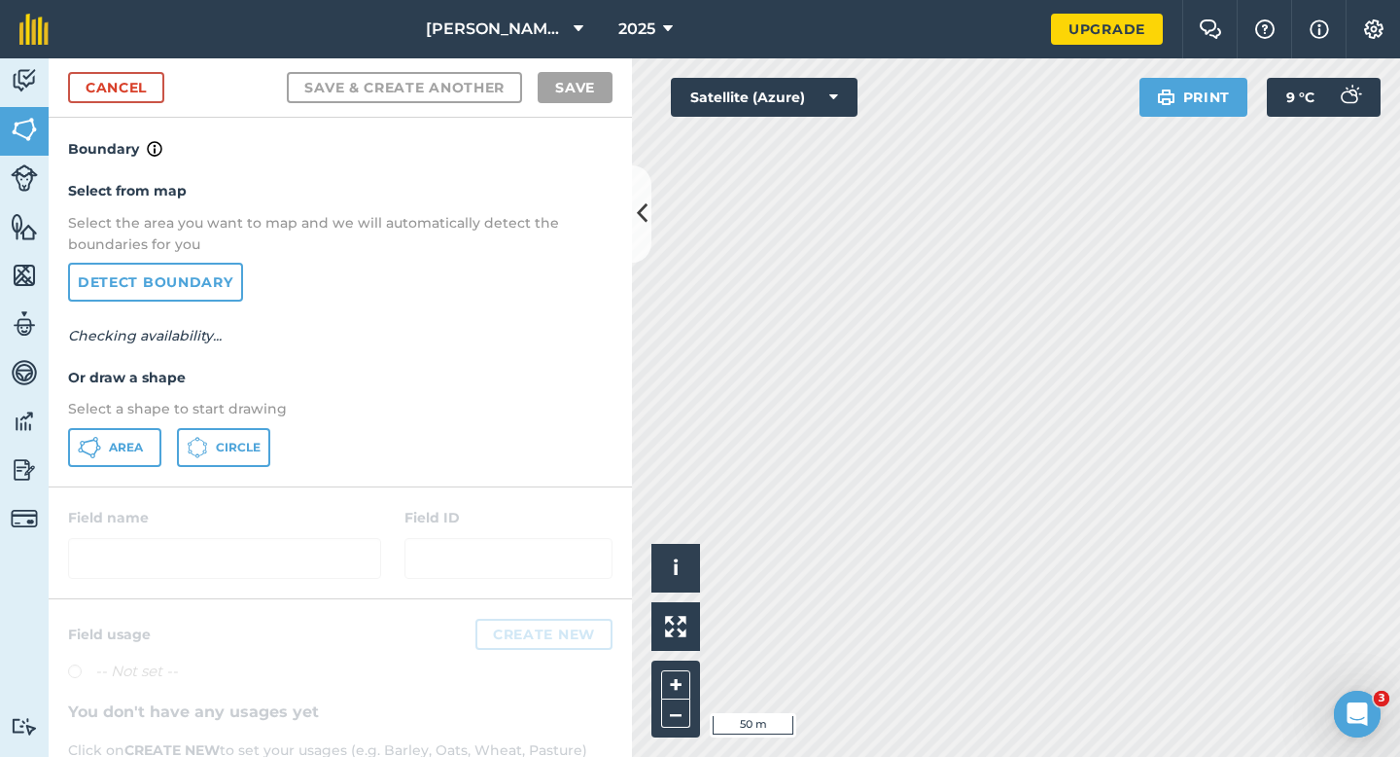
click at [143, 421] on div "Select from map Select the area you want to map and we will automatically detec…" at bounding box center [341, 322] width 584 height 325
click at [143, 428] on button "Area" at bounding box center [114, 447] width 93 height 39
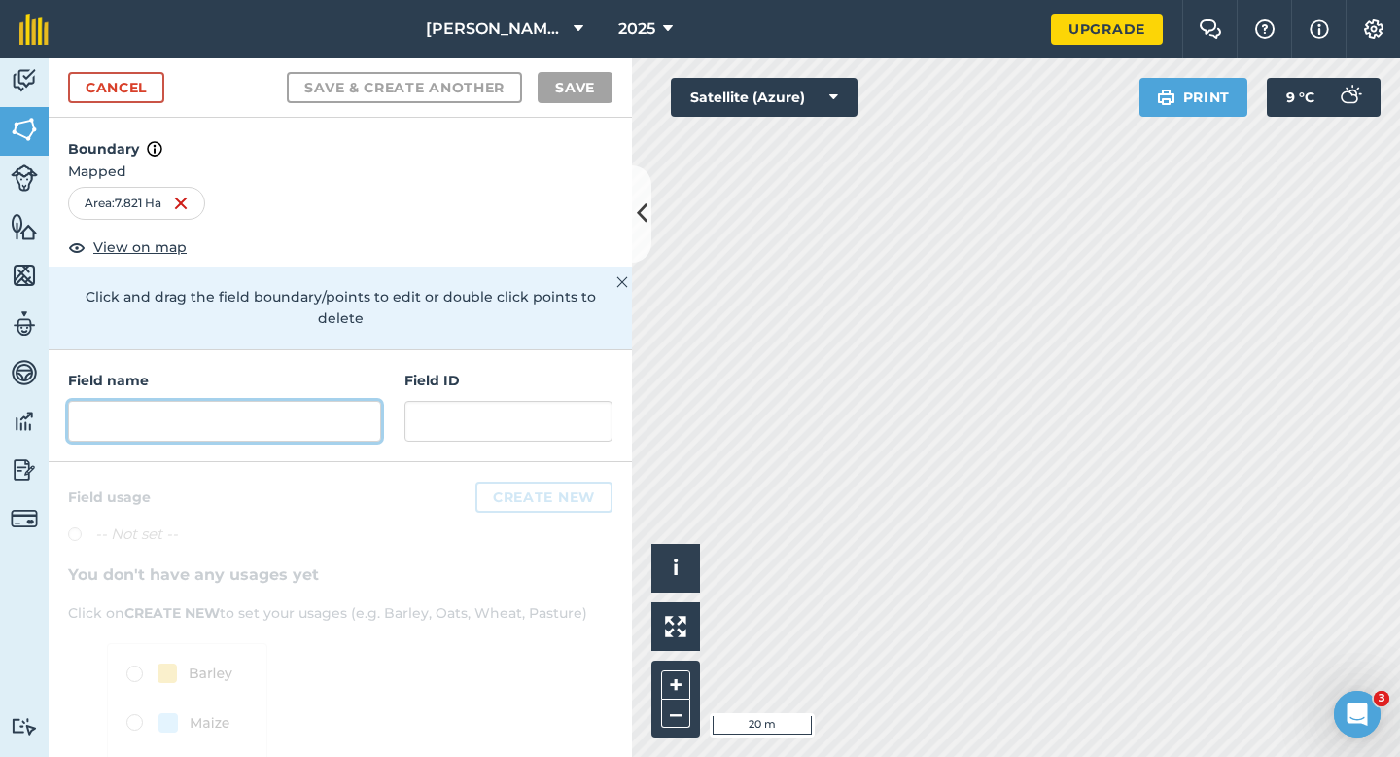
click at [368, 401] on input "text" at bounding box center [224, 421] width 313 height 41
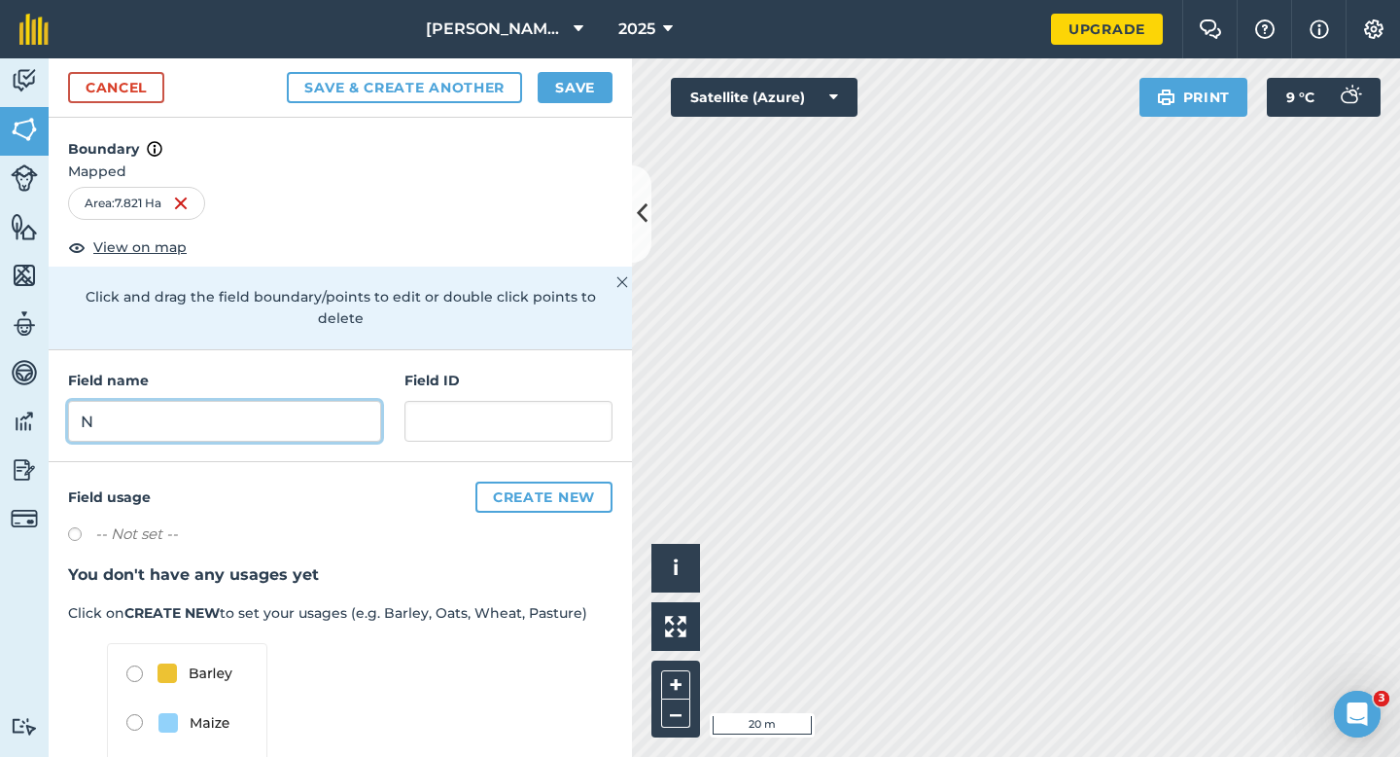
type input "N"
click at [576, 90] on button "Save" at bounding box center [575, 87] width 75 height 31
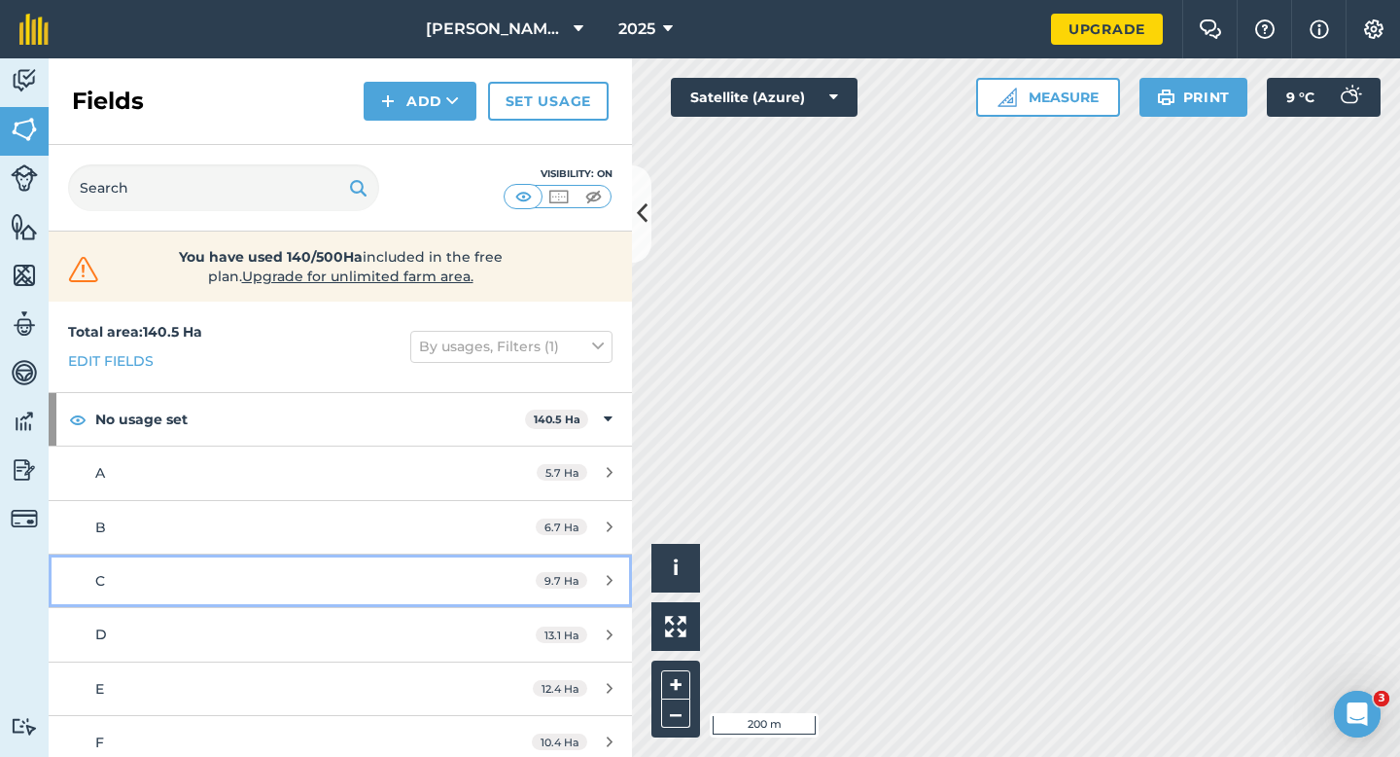
click at [581, 562] on link "C 9.7 Ha" at bounding box center [341, 580] width 584 height 53
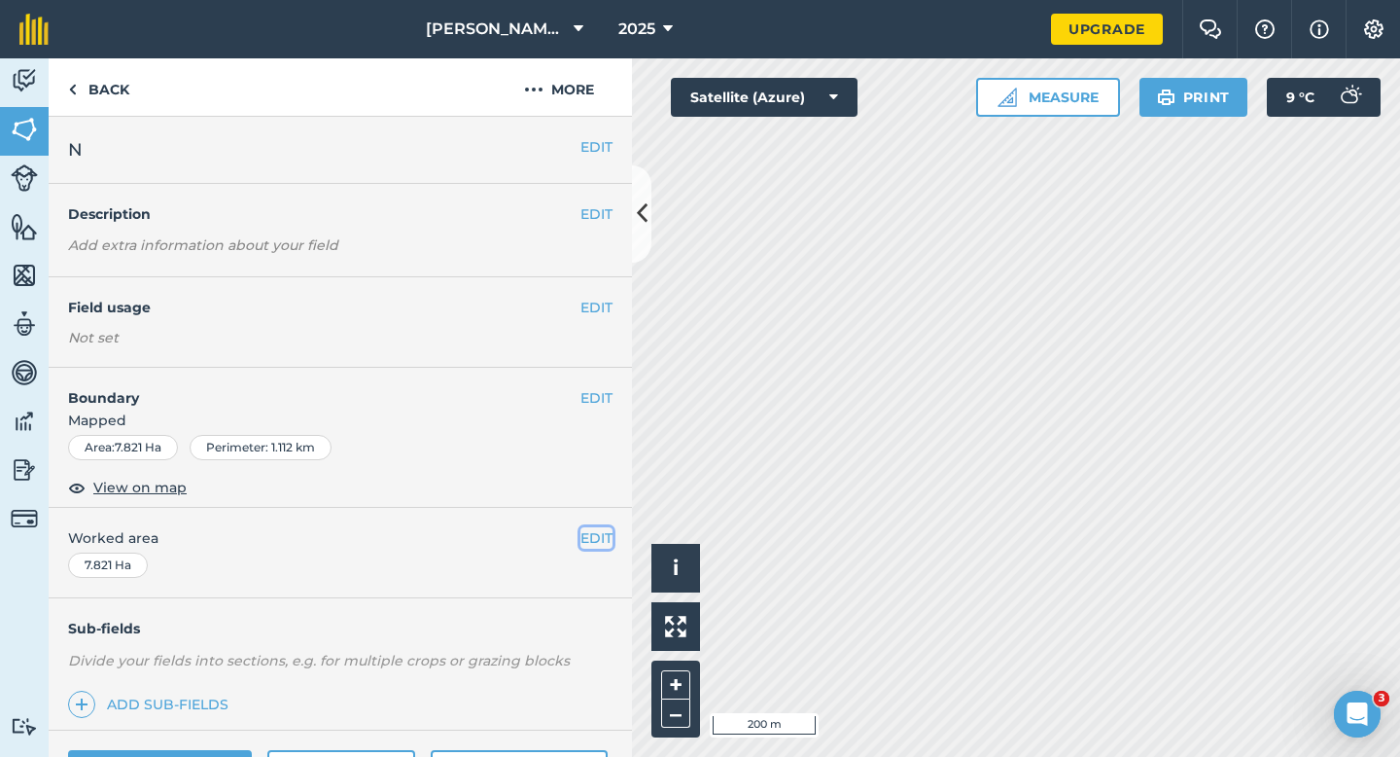
click at [586, 537] on button "EDIT" at bounding box center [597, 537] width 32 height 21
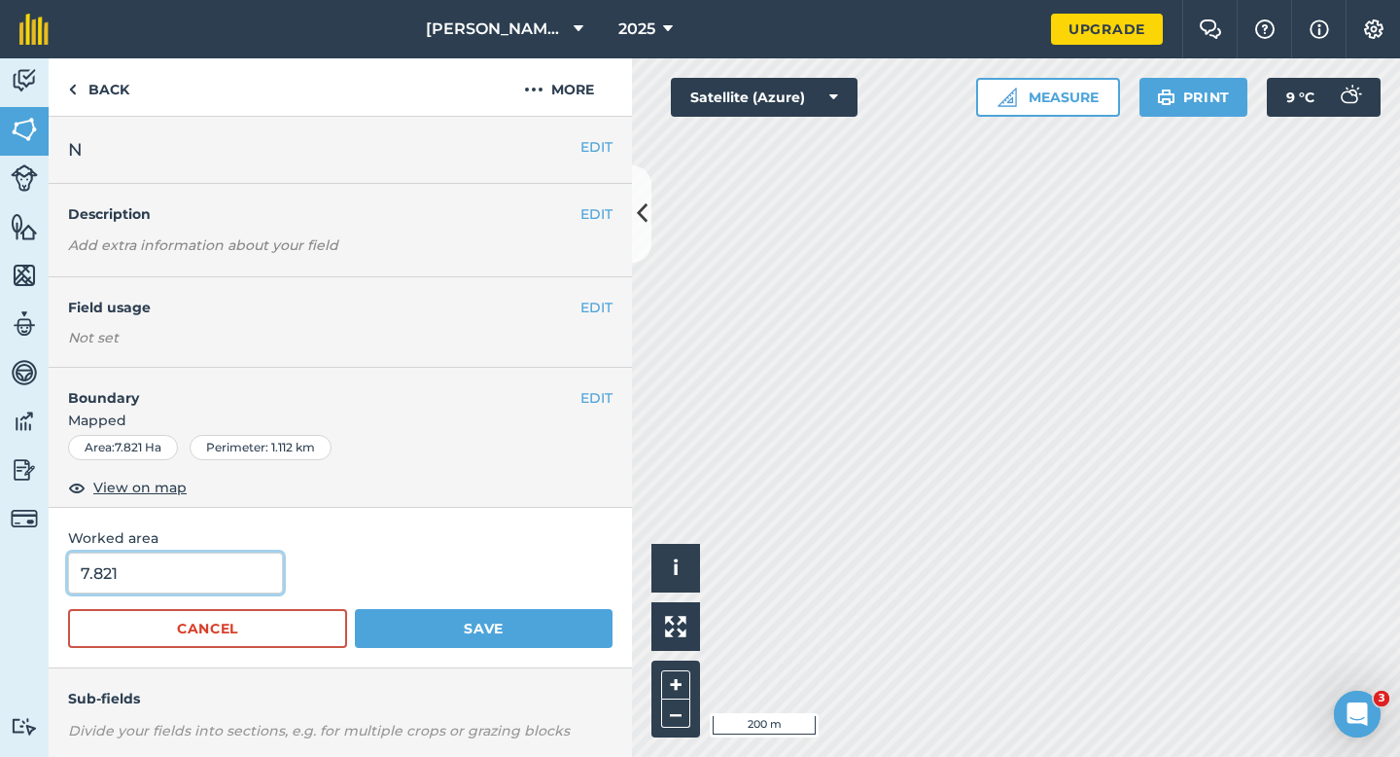
click at [202, 564] on input "7.821" at bounding box center [175, 572] width 215 height 41
type input "7.8"
click at [355, 609] on button "Save" at bounding box center [484, 628] width 258 height 39
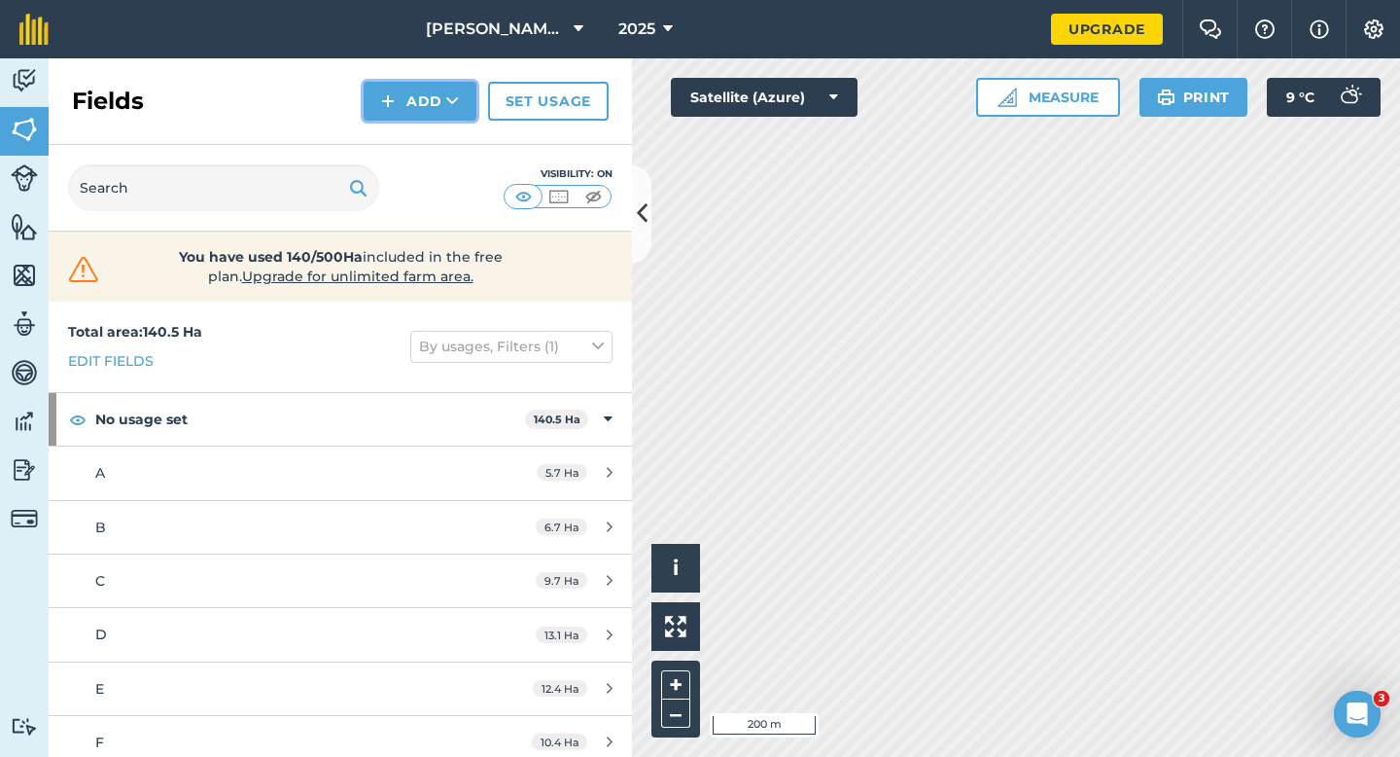
click at [386, 96] on img at bounding box center [388, 100] width 14 height 23
click at [408, 156] on link "Draw" at bounding box center [420, 145] width 107 height 43
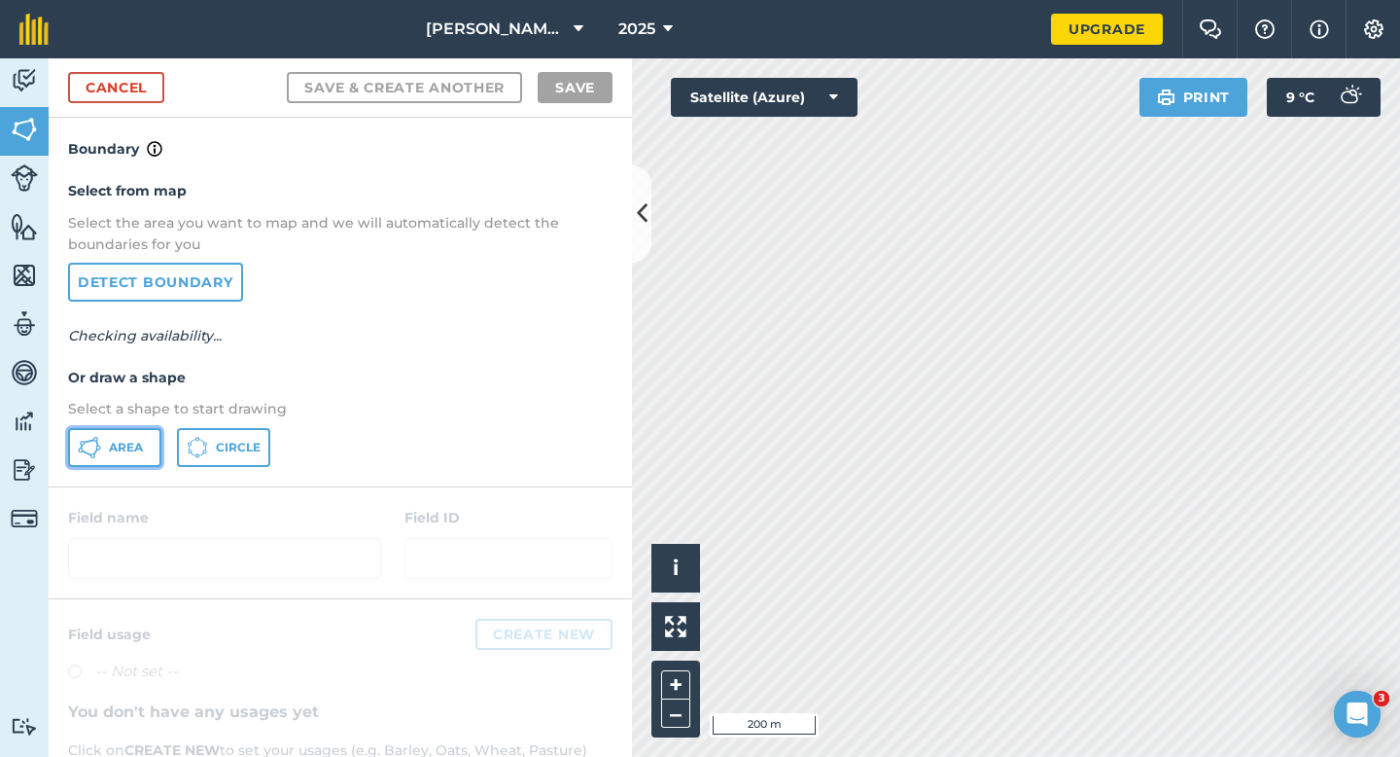
click at [122, 430] on button "Area" at bounding box center [114, 447] width 93 height 39
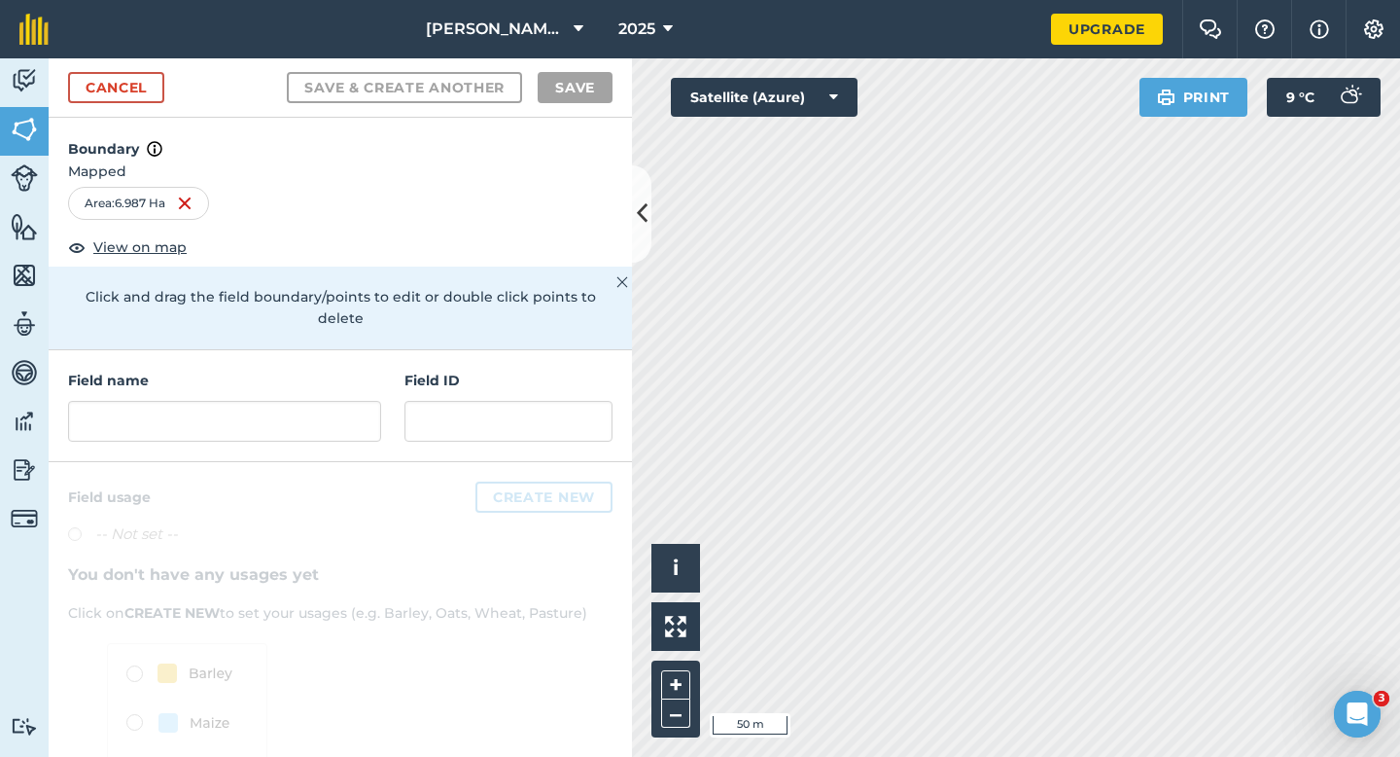
click at [305, 372] on div "Field name" at bounding box center [224, 406] width 313 height 72
click at [305, 401] on input "text" at bounding box center [224, 421] width 313 height 41
type input "N"
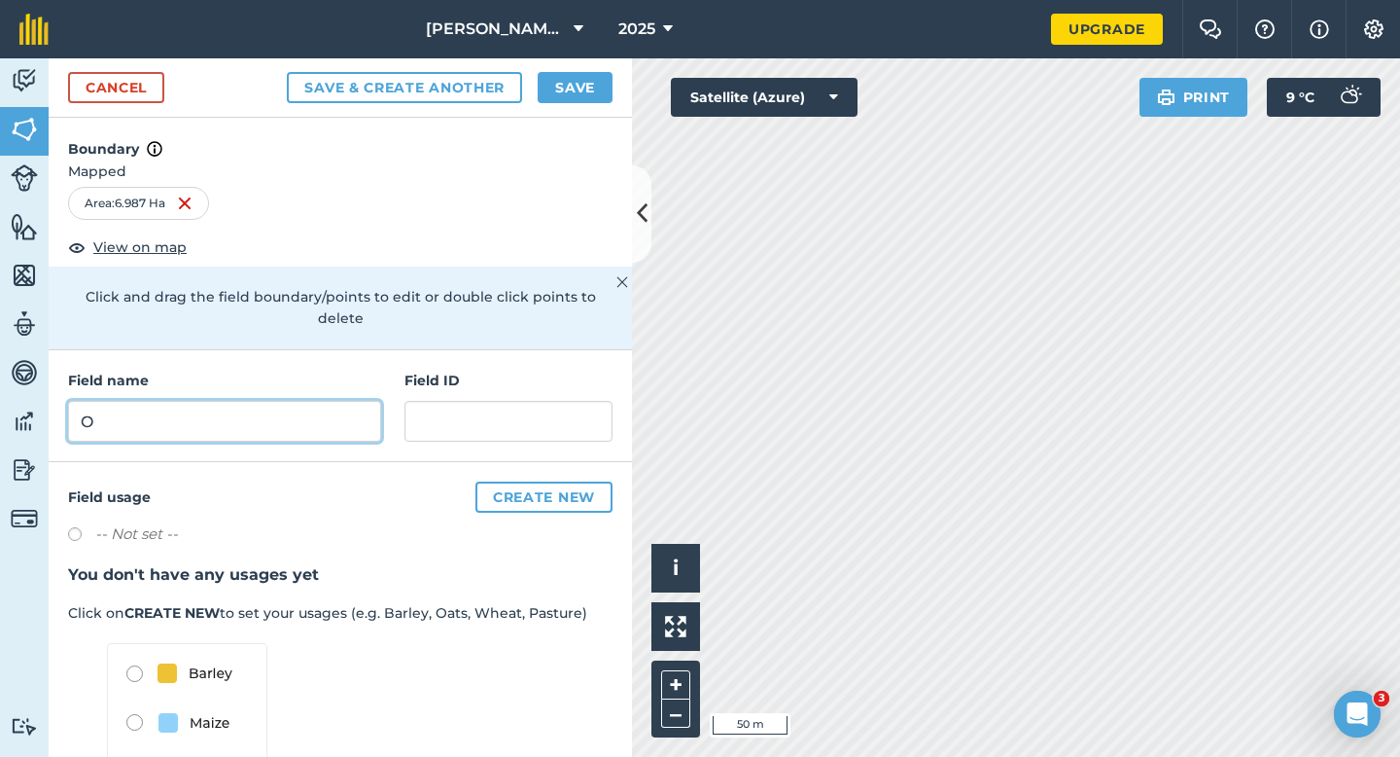
type input "O"
click at [567, 97] on button "Save" at bounding box center [575, 87] width 75 height 31
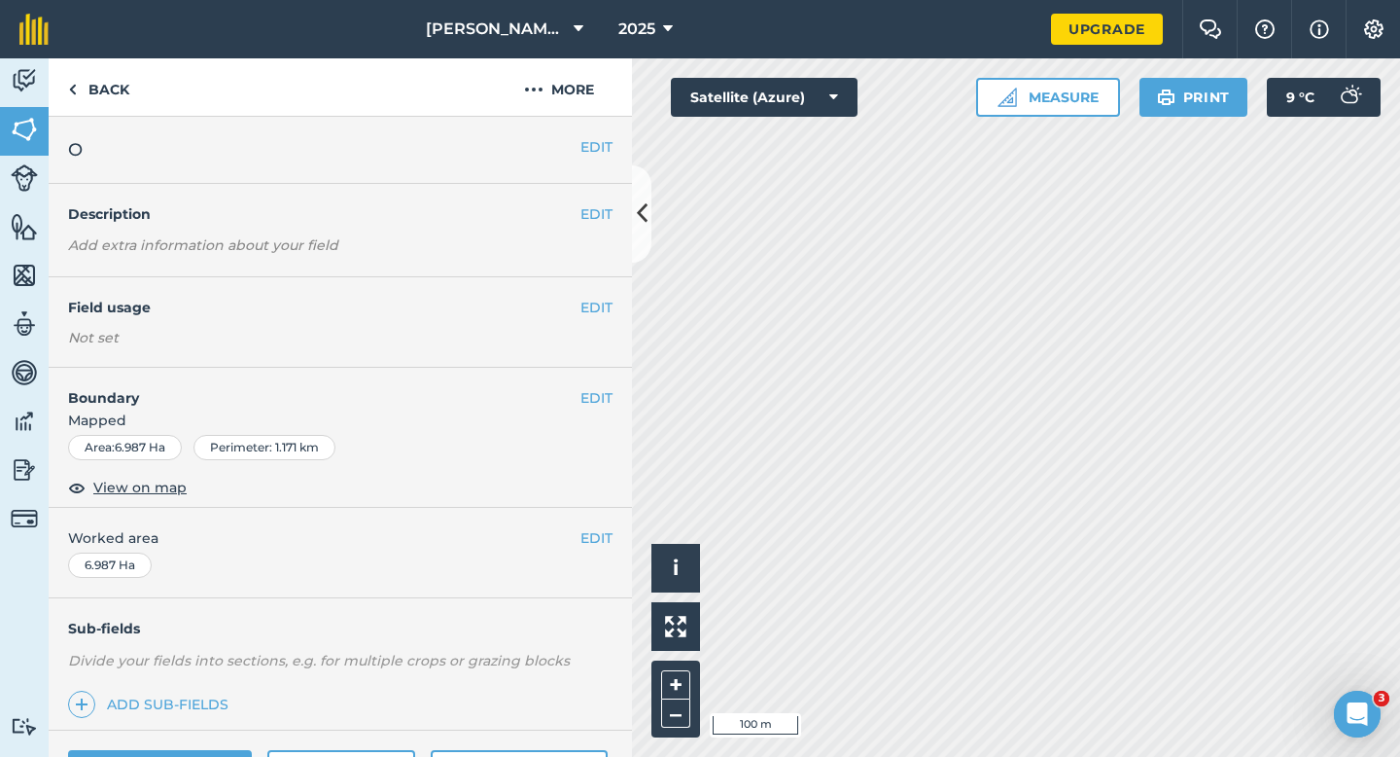
click at [613, 533] on div "EDIT Worked area 6.987 Ha" at bounding box center [341, 553] width 584 height 90
click at [594, 534] on button "EDIT" at bounding box center [597, 537] width 32 height 21
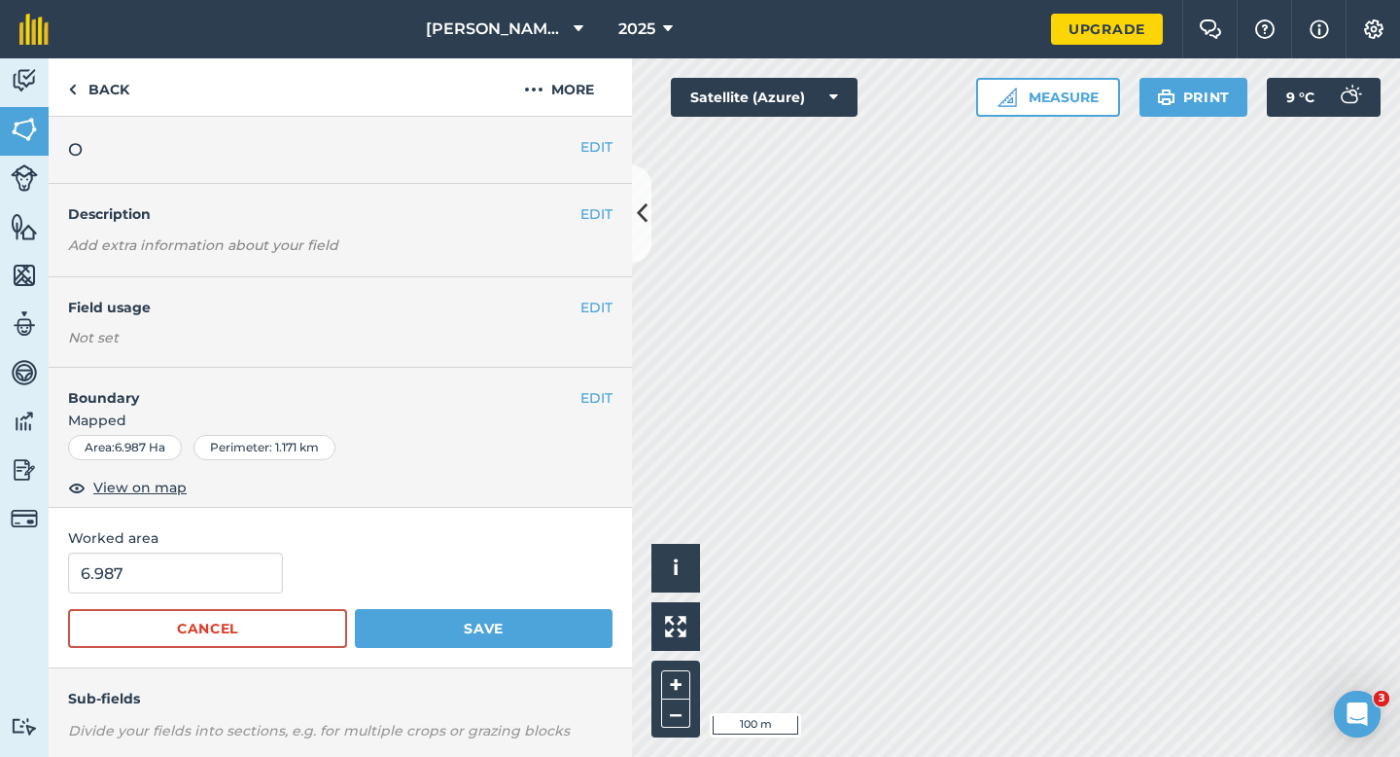
click at [230, 549] on div "Worked area 6.987 Cancel Save" at bounding box center [341, 588] width 584 height 160
click at [230, 567] on input "6.987" at bounding box center [175, 572] width 215 height 41
type input "7"
click at [355, 609] on button "Save" at bounding box center [484, 628] width 258 height 39
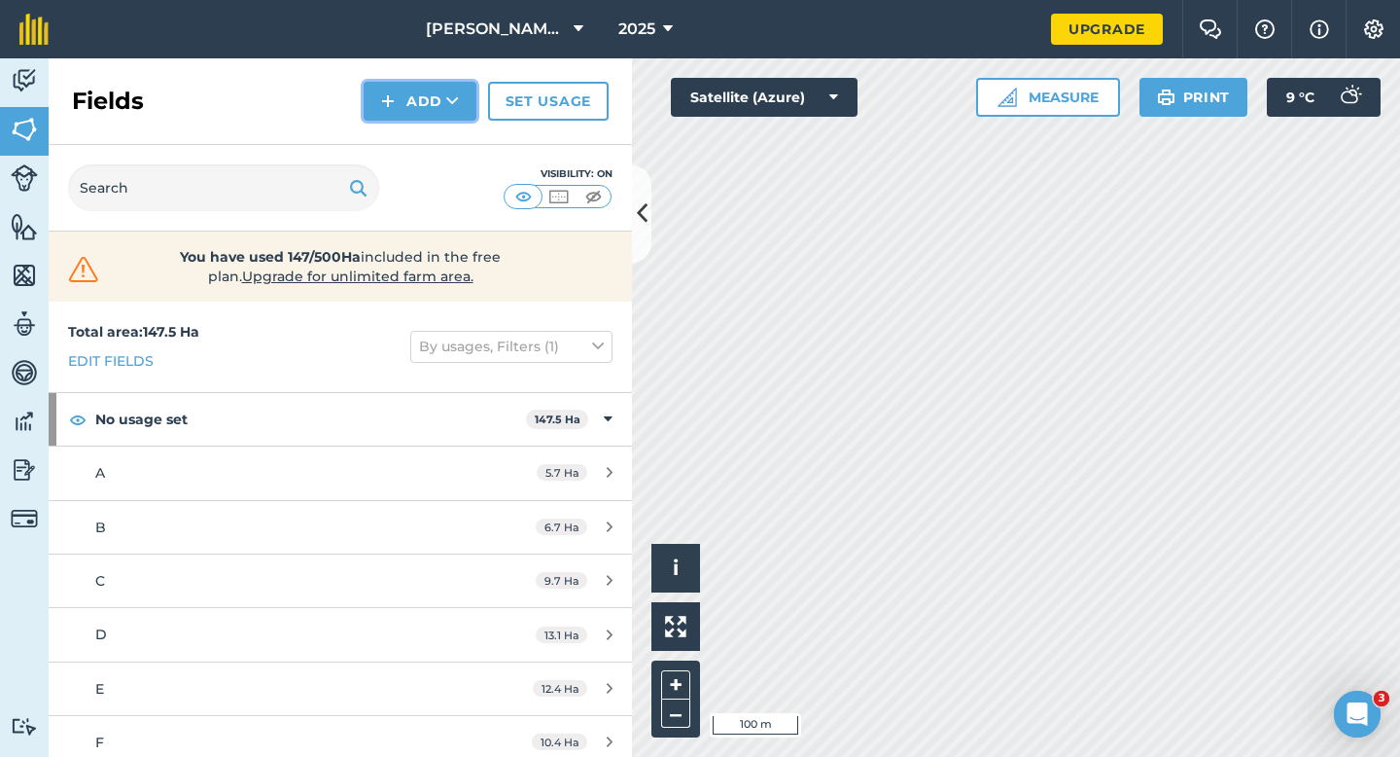
click at [402, 114] on button "Add" at bounding box center [420, 101] width 113 height 39
click at [402, 143] on link "Draw" at bounding box center [420, 145] width 107 height 43
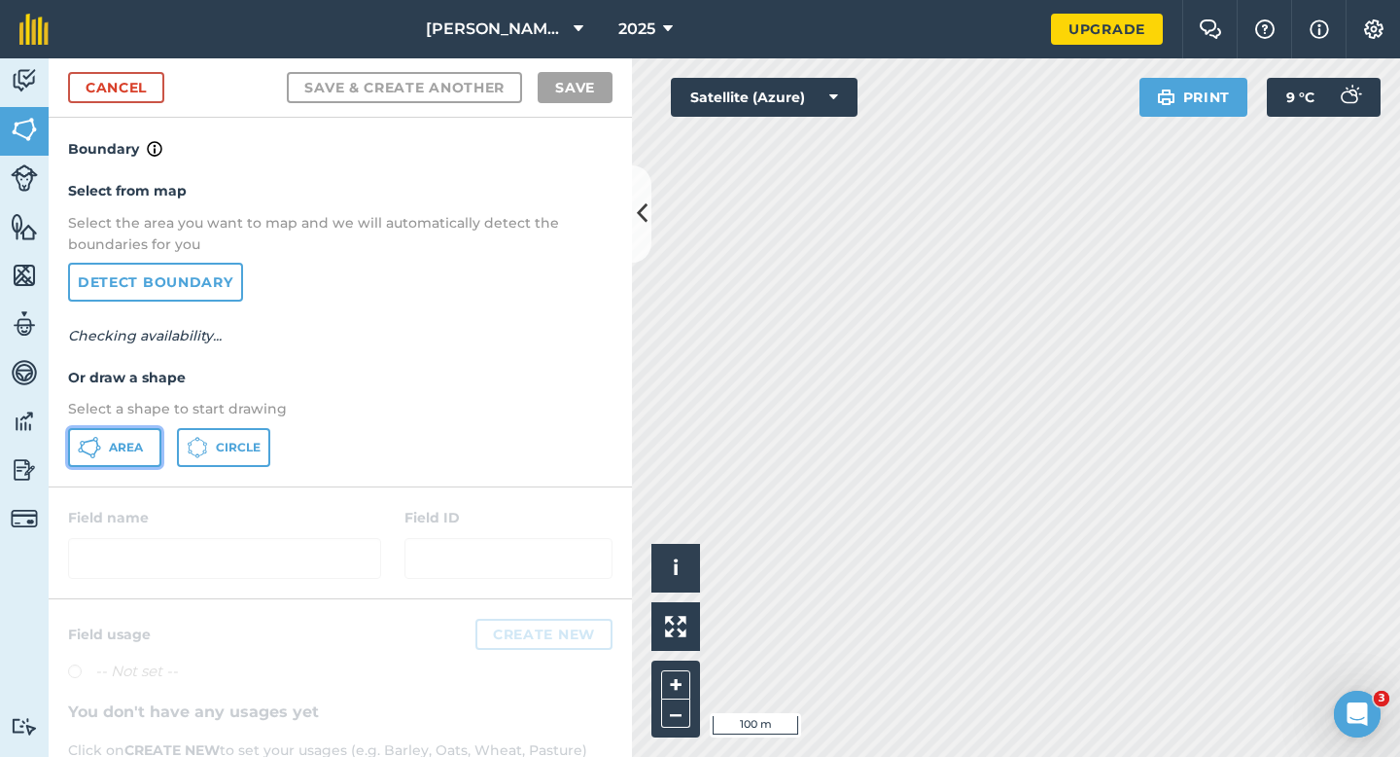
click at [102, 458] on button "Area" at bounding box center [114, 447] width 93 height 39
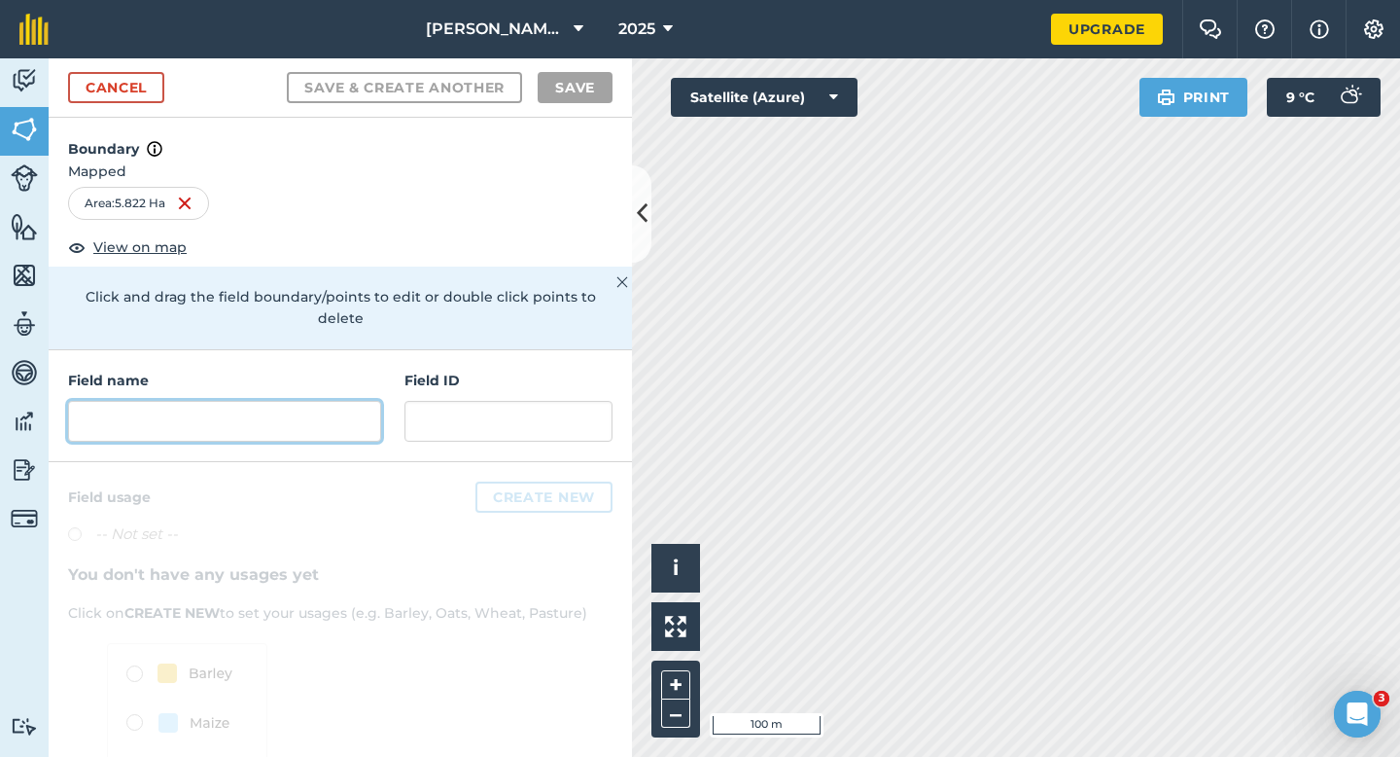
click at [277, 401] on input "text" at bounding box center [224, 421] width 313 height 41
click at [237, 402] on input "text" at bounding box center [224, 421] width 313 height 41
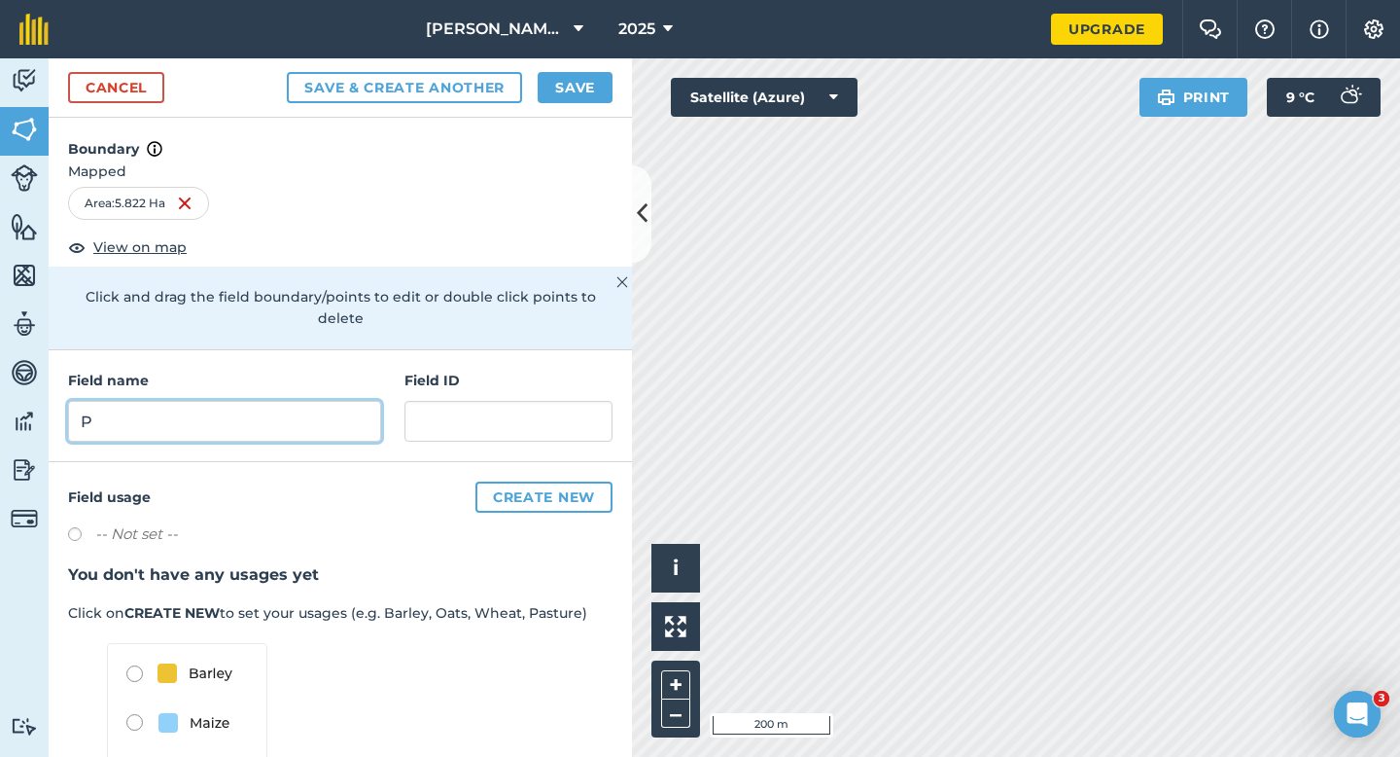
type input "P"
click at [568, 97] on button "Save" at bounding box center [575, 87] width 75 height 31
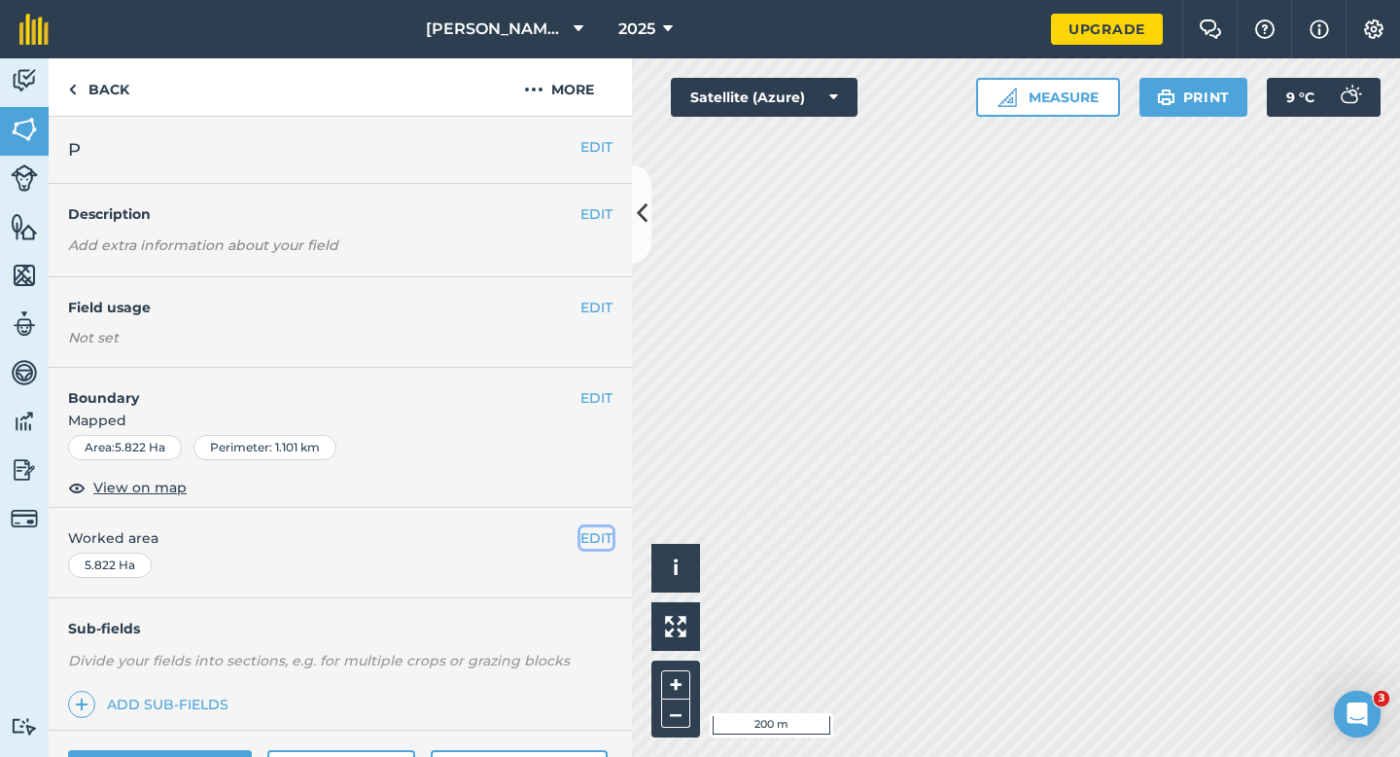
click at [584, 538] on button "EDIT" at bounding box center [597, 537] width 32 height 21
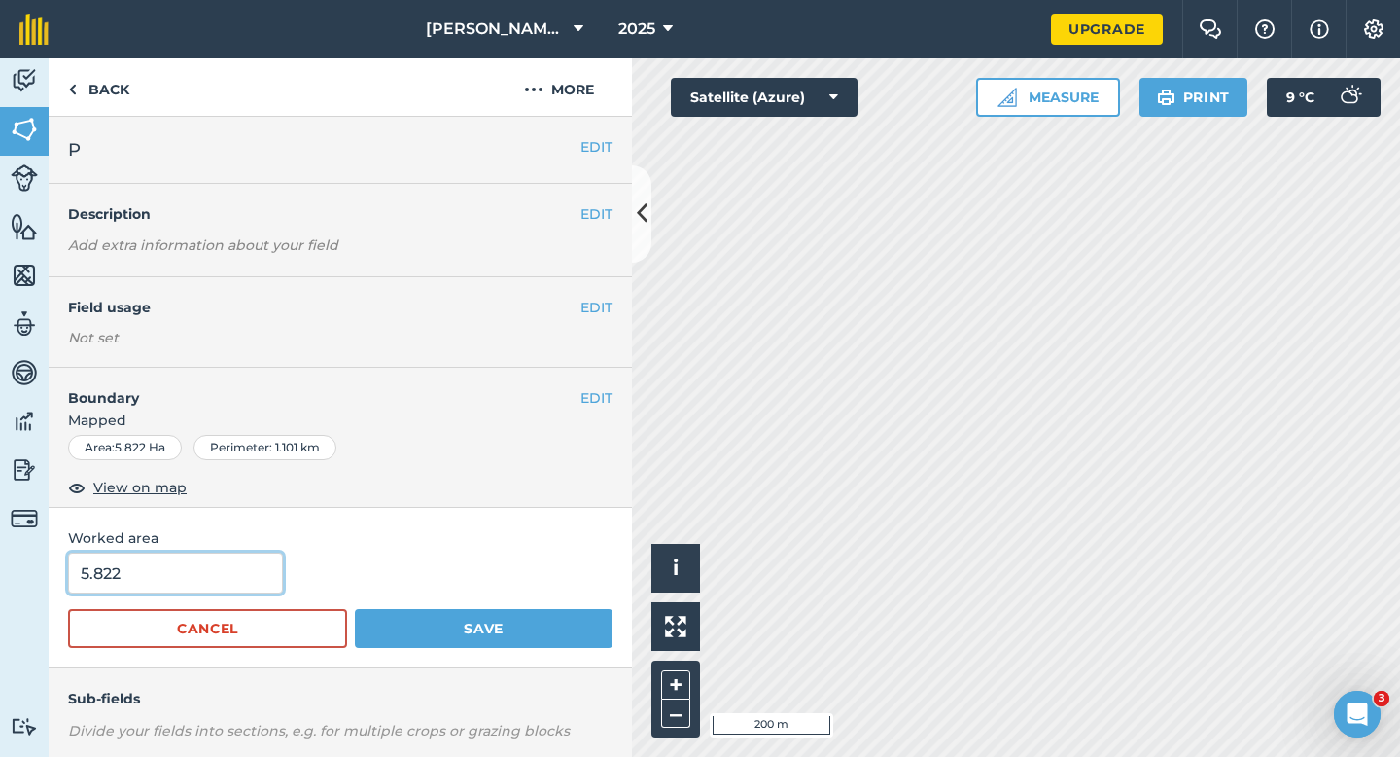
click at [183, 574] on input "5.822" at bounding box center [175, 572] width 215 height 41
type input "6"
click at [355, 609] on button "Save" at bounding box center [484, 628] width 258 height 39
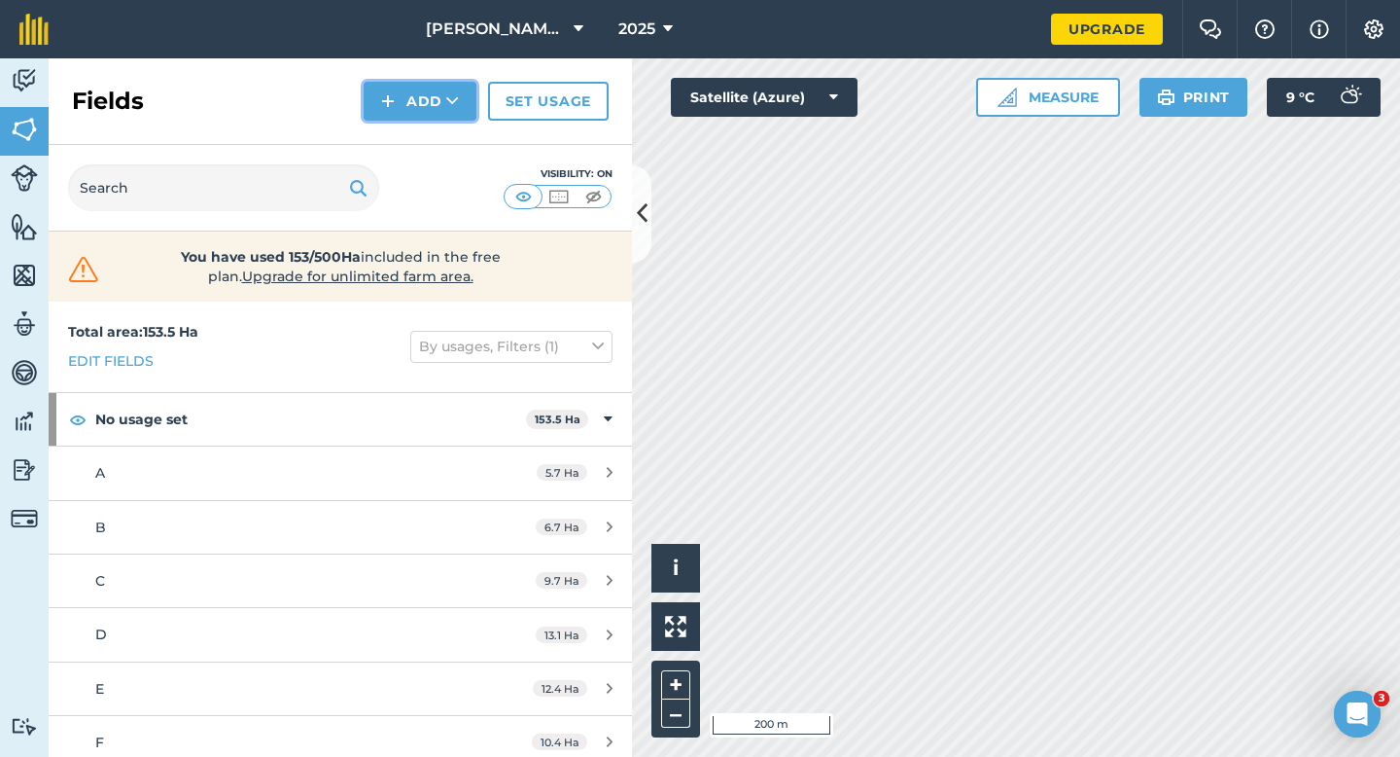
click at [380, 108] on button "Add" at bounding box center [420, 101] width 113 height 39
click at [399, 150] on link "Draw" at bounding box center [420, 145] width 107 height 43
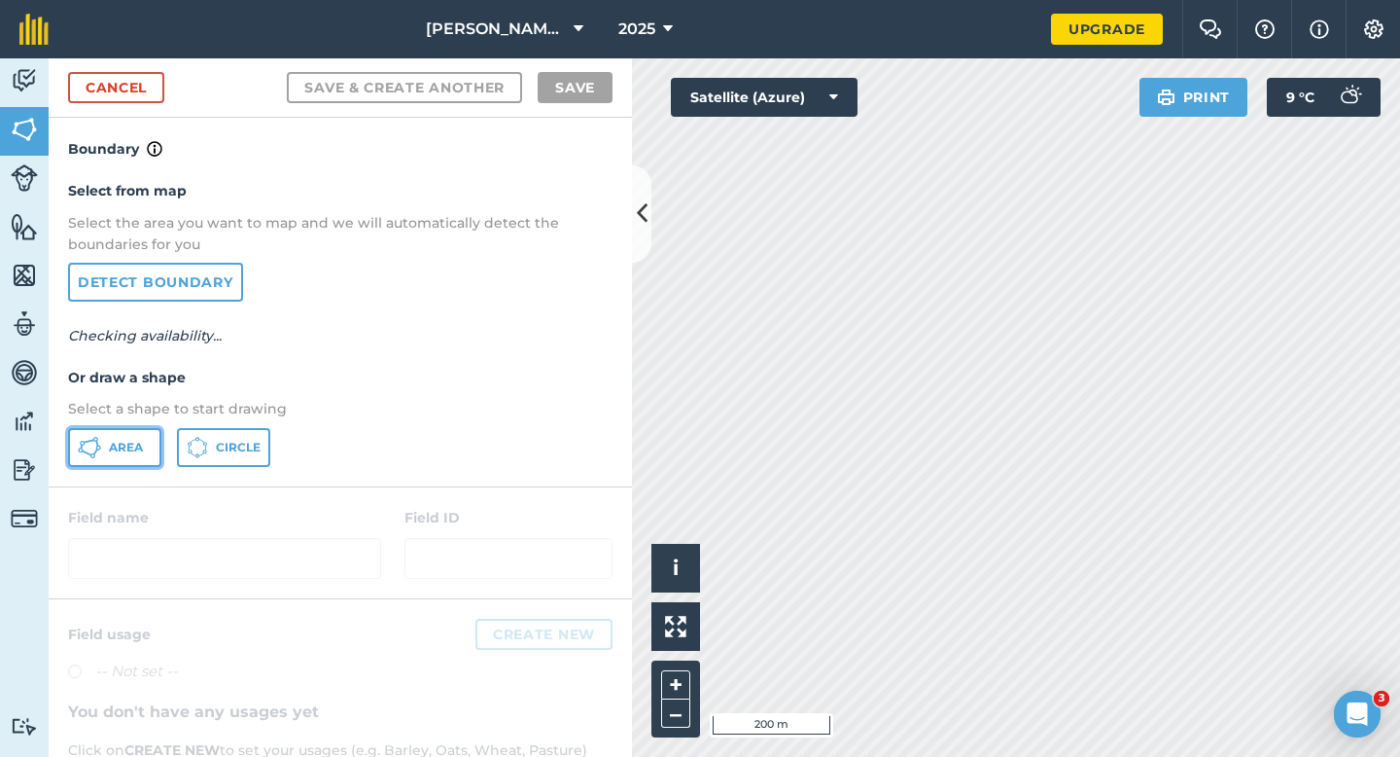
click at [76, 451] on button "Area" at bounding box center [114, 447] width 93 height 39
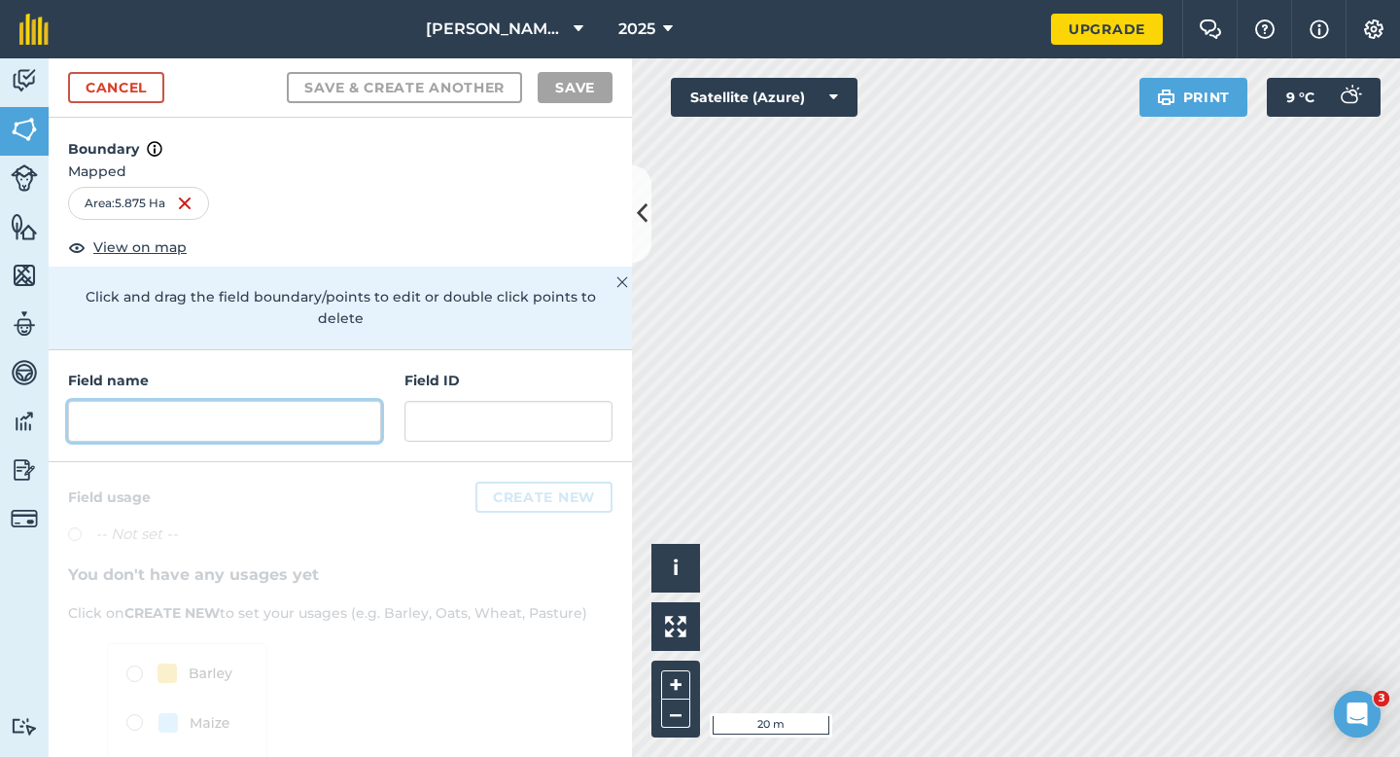
click at [305, 409] on input "text" at bounding box center [224, 421] width 313 height 41
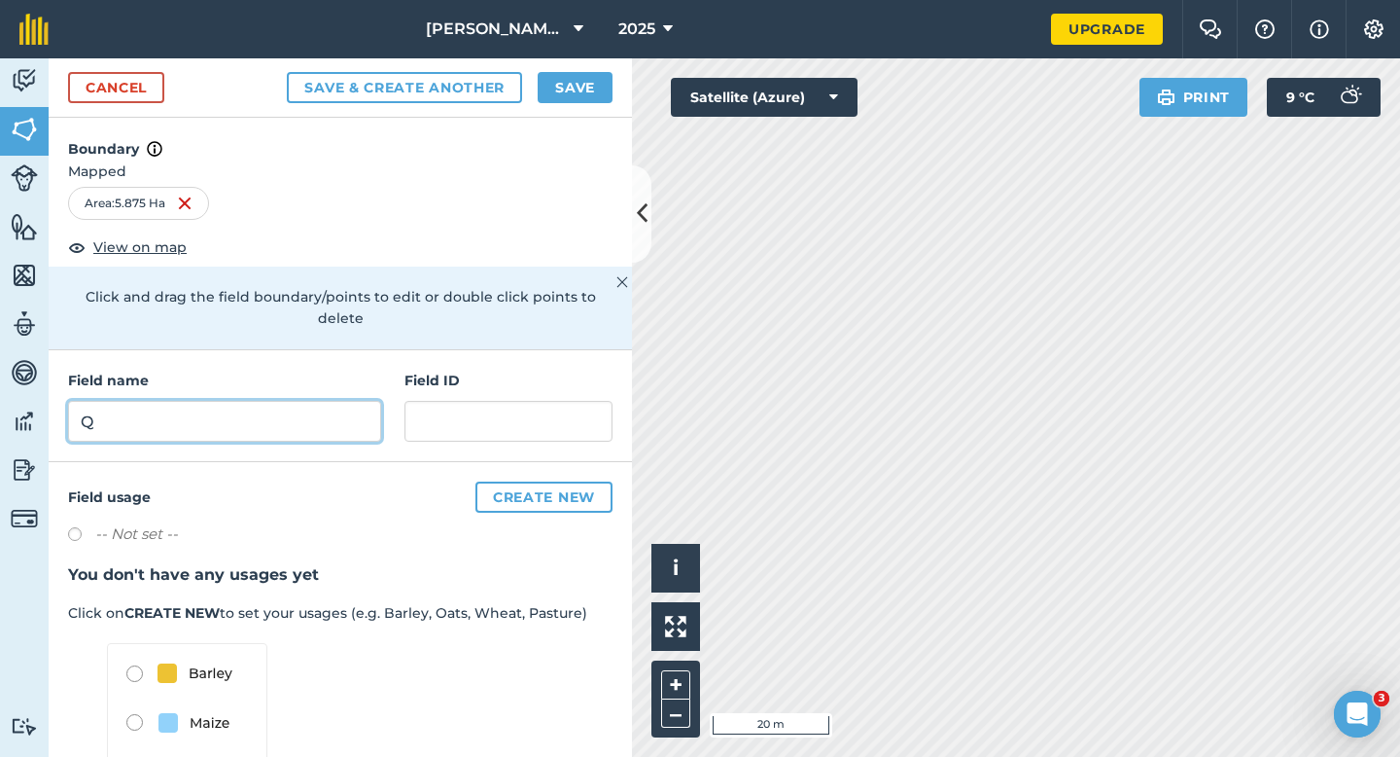
type input "Q"
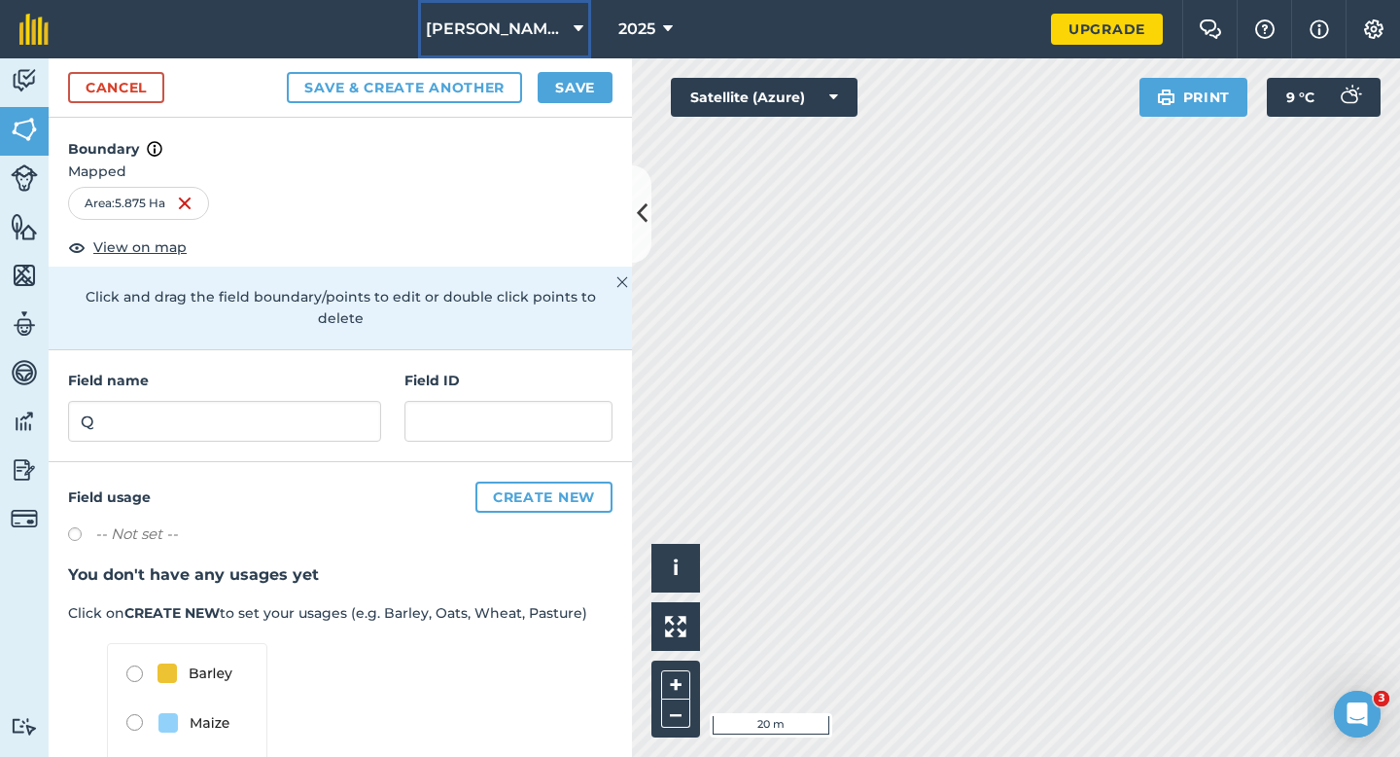
click at [576, 57] on button "[PERSON_NAME] & Sons Farming LTD" at bounding box center [504, 29] width 173 height 58
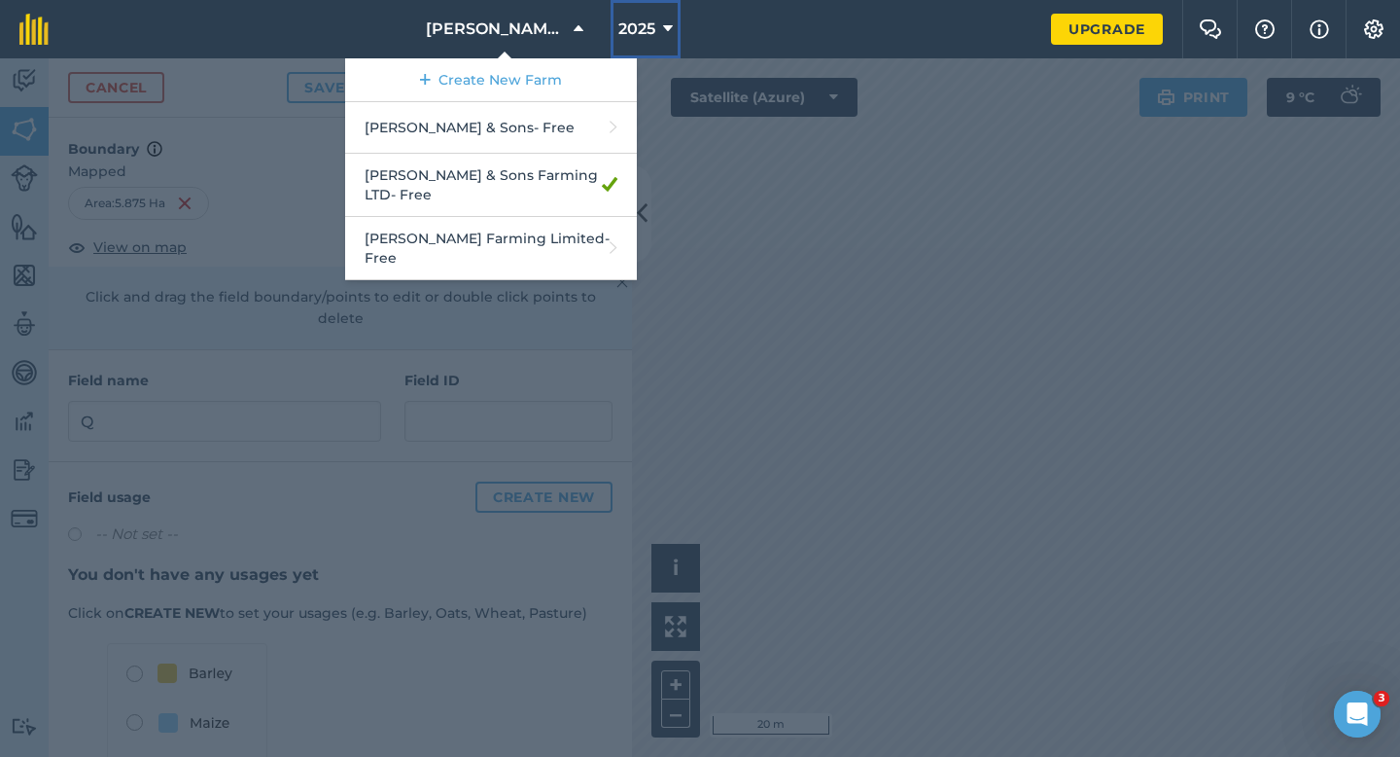
click at [662, 44] on button "2025" at bounding box center [646, 29] width 70 height 58
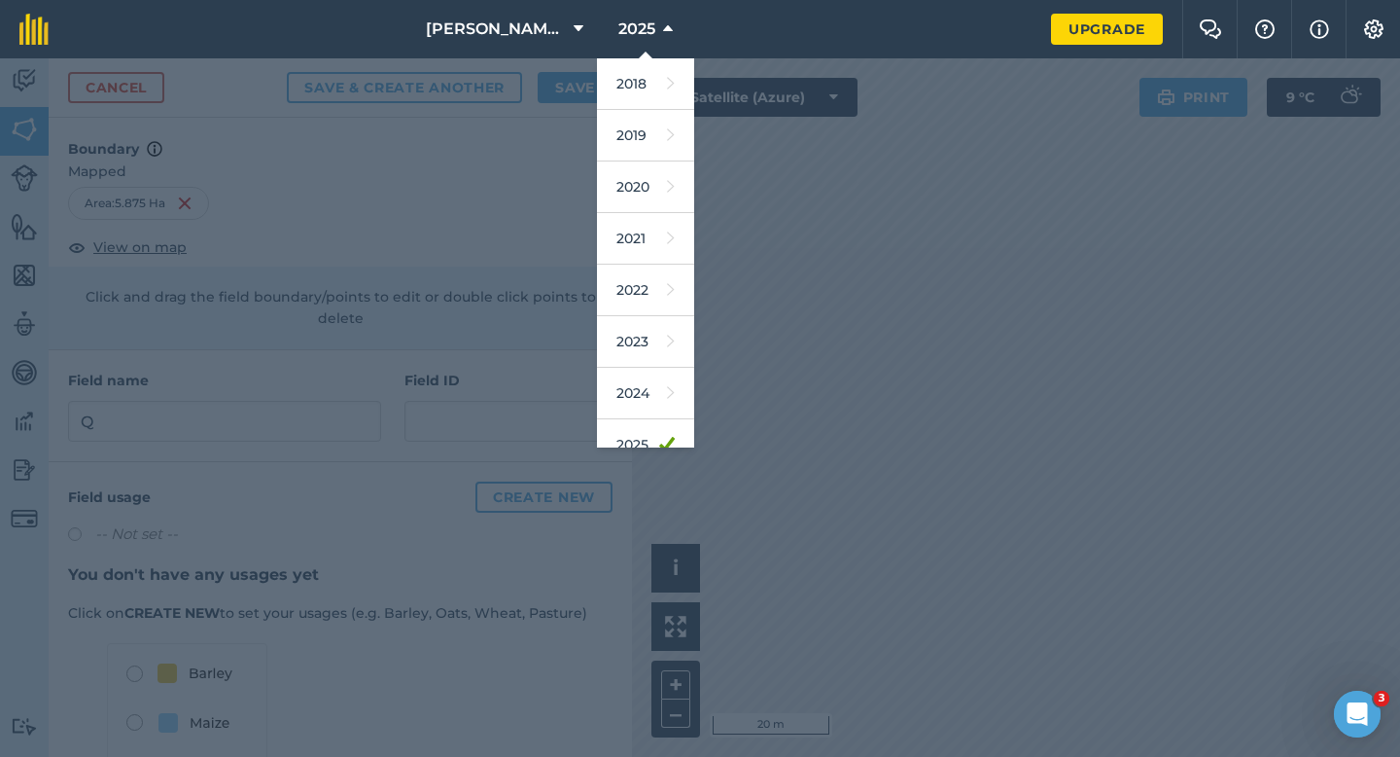
click at [571, 88] on div at bounding box center [700, 407] width 1400 height 698
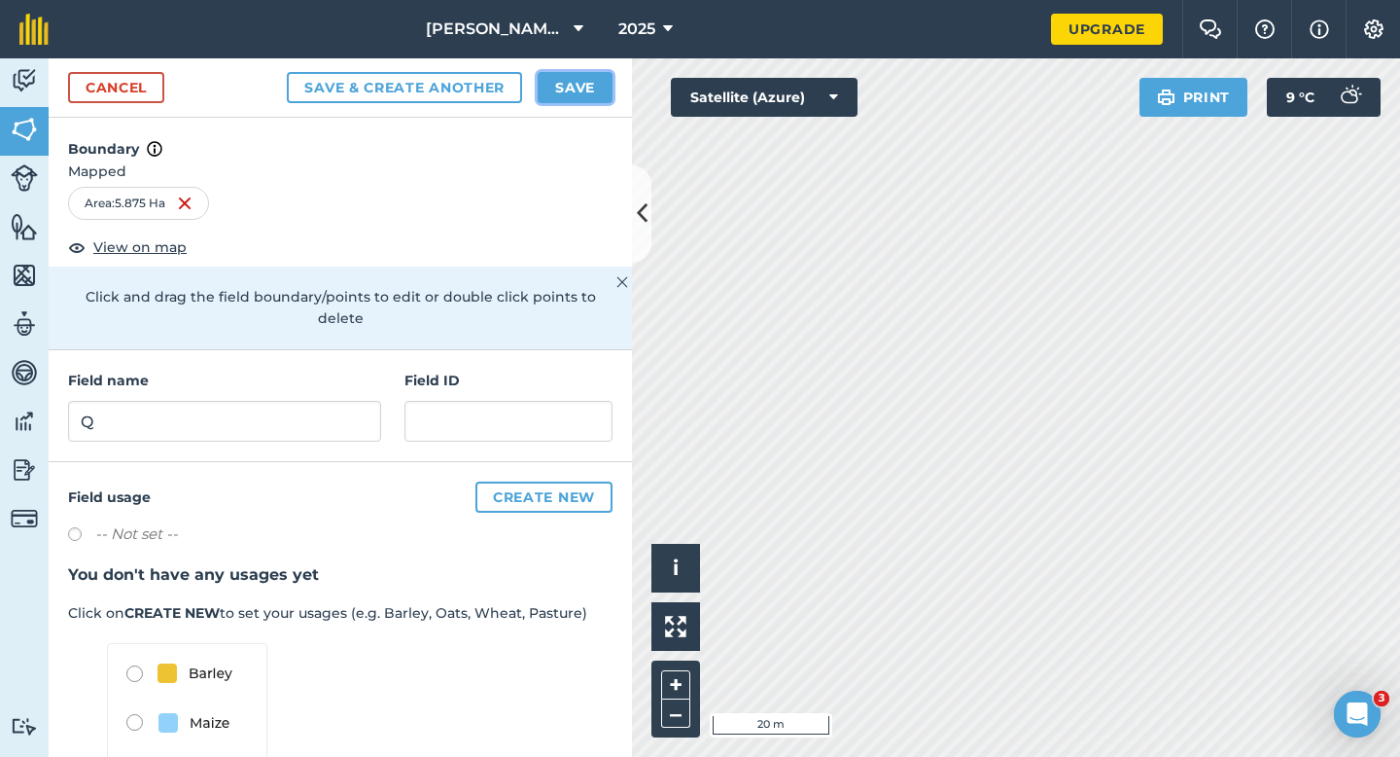
click at [571, 88] on button "Save" at bounding box center [575, 87] width 75 height 31
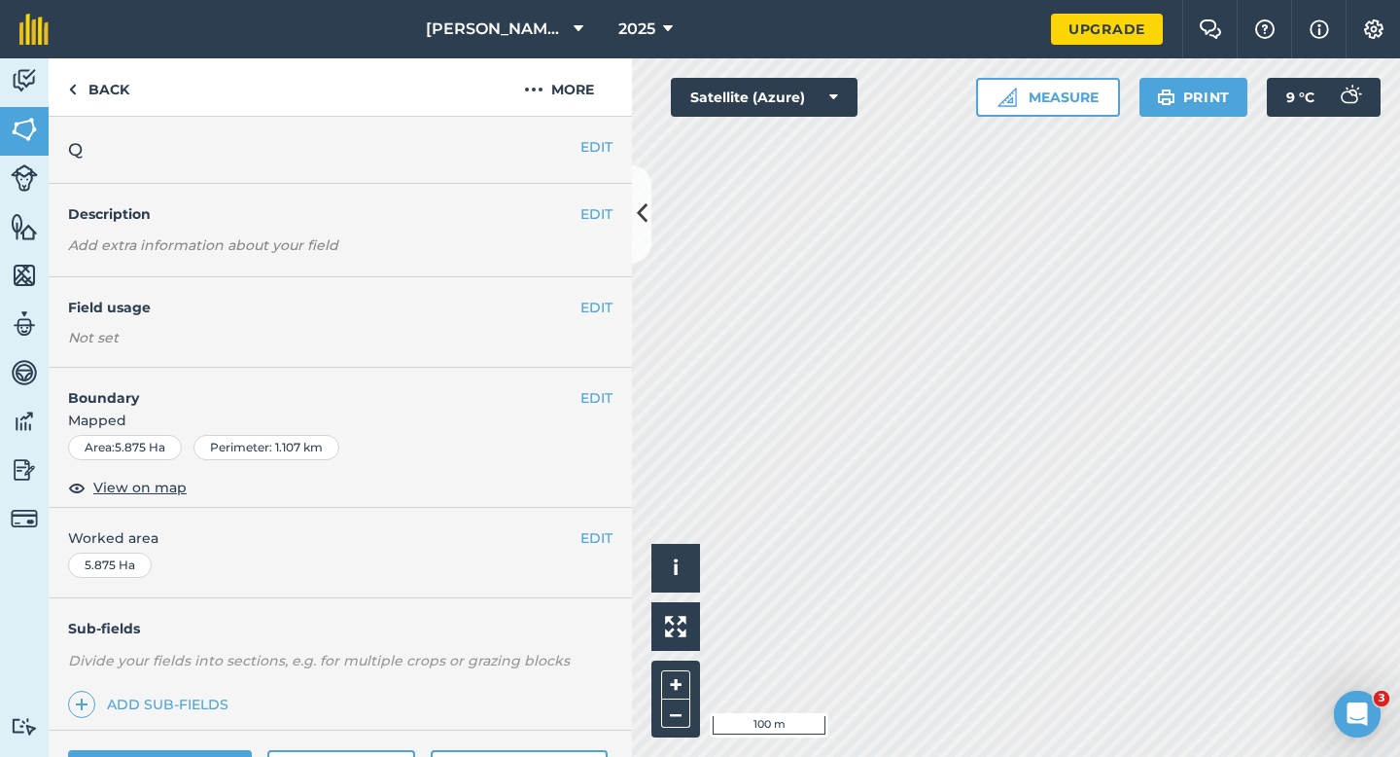
click at [593, 551] on div "EDIT Worked area 5.875 Ha" at bounding box center [341, 553] width 584 height 90
click at [593, 546] on button "EDIT" at bounding box center [597, 537] width 32 height 21
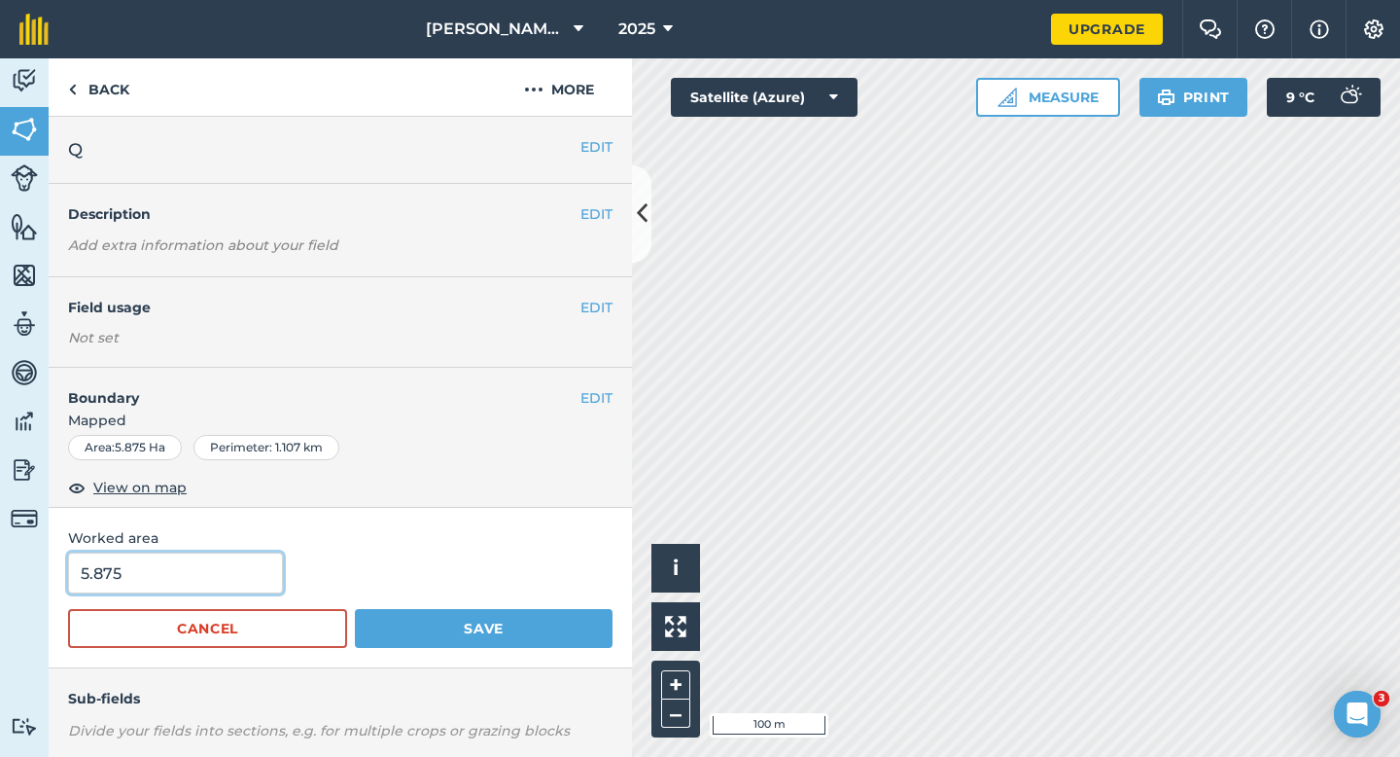
type input "6"
click at [196, 573] on input "6" at bounding box center [175, 572] width 215 height 41
click at [355, 609] on button "Save" at bounding box center [484, 628] width 258 height 39
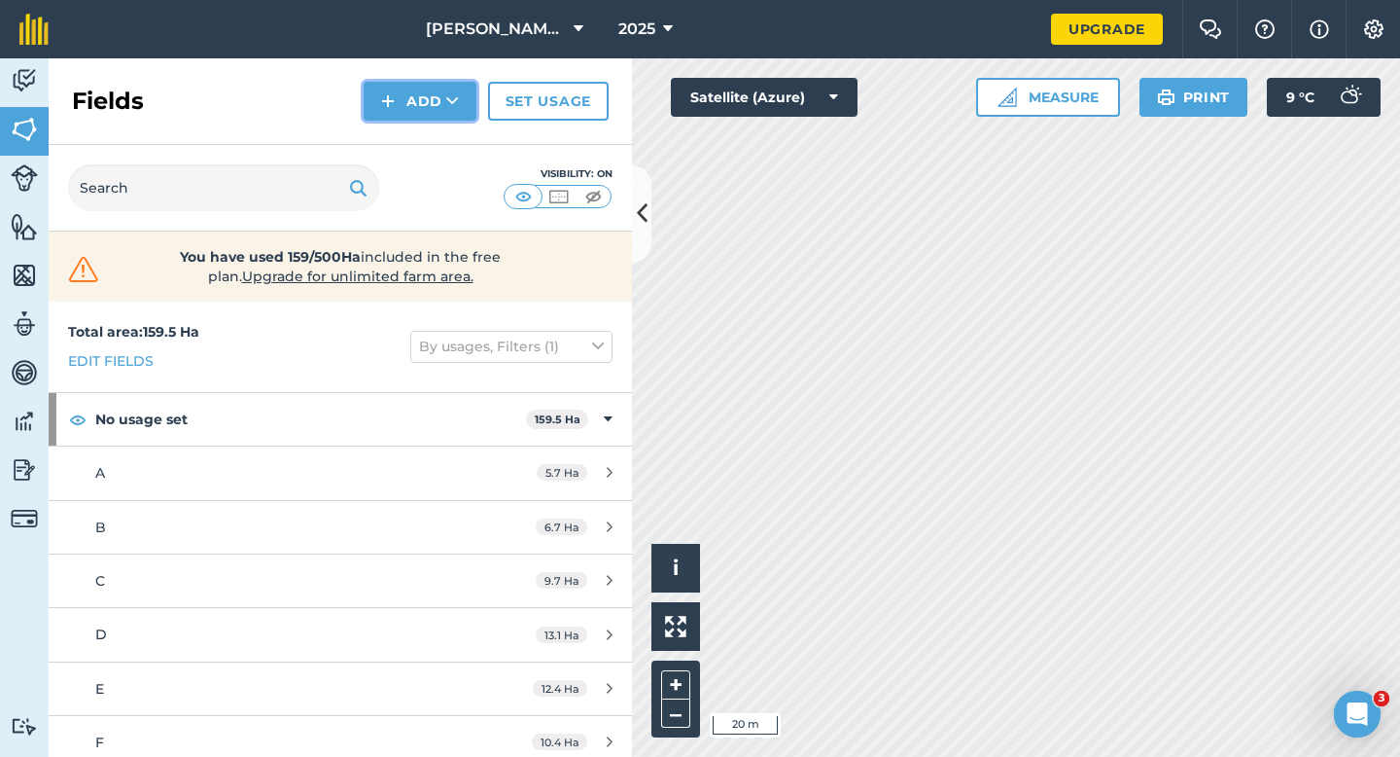
click at [384, 102] on img at bounding box center [388, 100] width 14 height 23
click at [384, 157] on link "Draw" at bounding box center [420, 145] width 107 height 43
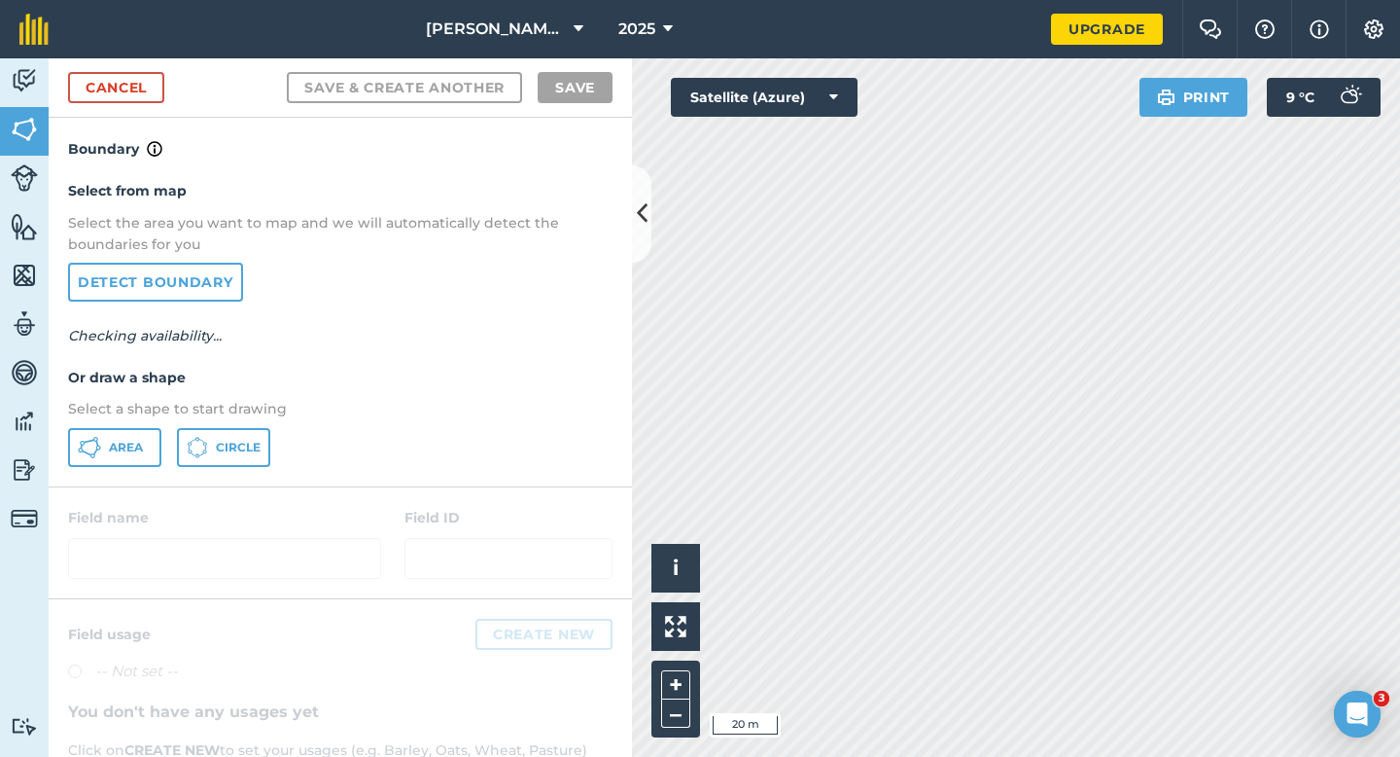
click at [110, 476] on div "Select from map Select the area you want to map and we will automatically detec…" at bounding box center [341, 322] width 584 height 325
click at [126, 464] on button "Area" at bounding box center [114, 447] width 93 height 39
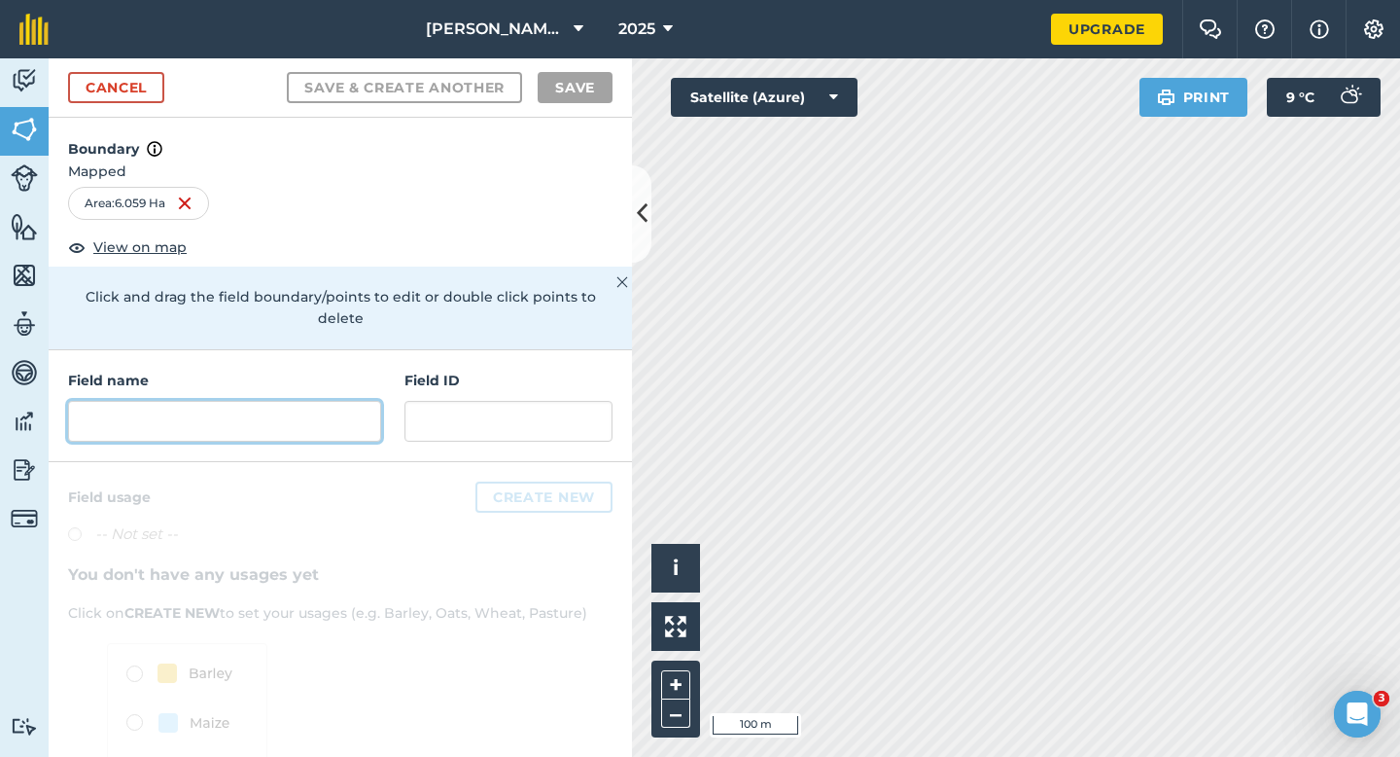
click at [338, 418] on input "text" at bounding box center [224, 421] width 313 height 41
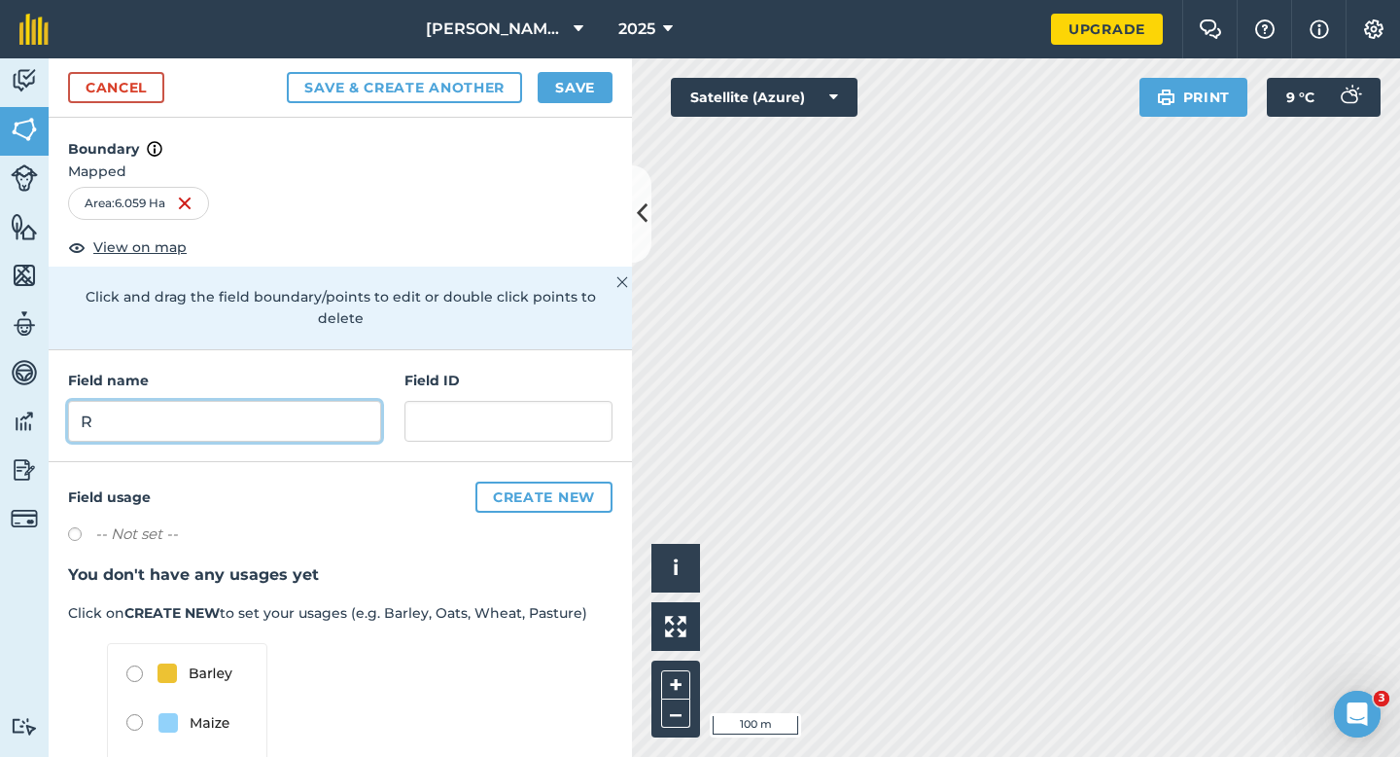
type input "R"
click at [601, 83] on button "Save" at bounding box center [575, 87] width 75 height 31
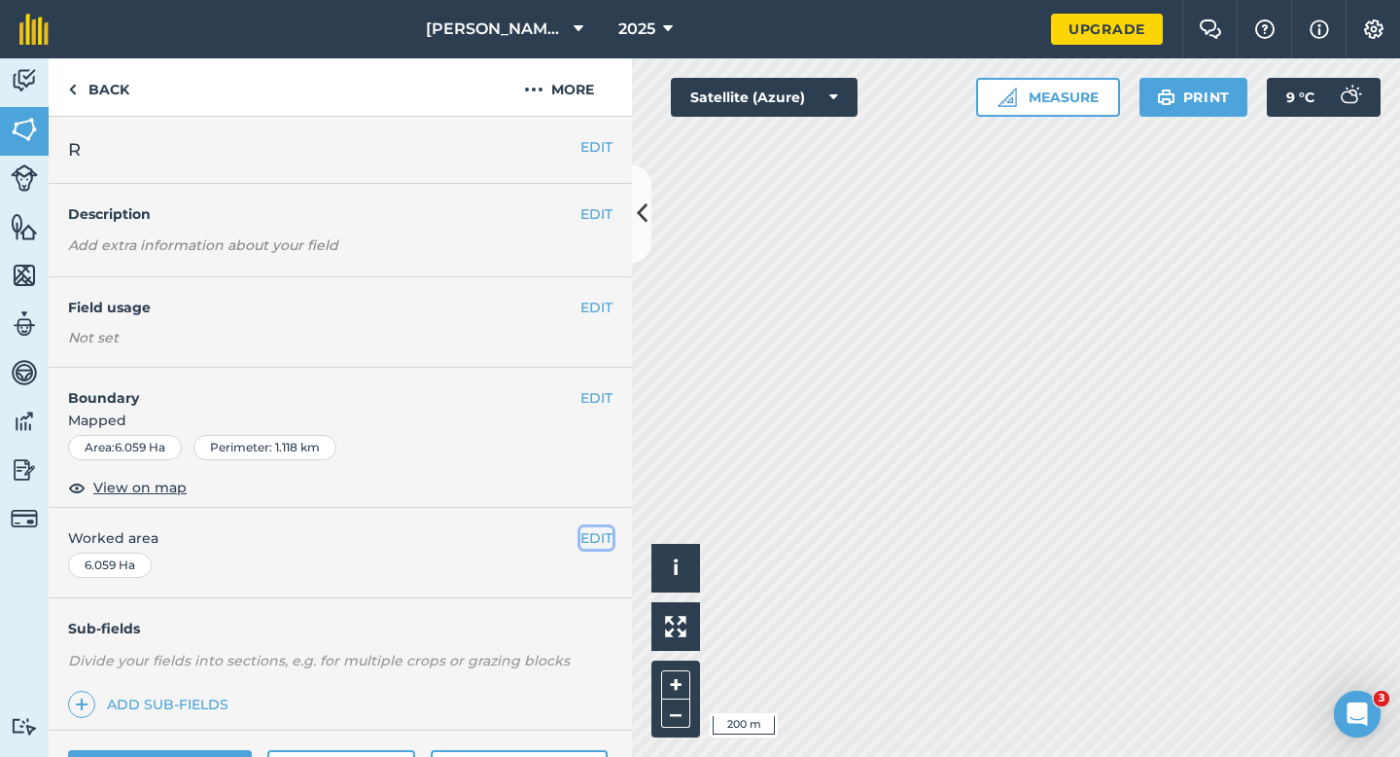
click at [586, 529] on button "EDIT" at bounding box center [597, 537] width 32 height 21
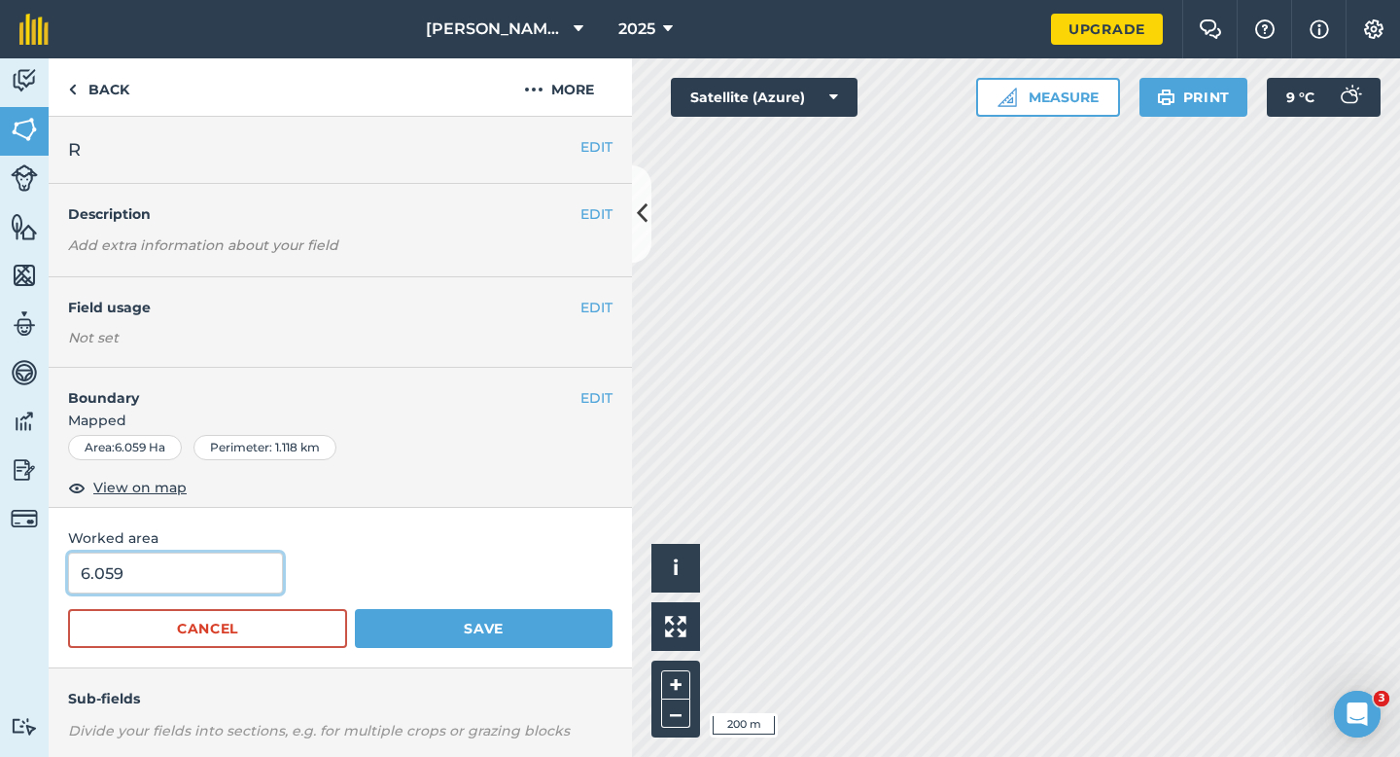
click at [176, 583] on input "6.059" at bounding box center [175, 572] width 215 height 41
type input "6"
click at [355, 609] on button "Save" at bounding box center [484, 628] width 258 height 39
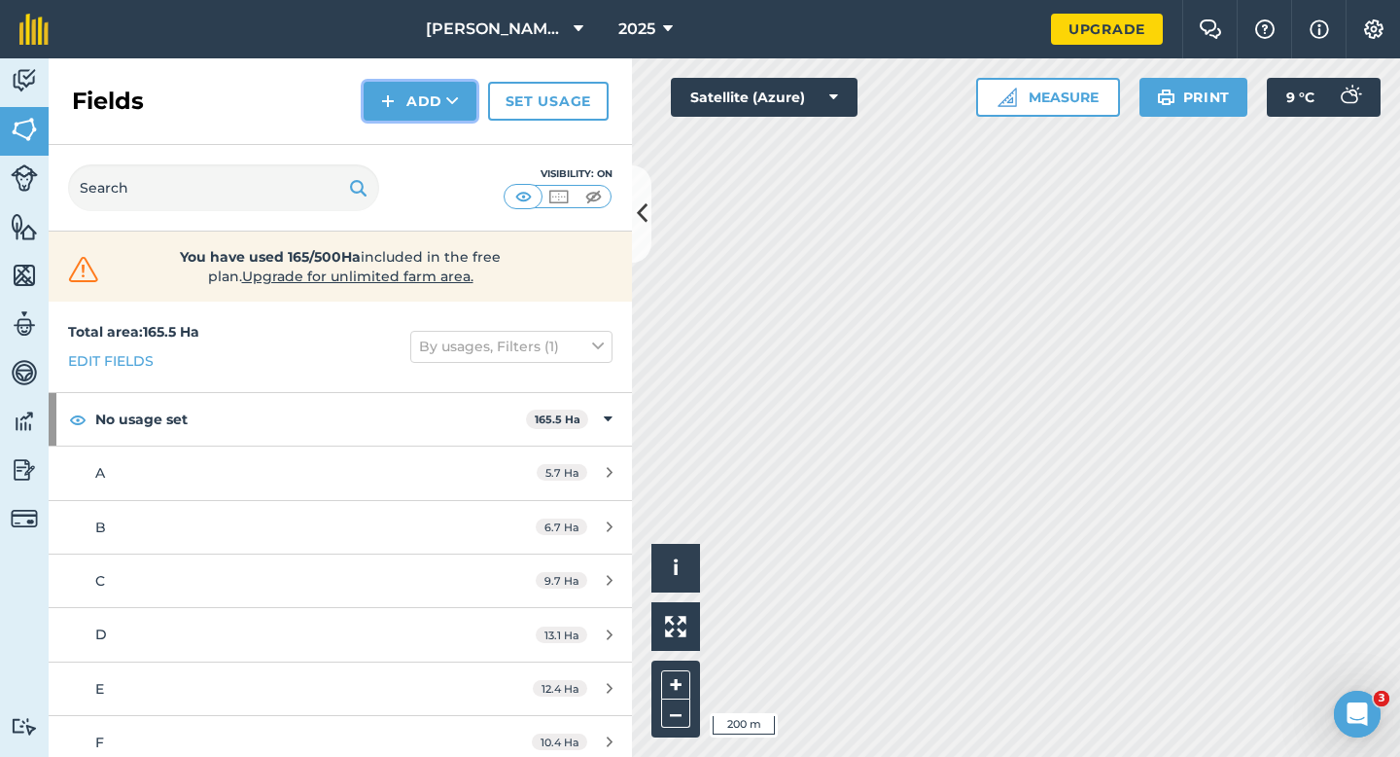
click at [389, 110] on img at bounding box center [388, 100] width 14 height 23
click at [395, 136] on link "Draw" at bounding box center [420, 145] width 107 height 43
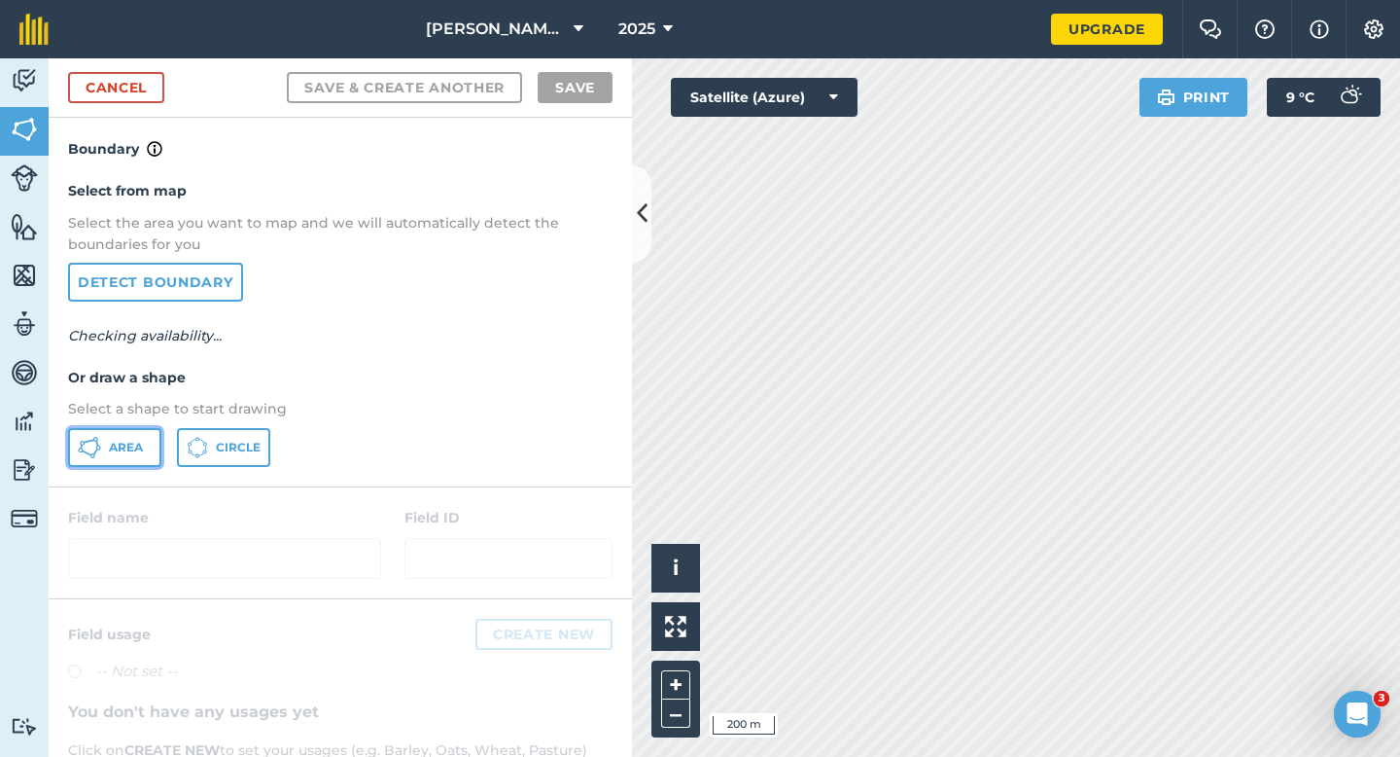
click at [113, 449] on span "Area" at bounding box center [126, 448] width 34 height 16
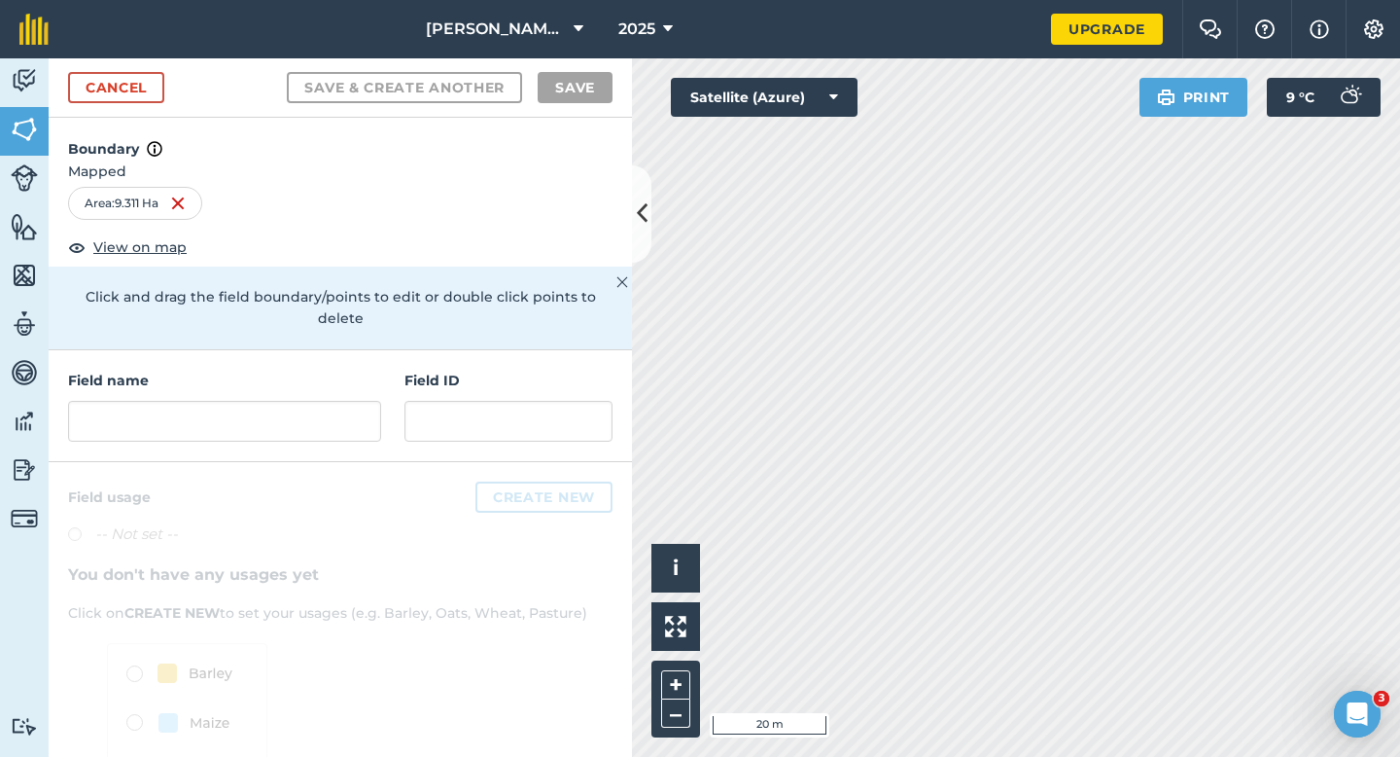
click at [341, 372] on div "Field name" at bounding box center [224, 406] width 313 height 72
click at [341, 401] on input "text" at bounding box center [224, 421] width 313 height 41
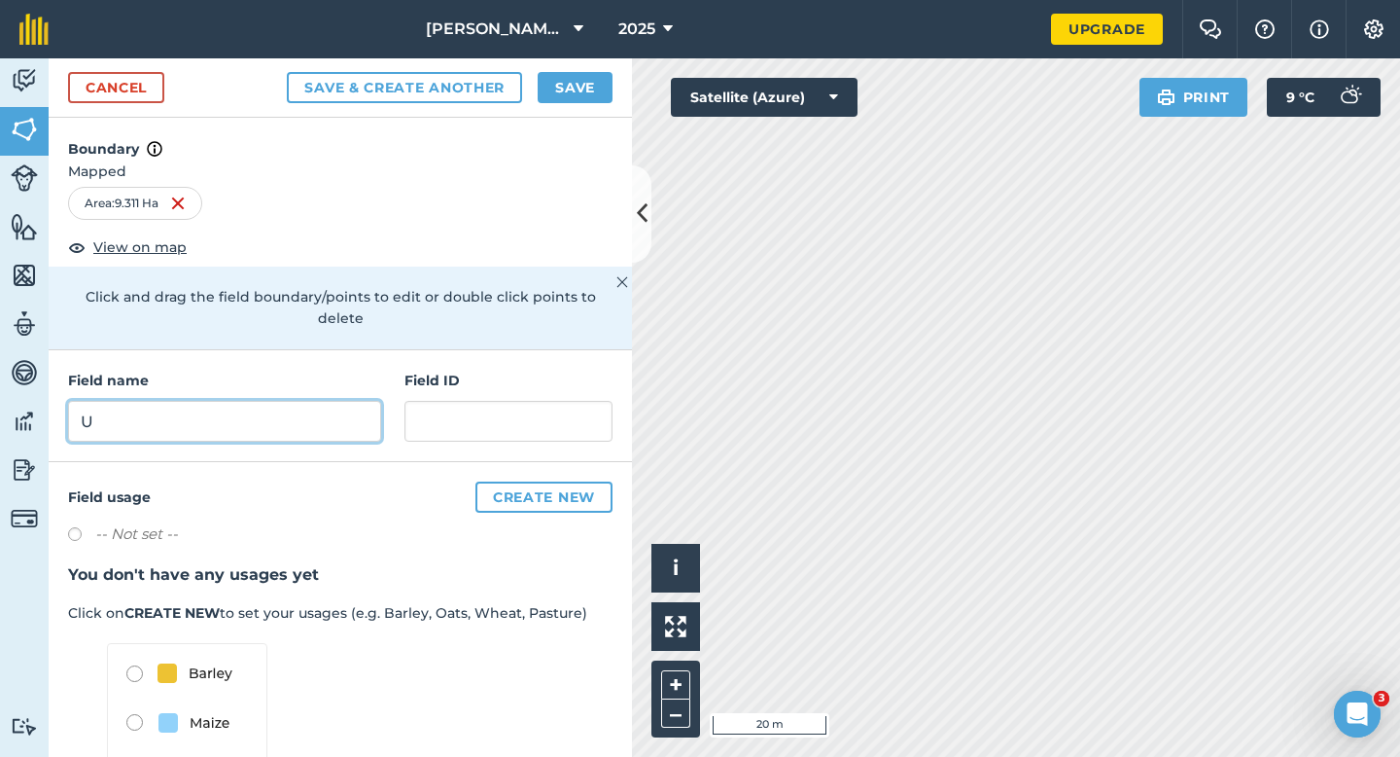
type input "U"
click at [579, 85] on button "Save" at bounding box center [575, 87] width 75 height 31
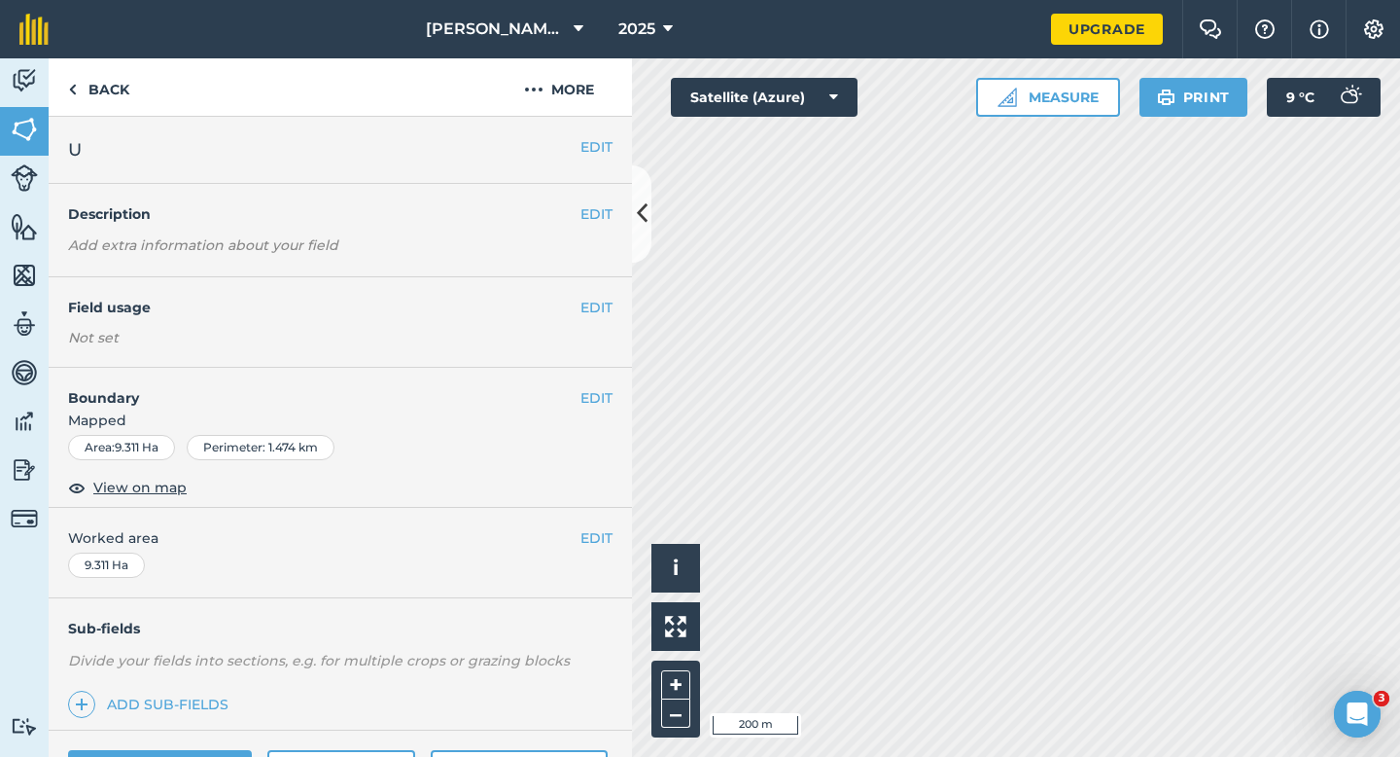
click at [615, 532] on div "EDIT Worked area 9.311 Ha" at bounding box center [341, 553] width 584 height 90
click at [597, 534] on button "EDIT" at bounding box center [597, 537] width 32 height 21
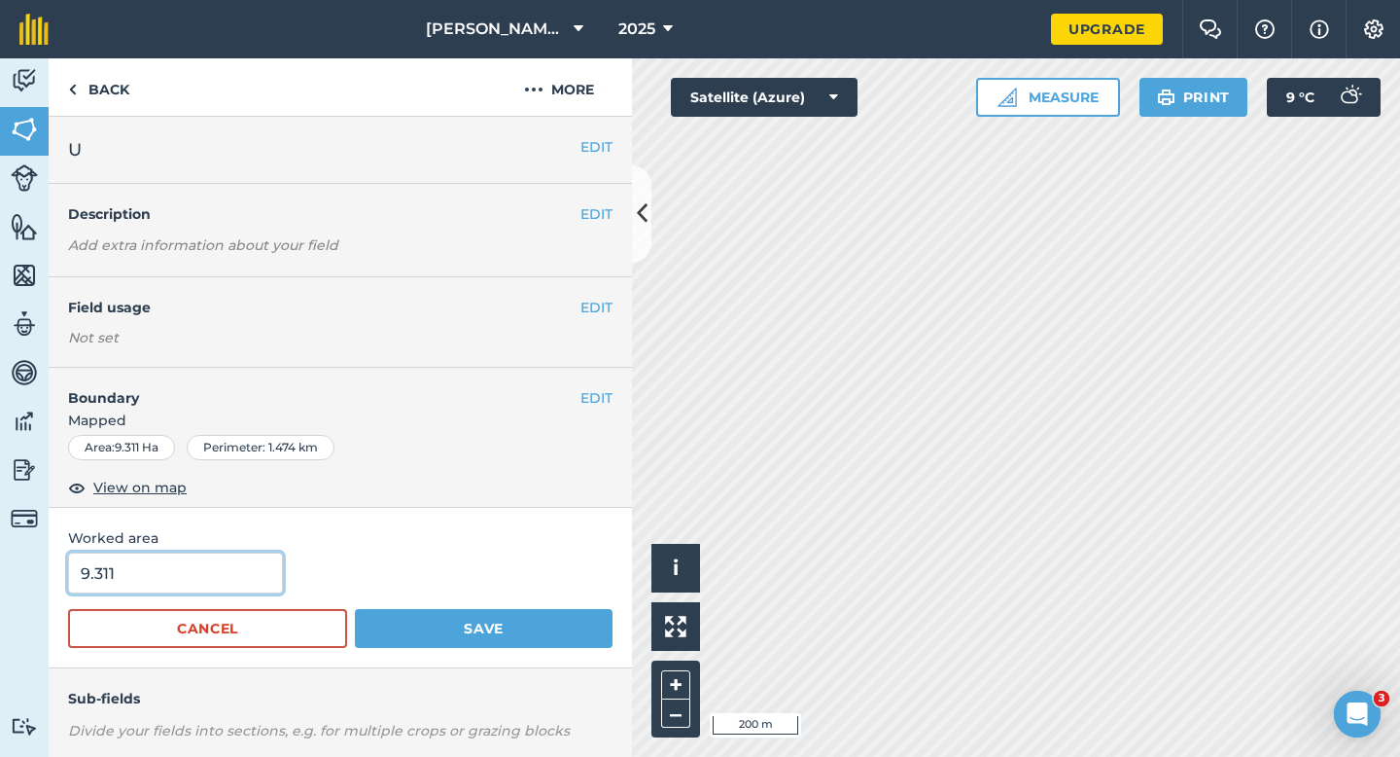
click at [209, 564] on input "9.311" at bounding box center [175, 572] width 215 height 41
type input "9.3"
click at [355, 609] on button "Save" at bounding box center [484, 628] width 258 height 39
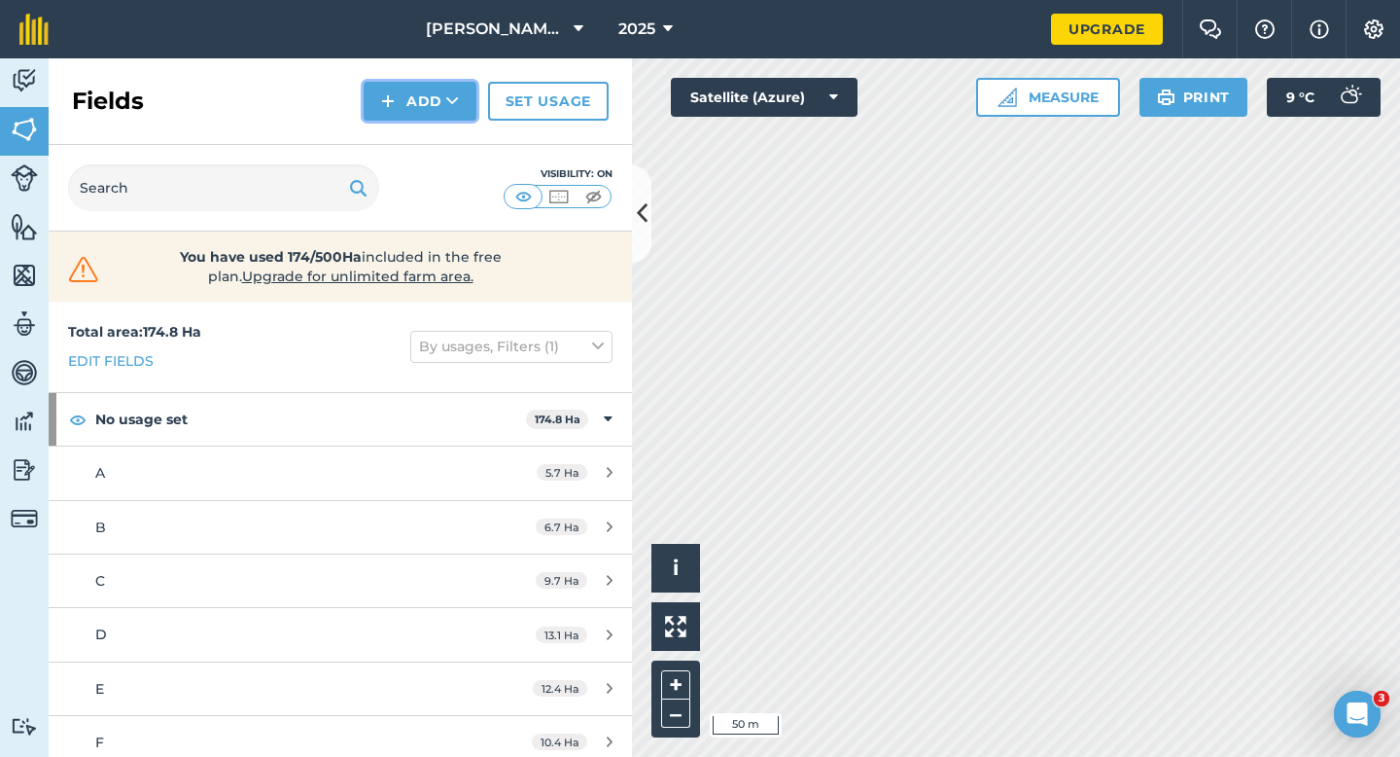
click at [408, 114] on button "Add" at bounding box center [420, 101] width 113 height 39
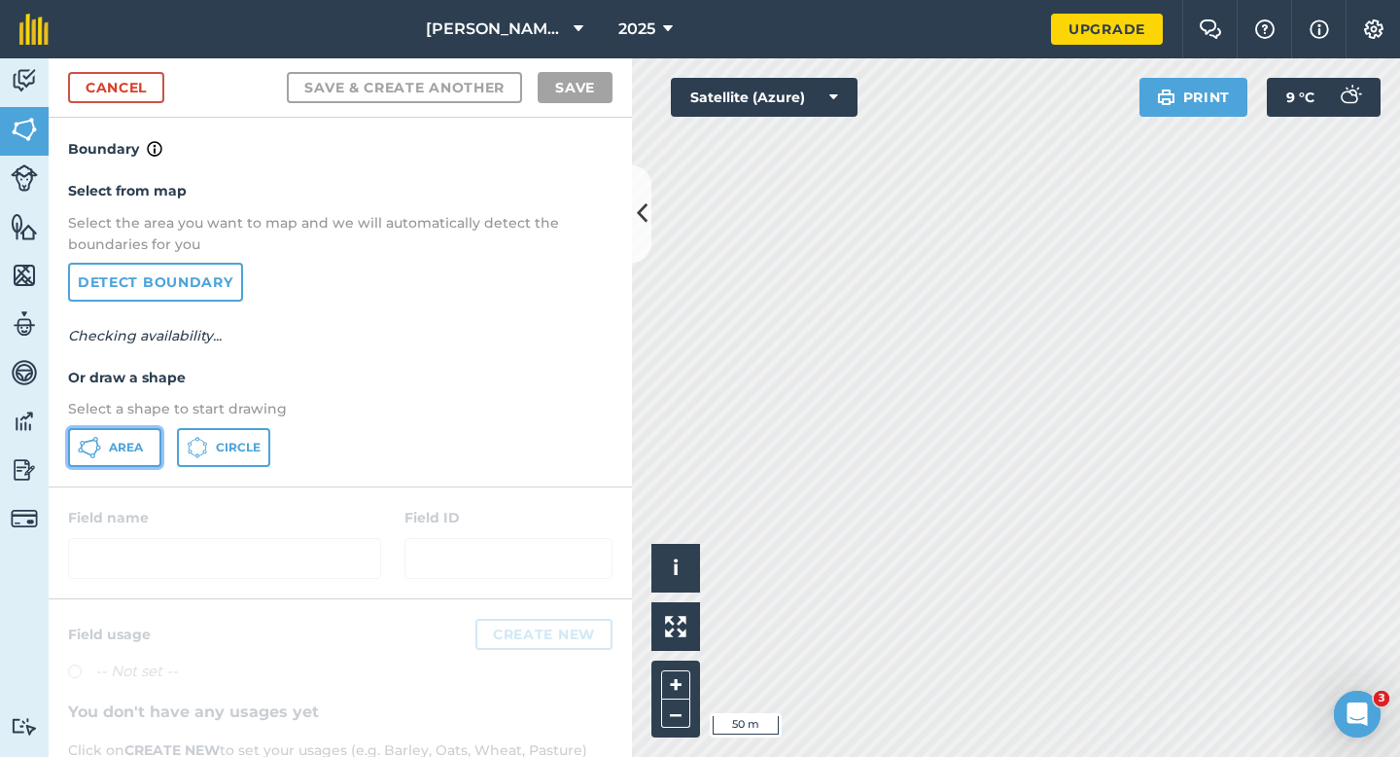
click at [146, 439] on button "Area" at bounding box center [114, 447] width 93 height 39
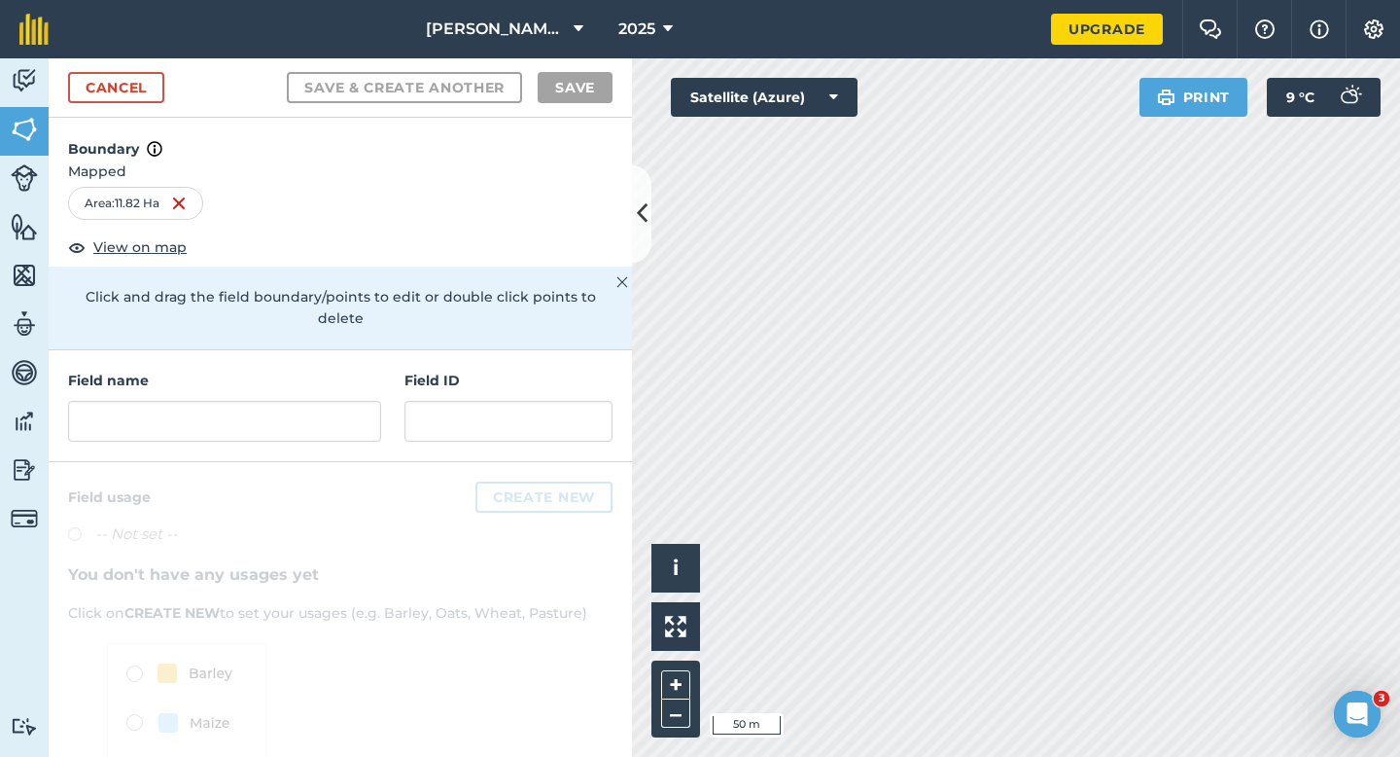
click at [404, 431] on div "Field name Field ID" at bounding box center [341, 406] width 584 height 112
click at [365, 412] on input "text" at bounding box center [224, 421] width 313 height 41
click at [332, 401] on input "text" at bounding box center [224, 421] width 313 height 41
type input "X"
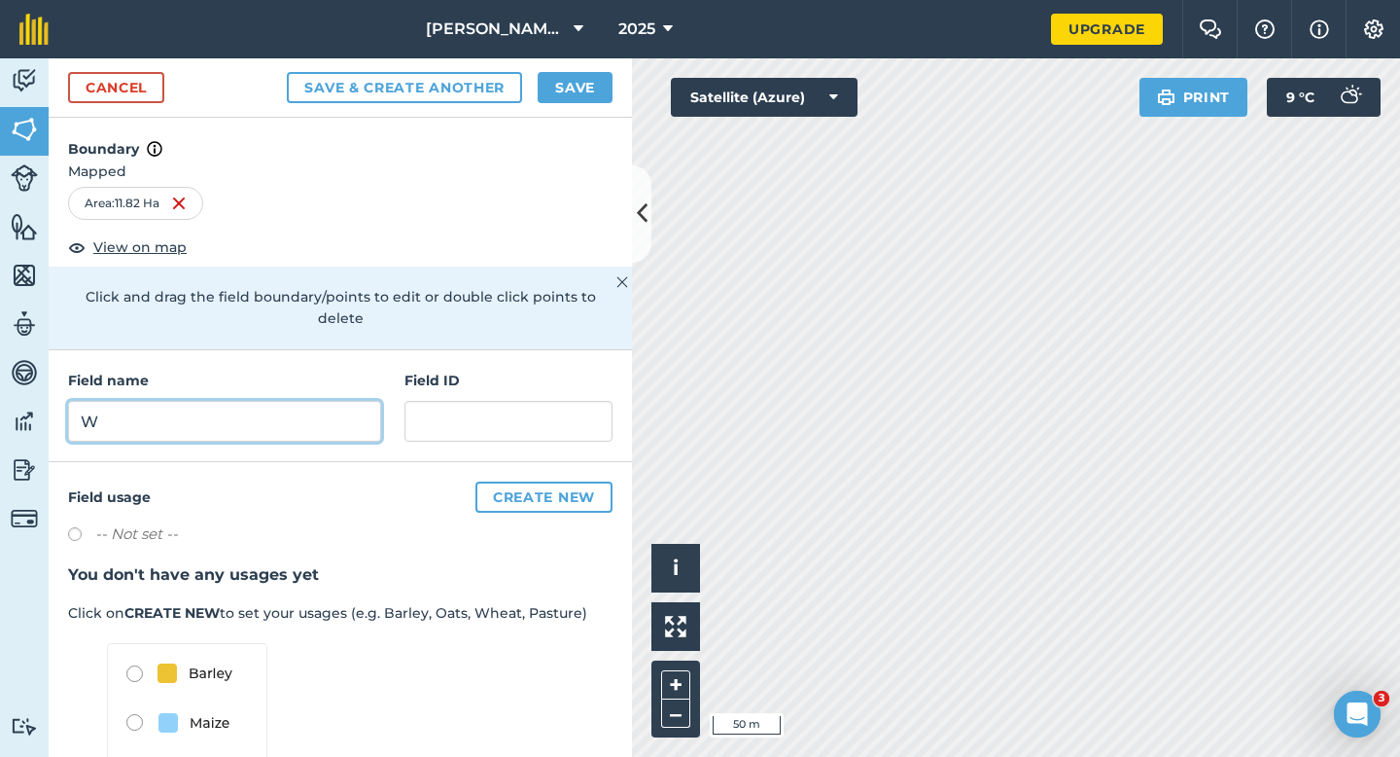
type input "W"
click at [562, 118] on h4 "Boundary" at bounding box center [341, 139] width 584 height 43
click at [562, 89] on button "Save" at bounding box center [575, 87] width 75 height 31
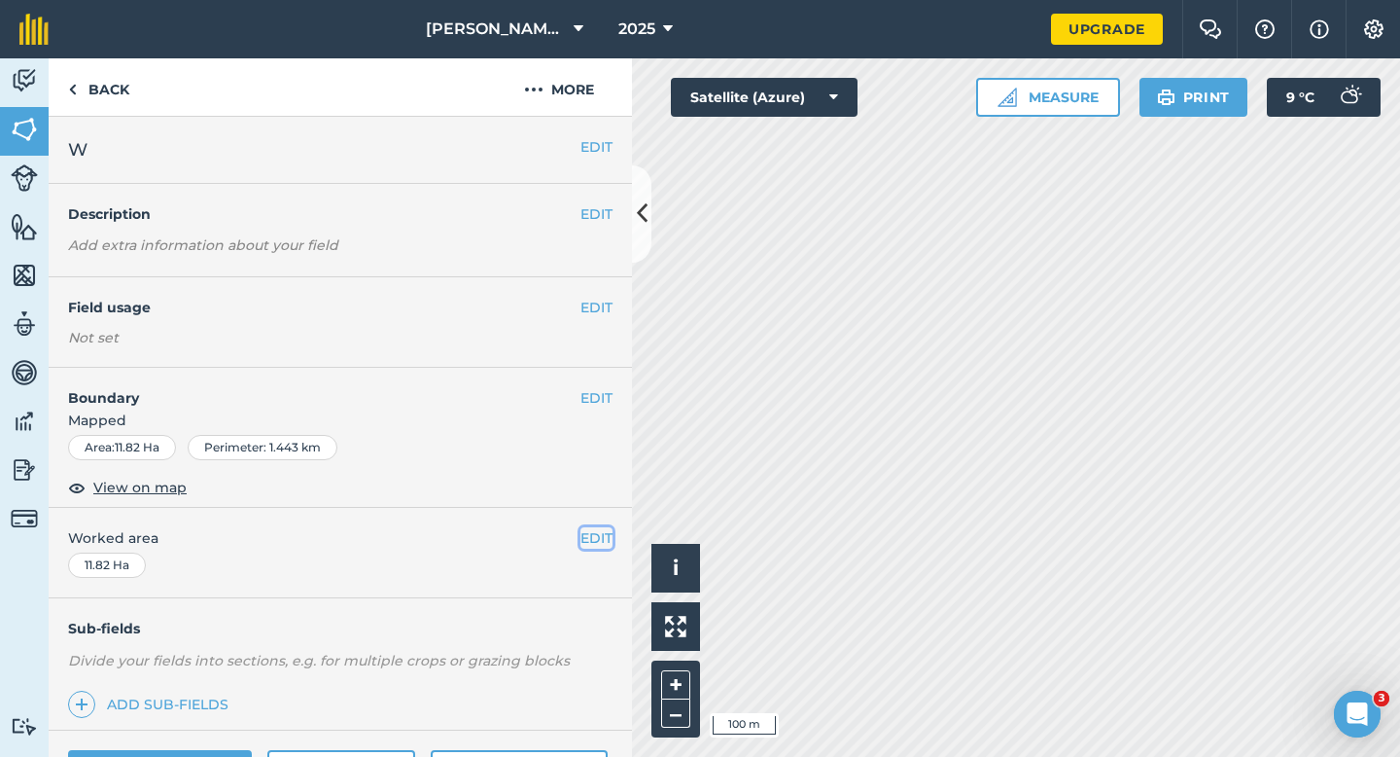
click at [595, 539] on button "EDIT" at bounding box center [597, 537] width 32 height 21
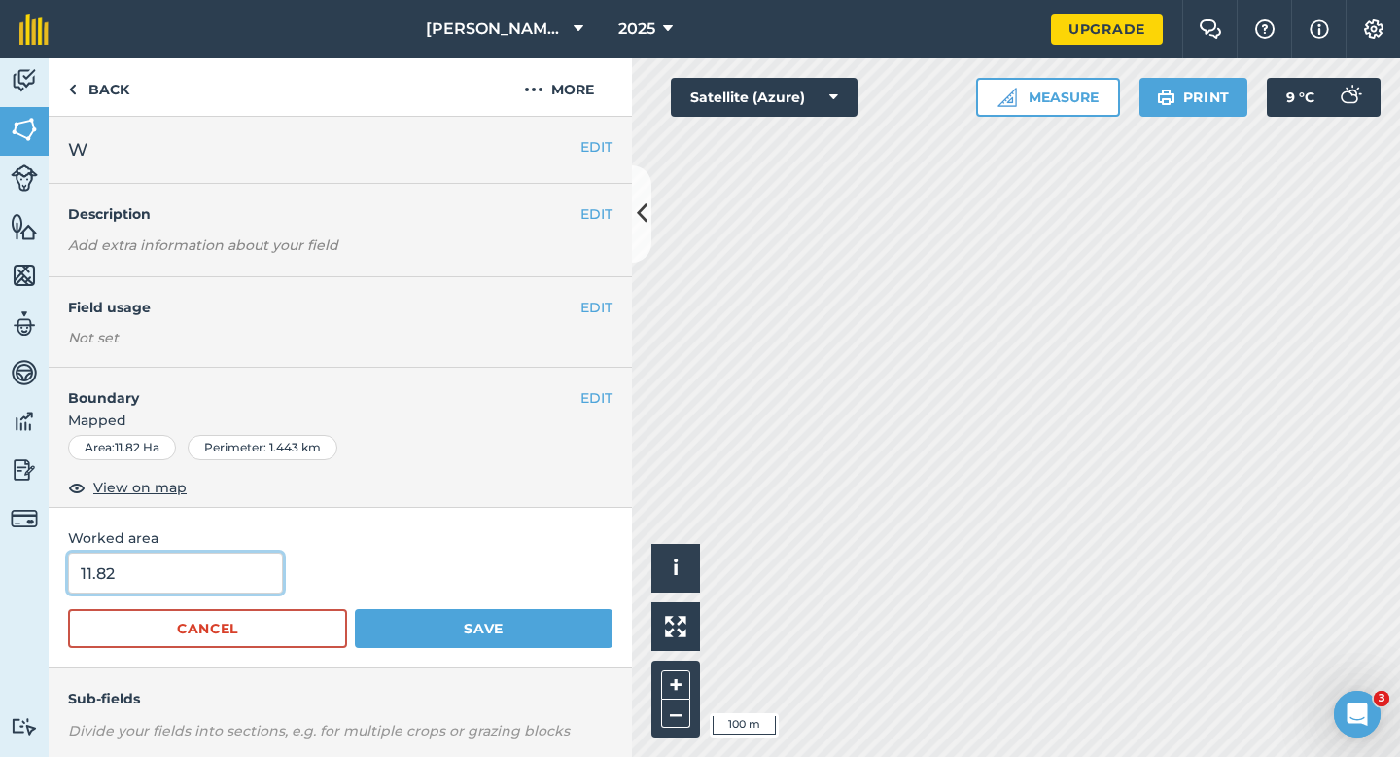
click at [220, 583] on input "11.82" at bounding box center [175, 572] width 215 height 41
type input "11.8"
click at [355, 609] on button "Save" at bounding box center [484, 628] width 258 height 39
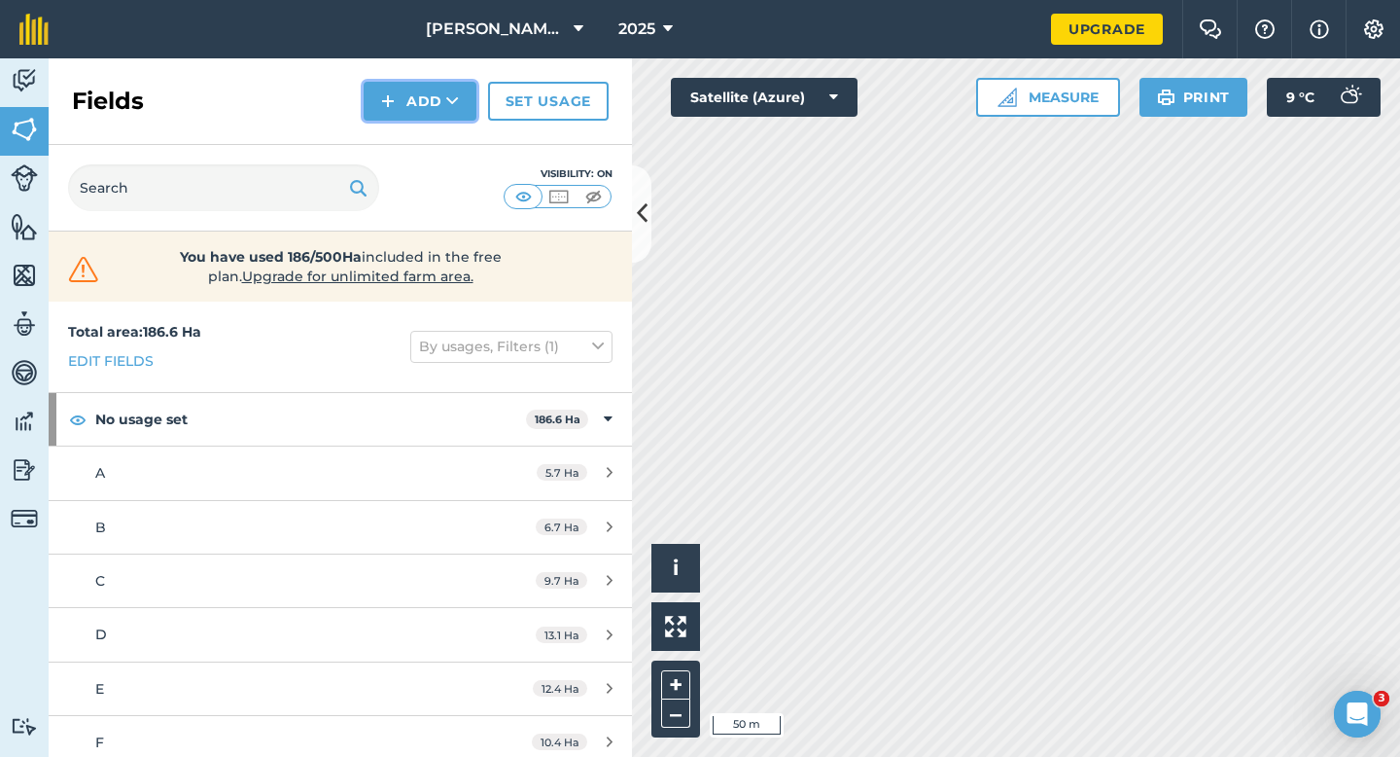
click at [435, 93] on button "Add" at bounding box center [420, 101] width 113 height 39
click at [435, 143] on link "Draw" at bounding box center [420, 145] width 107 height 43
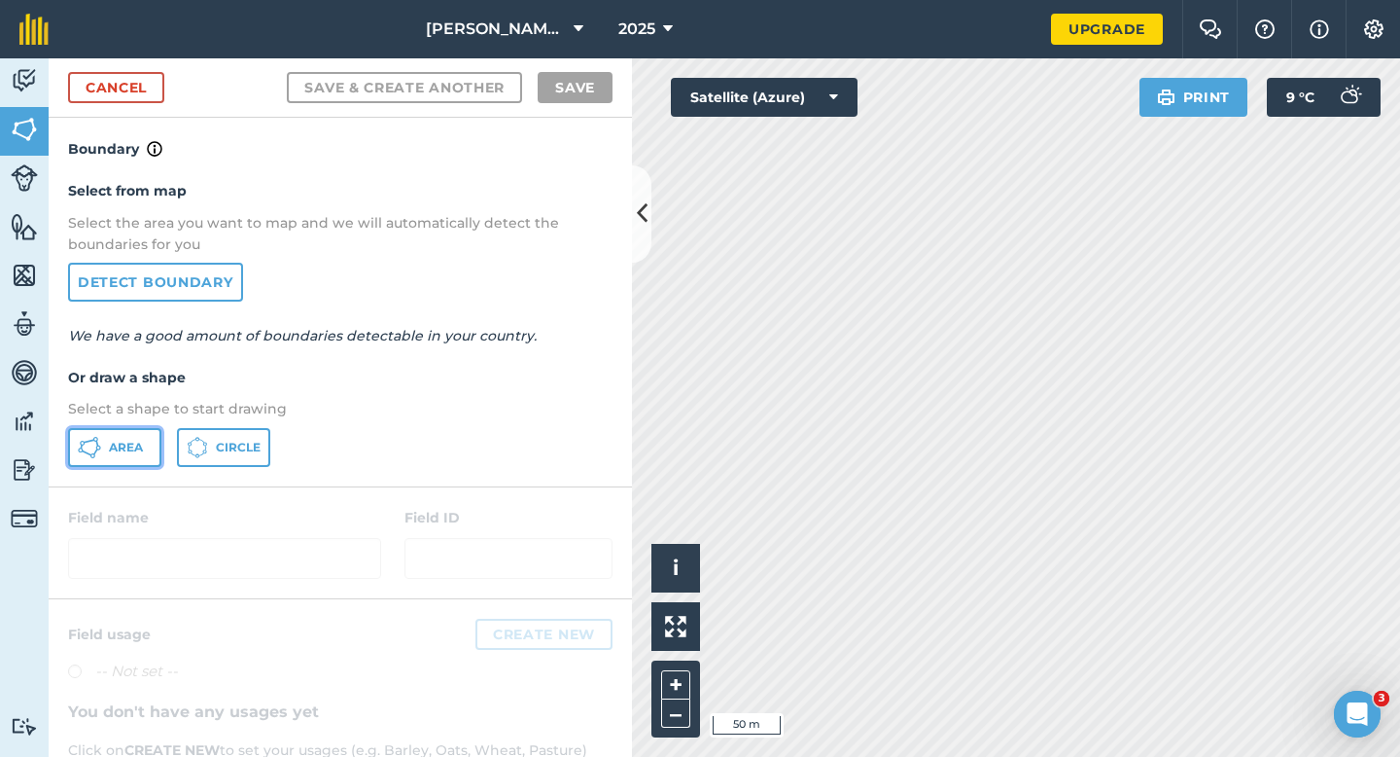
click at [155, 443] on button "Area" at bounding box center [114, 447] width 93 height 39
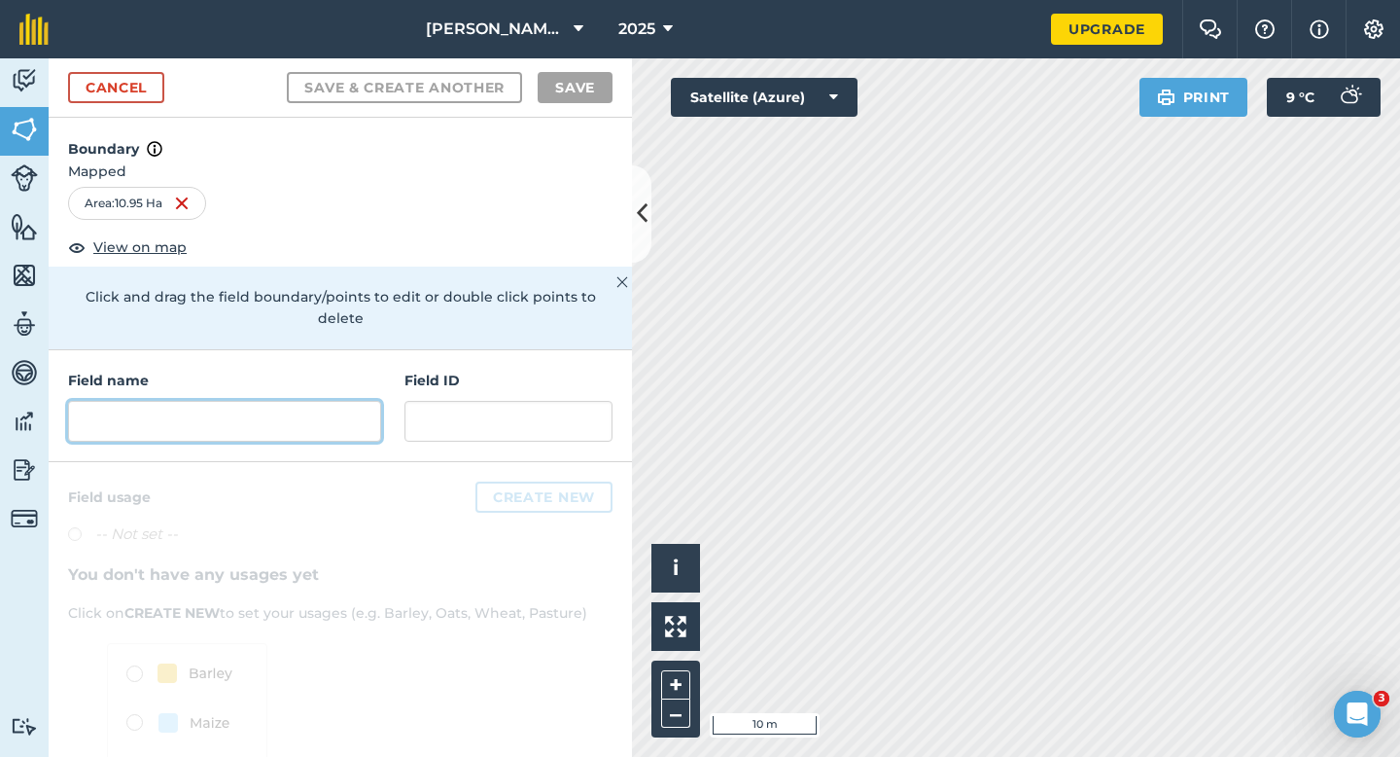
click at [329, 401] on input "text" at bounding box center [224, 421] width 313 height 41
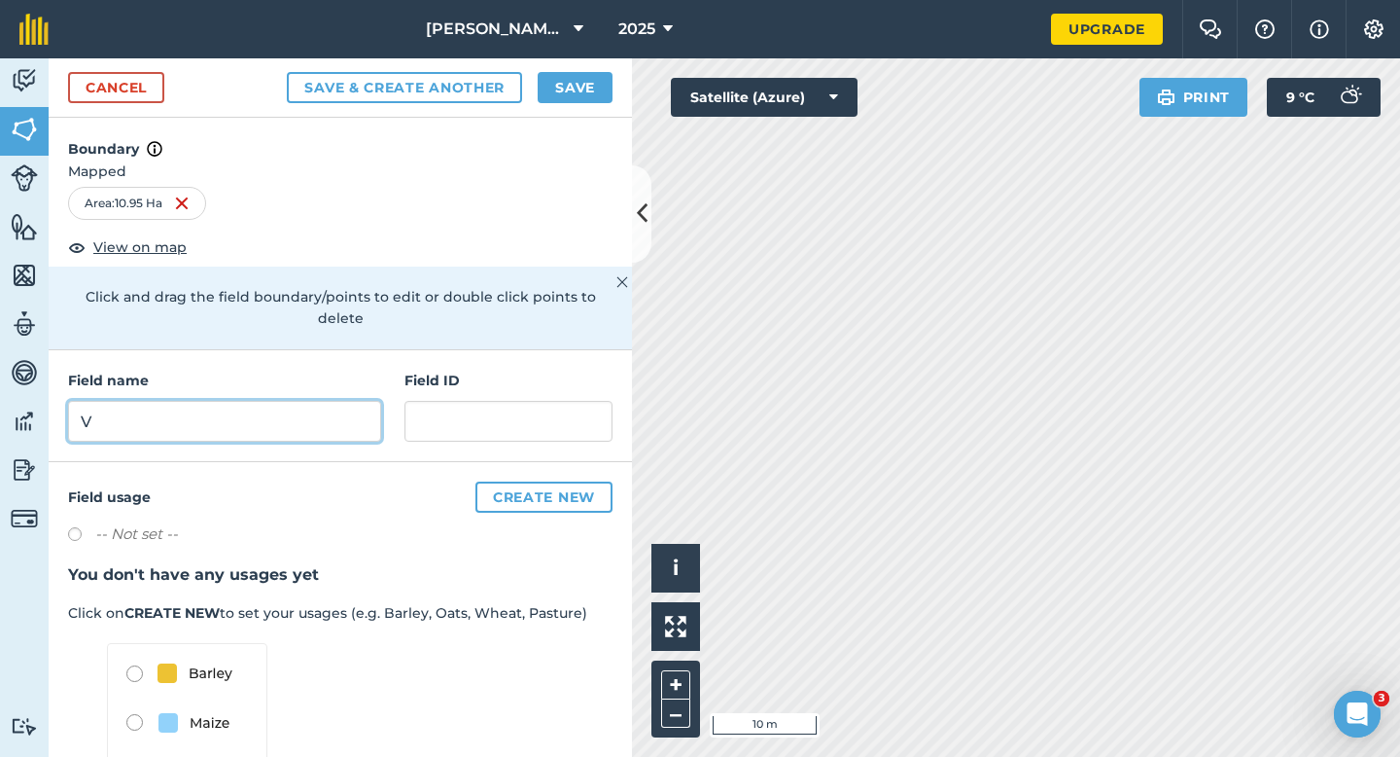
type input "V"
click at [557, 100] on button "Save" at bounding box center [575, 87] width 75 height 31
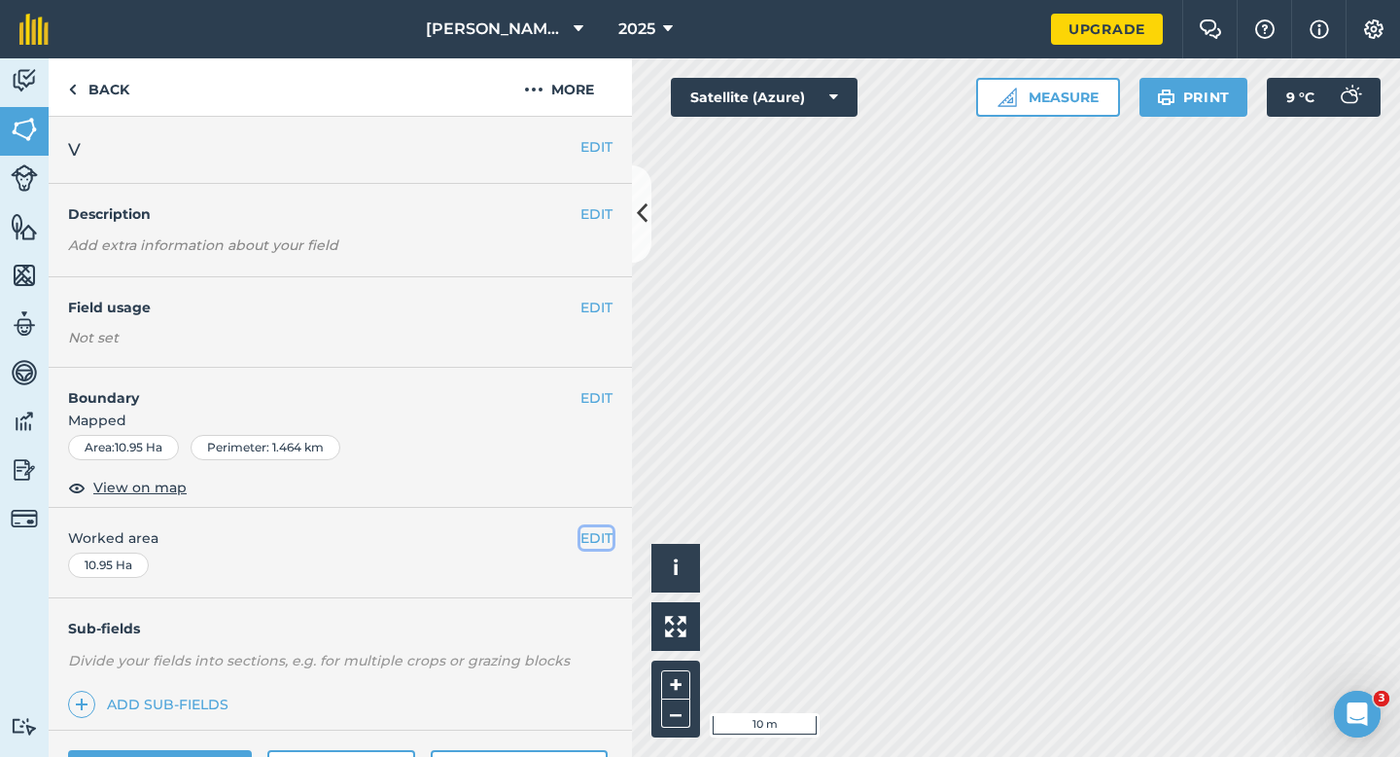
click at [606, 532] on button "EDIT" at bounding box center [597, 537] width 32 height 21
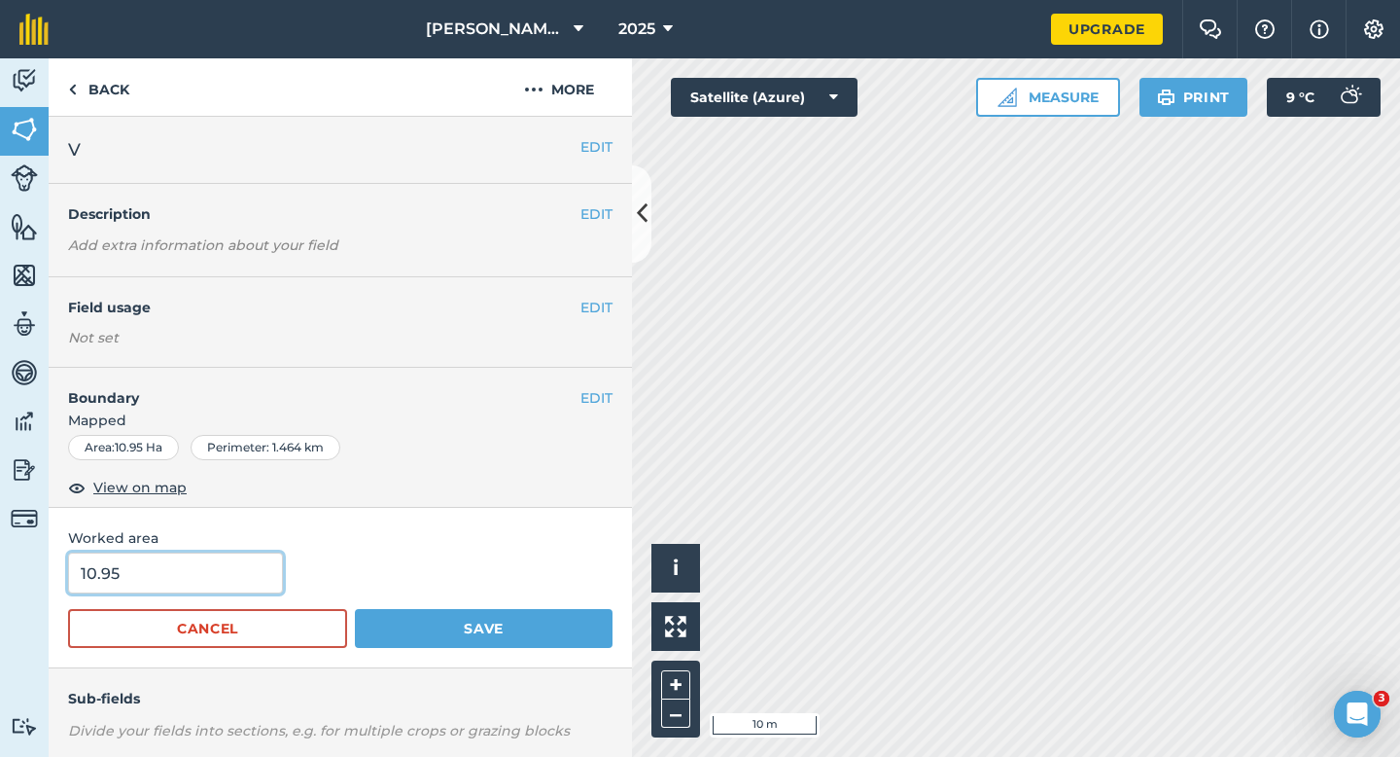
click at [254, 580] on input "10.95" at bounding box center [175, 572] width 215 height 41
type input "11"
click at [355, 609] on button "Save" at bounding box center [484, 628] width 258 height 39
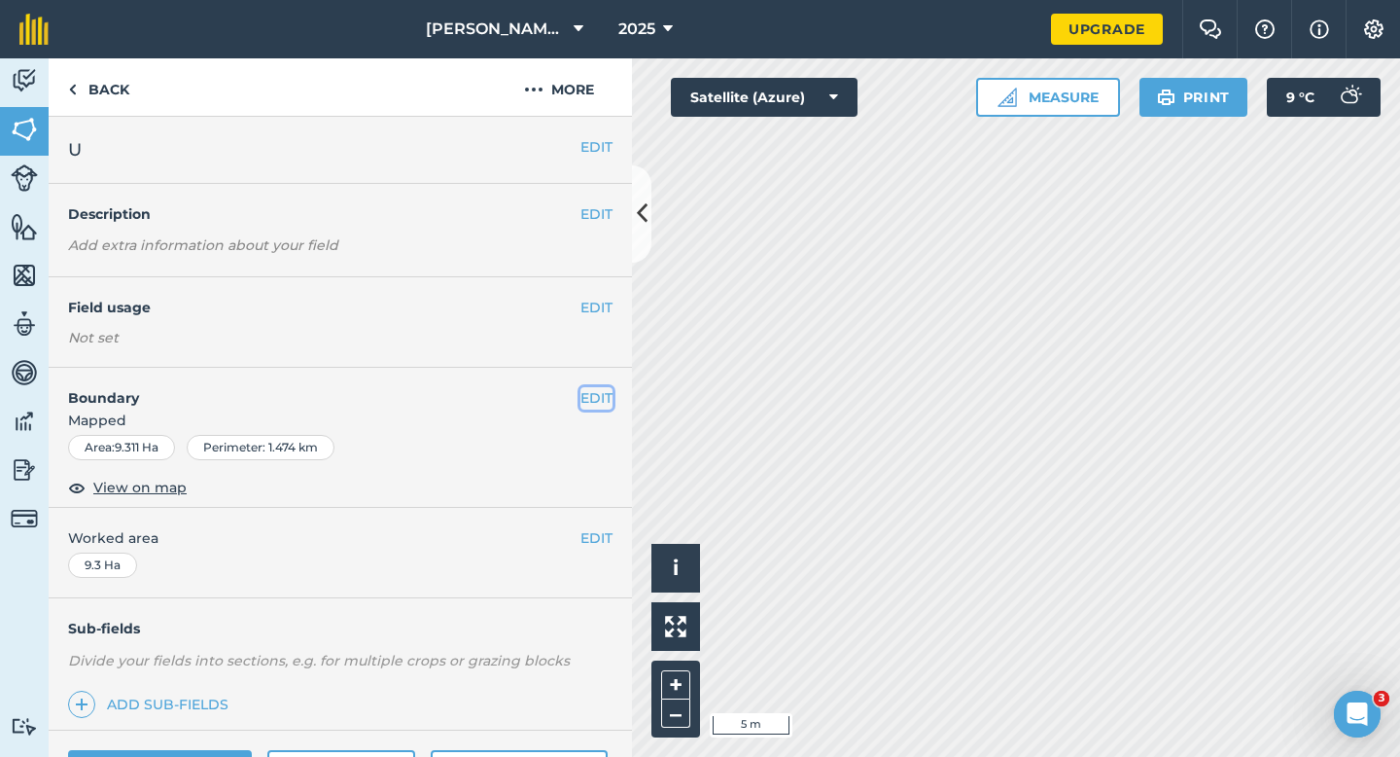
click at [593, 403] on button "EDIT" at bounding box center [597, 397] width 32 height 21
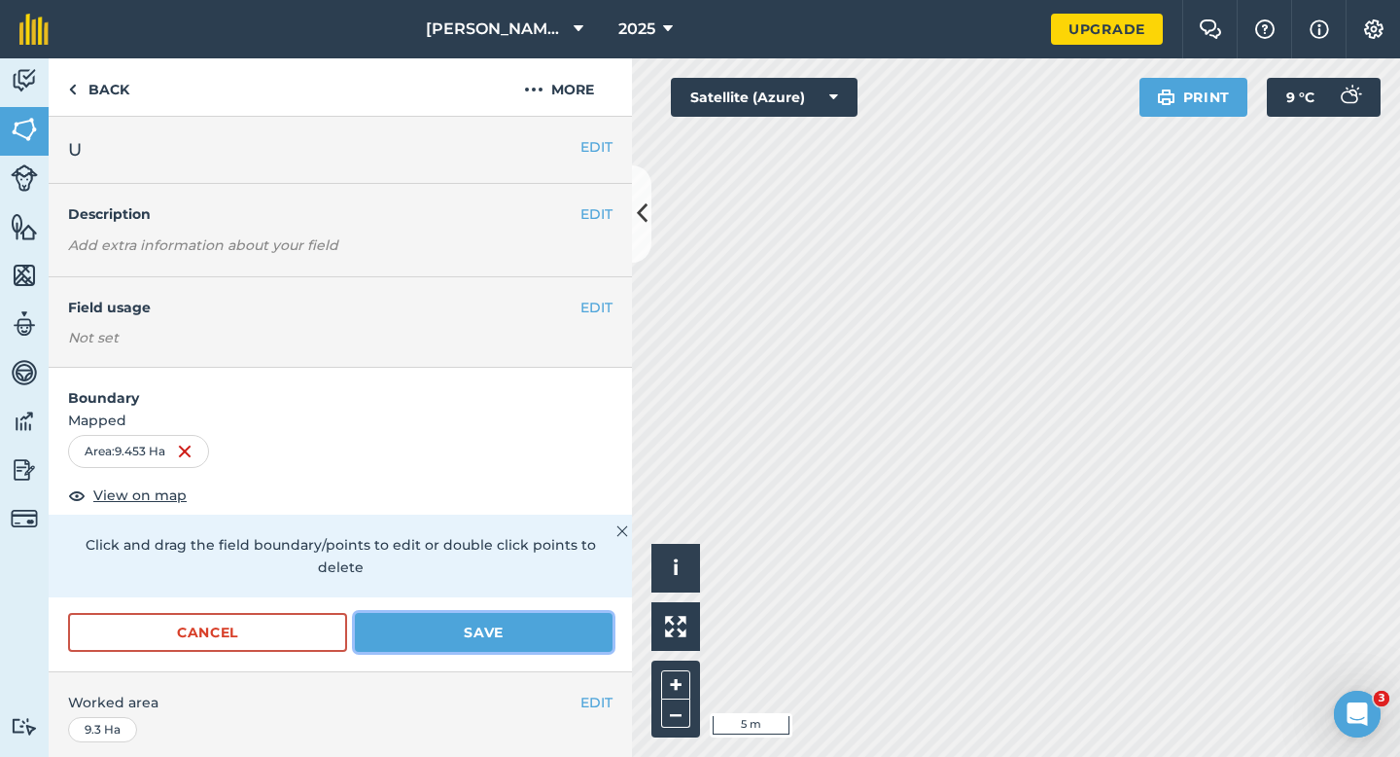
click at [571, 613] on button "Save" at bounding box center [484, 632] width 258 height 39
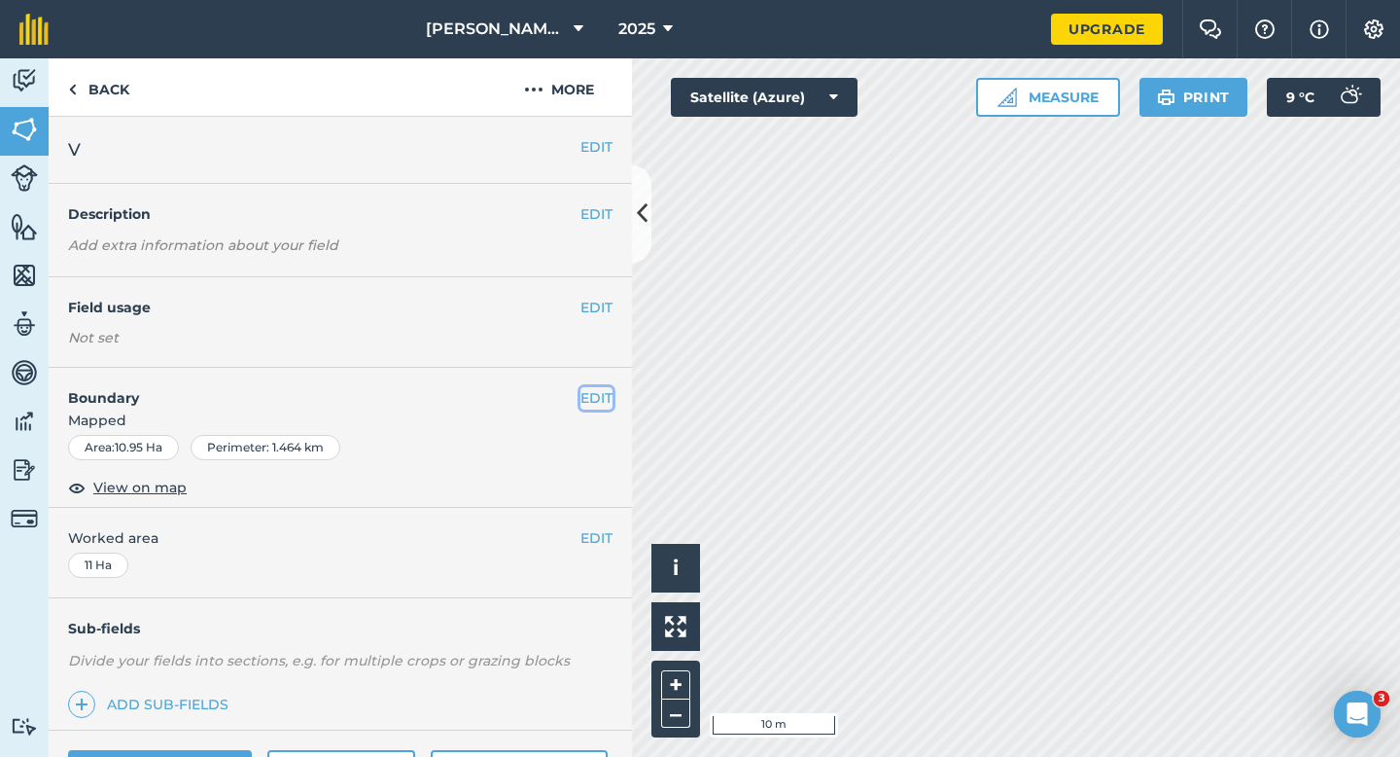
click at [588, 405] on button "EDIT" at bounding box center [597, 397] width 32 height 21
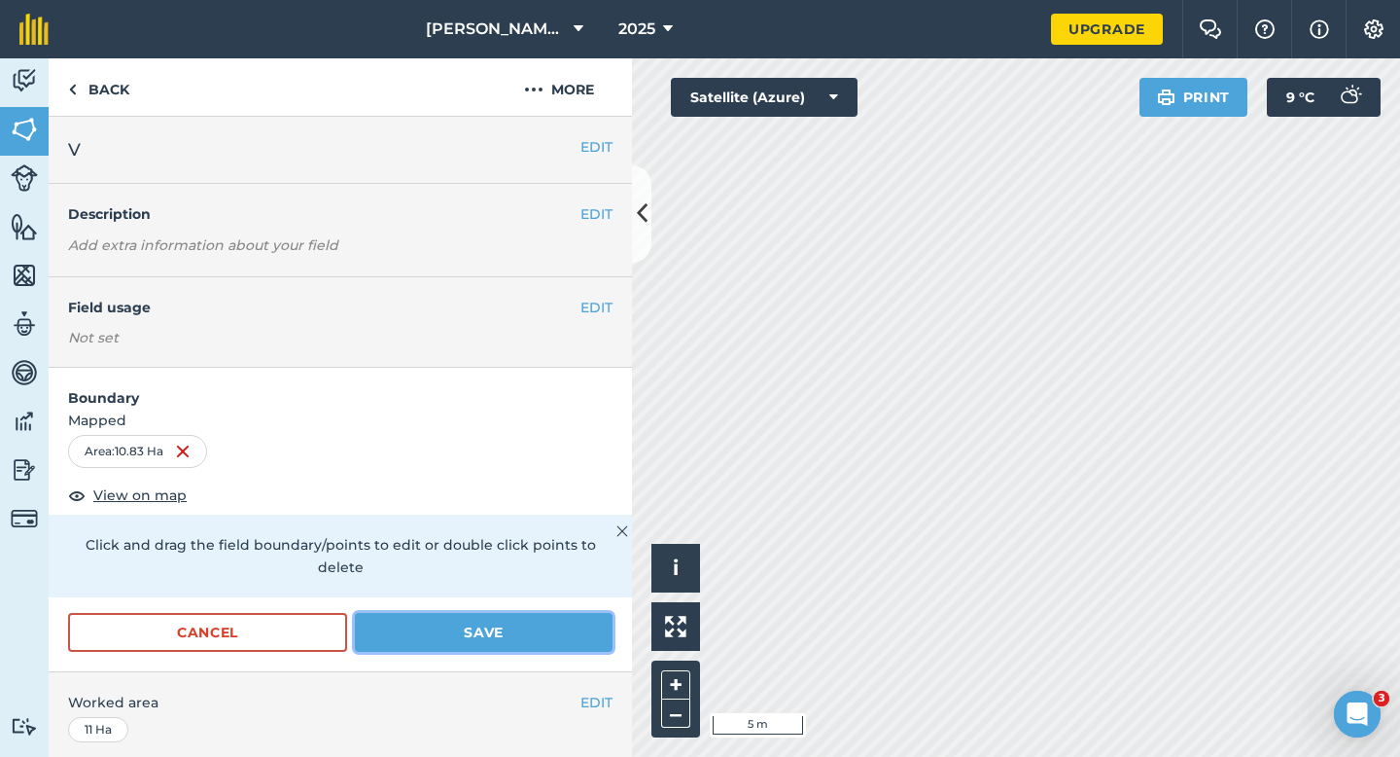
click at [508, 621] on button "Save" at bounding box center [484, 632] width 258 height 39
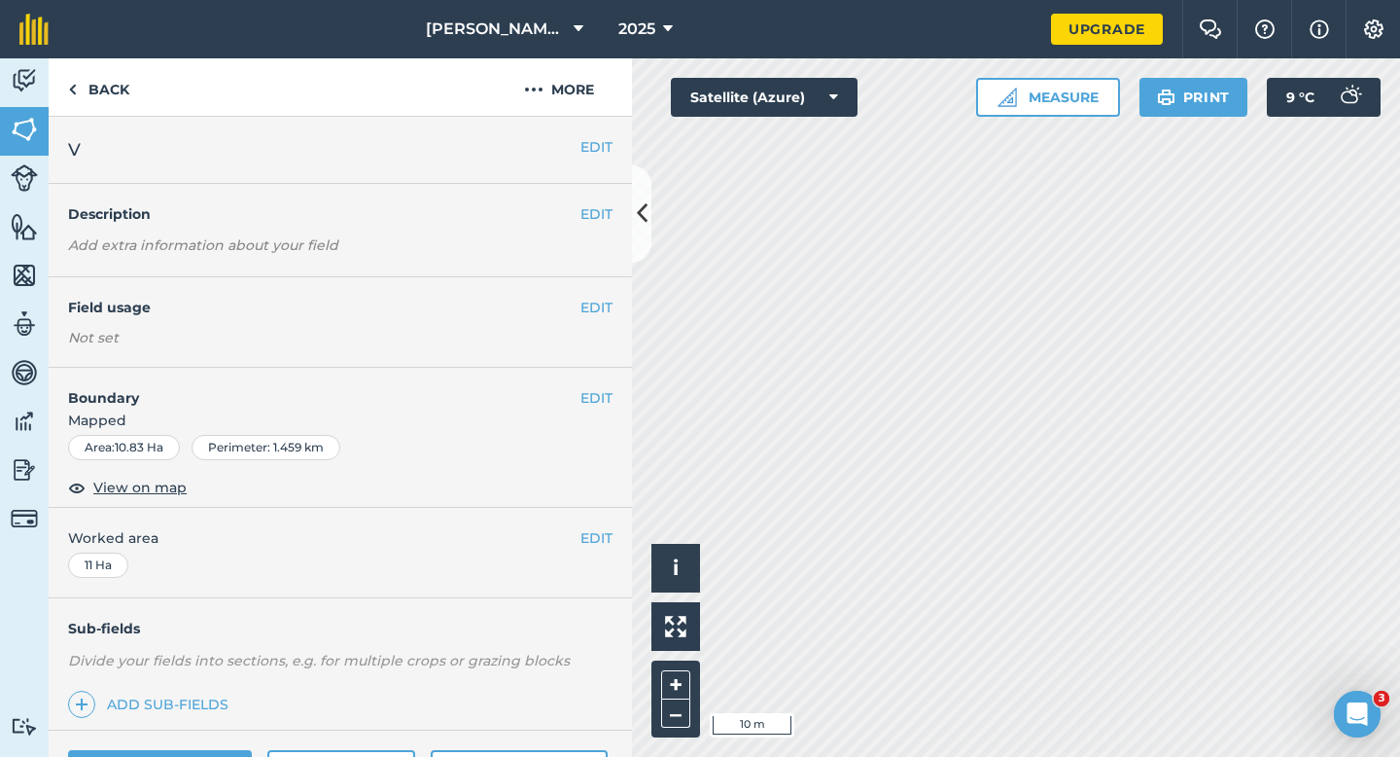
click at [594, 417] on span "Mapped" at bounding box center [341, 419] width 584 height 21
click at [595, 403] on button "EDIT" at bounding box center [597, 397] width 32 height 21
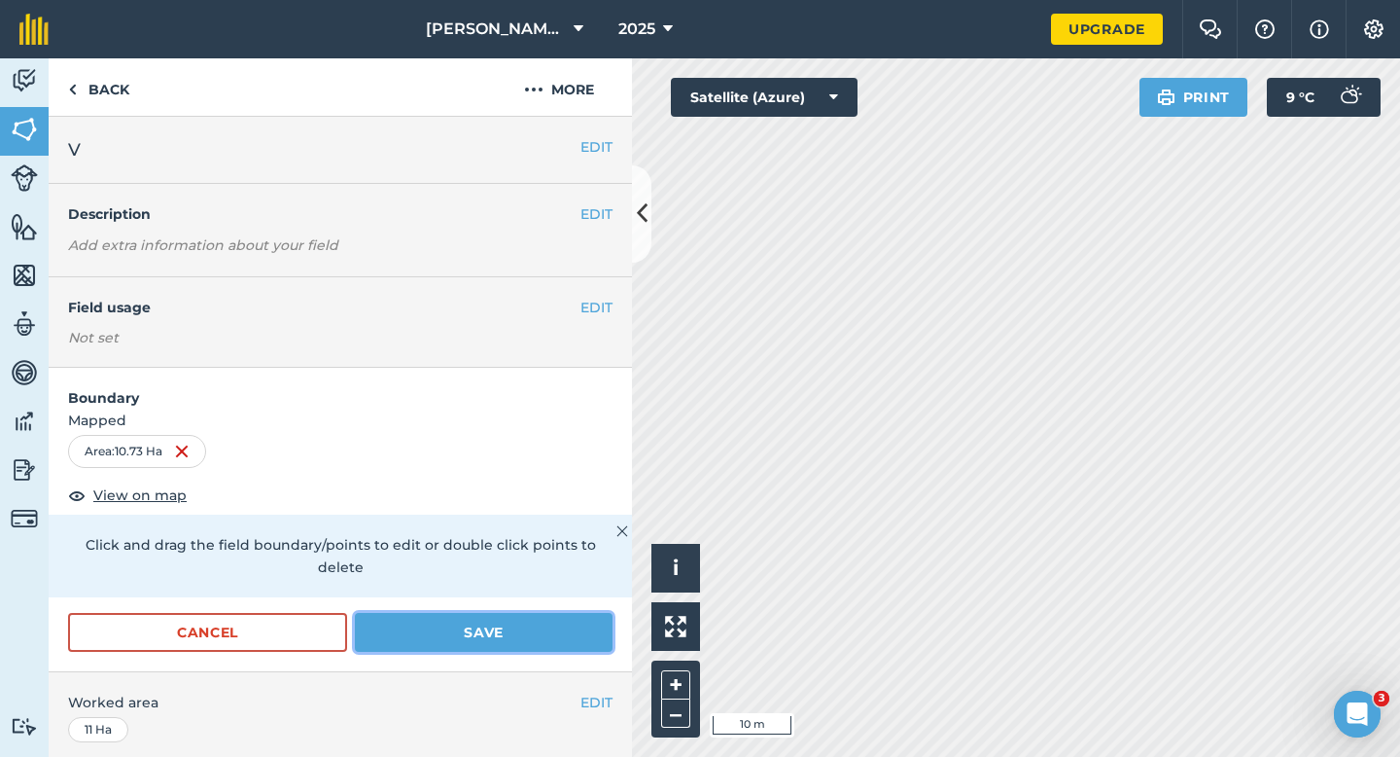
click at [507, 613] on button "Save" at bounding box center [484, 632] width 258 height 39
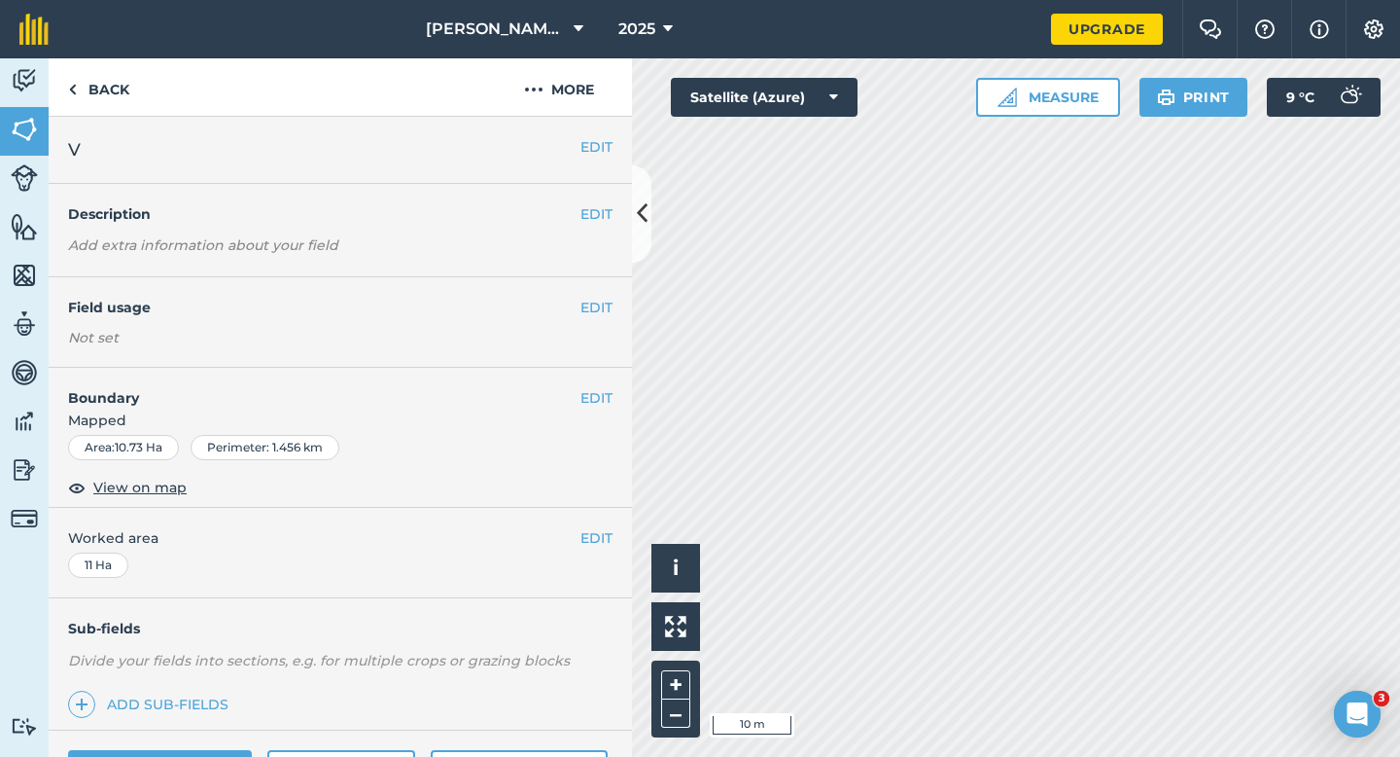
click at [620, 374] on div "EDIT Boundary Mapped Area : 10.73 Ha Perimeter : 1.456 km View on map" at bounding box center [341, 438] width 584 height 140
click at [590, 403] on button "EDIT" at bounding box center [597, 397] width 32 height 21
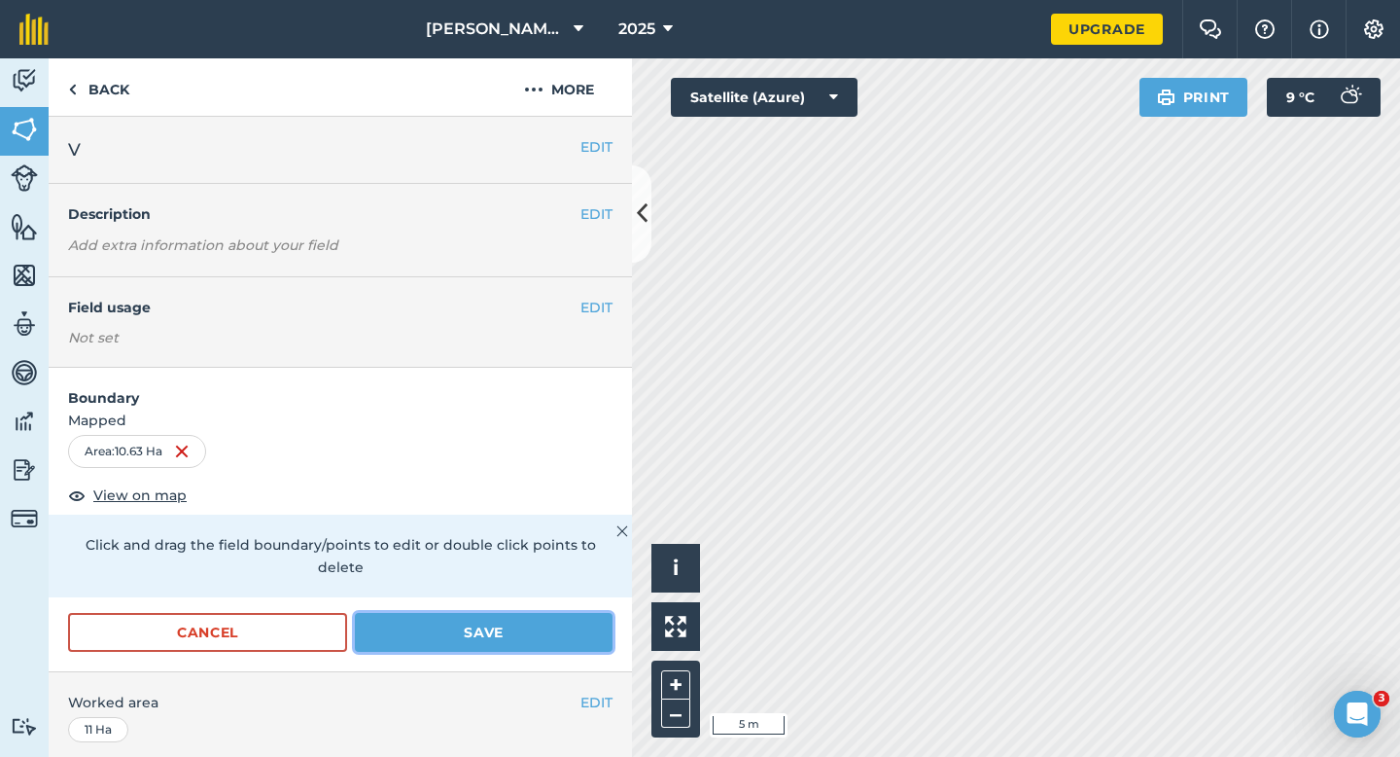
click at [518, 613] on button "Save" at bounding box center [484, 632] width 258 height 39
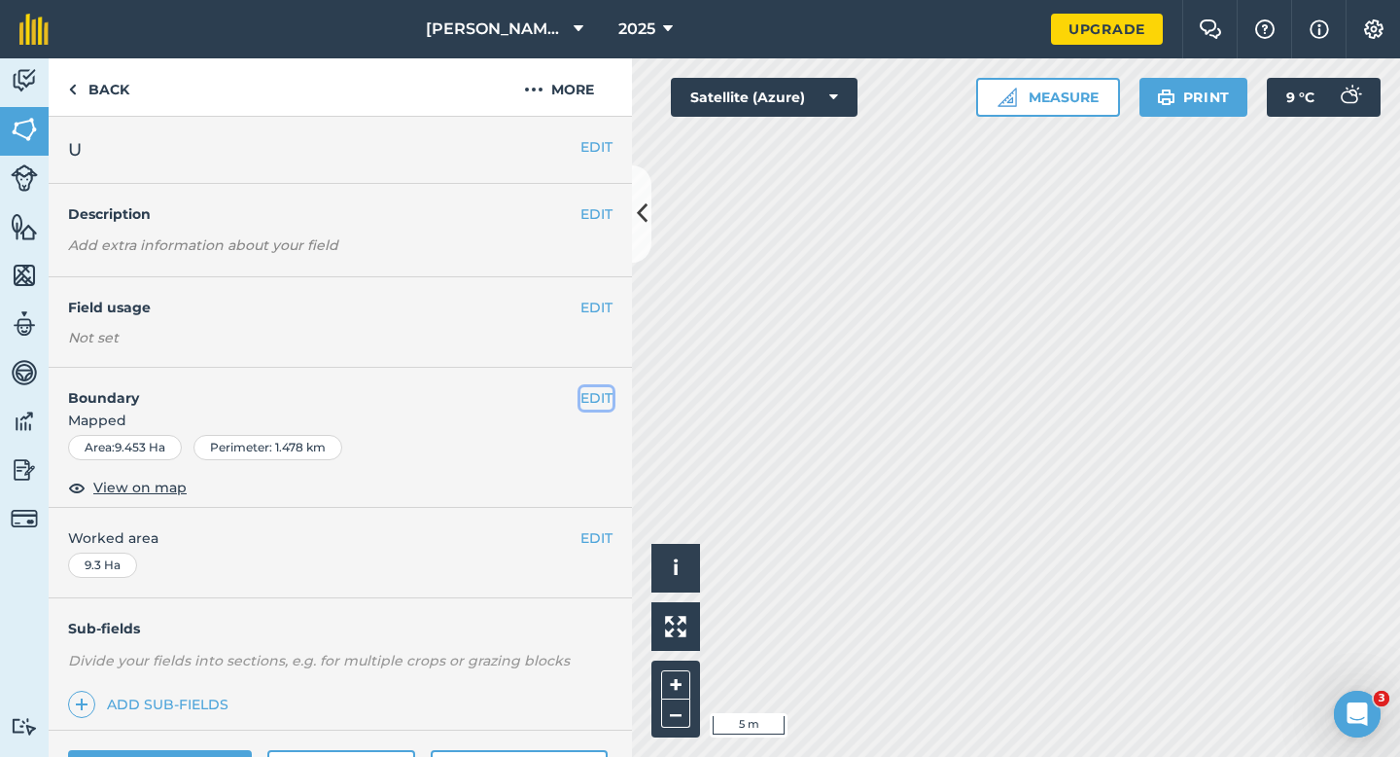
click at [598, 403] on button "EDIT" at bounding box center [597, 397] width 32 height 21
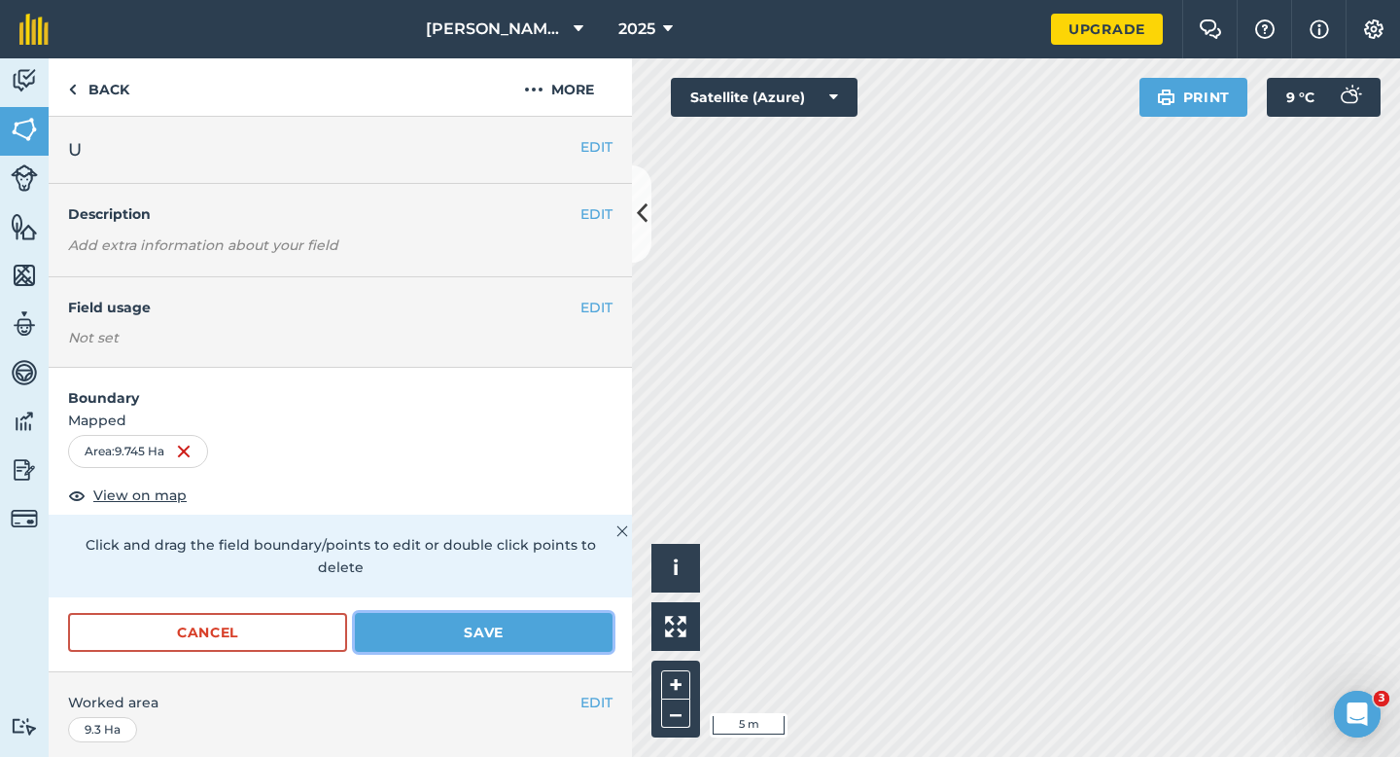
click at [588, 613] on button "Save" at bounding box center [484, 632] width 258 height 39
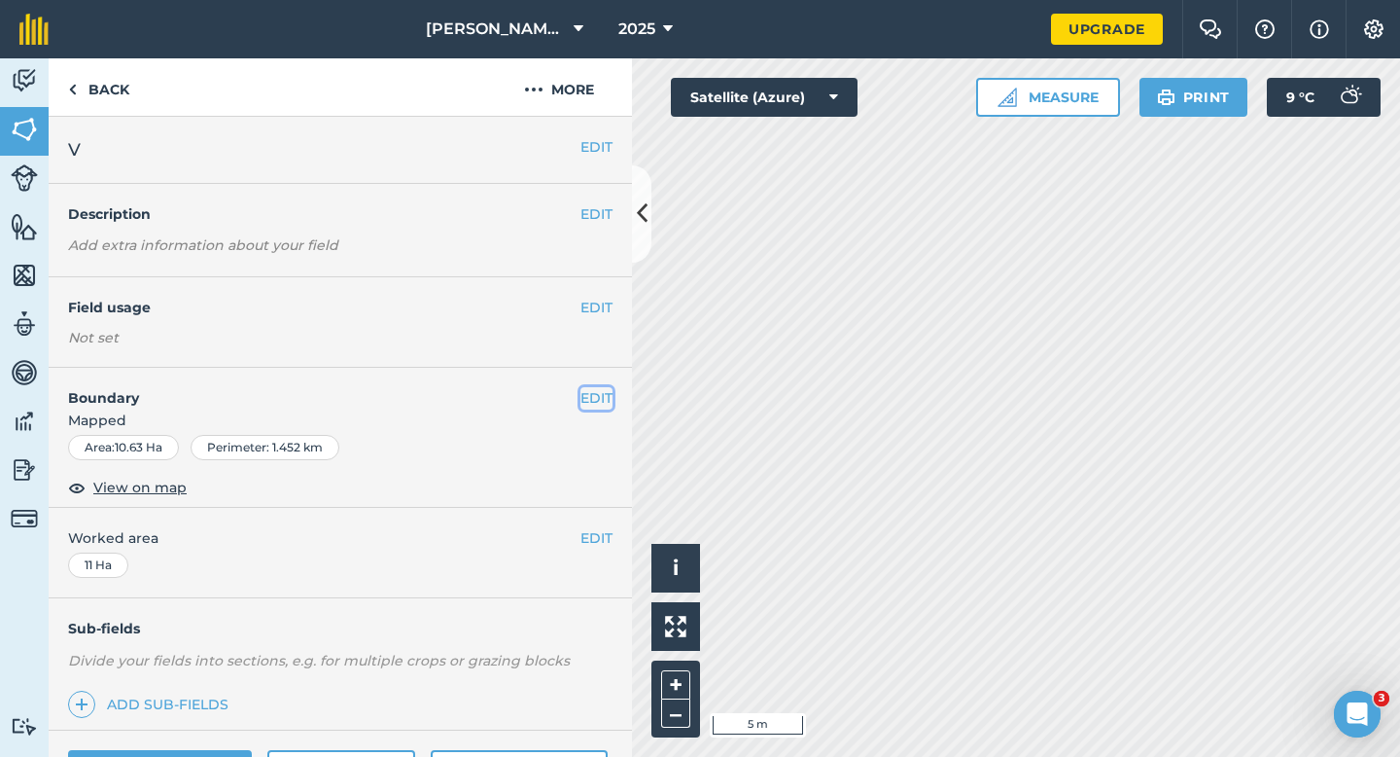
click at [591, 389] on button "EDIT" at bounding box center [597, 397] width 32 height 21
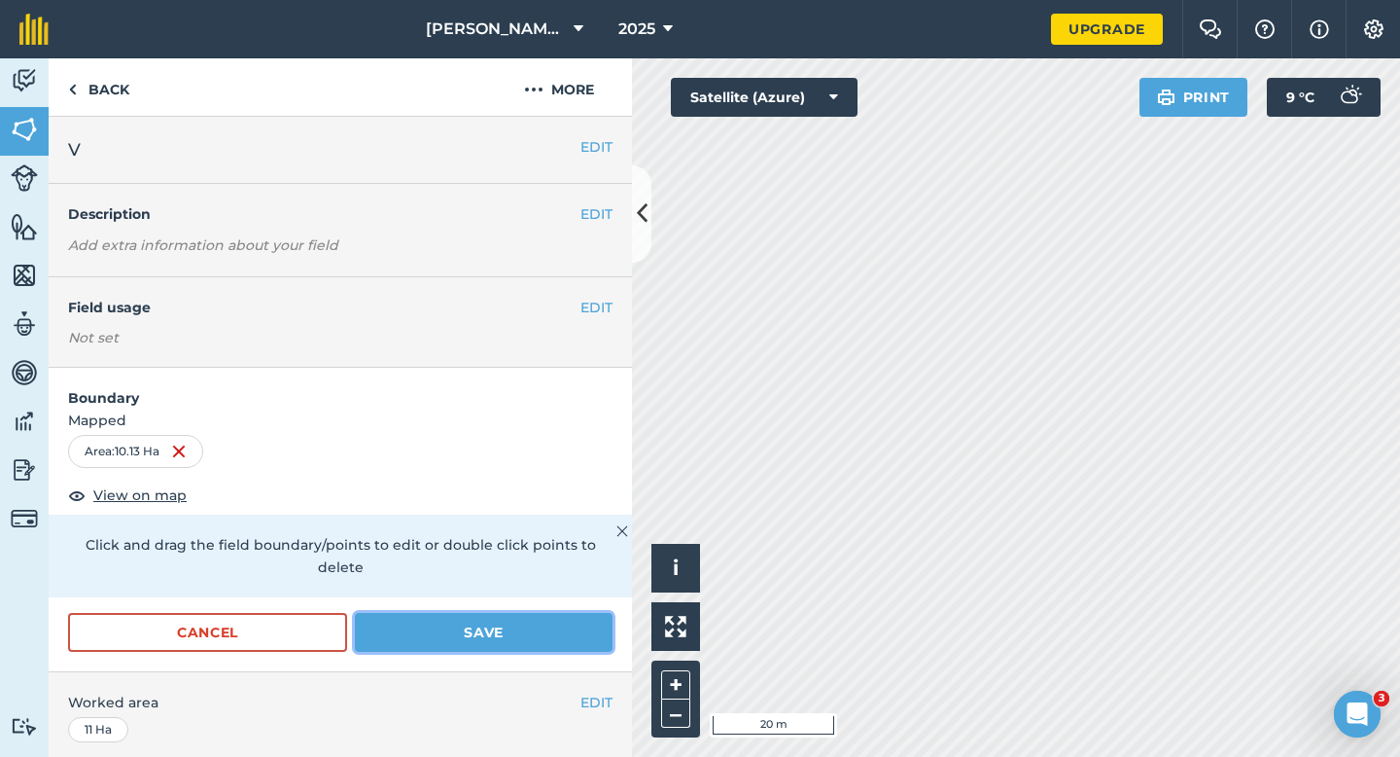
click at [587, 613] on button "Save" at bounding box center [484, 632] width 258 height 39
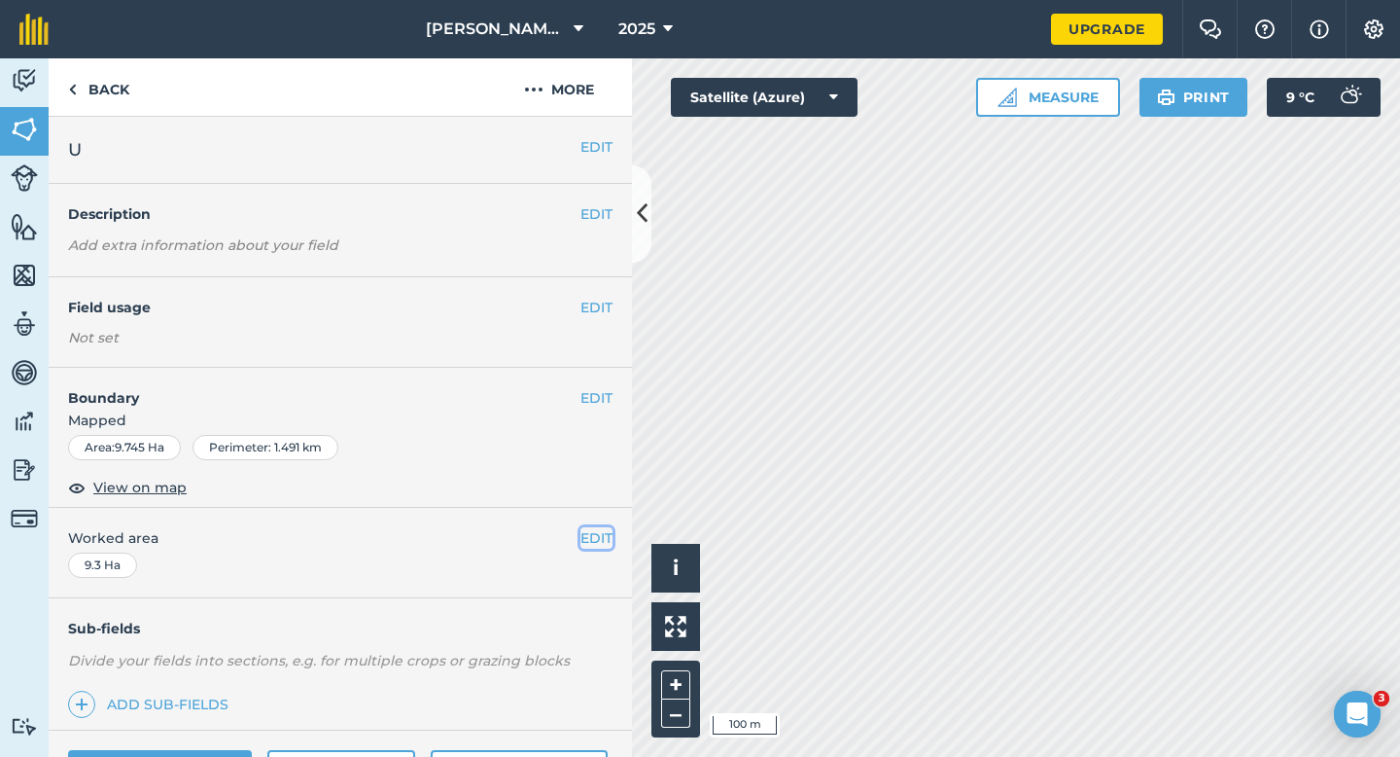
click at [608, 541] on button "EDIT" at bounding box center [597, 537] width 32 height 21
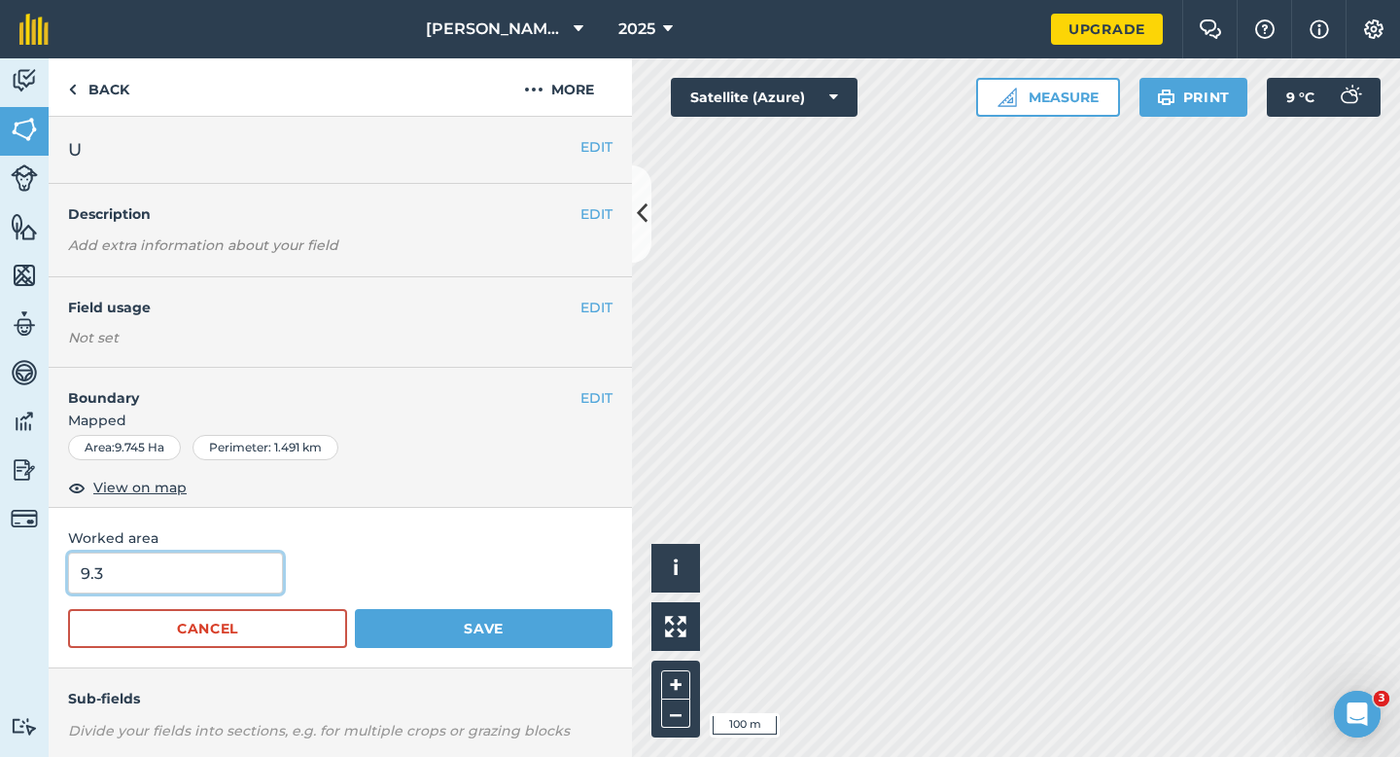
click at [189, 585] on input "9.3" at bounding box center [175, 572] width 215 height 41
type input "10"
click at [355, 609] on button "Save" at bounding box center [484, 628] width 258 height 39
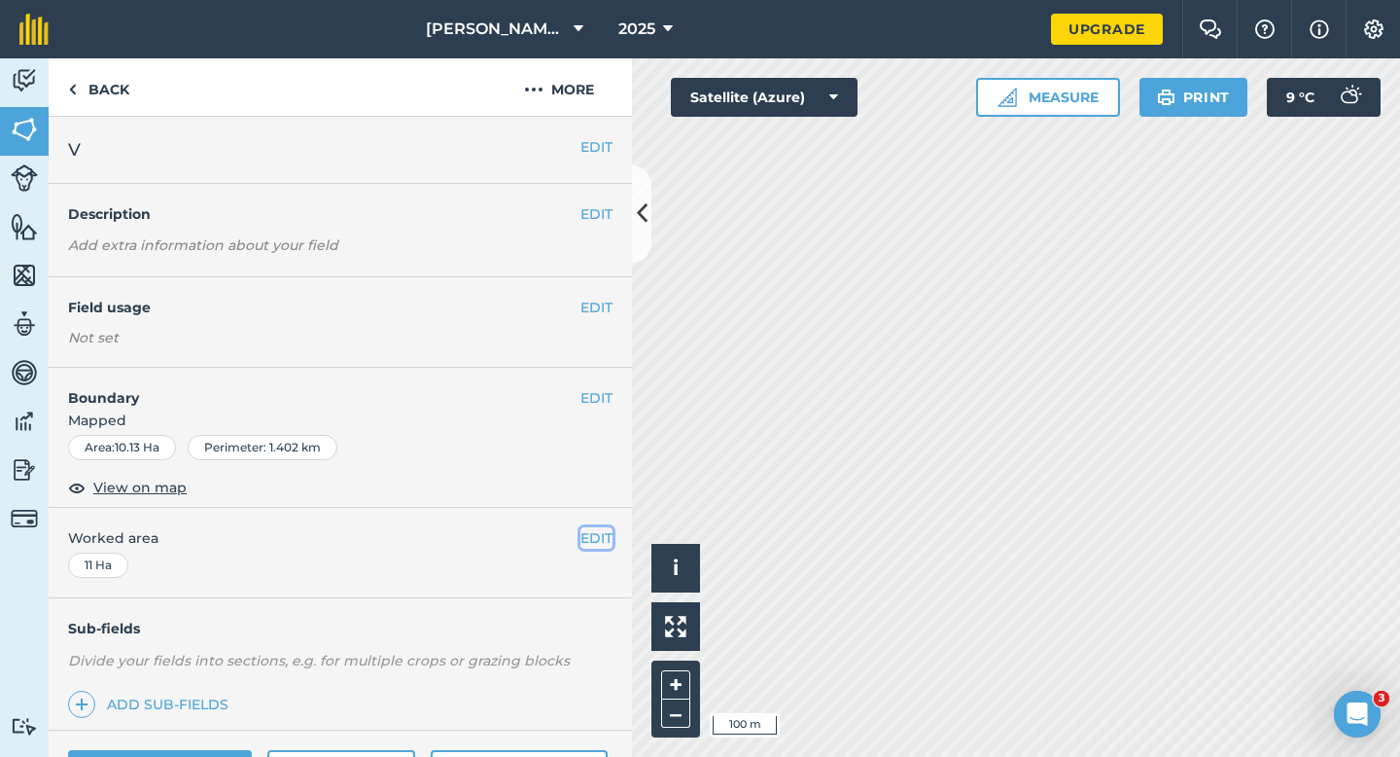
click at [593, 537] on button "EDIT" at bounding box center [597, 537] width 32 height 21
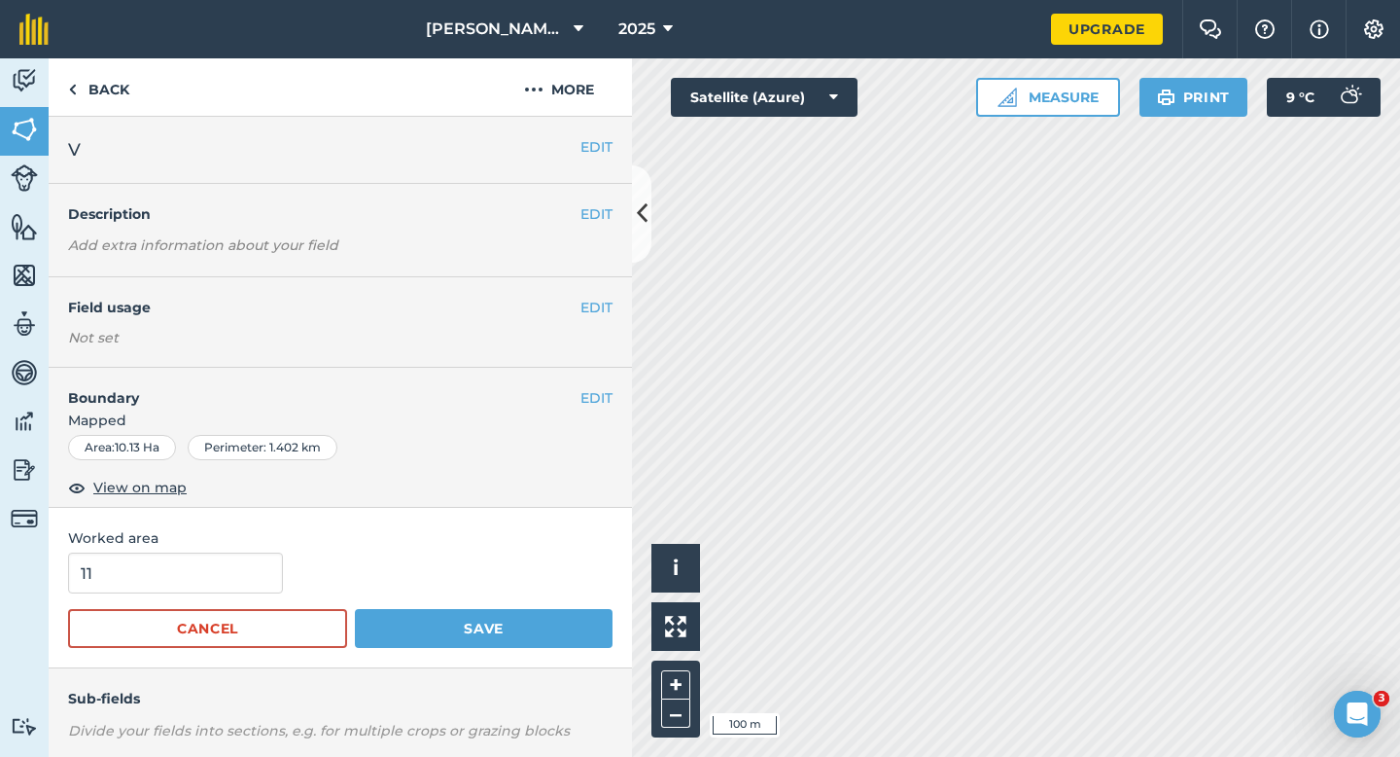
click at [235, 605] on form "11 Cancel Save" at bounding box center [340, 599] width 545 height 95
click at [235, 588] on input "11" at bounding box center [175, 572] width 215 height 41
type input "10"
click at [355, 609] on button "Save" at bounding box center [484, 628] width 258 height 39
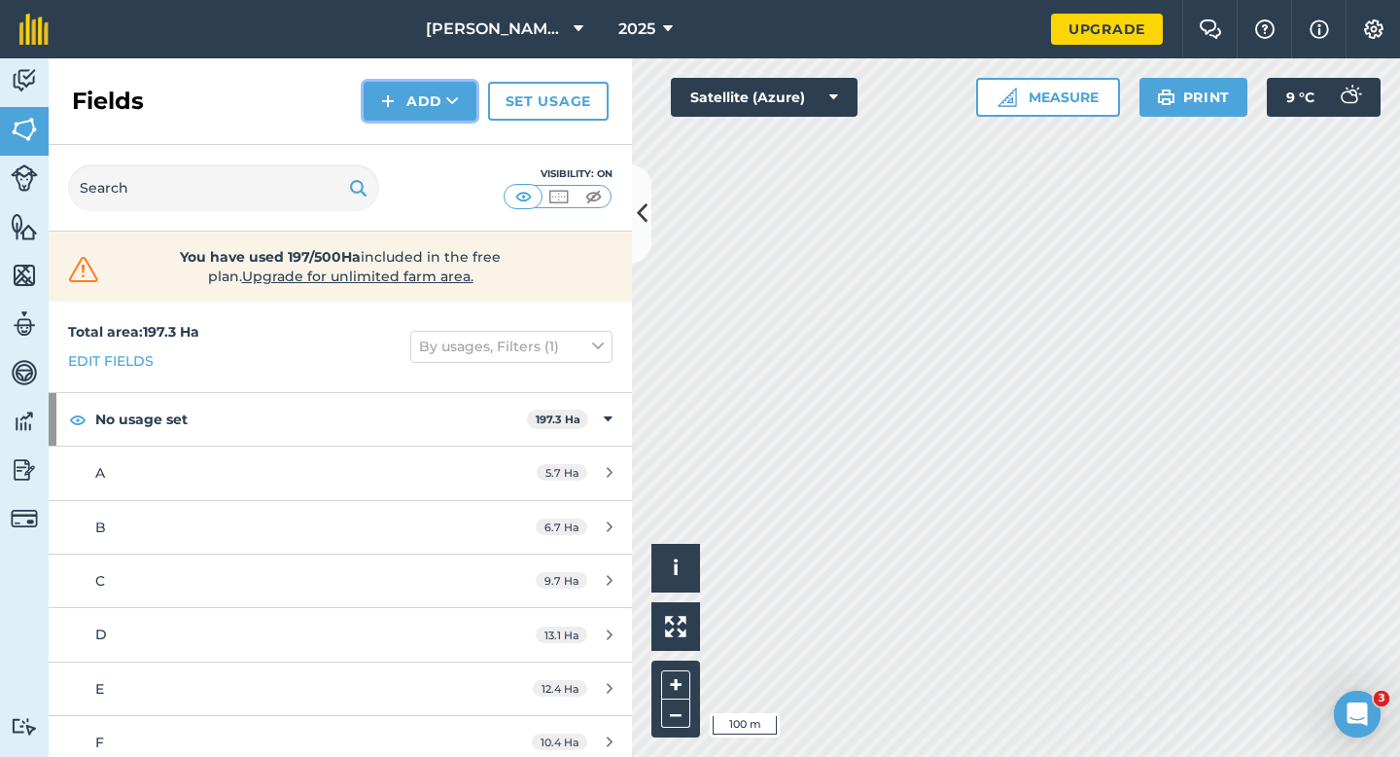
click at [394, 109] on img at bounding box center [388, 100] width 14 height 23
click at [398, 144] on link "Draw" at bounding box center [420, 145] width 107 height 43
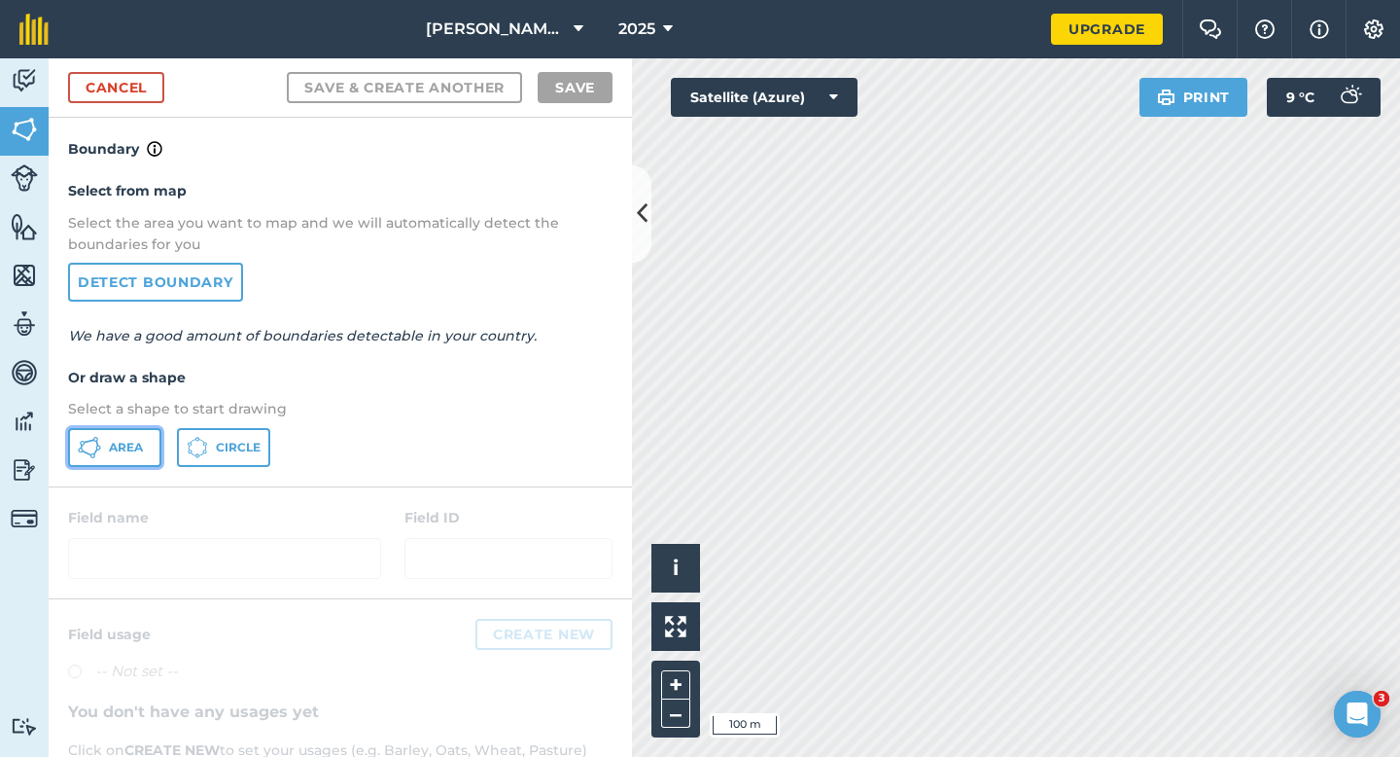
click at [146, 447] on button "Area" at bounding box center [114, 447] width 93 height 39
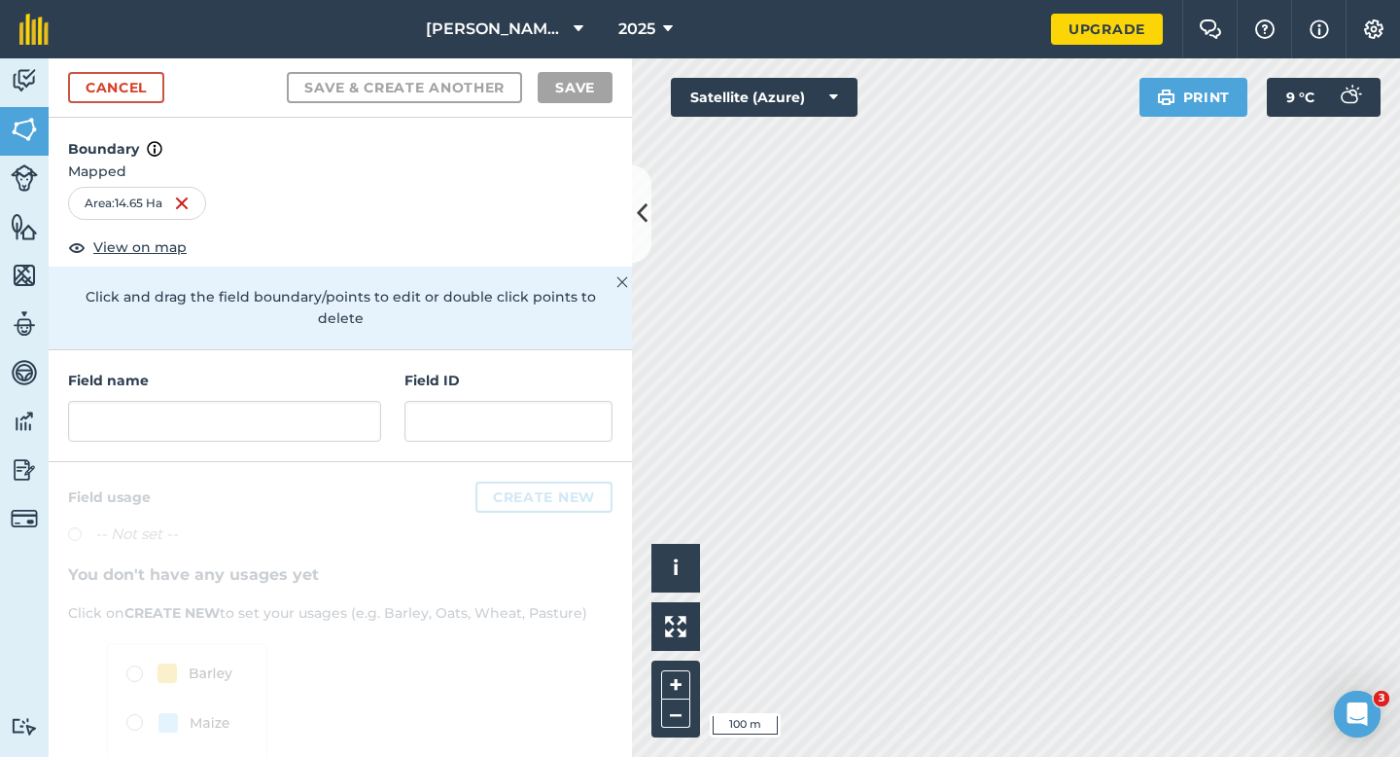
click at [249, 429] on div "Field name Field ID" at bounding box center [341, 406] width 584 height 112
click at [249, 408] on input "text" at bounding box center [224, 421] width 313 height 41
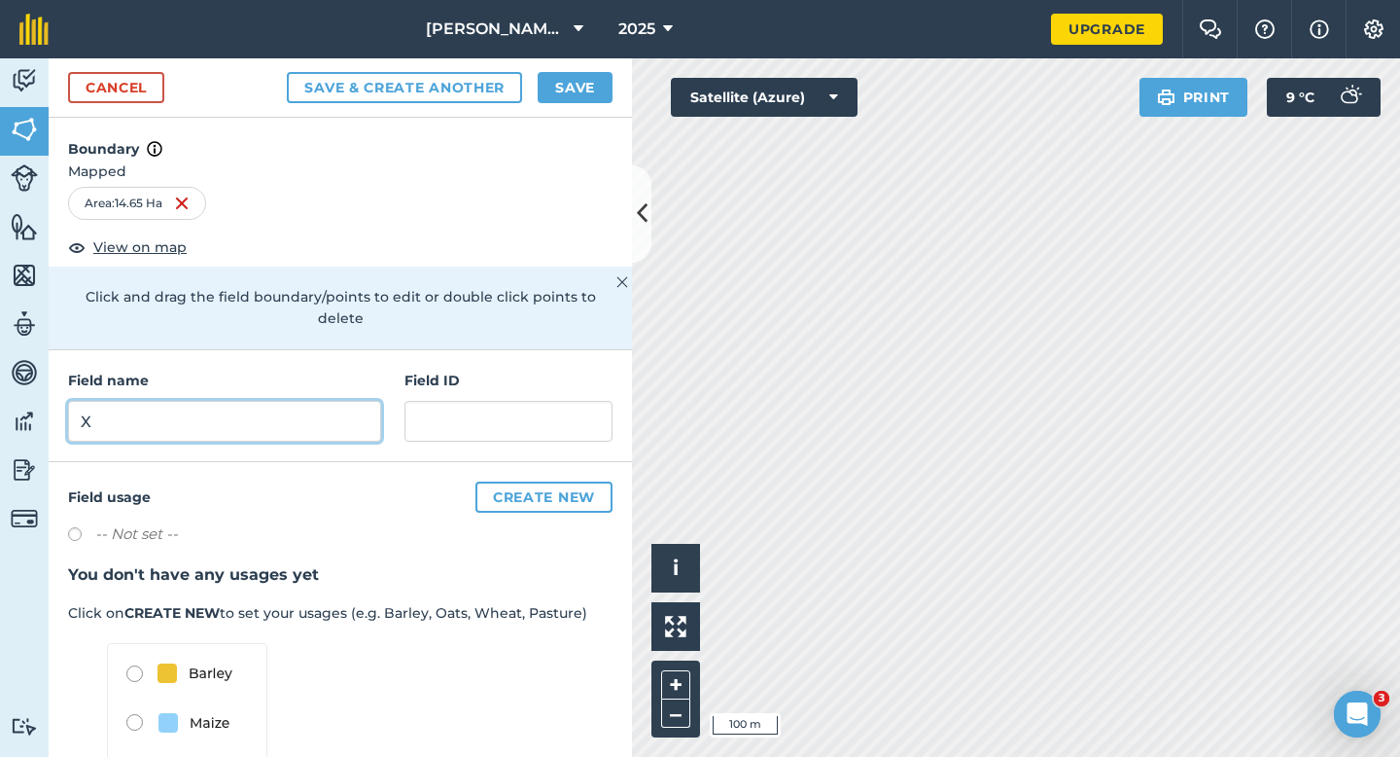
type input "X"
click at [574, 97] on button "Save" at bounding box center [575, 87] width 75 height 31
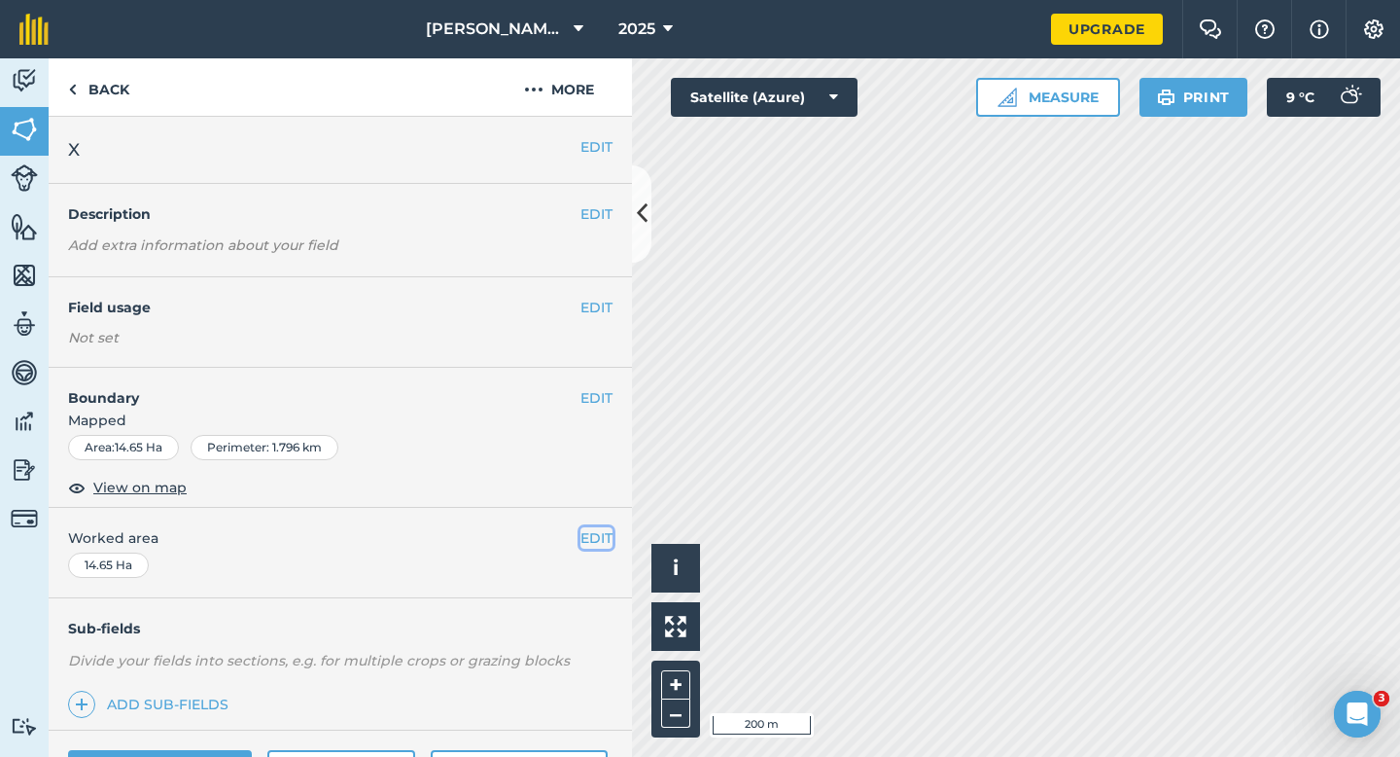
click at [589, 536] on button "EDIT" at bounding box center [597, 537] width 32 height 21
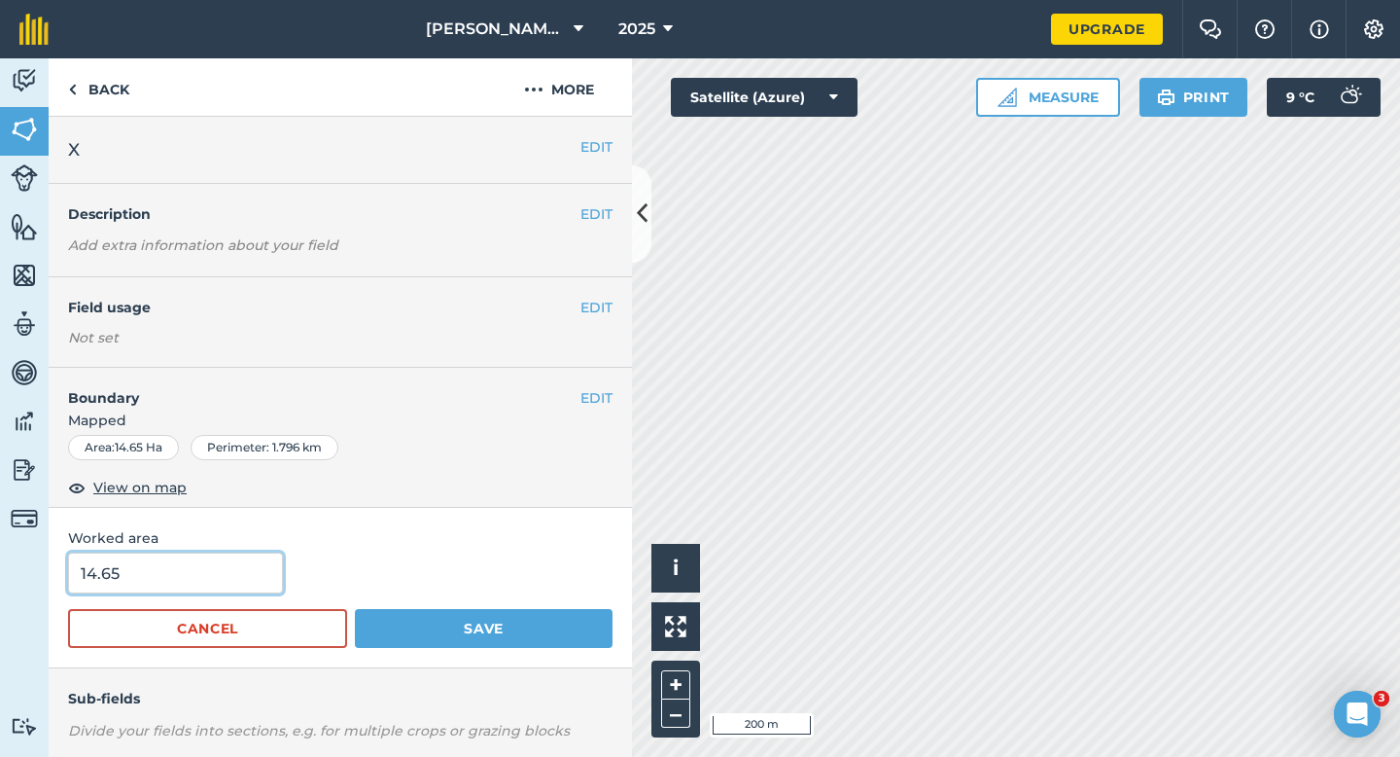
click at [151, 552] on input "14.65" at bounding box center [175, 572] width 215 height 41
type input "12.6"
click at [355, 609] on button "Save" at bounding box center [484, 628] width 258 height 39
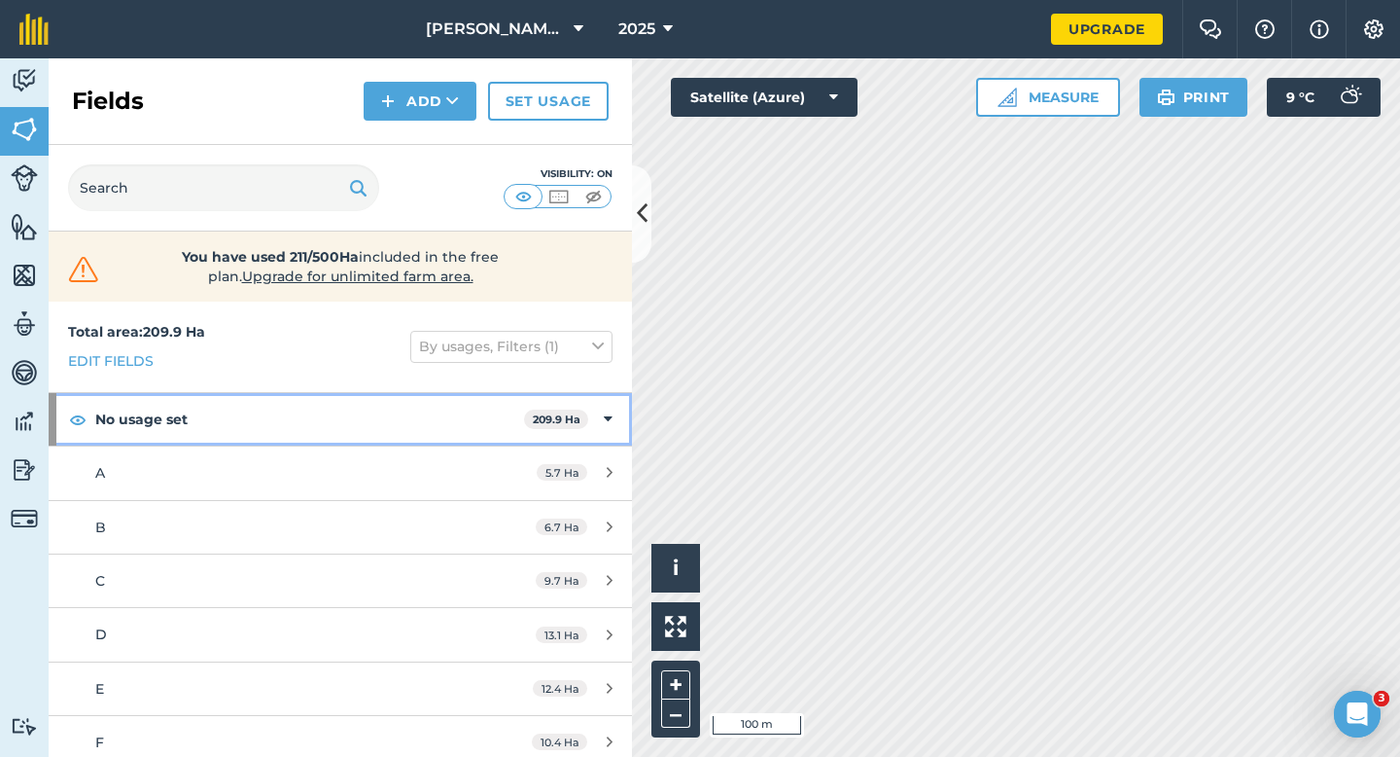
click at [584, 416] on span "209.9 Ha" at bounding box center [556, 419] width 64 height 20
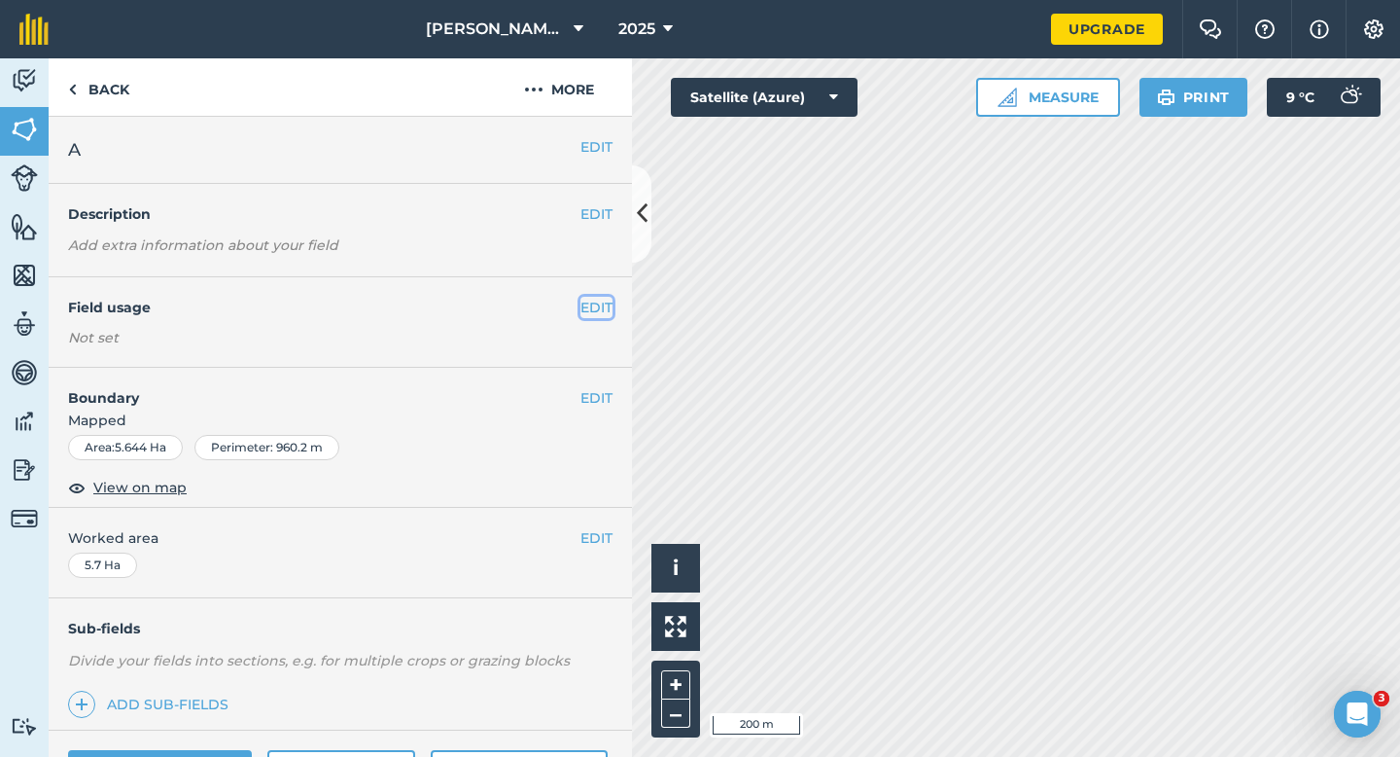
click at [594, 305] on button "EDIT" at bounding box center [597, 307] width 32 height 21
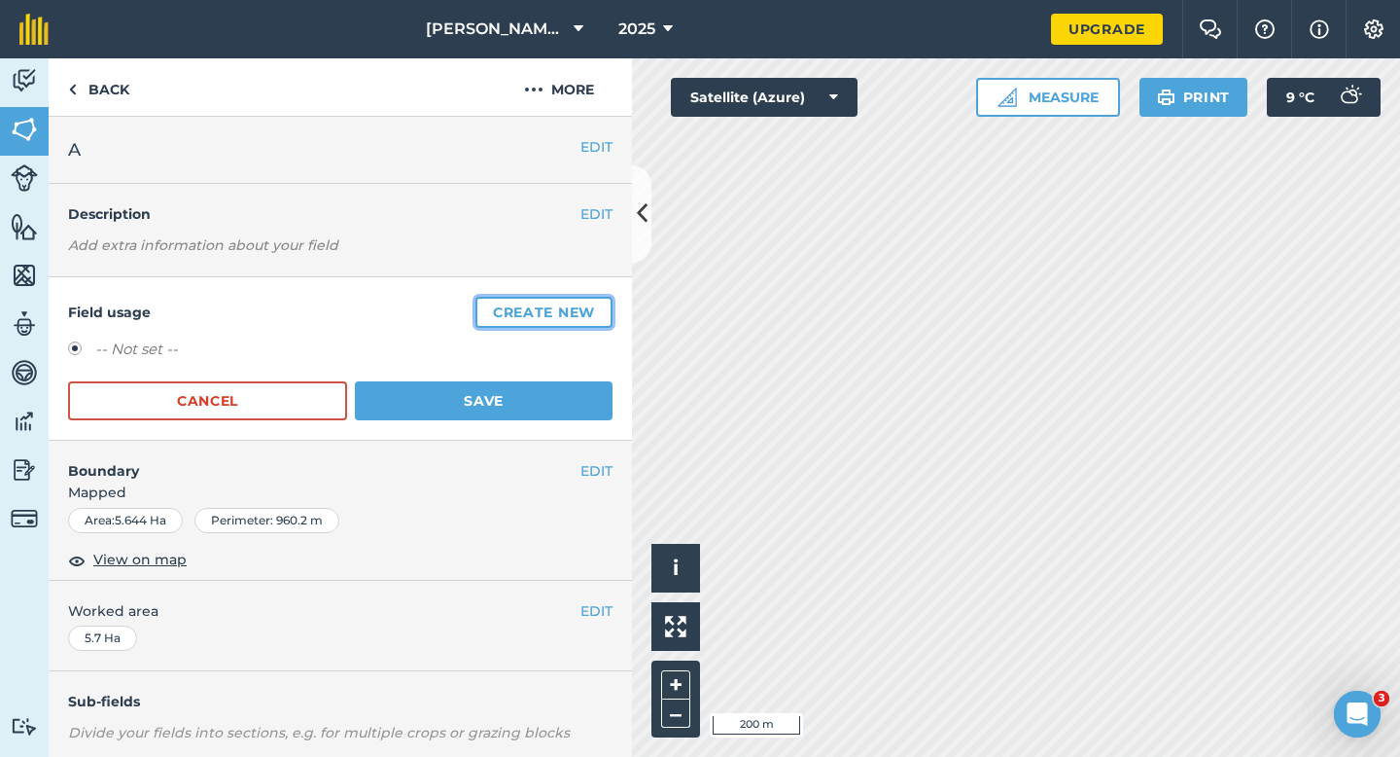
click at [575, 314] on button "Create new" at bounding box center [544, 312] width 137 height 31
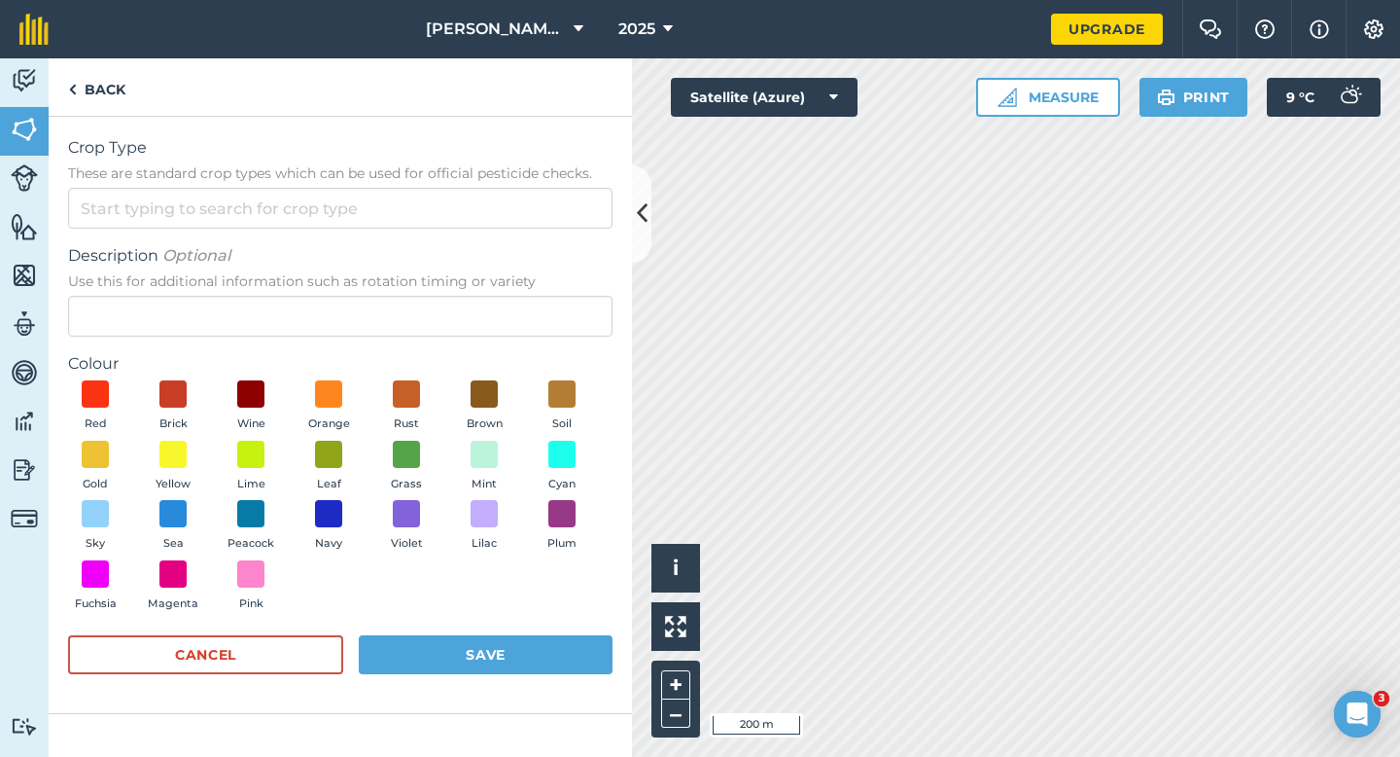
click at [478, 236] on form "Crop Type These are standard crop types which can be used for official pesticid…" at bounding box center [340, 414] width 545 height 557
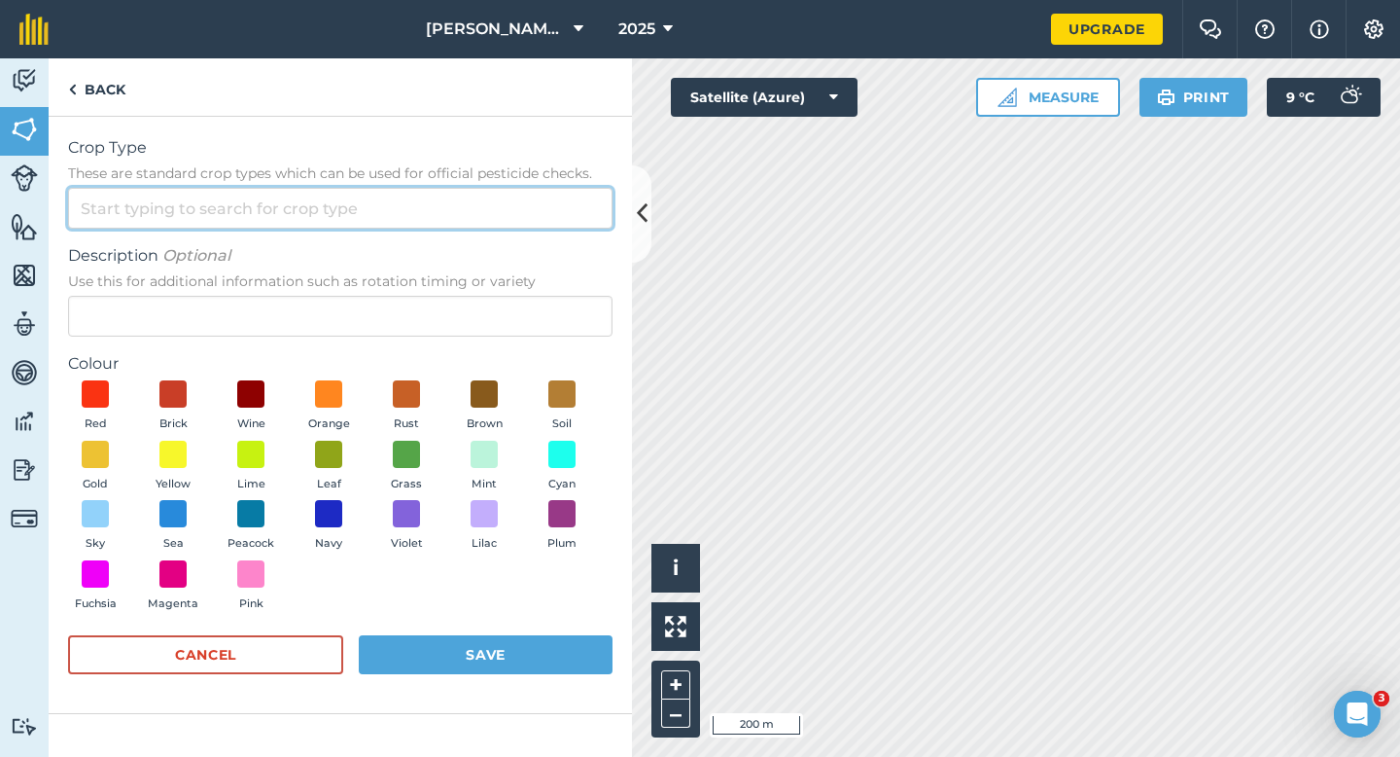
click at [478, 223] on input "Crop Type These are standard crop types which can be used for official pesticid…" at bounding box center [340, 208] width 545 height 41
click at [478, 228] on input "Crop Type These are standard crop types which can be used for official pesticid…" at bounding box center [340, 208] width 545 height 41
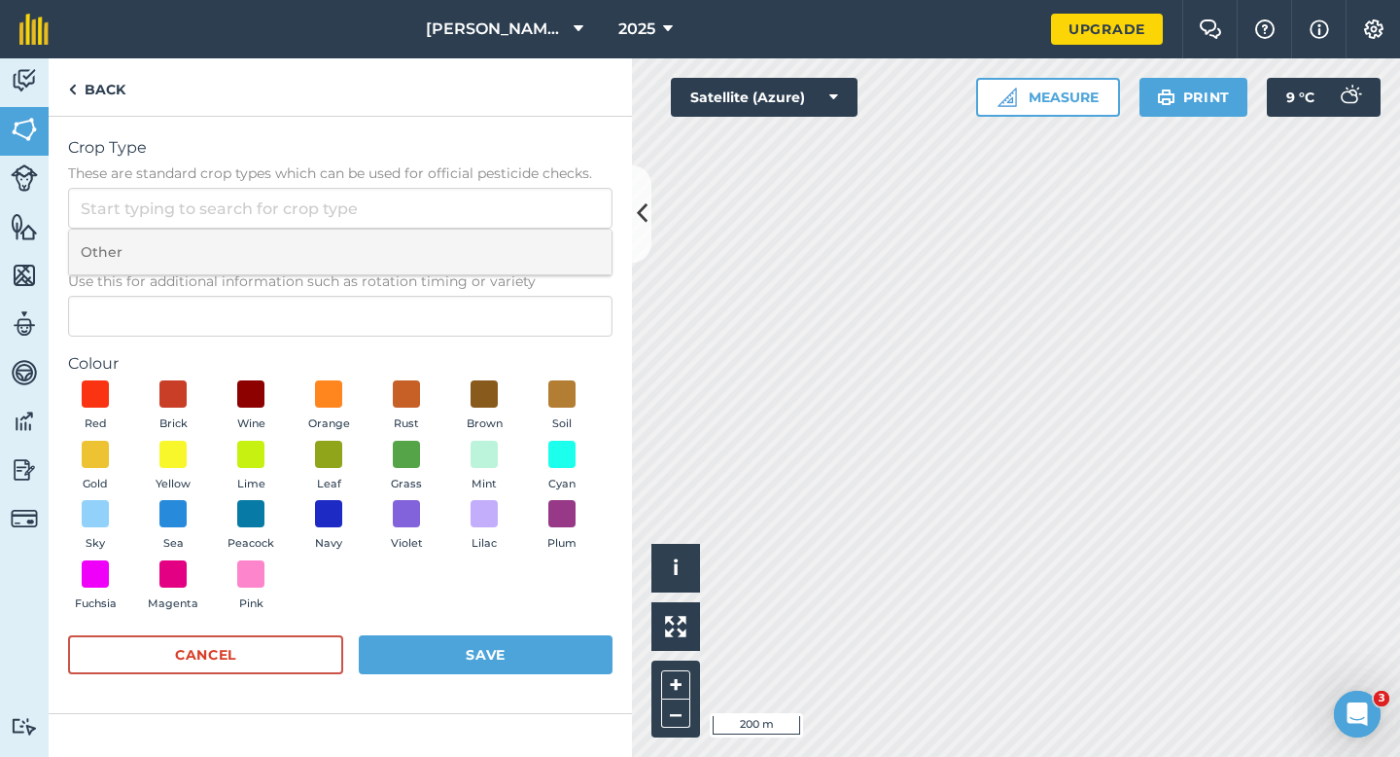
click at [475, 245] on li "Other" at bounding box center [340, 253] width 543 height 46
type input "Other"
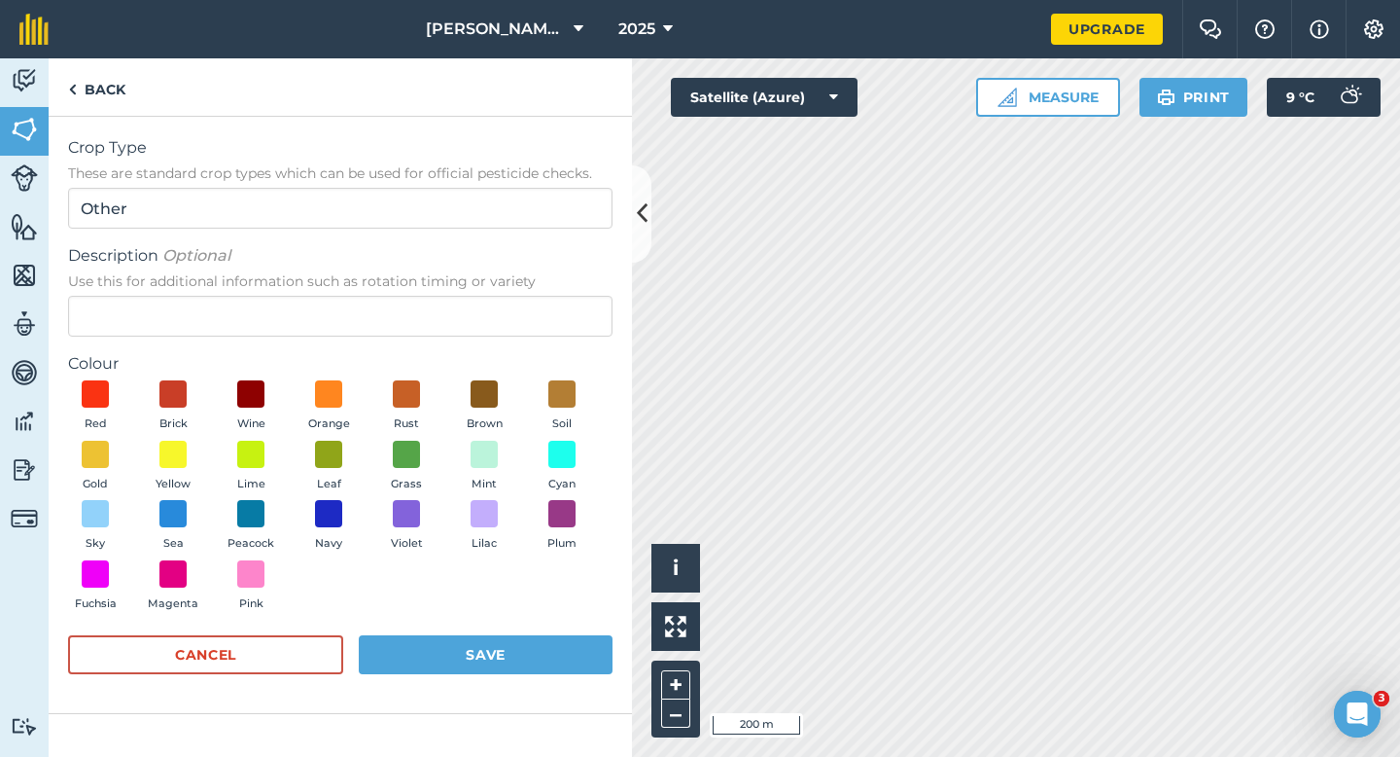
click at [467, 294] on div "Description Optional Use this for additional information such as rotation timin…" at bounding box center [340, 290] width 545 height 92
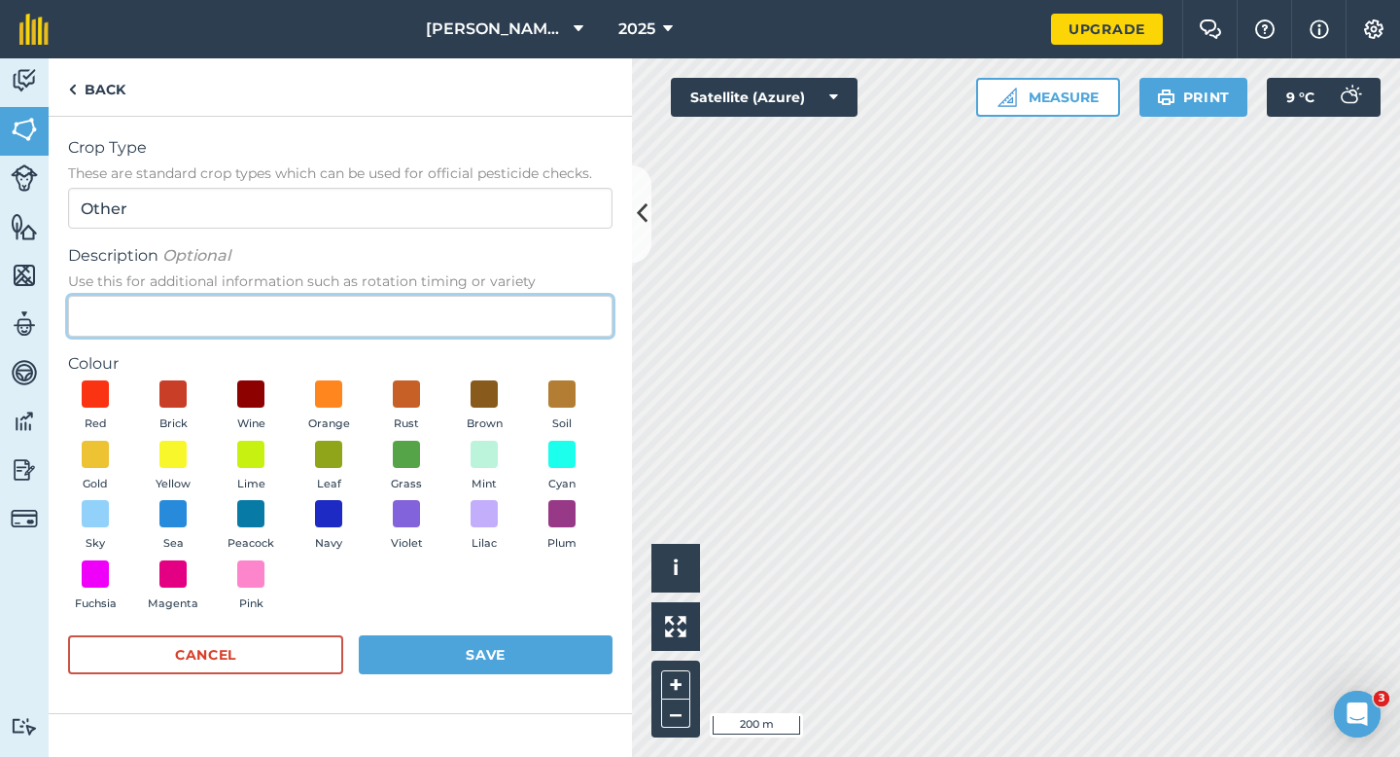
drag, startPoint x: 453, startPoint y: 305, endPoint x: 452, endPoint y: 278, distance: 27.2
click at [453, 304] on input "Description Optional Use this for additional information such as rotation timin…" at bounding box center [340, 316] width 545 height 41
type input "Radish Seed"
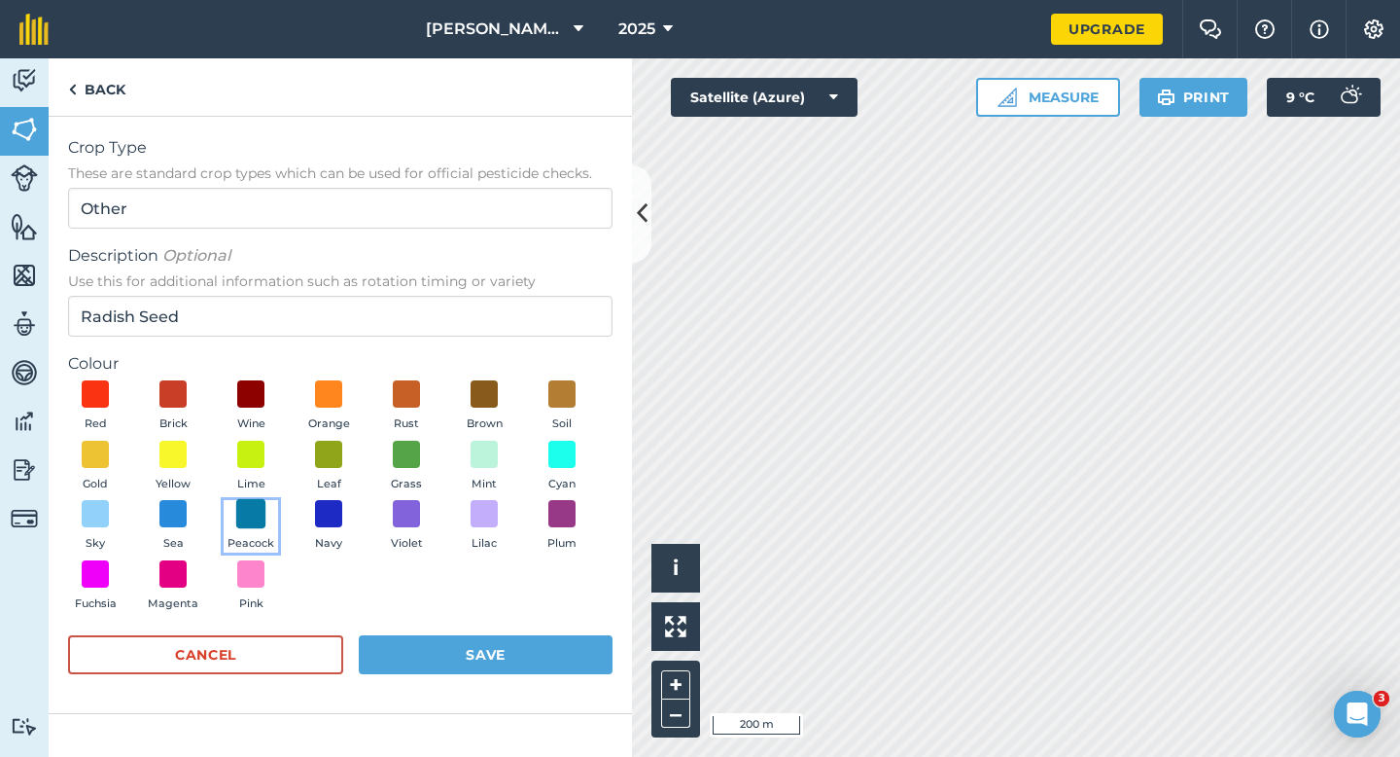
click at [262, 514] on span at bounding box center [251, 514] width 30 height 30
click at [457, 644] on button "Save" at bounding box center [486, 654] width 254 height 39
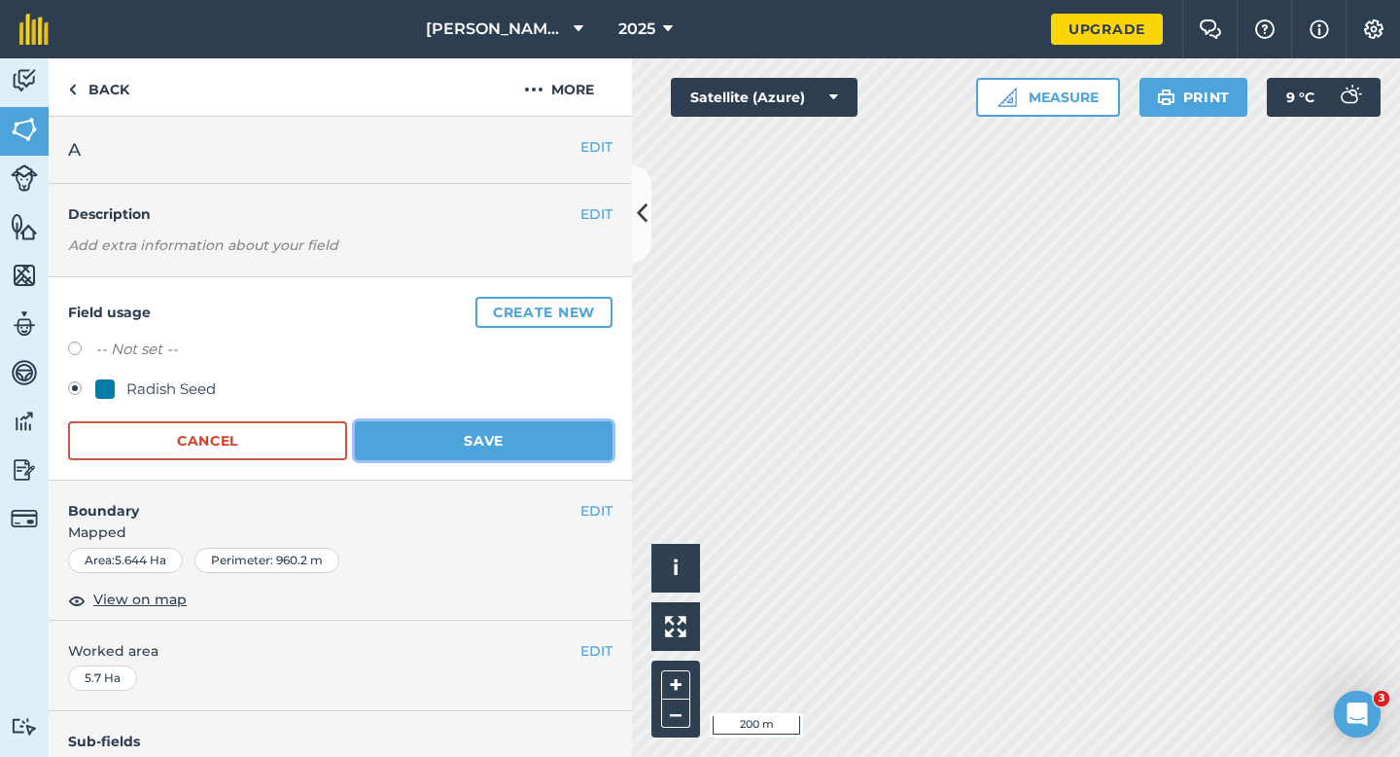
click at [565, 431] on button "Save" at bounding box center [484, 440] width 258 height 39
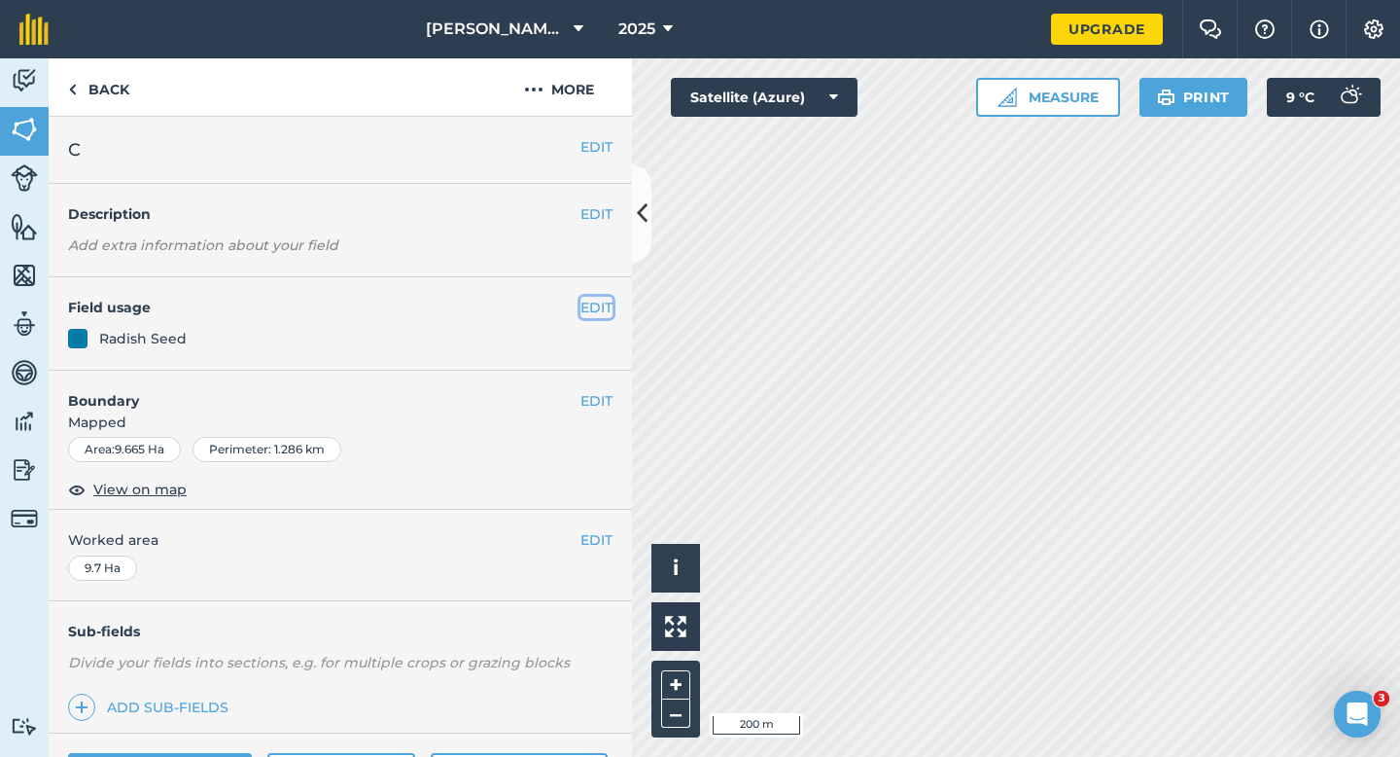
click at [602, 314] on button "EDIT" at bounding box center [597, 307] width 32 height 21
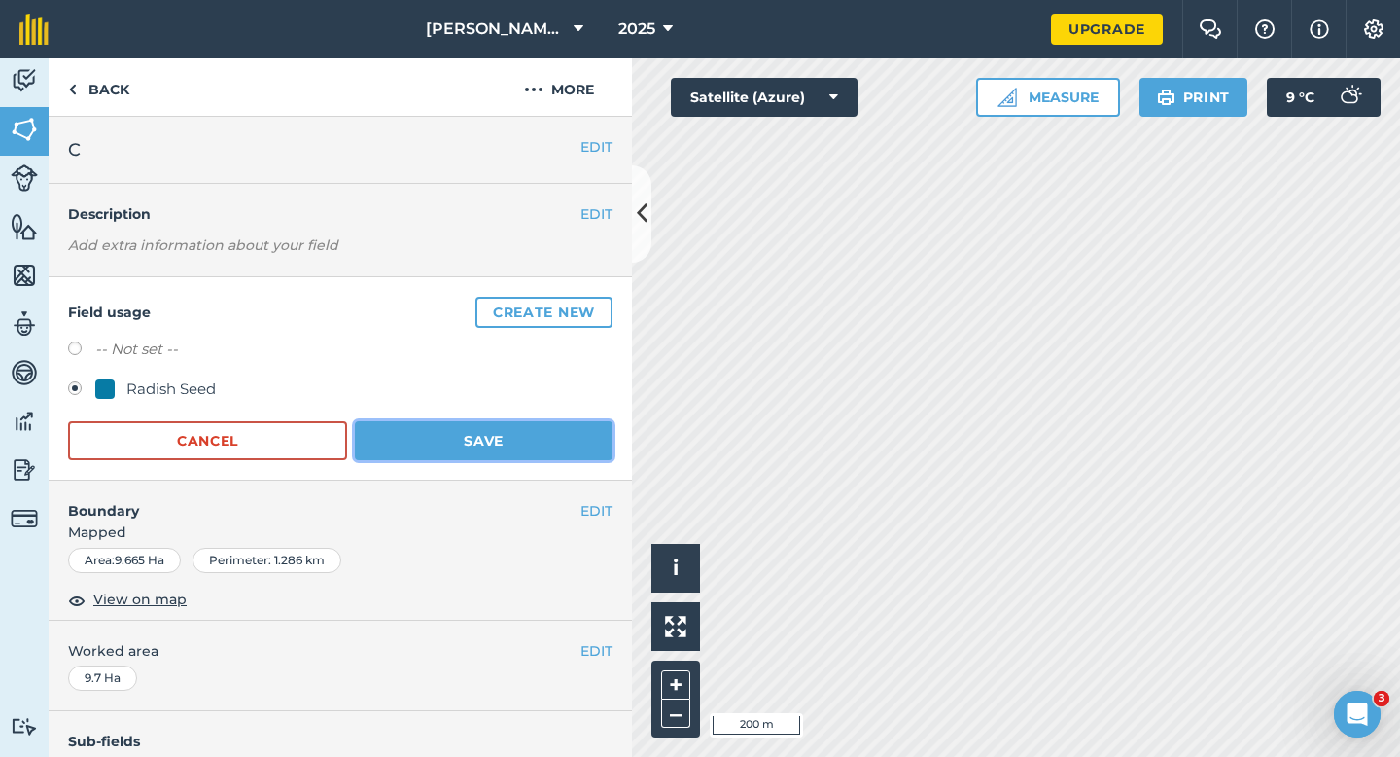
click at [473, 450] on button "Save" at bounding box center [484, 440] width 258 height 39
